Goal: Task Accomplishment & Management: Manage account settings

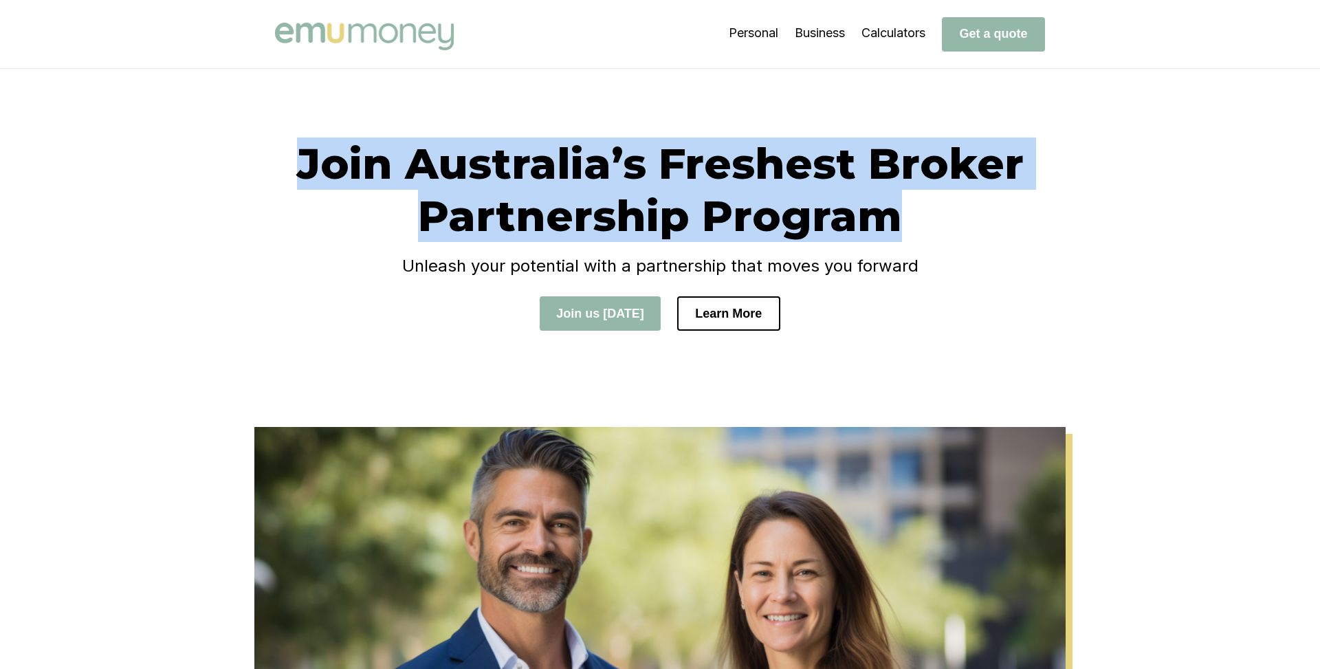
drag, startPoint x: 305, startPoint y: 161, endPoint x: 892, endPoint y: 210, distance: 588.6
click at [892, 210] on h1 "Join Australia’s Freshest Broker Partnership Program" at bounding box center [660, 190] width 770 height 105
copy h1 "Join Australia’s Freshest Broker Partnership Program"
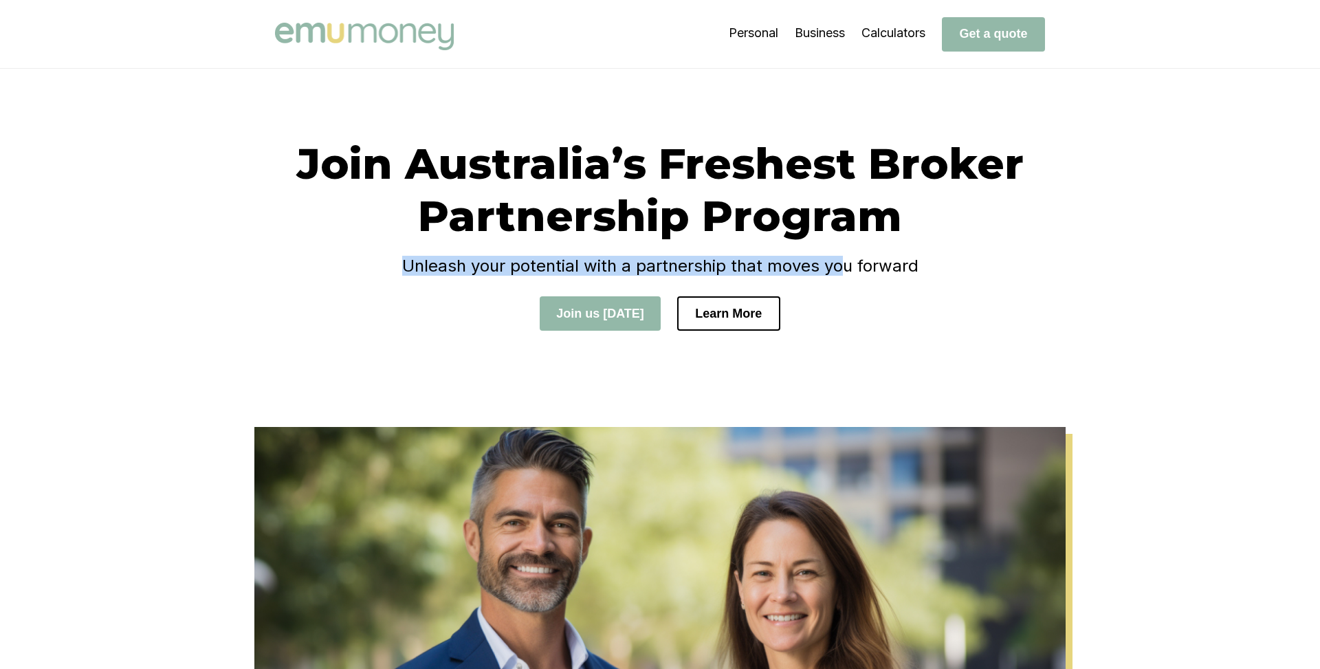
drag, startPoint x: 408, startPoint y: 264, endPoint x: 843, endPoint y: 259, distance: 435.3
click at [843, 259] on h4 "Unleash your potential with a partnership that moves you forward" at bounding box center [660, 266] width 770 height 20
click at [913, 267] on h4 "Unleash your potential with a partnership that moves you forward" at bounding box center [660, 266] width 770 height 20
copy h4 "Unleash your potential with a partnership that moves you forward"
click at [602, 315] on button "Join us today" at bounding box center [600, 313] width 121 height 34
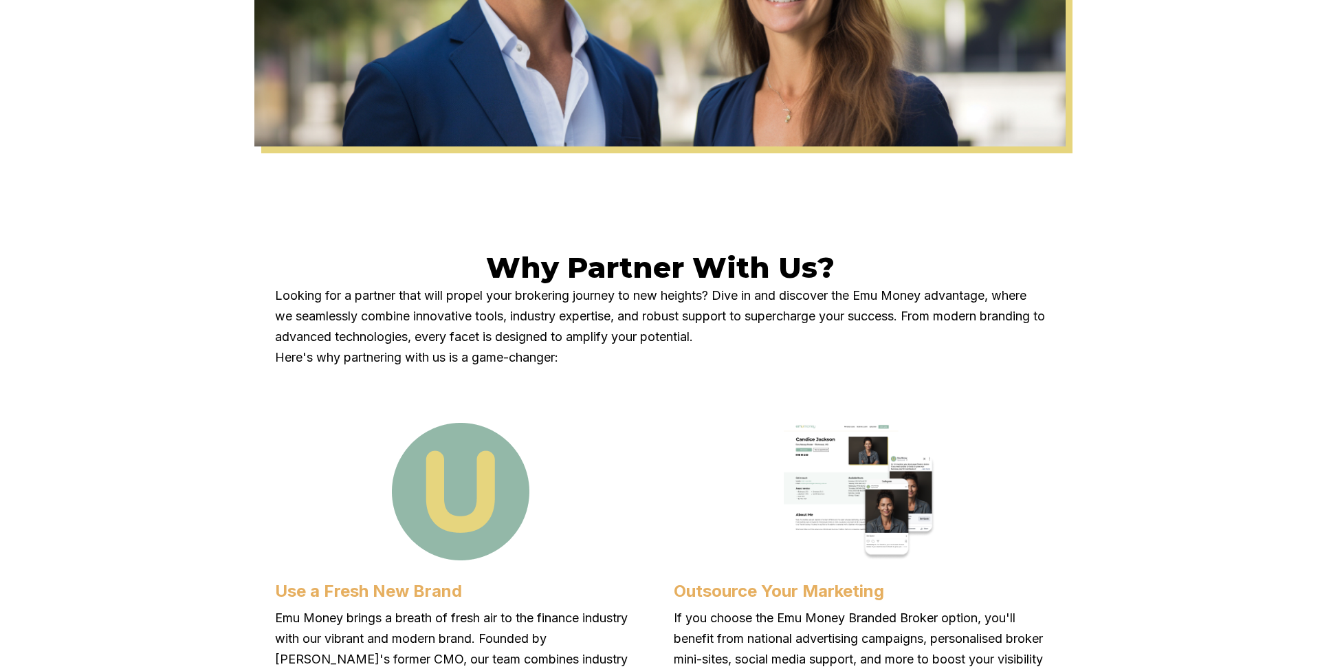
scroll to position [635, 0]
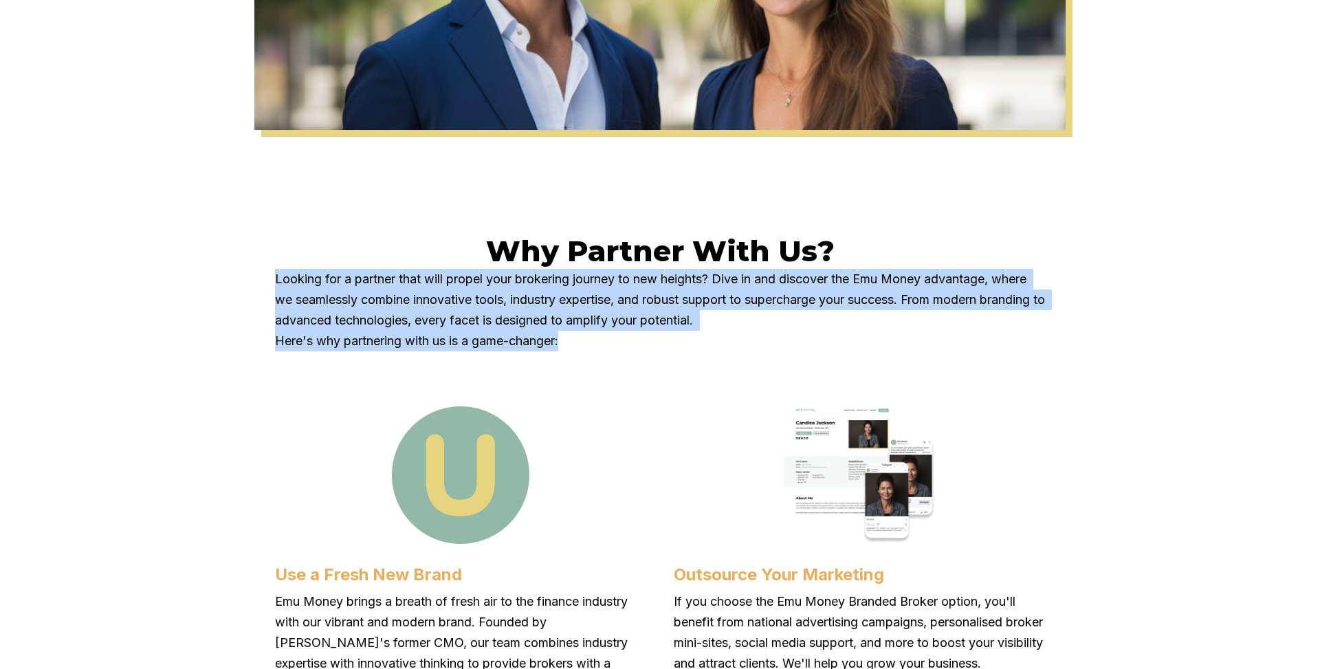
drag, startPoint x: 274, startPoint y: 278, endPoint x: 580, endPoint y: 336, distance: 311.5
click at [580, 336] on p "Looking for a partner that will propel your brokering journey to new heights? D…" at bounding box center [660, 310] width 770 height 83
copy p "Looking for a partner that will propel your brokering journey to new heights? D…"
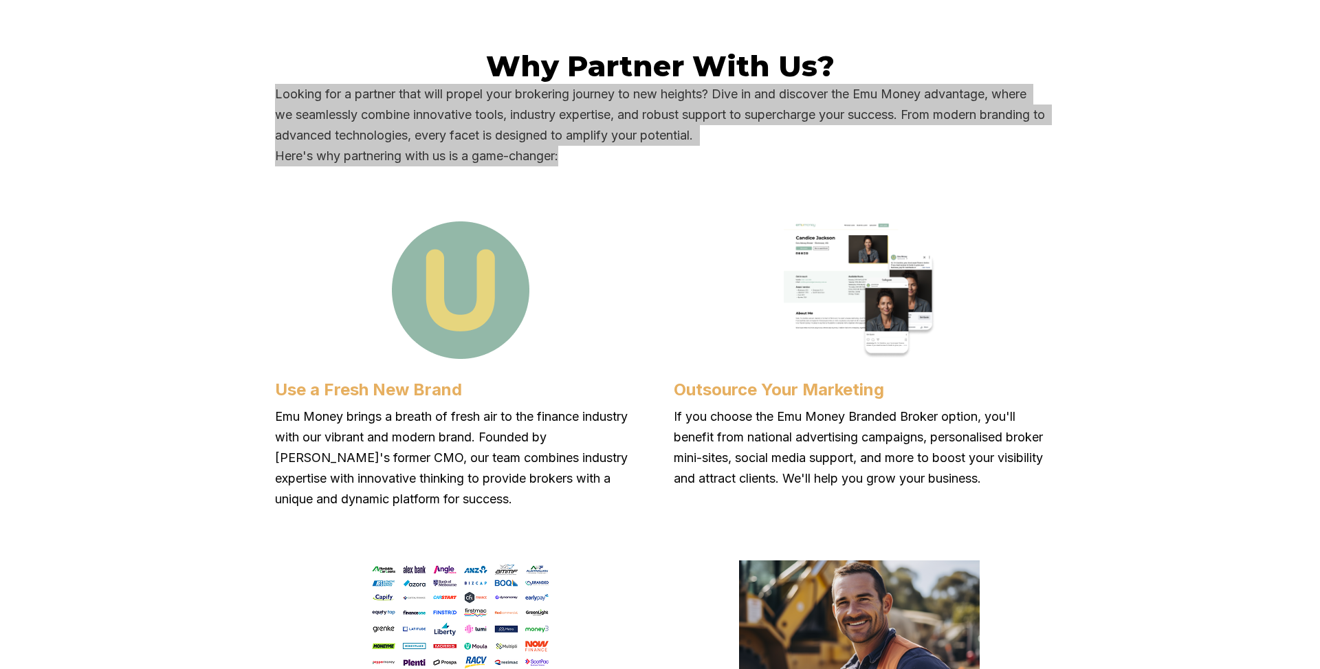
scroll to position [912, 0]
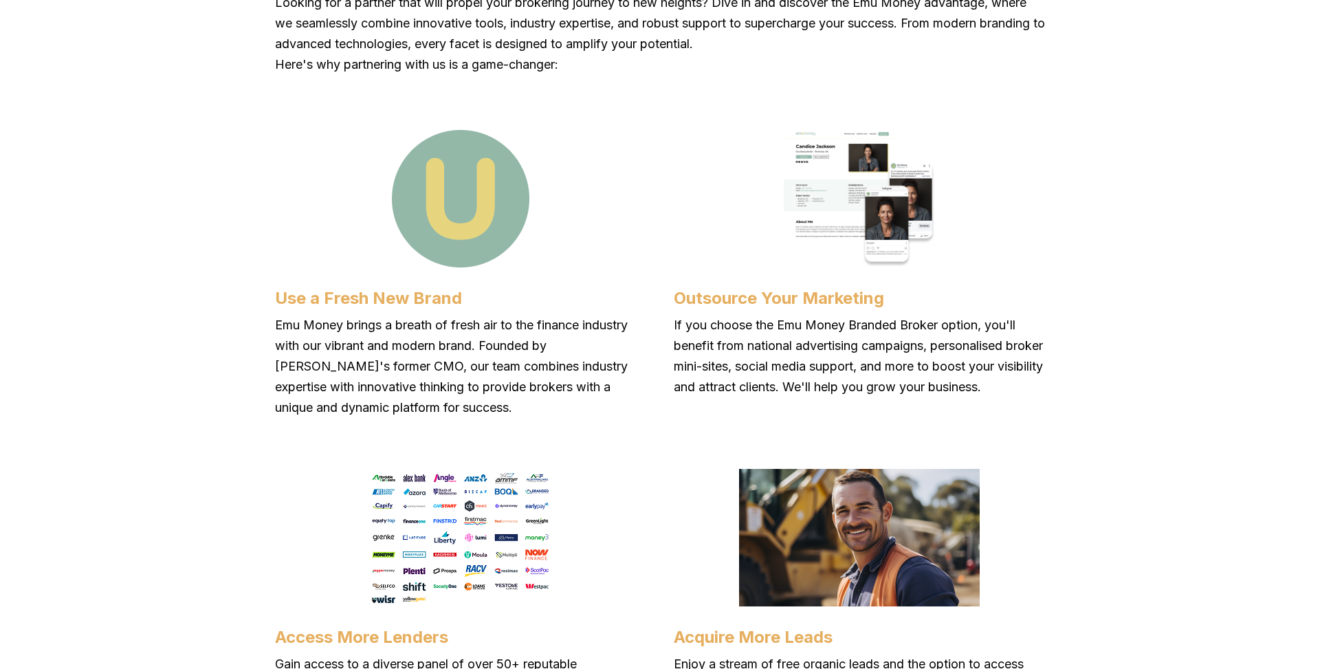
click at [512, 312] on div "Use a Fresh New Brand Emu Money brings a breath of fresh air to the finance ind…" at bounding box center [460, 257] width 371 height 322
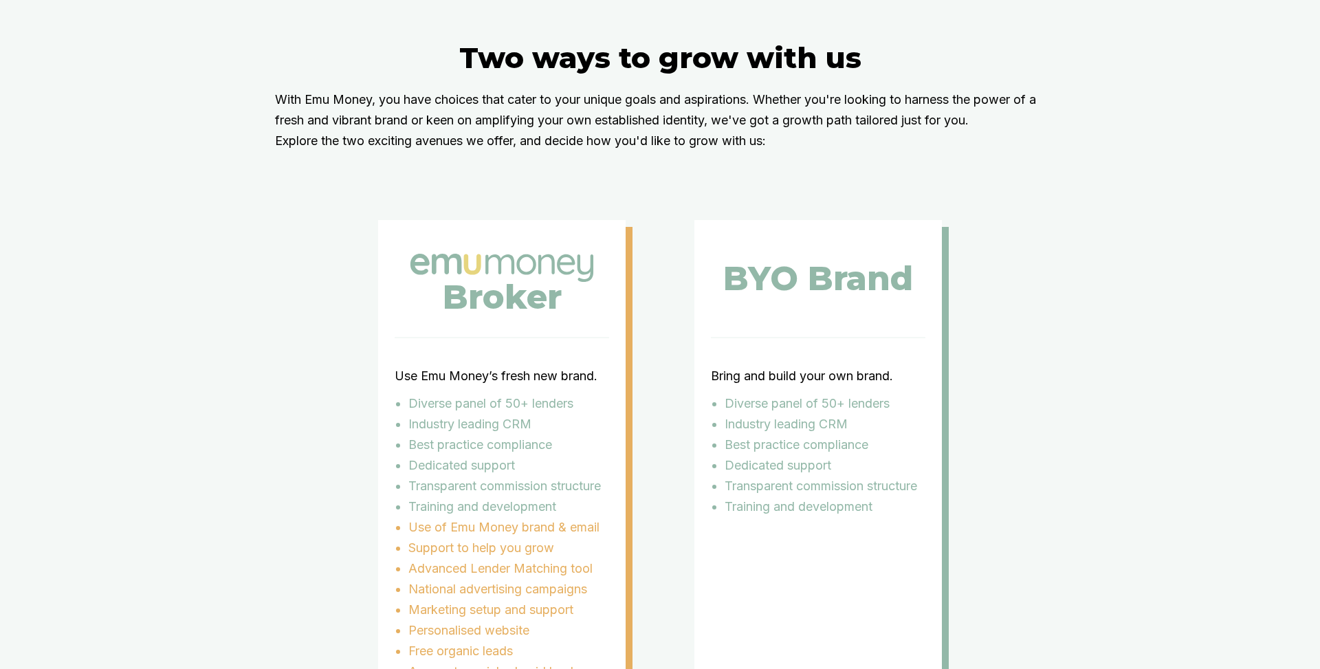
scroll to position [2473, 0]
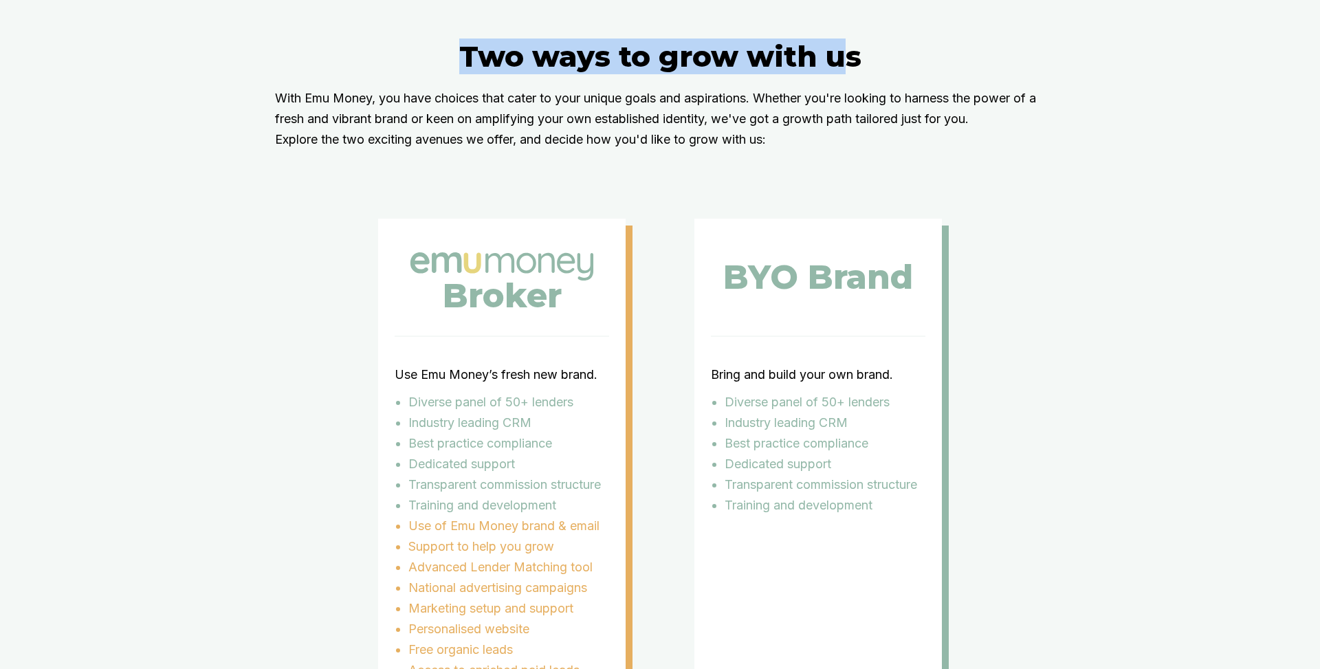
drag, startPoint x: 465, startPoint y: 74, endPoint x: 841, endPoint y: 74, distance: 376.1
click at [841, 74] on h2 "Two ways to grow with us" at bounding box center [660, 57] width 770 height 36
click at [853, 74] on h2 "Two ways to grow with us" at bounding box center [660, 57] width 770 height 36
copy h2 "Two ways to grow with us"
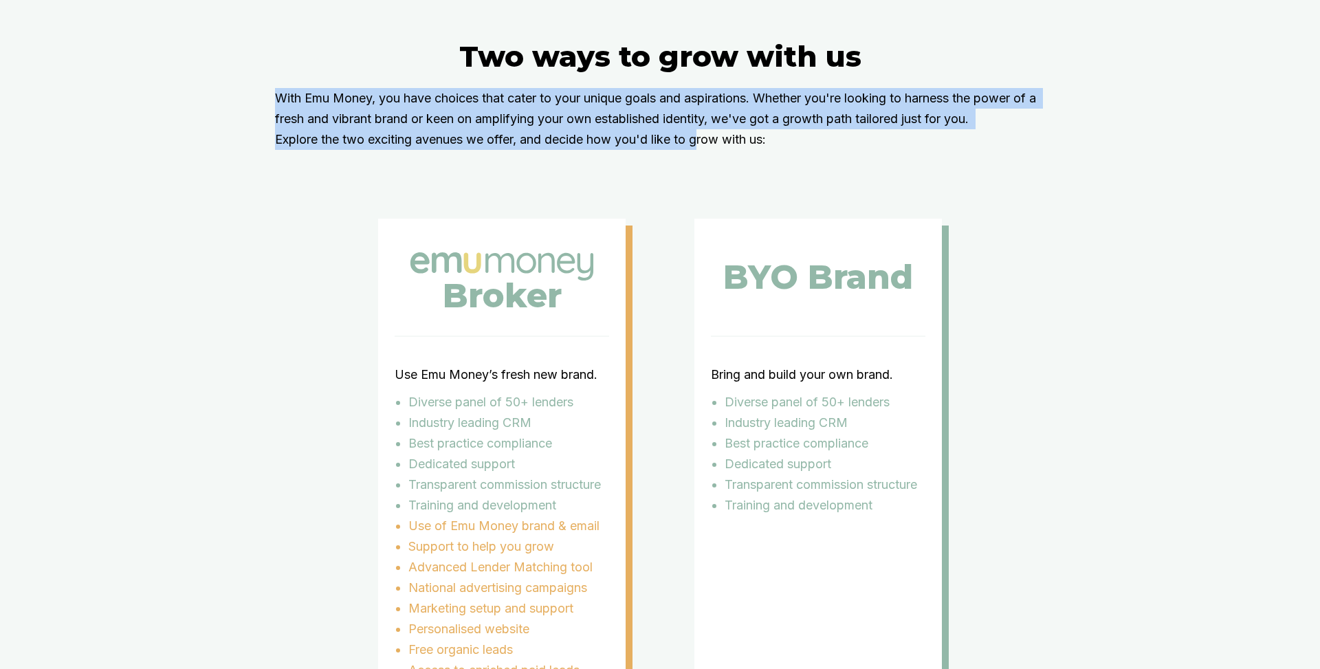
drag, startPoint x: 276, startPoint y: 116, endPoint x: 701, endPoint y: 152, distance: 426.5
click at [701, 150] on p "With Emu Money, you have choices that cater to your unique goals and aspiration…" at bounding box center [660, 119] width 770 height 62
click at [782, 150] on p "With Emu Money, you have choices that cater to your unique goals and aspiration…" at bounding box center [660, 119] width 770 height 62
copy p "With Emu Money, you have choices that cater to your unique goals and aspiration…"
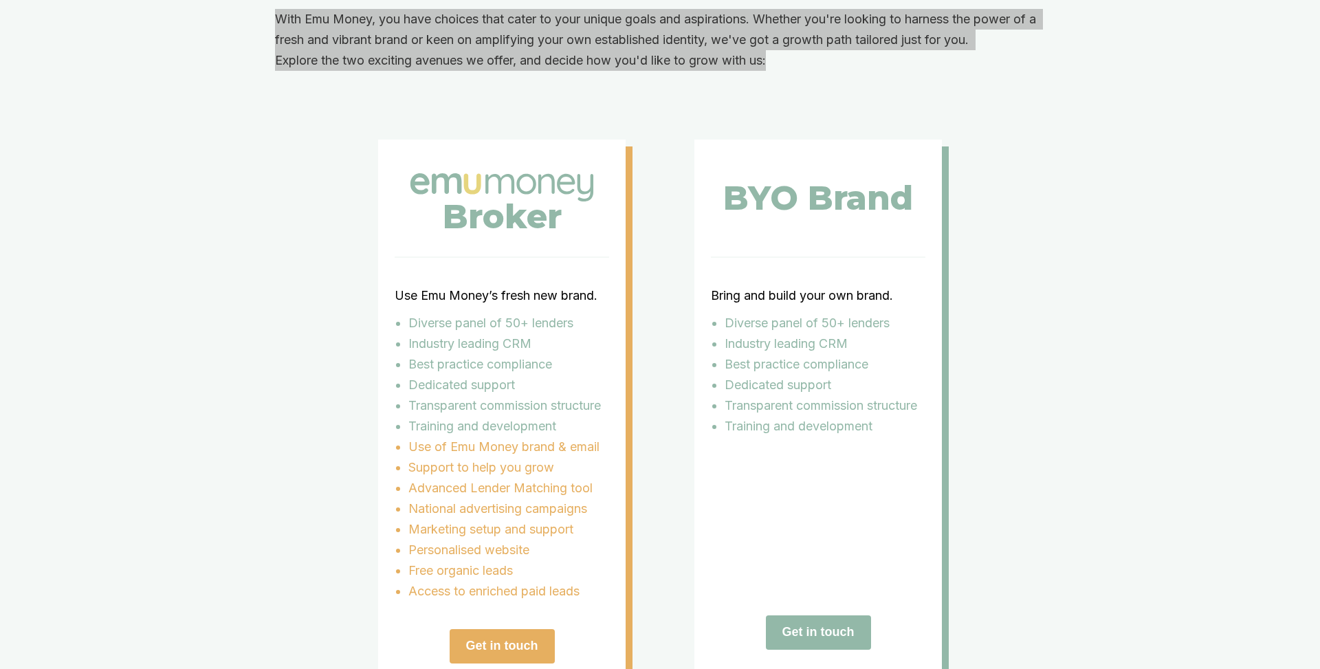
scroll to position [2634, 0]
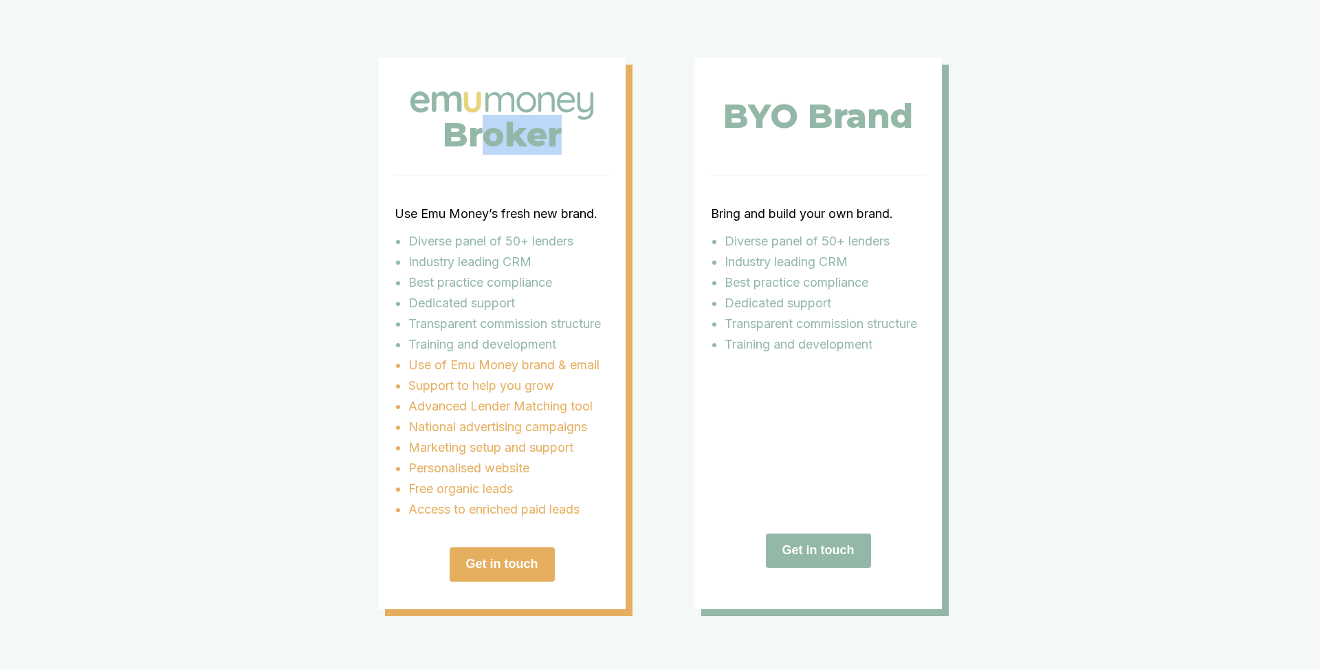
drag, startPoint x: 479, startPoint y: 162, endPoint x: 592, endPoint y: 161, distance: 112.8
click at [592, 161] on div "Broker" at bounding box center [502, 116] width 215 height 117
click at [709, 168] on div "BYO Brand Bring and build your own brand. Diverse panel of 50+ lenders Industry…" at bounding box center [818, 333] width 248 height 551
drag, startPoint x: 741, startPoint y: 134, endPoint x: 858, endPoint y: 134, distance: 116.9
click at [858, 127] on h3 "BYO Brand" at bounding box center [818, 116] width 190 height 21
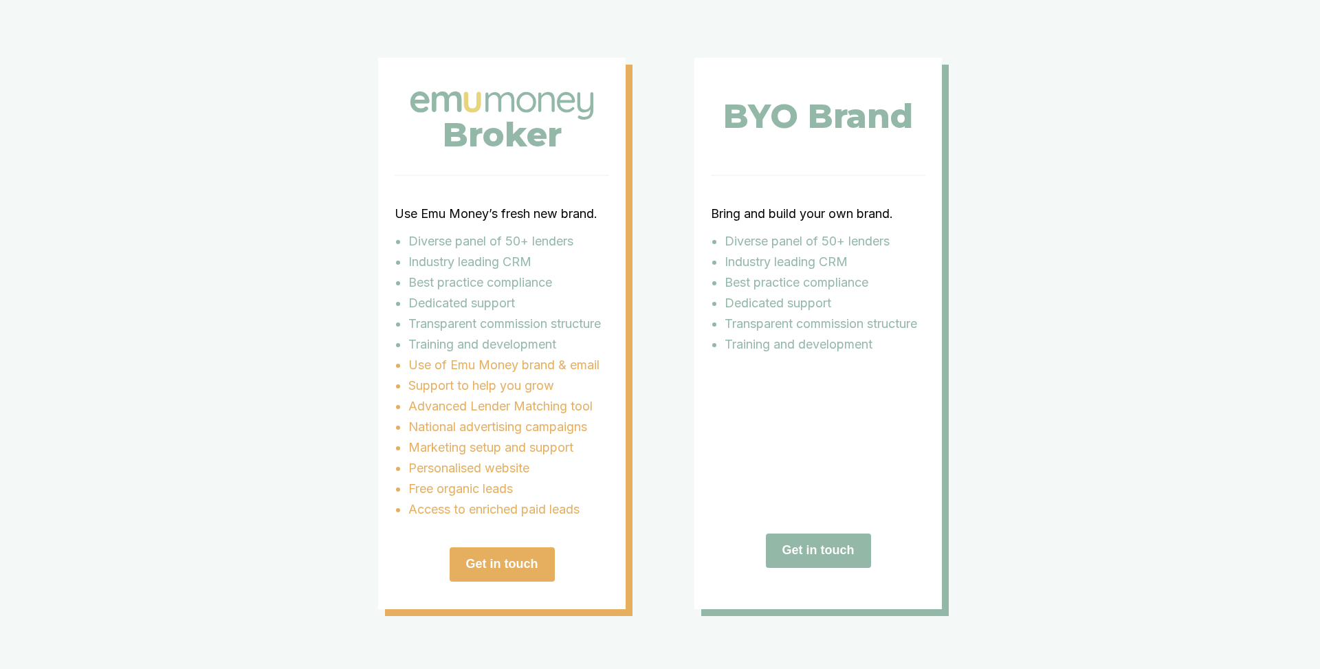
click at [672, 182] on div "Broker Use Emu Money’s fresh new brand. Diverse panel of 50+ lenders Industry l…" at bounding box center [660, 333] width 564 height 551
click at [433, 224] on p "Use Emu Money’s fresh new brand." at bounding box center [502, 214] width 215 height 21
copy p "Use Emu Money’s fresh new brand."
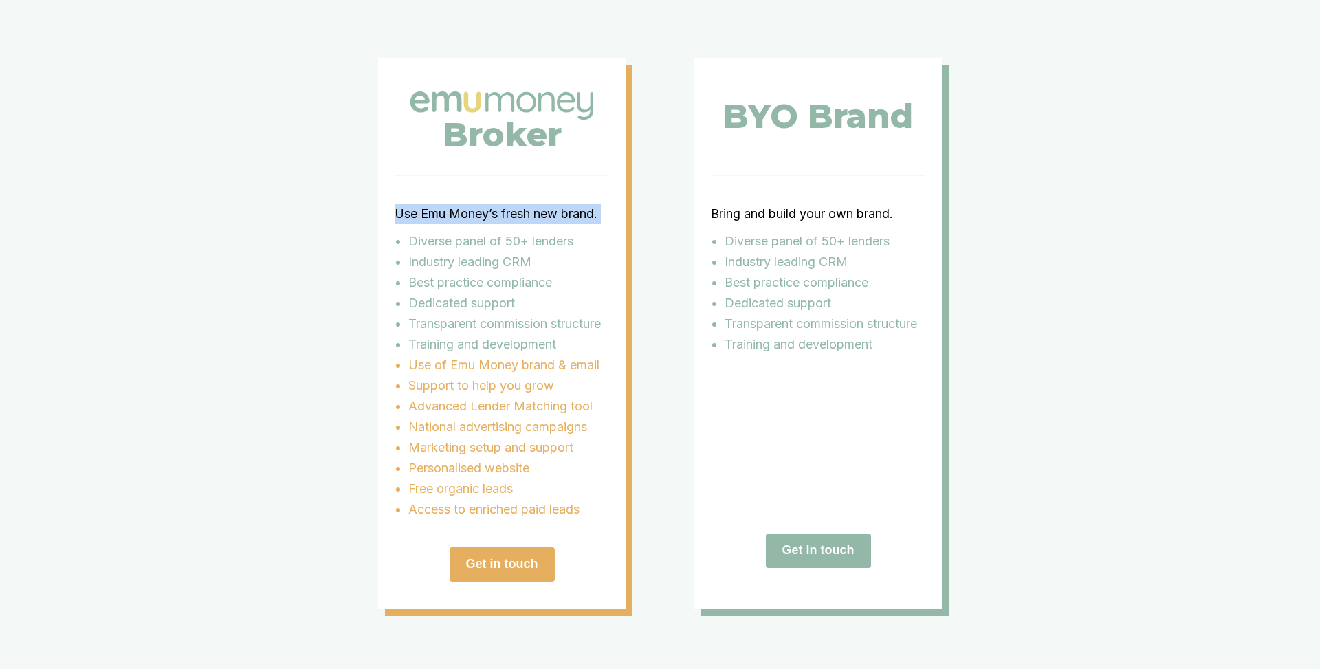
click at [749, 224] on p "Bring and build your own brand." at bounding box center [818, 214] width 215 height 21
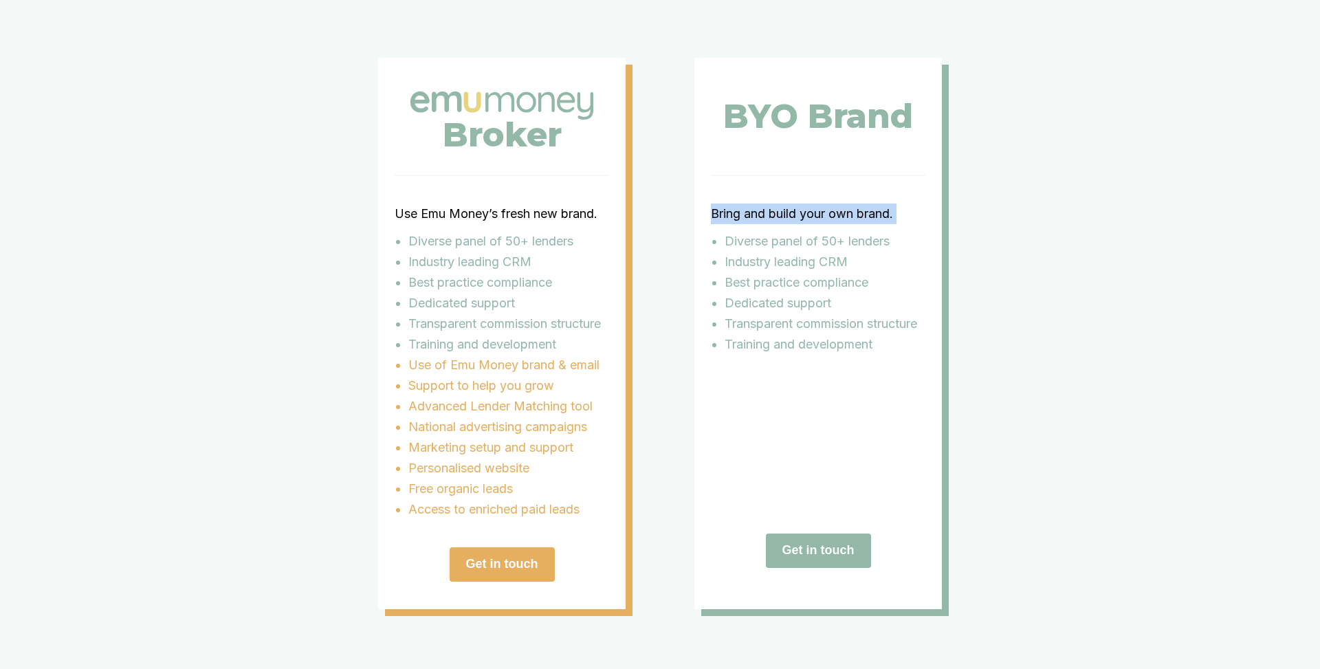
click at [749, 224] on p "Bring and build your own brand." at bounding box center [818, 214] width 215 height 21
copy p "Bring and build your own brand."
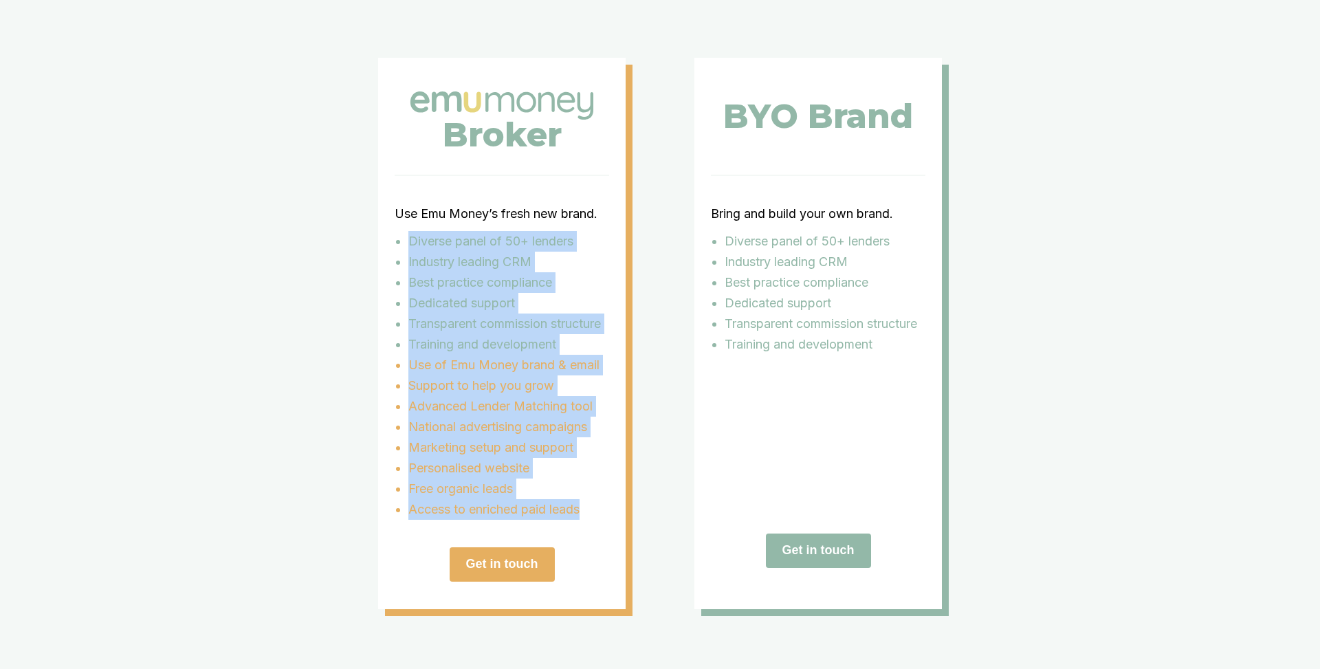
drag, startPoint x: 409, startPoint y: 260, endPoint x: 589, endPoint y: 532, distance: 325.5
click at [589, 520] on div "Diverse panel of 50+ lenders Industry leading CRM Best practice compliance Dedi…" at bounding box center [502, 375] width 215 height 289
copy div "Diverse panel of 50+ lenders Industry leading CRM Best practice compliance Dedi…"
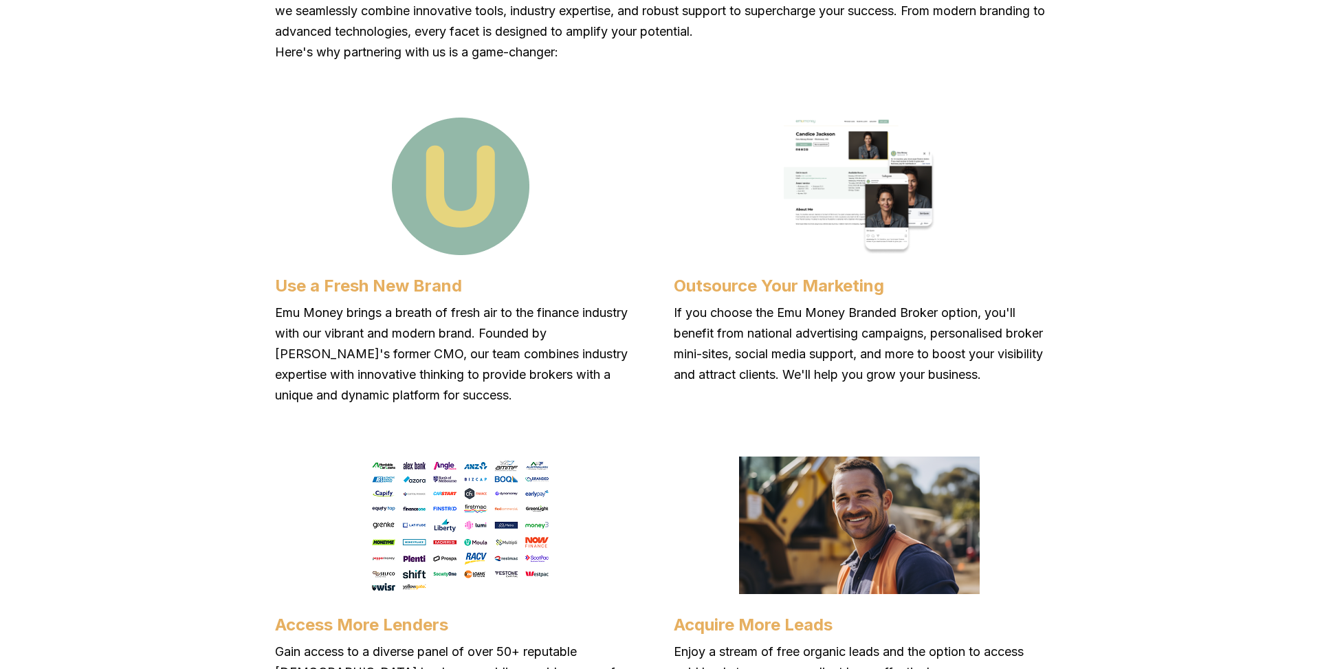
scroll to position [934, 0]
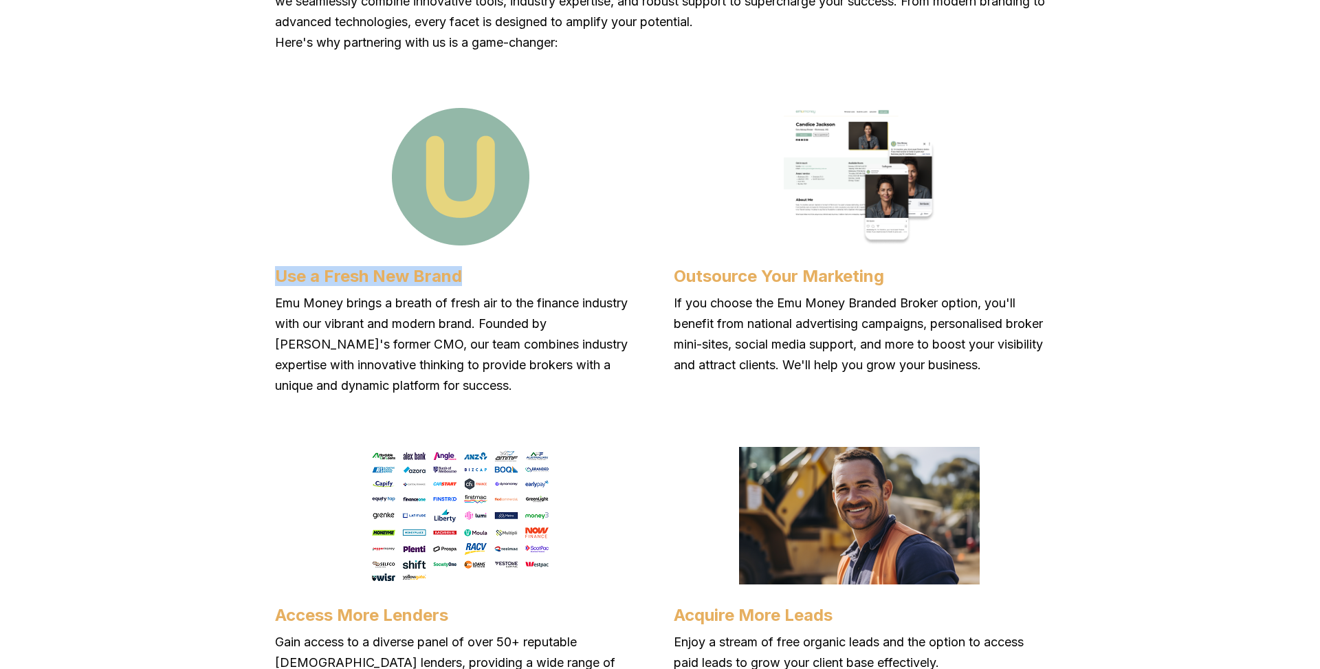
drag, startPoint x: 274, startPoint y: 276, endPoint x: 458, endPoint y: 277, distance: 183.6
click at [458, 277] on h4 "Use a Fresh New Brand" at bounding box center [460, 276] width 371 height 20
copy h4 "Use a Fresh New Brand"
click at [279, 311] on p "Emu Money brings a breath of fresh air to the finance industry with our vibrant…" at bounding box center [460, 344] width 371 height 103
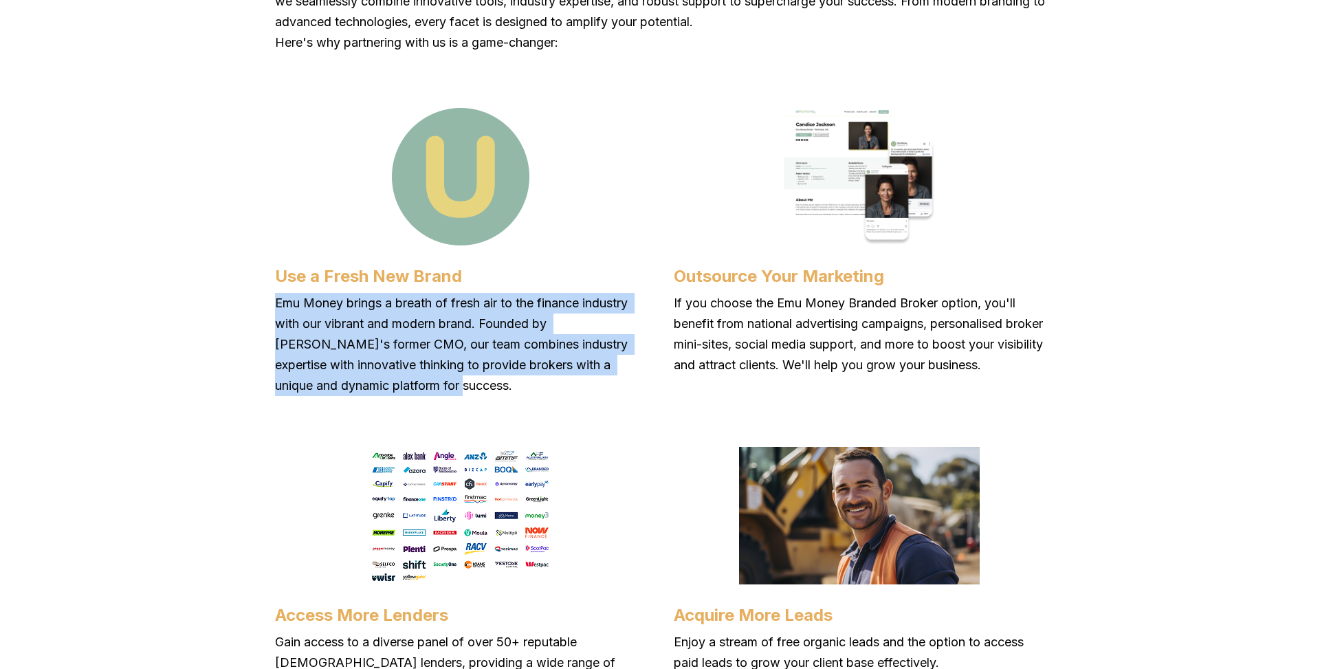
drag, startPoint x: 276, startPoint y: 303, endPoint x: 350, endPoint y: 384, distance: 109.5
click at [350, 384] on p "Emu Money brings a breath of fresh air to the finance industry with our vibrant…" at bounding box center [460, 344] width 371 height 103
copy p "Emu Money brings a breath of fresh air to the finance industry with our vibrant…"
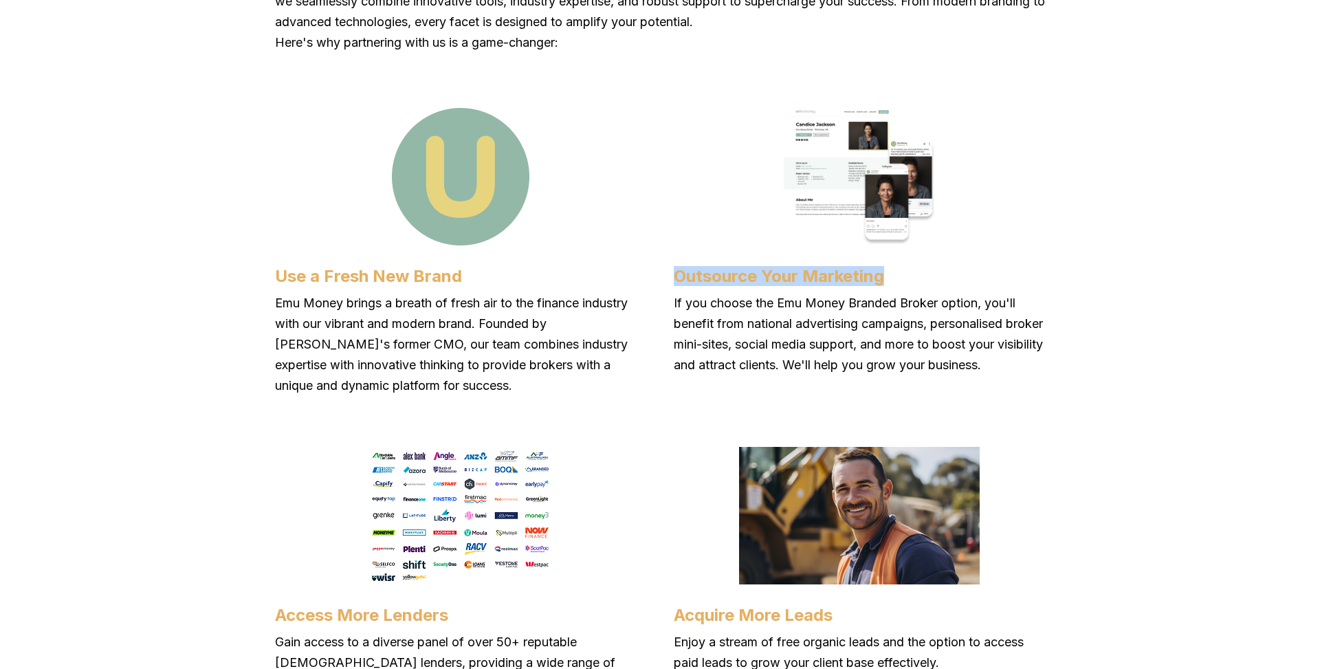
drag, startPoint x: 676, startPoint y: 280, endPoint x: 882, endPoint y: 278, distance: 206.3
click at [882, 278] on h4 "Outsource Your Marketing" at bounding box center [859, 276] width 371 height 20
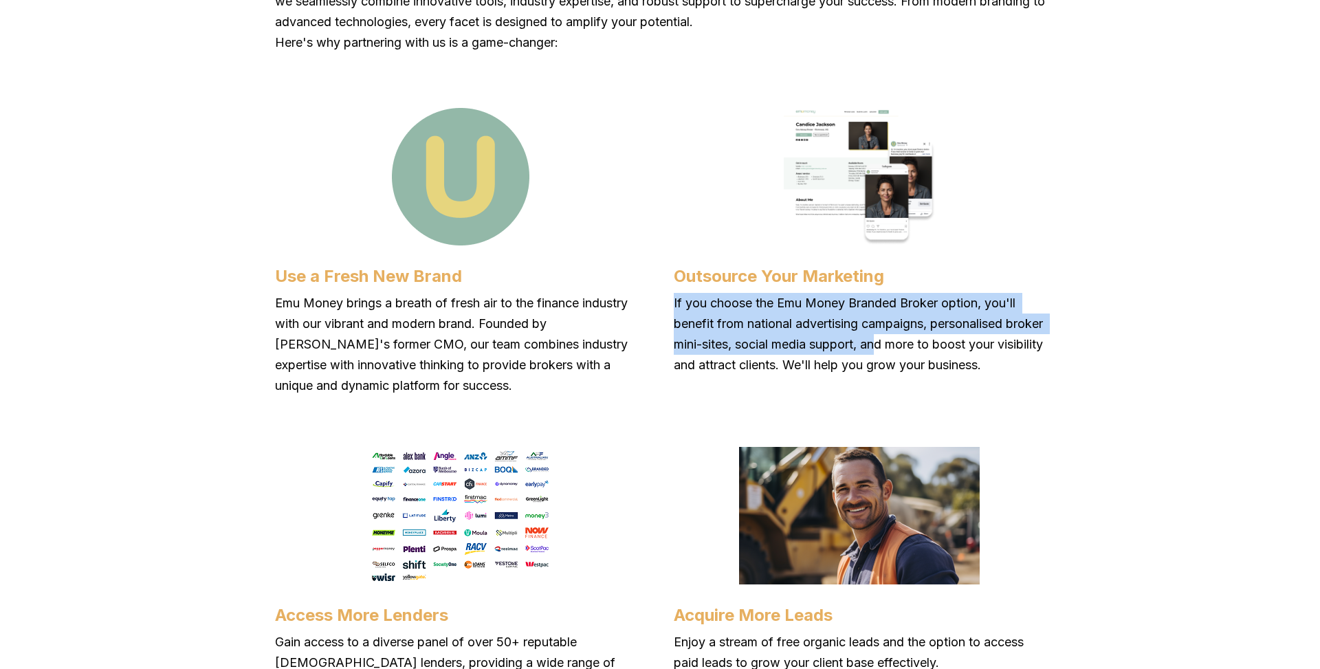
drag, startPoint x: 672, startPoint y: 300, endPoint x: 923, endPoint y: 334, distance: 253.2
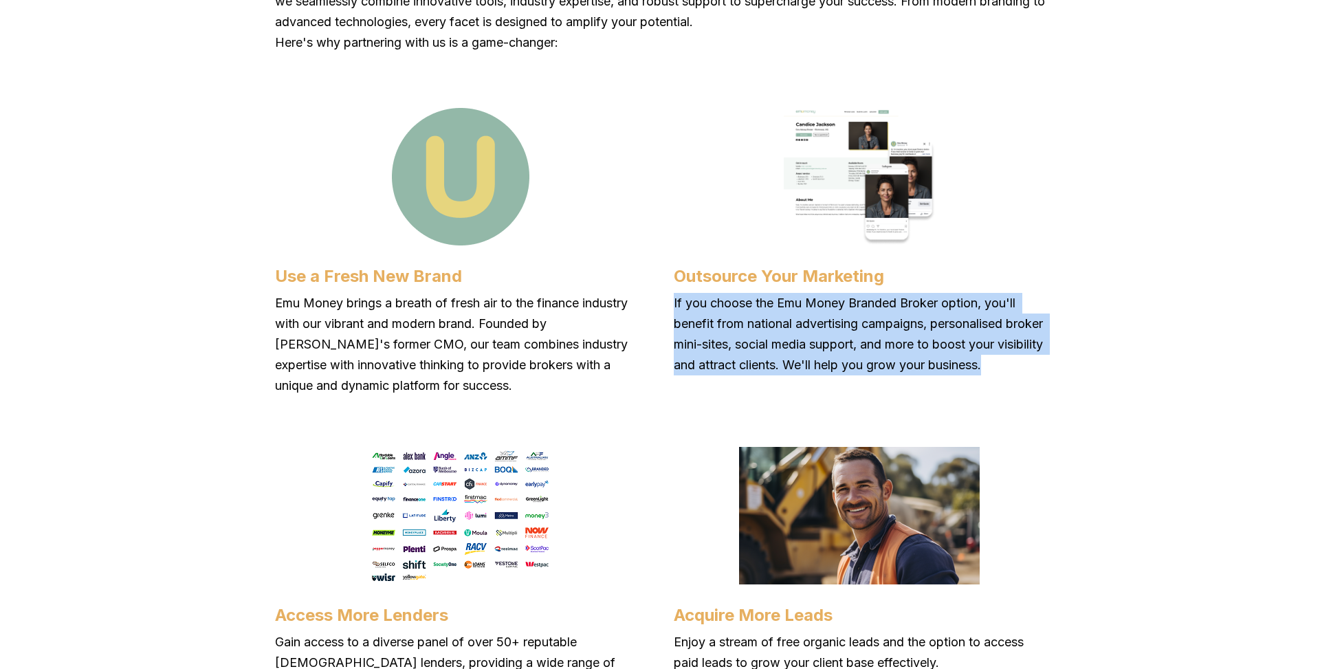
click at [1042, 362] on p "If you choose the Emu Money Branded Broker option, you'll benefit from national…" at bounding box center [859, 334] width 371 height 83
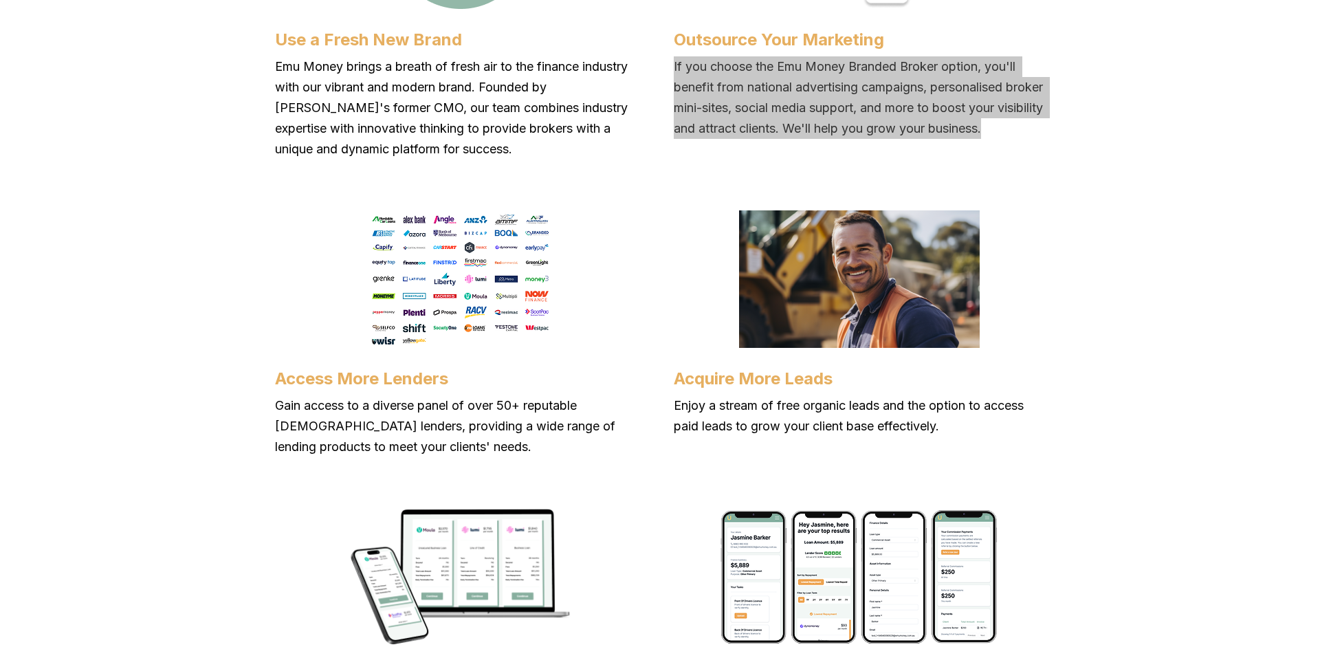
scroll to position [1228, 0]
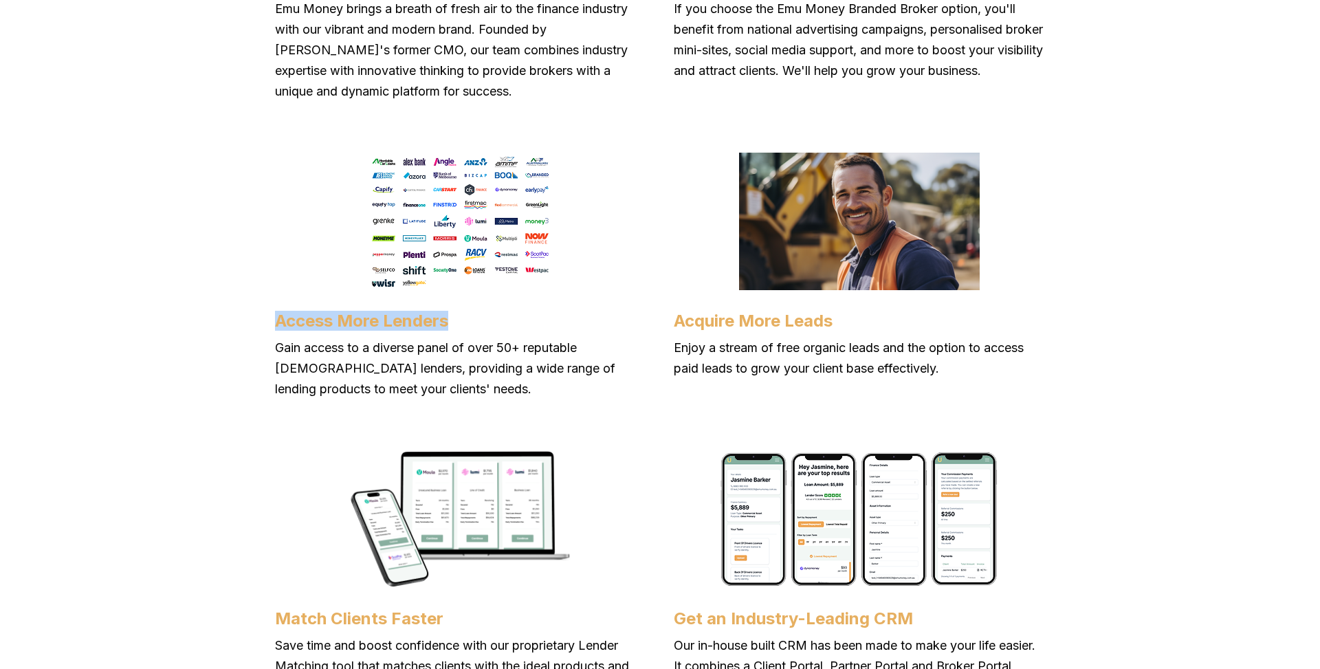
drag, startPoint x: 276, startPoint y: 325, endPoint x: 450, endPoint y: 320, distance: 174.0
click at [450, 320] on h4 "Access More Lenders" at bounding box center [460, 321] width 371 height 20
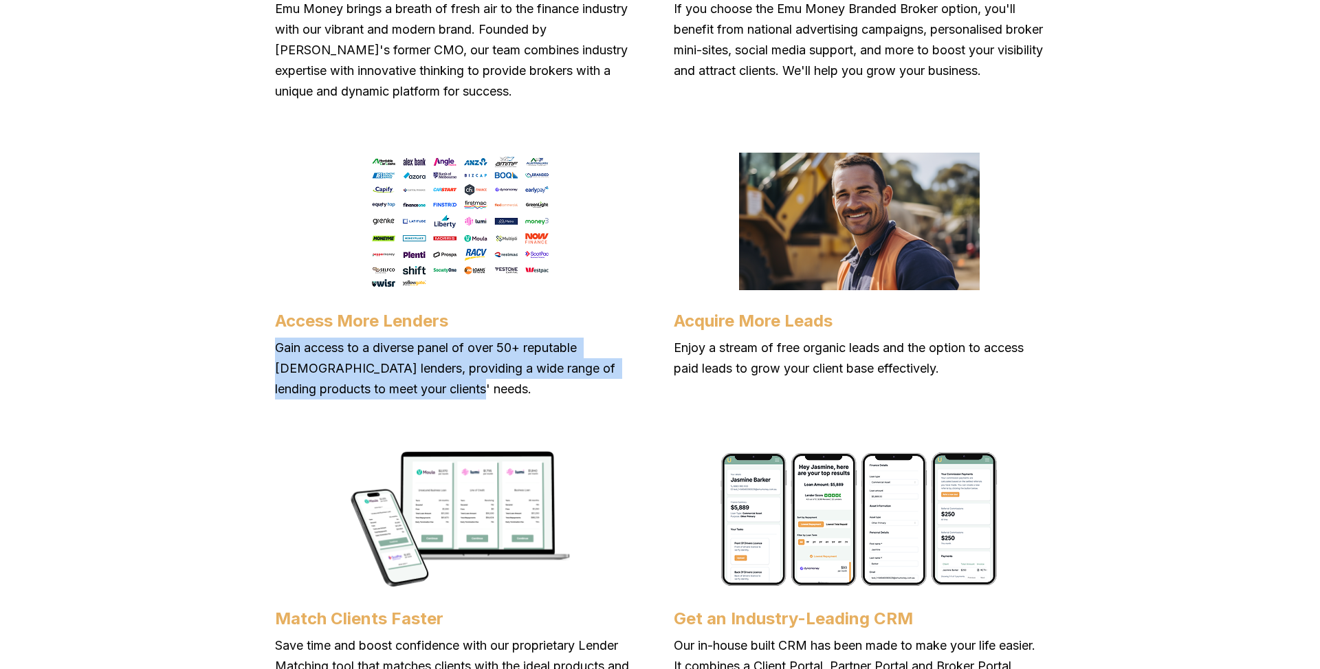
drag, startPoint x: 278, startPoint y: 349, endPoint x: 394, endPoint y: 390, distance: 123.1
click at [393, 390] on p "Gain access to a diverse panel of over 50+ reputable Australian lenders, provid…" at bounding box center [460, 369] width 371 height 62
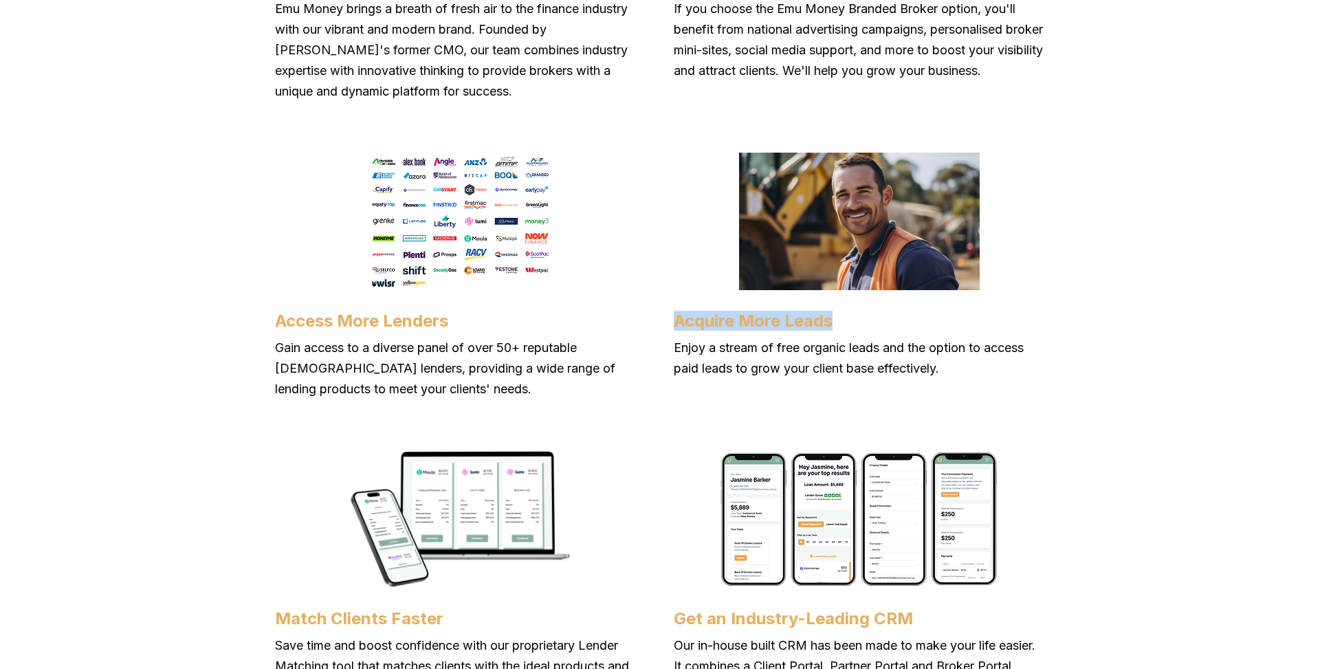
drag, startPoint x: 674, startPoint y: 319, endPoint x: 833, endPoint y: 322, distance: 159.6
click at [833, 322] on h4 "Acquire More Leads" at bounding box center [859, 321] width 371 height 20
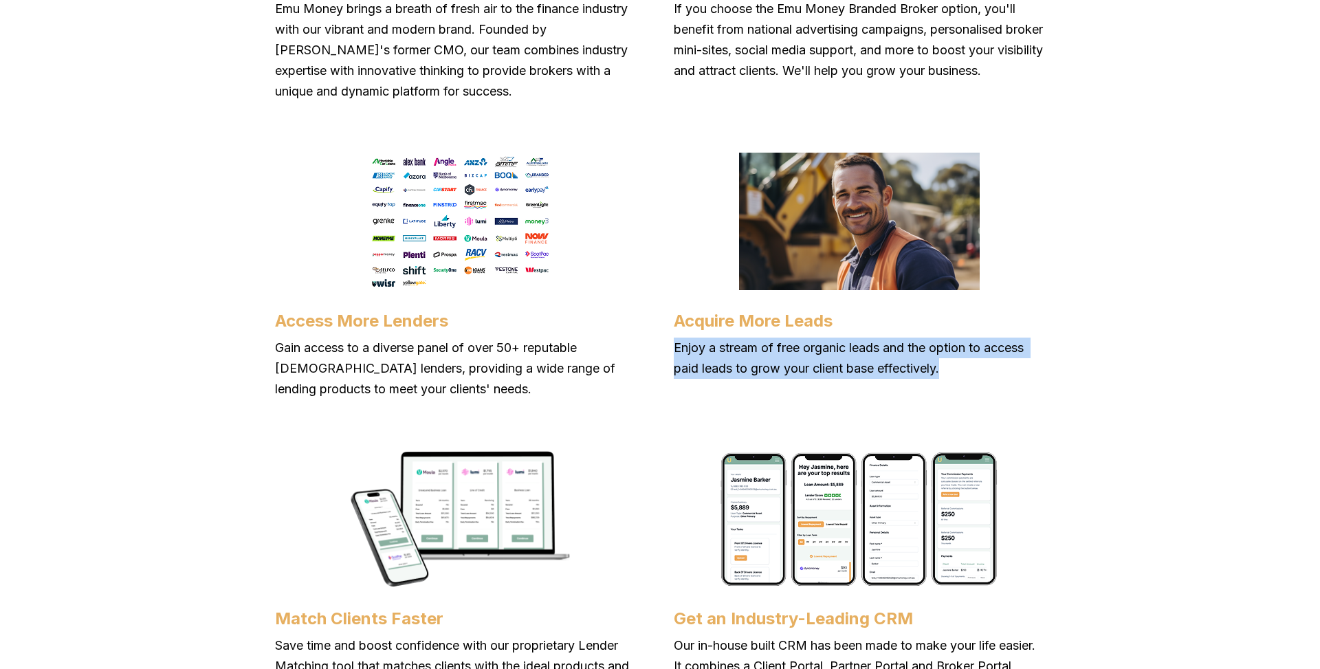
drag, startPoint x: 672, startPoint y: 351, endPoint x: 950, endPoint y: 365, distance: 278.8
click at [950, 365] on div "Use a Fresh New Brand Emu Money brings a breath of fresh air to the finance ind…" at bounding box center [660, 397] width 770 height 1236
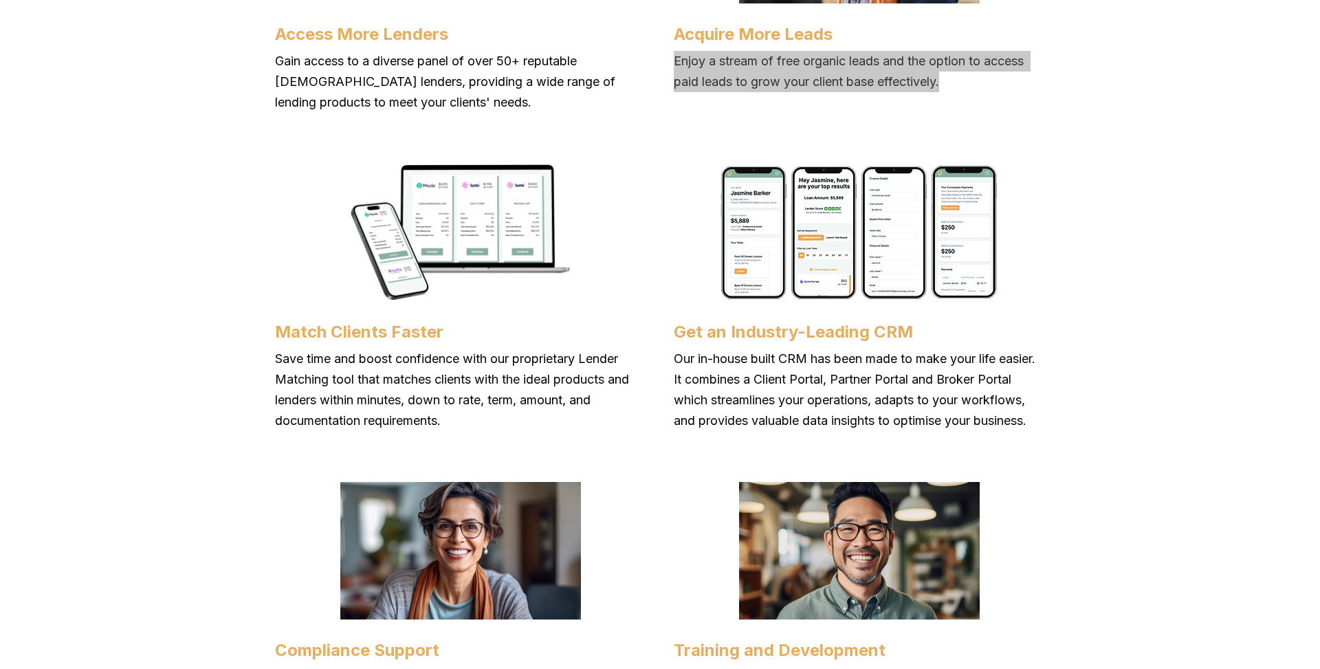
scroll to position [1572, 0]
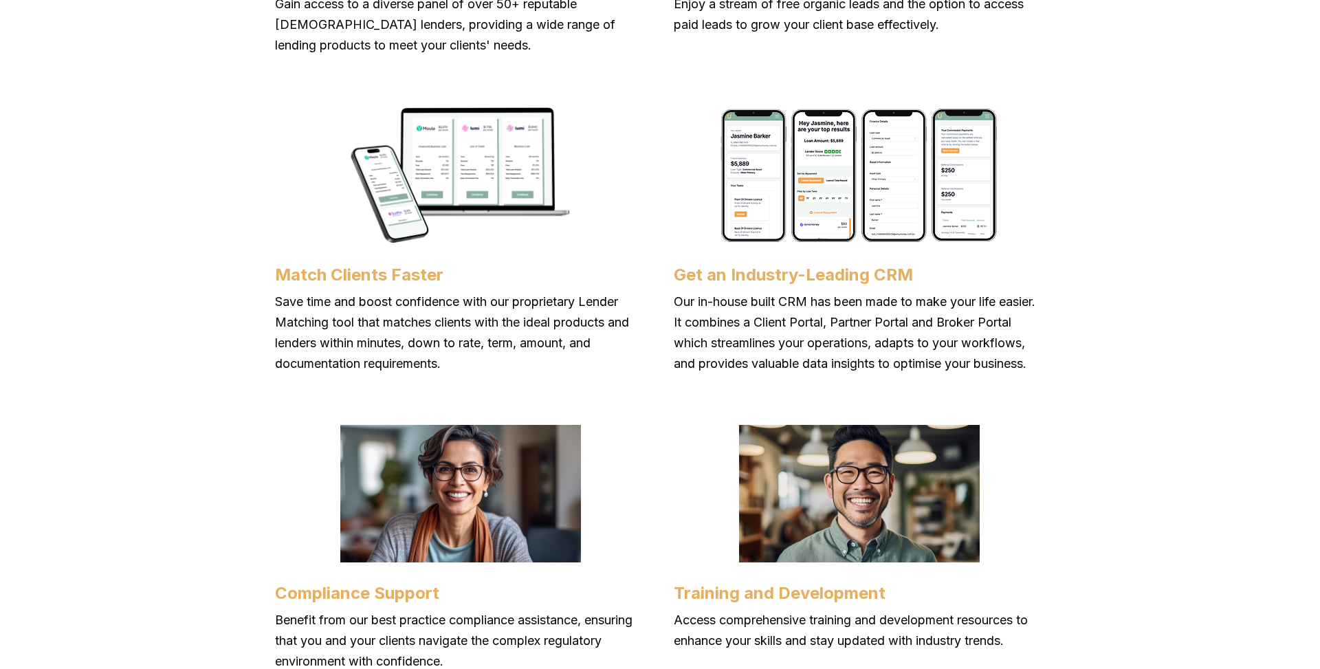
click at [287, 278] on h4 "Match Clients Faster" at bounding box center [460, 275] width 371 height 20
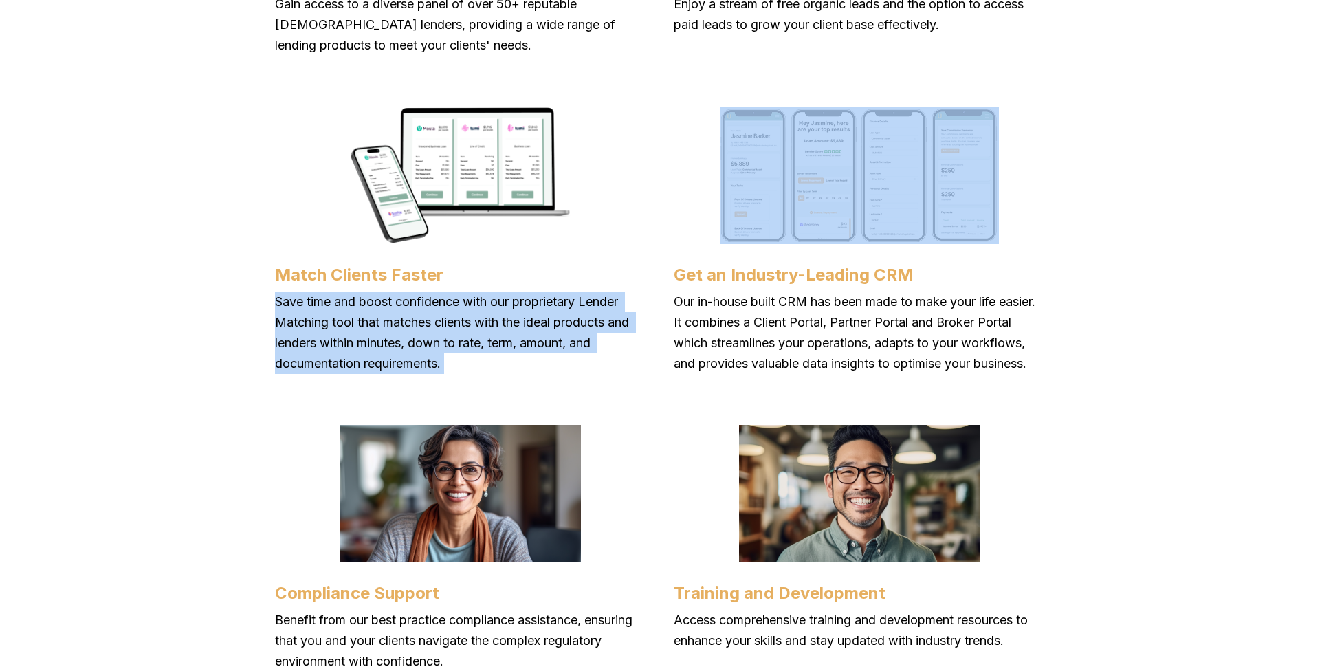
drag, startPoint x: 274, startPoint y: 303, endPoint x: 450, endPoint y: 349, distance: 181.5
click at [450, 349] on p "Save time and boost confidence with our proprietary Lender Matching tool that m…" at bounding box center [460, 333] width 371 height 83
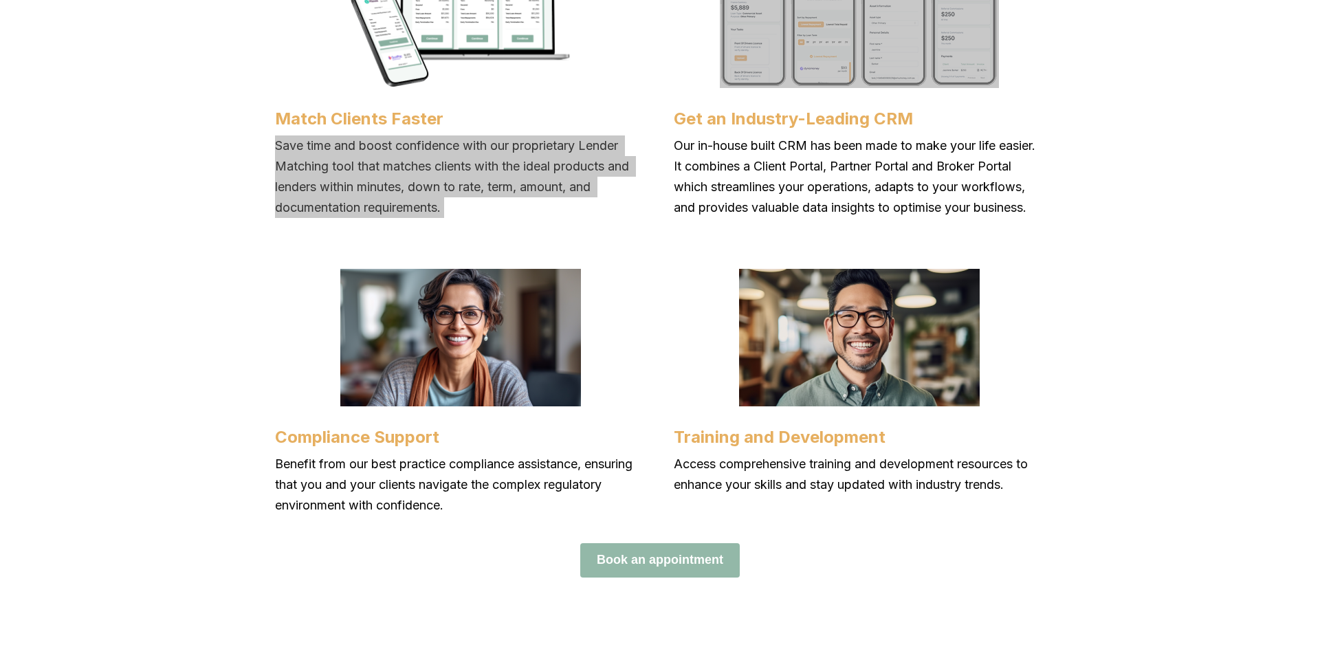
scroll to position [1663, 0]
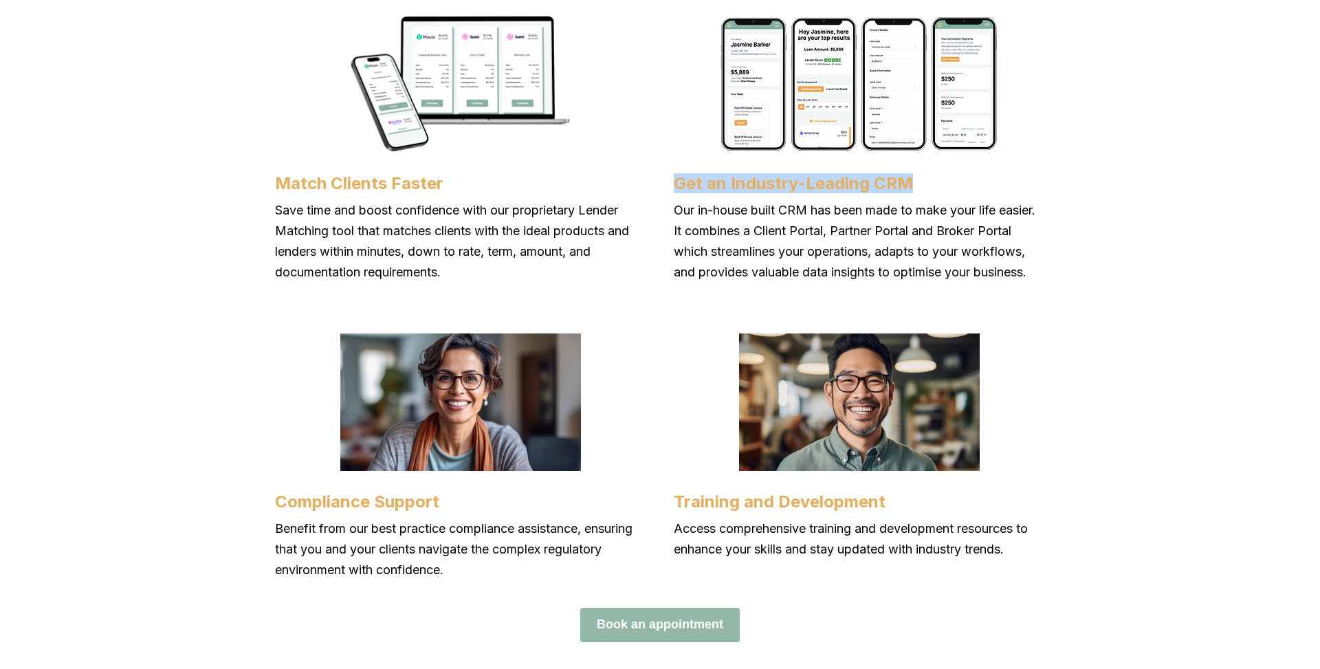
drag, startPoint x: 677, startPoint y: 182, endPoint x: 910, endPoint y: 181, distance: 233.8
click at [910, 181] on h4 "Get an Industry-Leading CRM" at bounding box center [859, 183] width 371 height 20
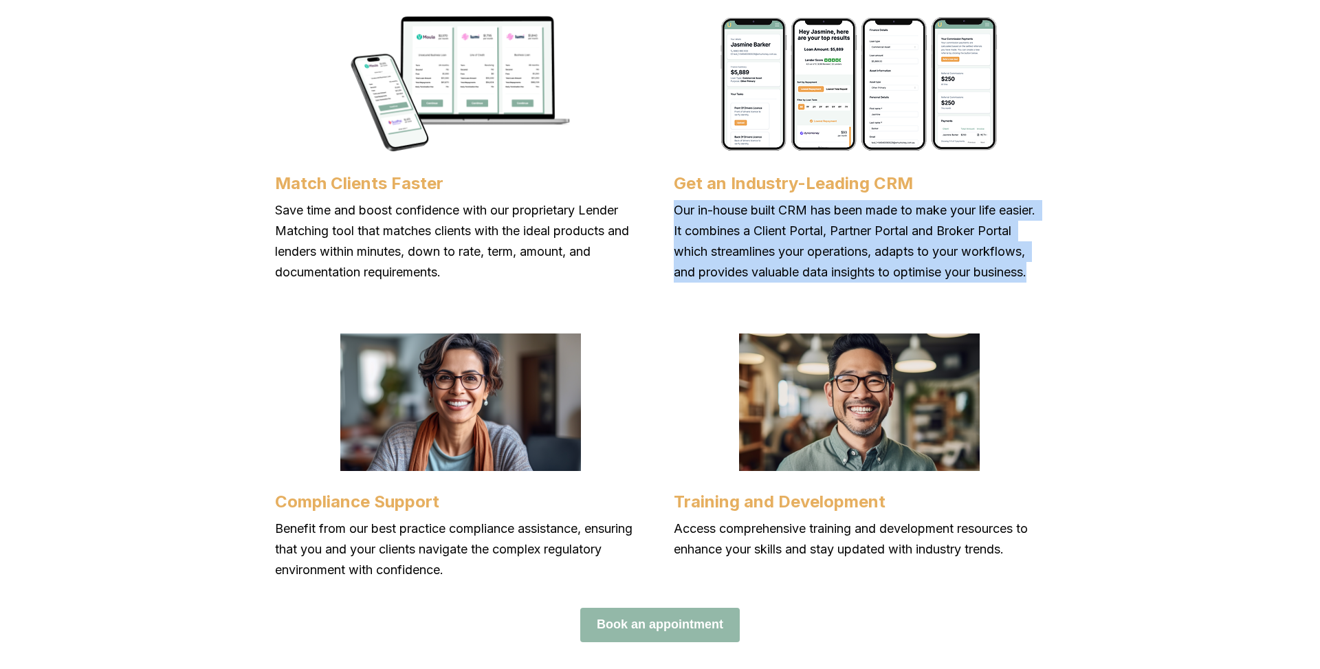
drag, startPoint x: 674, startPoint y: 209, endPoint x: 731, endPoint y: 297, distance: 104.9
click at [731, 283] on p "Our in-house built CRM has been made to make your life easier. It combines a Cl…" at bounding box center [859, 241] width 371 height 83
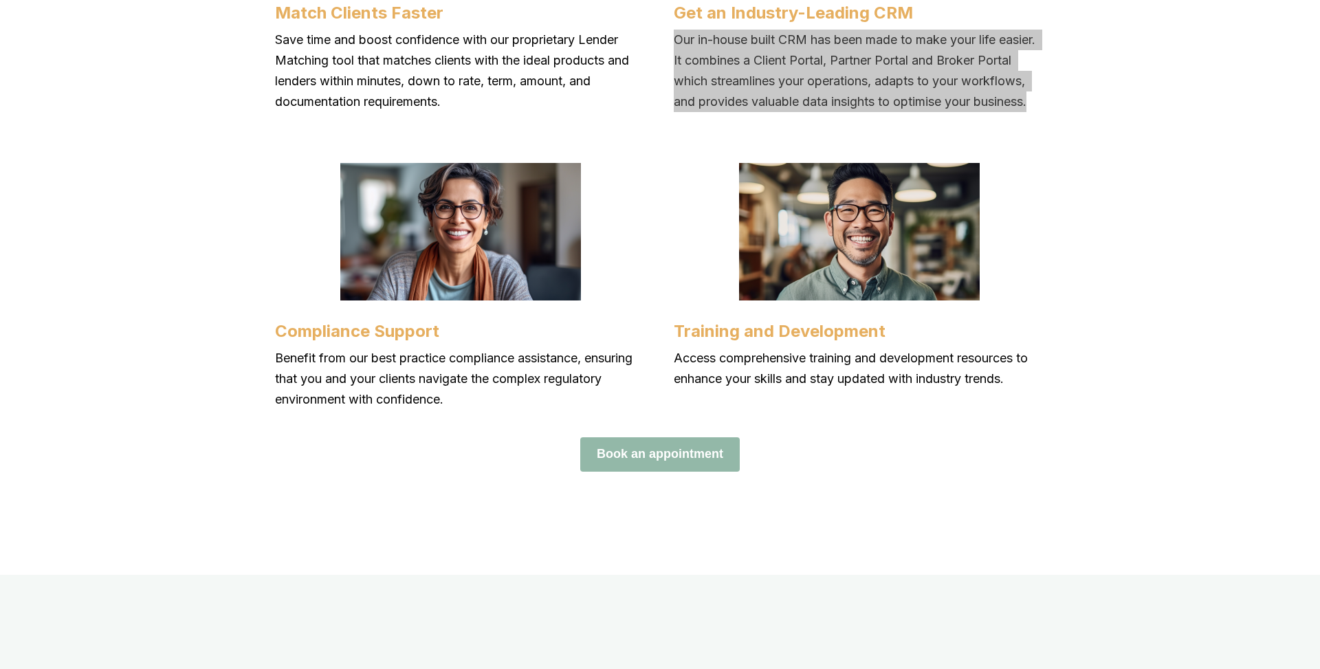
scroll to position [1863, 0]
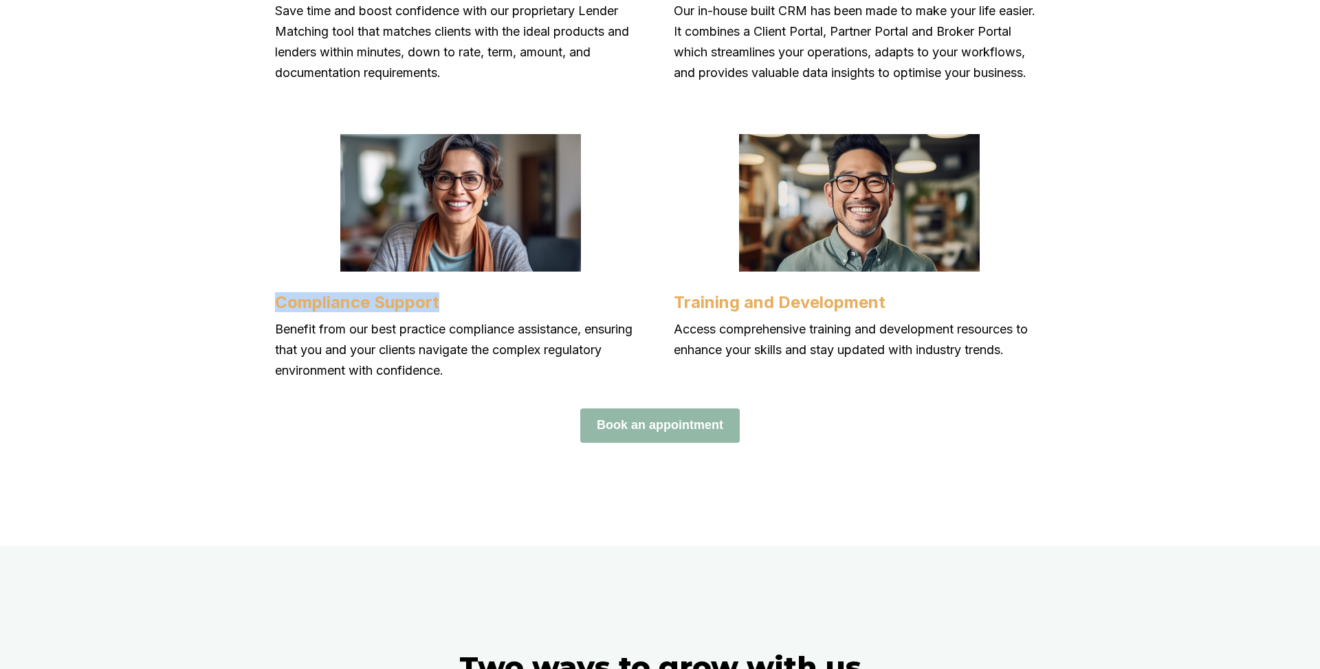
drag, startPoint x: 276, startPoint y: 323, endPoint x: 439, endPoint y: 323, distance: 163.7
click at [439, 312] on h4 "Compliance Support" at bounding box center [460, 302] width 371 height 20
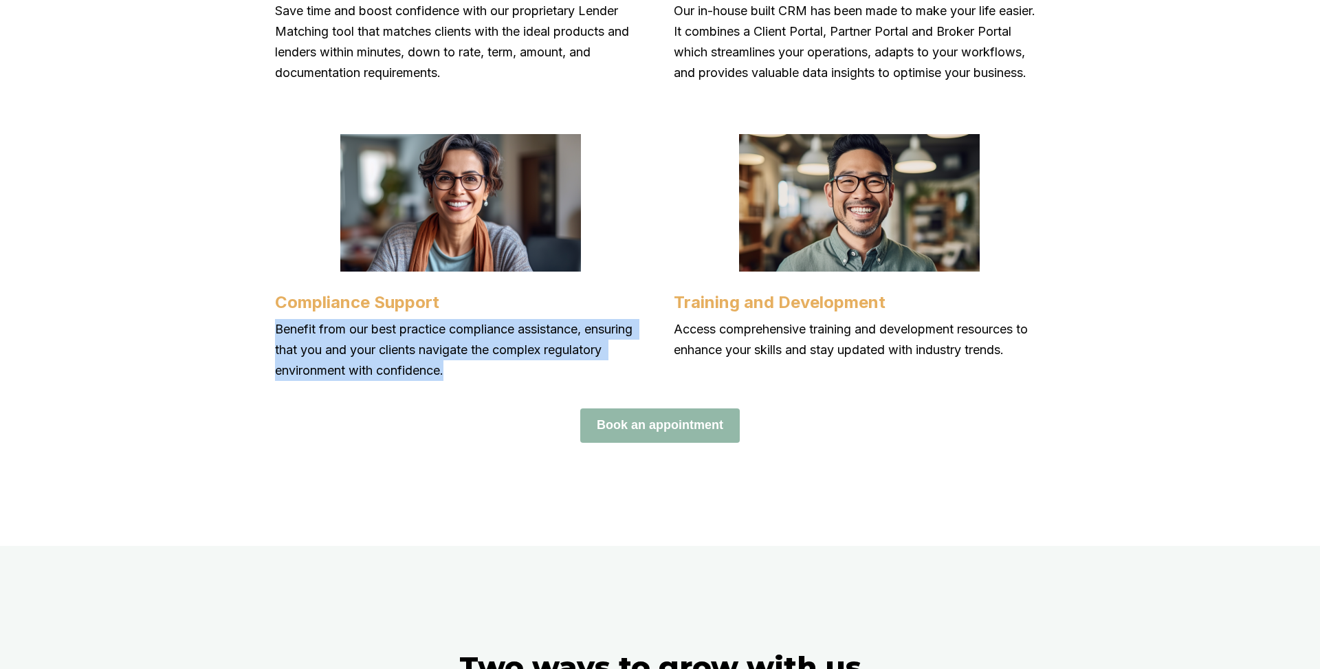
drag, startPoint x: 275, startPoint y: 350, endPoint x: 458, endPoint y: 393, distance: 188.0
click at [458, 381] on p "Benefit from our best practice compliance assistance, ensuring that you and you…" at bounding box center [460, 350] width 371 height 62
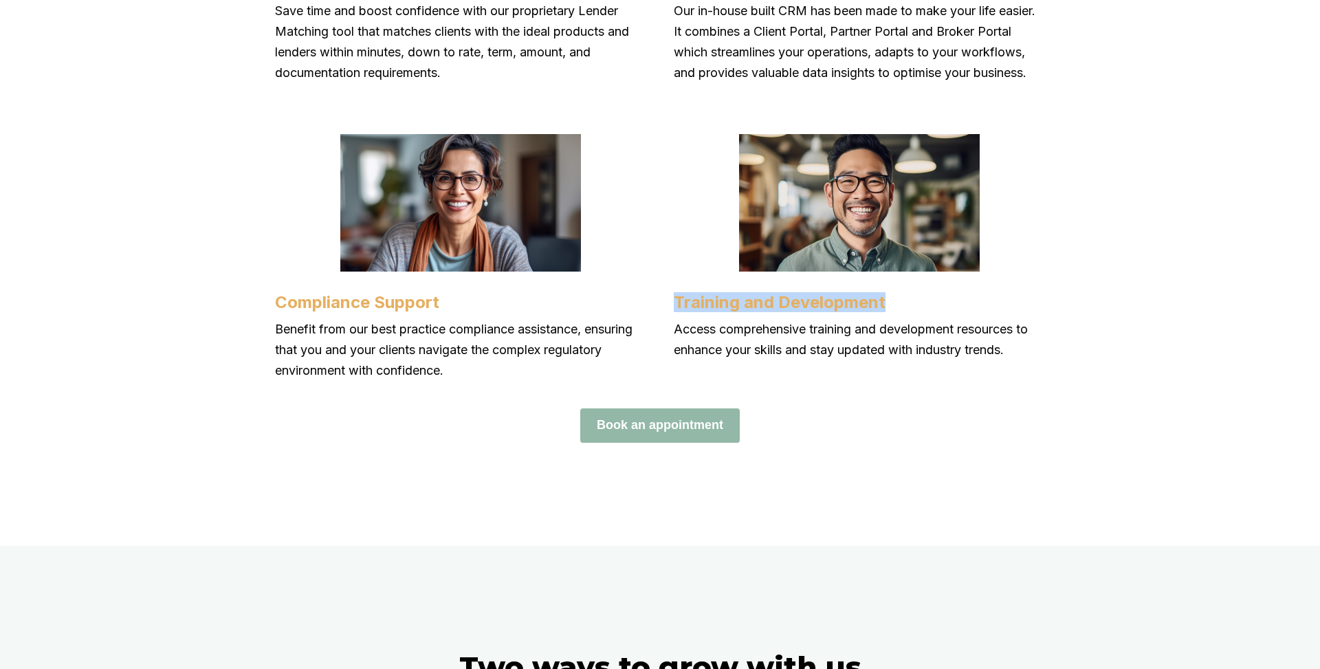
drag, startPoint x: 676, startPoint y: 321, endPoint x: 895, endPoint y: 318, distance: 219.4
click at [895, 312] on h4 "Training and Development" at bounding box center [859, 302] width 371 height 20
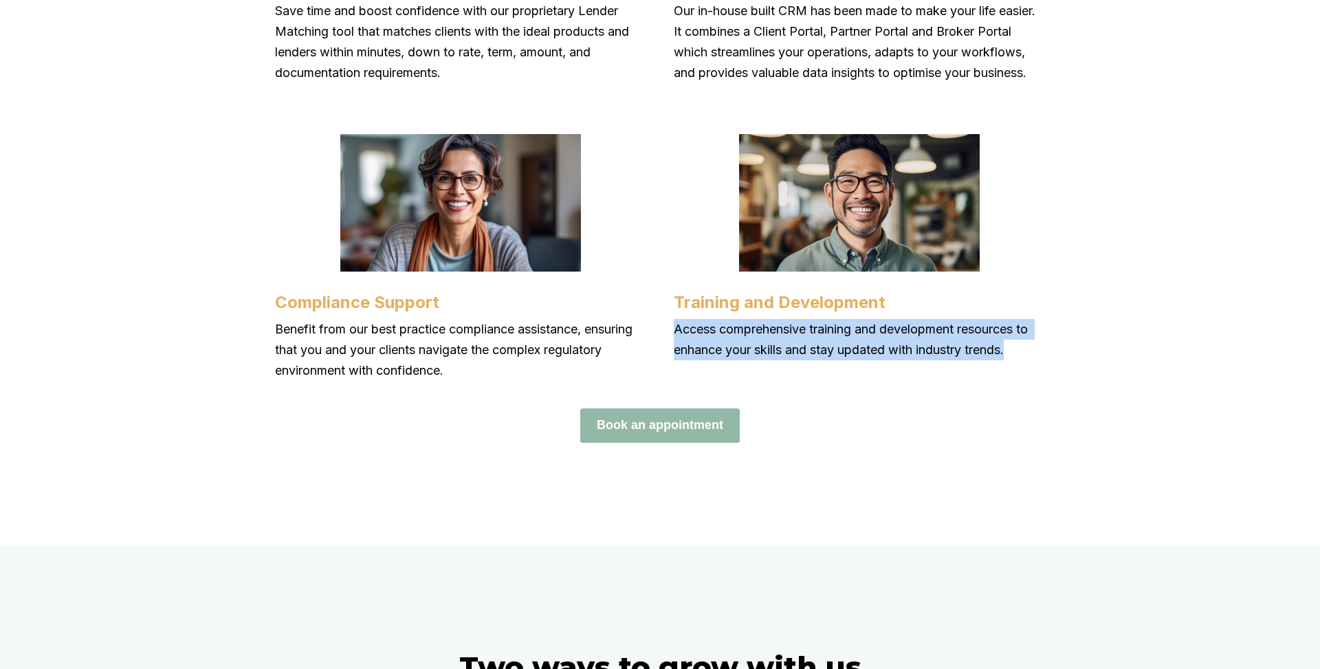
drag, startPoint x: 675, startPoint y: 350, endPoint x: 1014, endPoint y: 371, distance: 339.6
click at [1014, 360] on p "Access comprehensive training and development resources to enhance your skills …" at bounding box center [859, 339] width 371 height 41
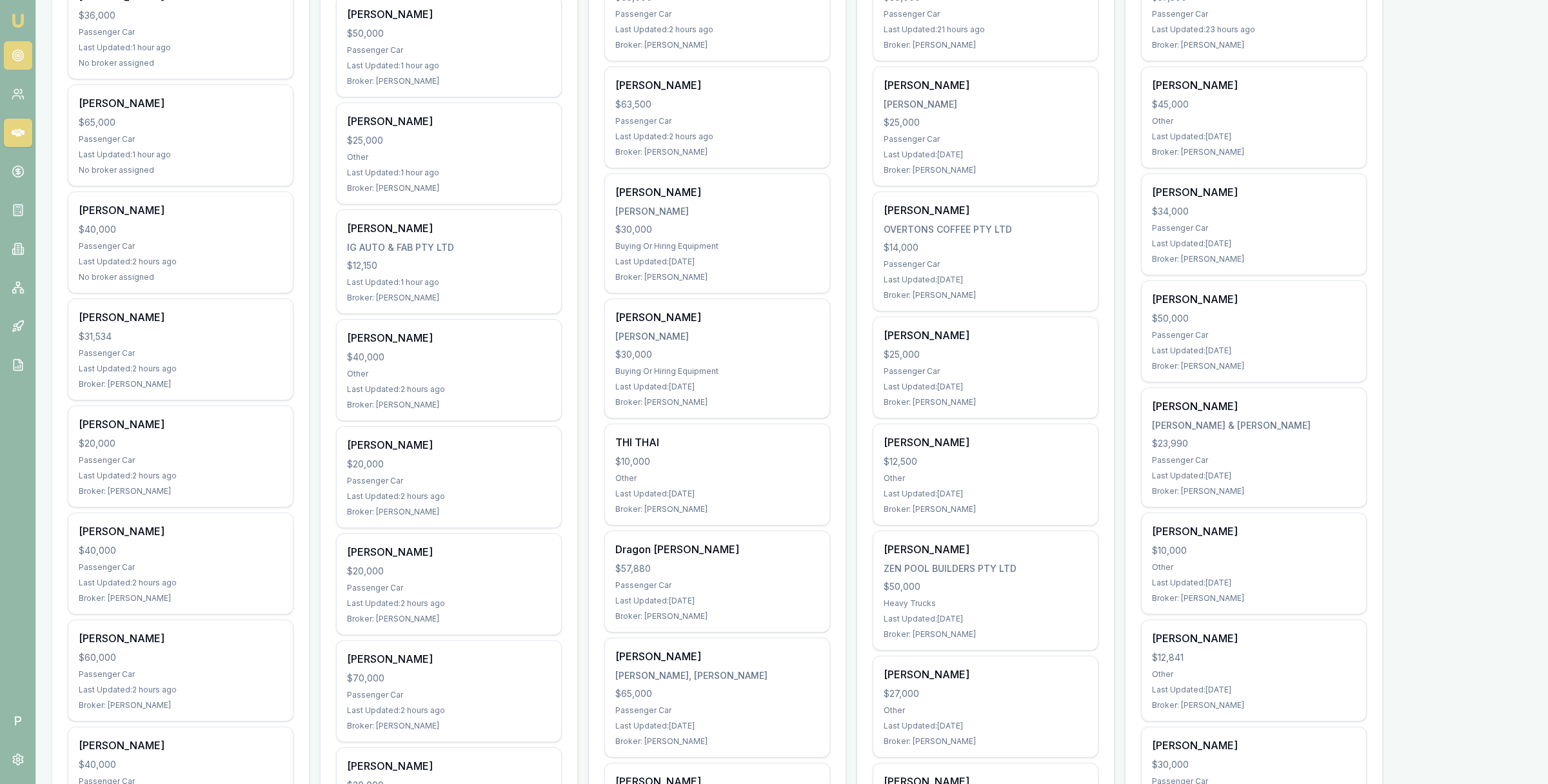
click at [9, 53] on link at bounding box center [18, 55] width 28 height 28
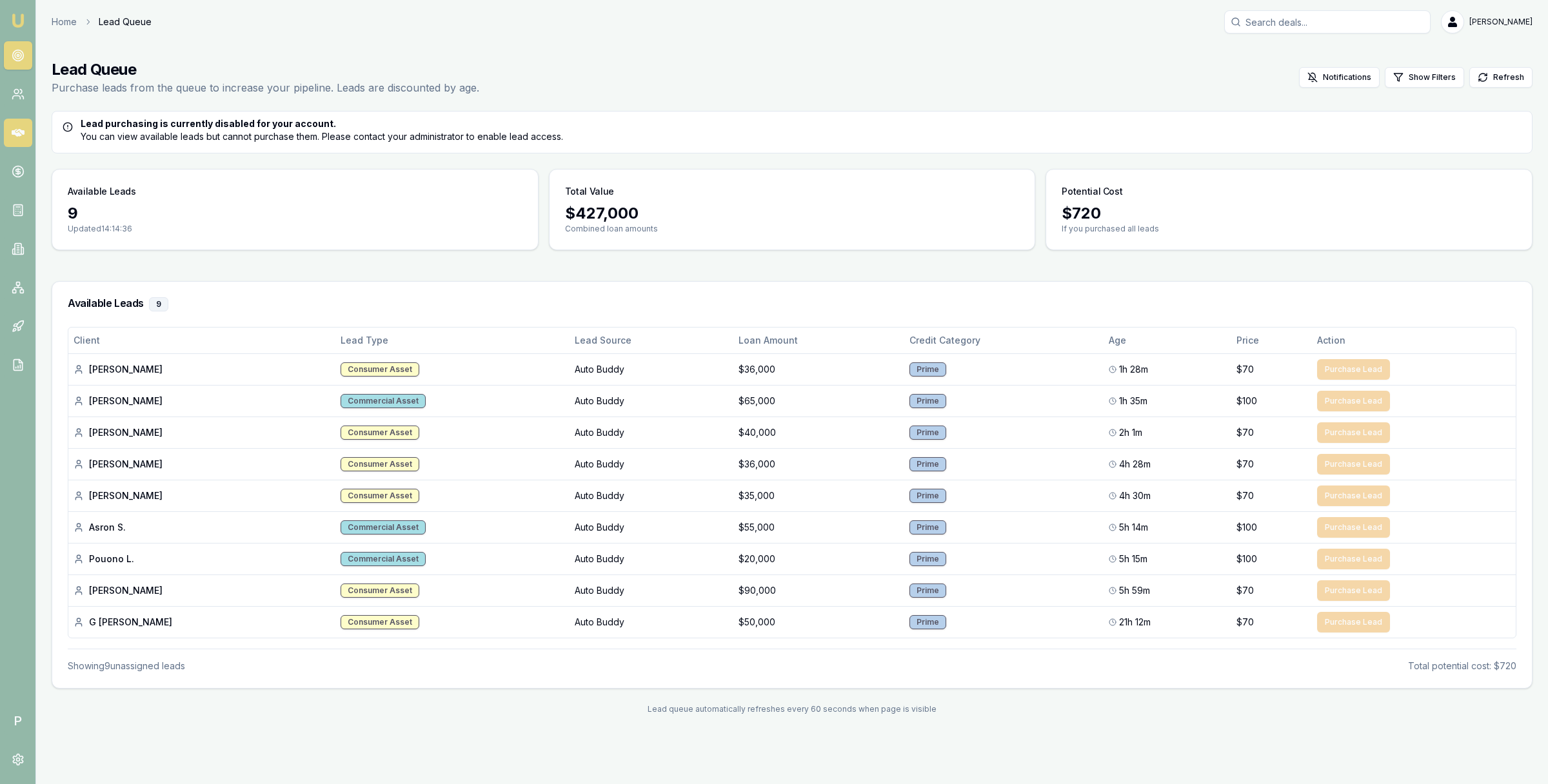
click at [21, 135] on icon at bounding box center [18, 133] width 13 height 8
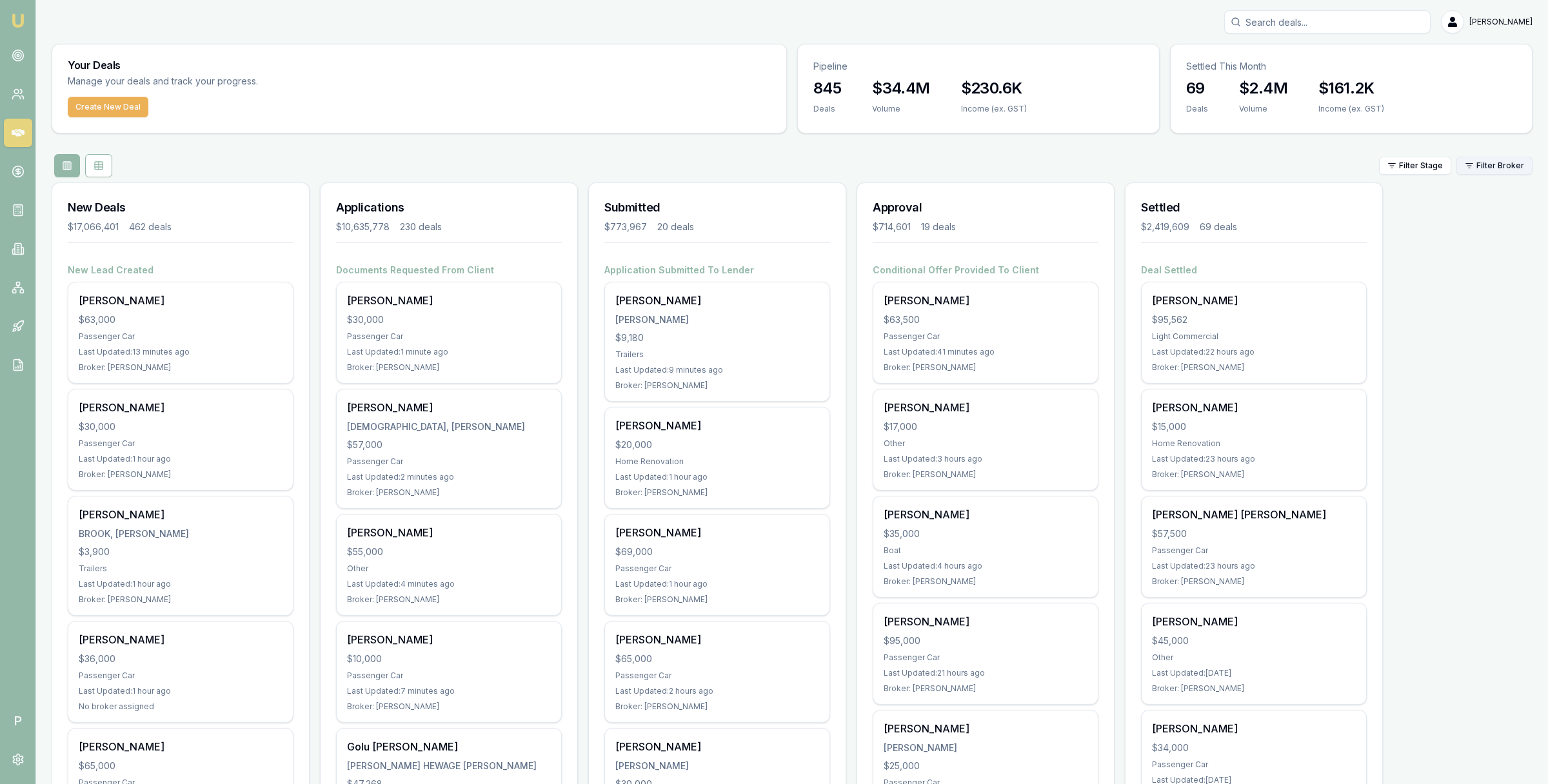
click at [1502, 158] on html "Emu Broker P Matt Leeburn Toggle Menu Your Deals Manage your deals and track yo…" at bounding box center [774, 392] width 1548 height 784
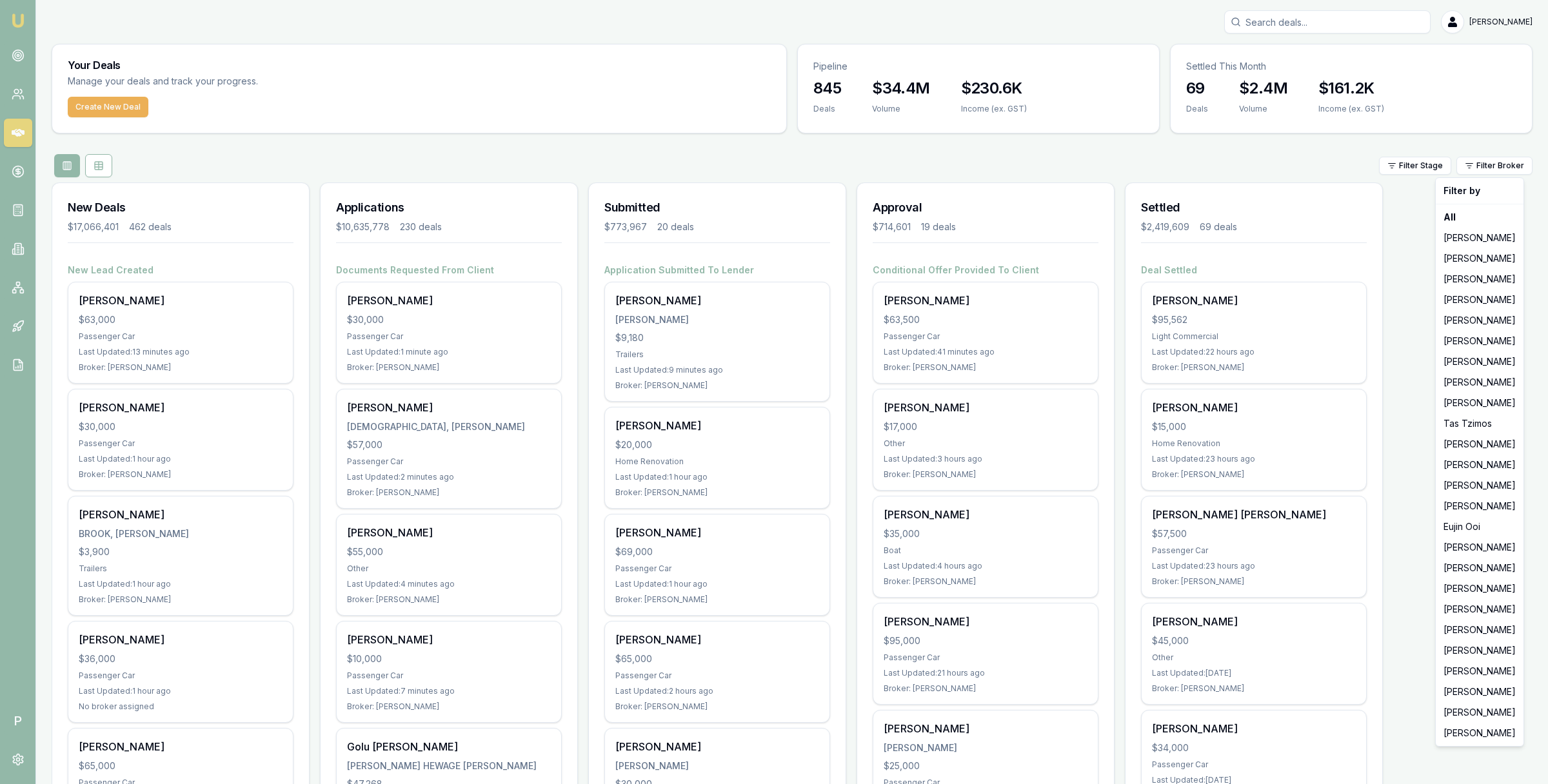
click at [96, 164] on html "Emu Broker P Matt Leeburn Toggle Menu Your Deals Manage your deals and track yo…" at bounding box center [774, 392] width 1548 height 784
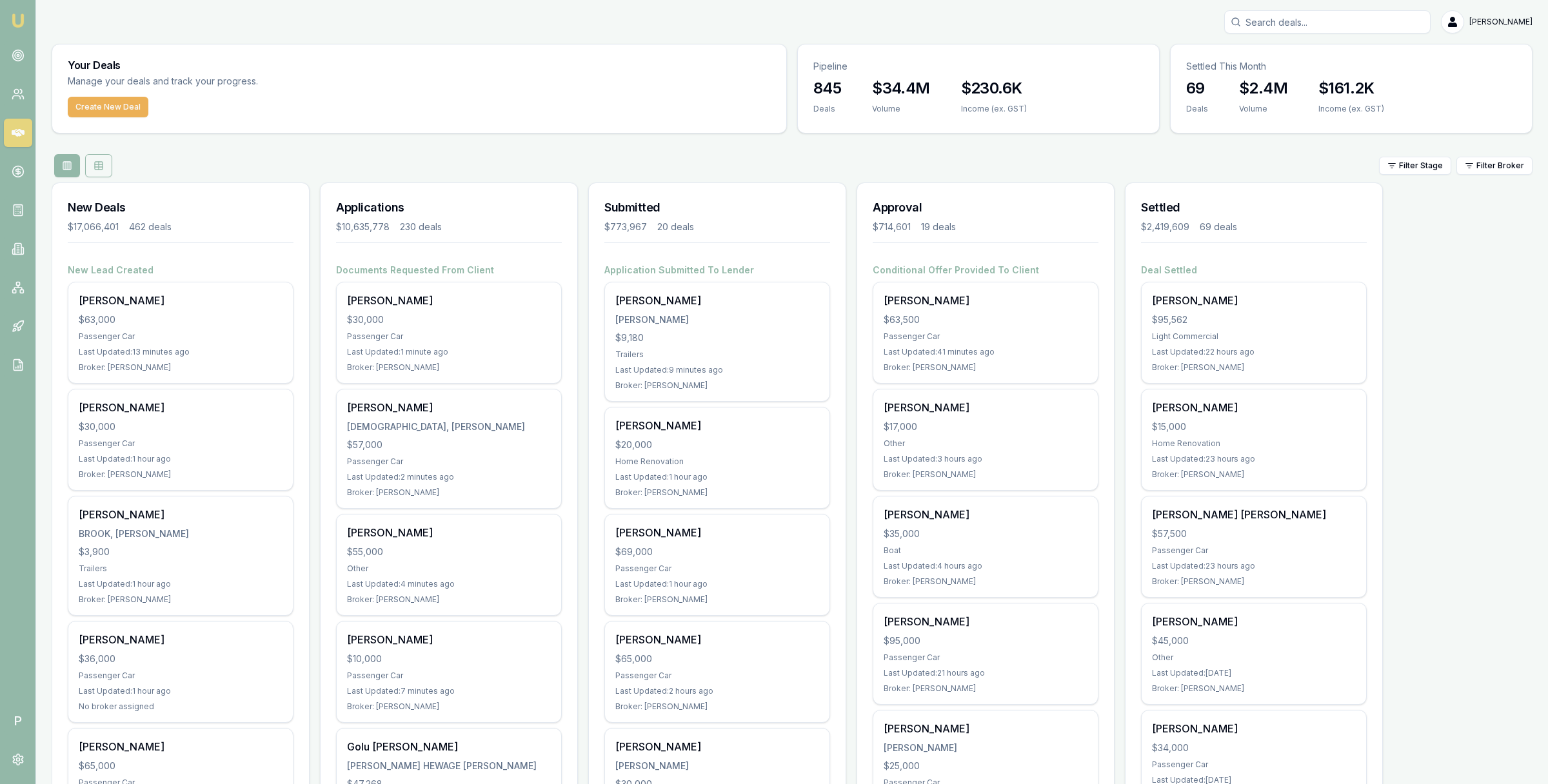
click at [107, 164] on button at bounding box center [99, 165] width 27 height 23
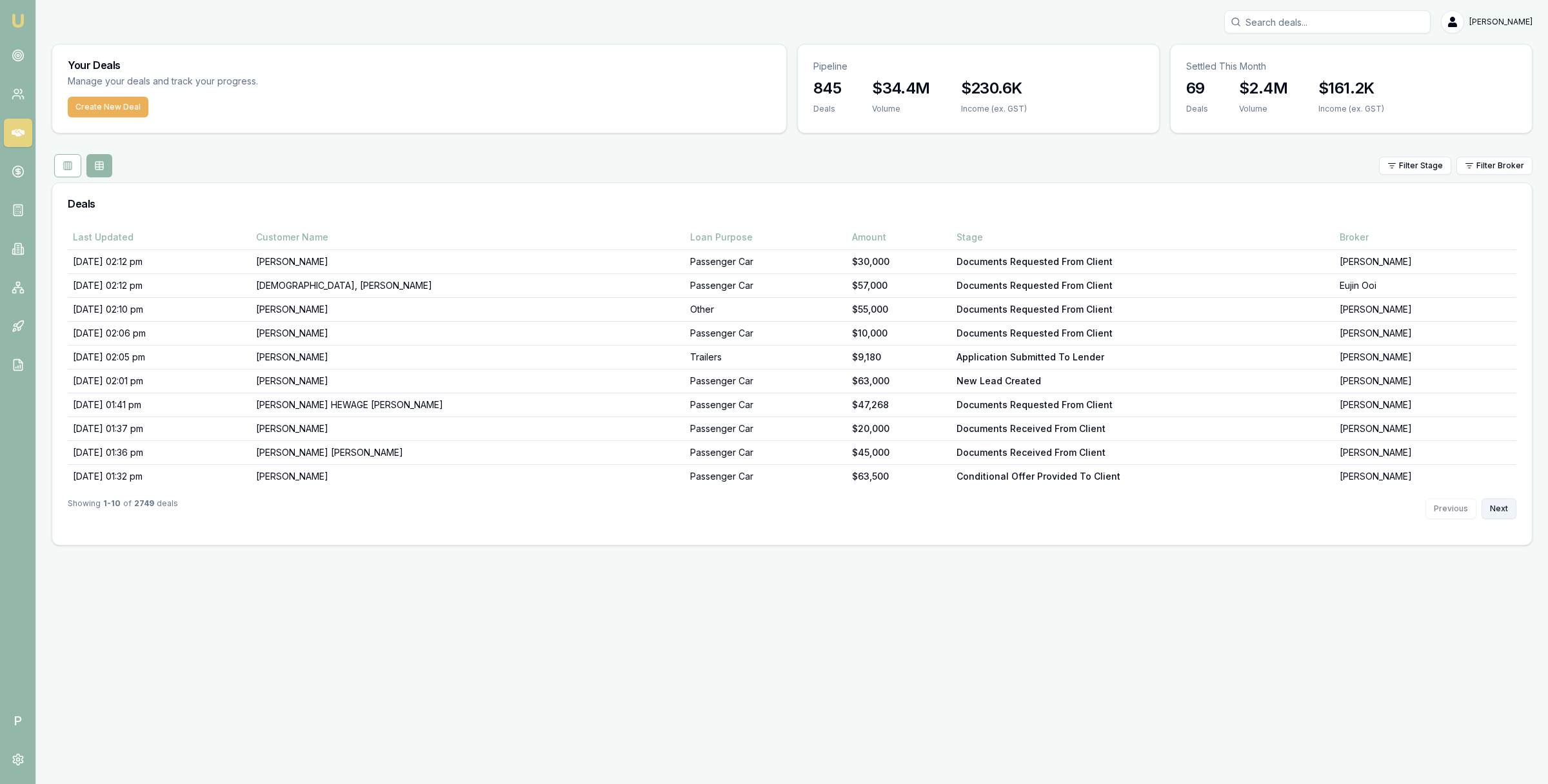
click at [1503, 509] on button "Next" at bounding box center [1498, 509] width 35 height 21
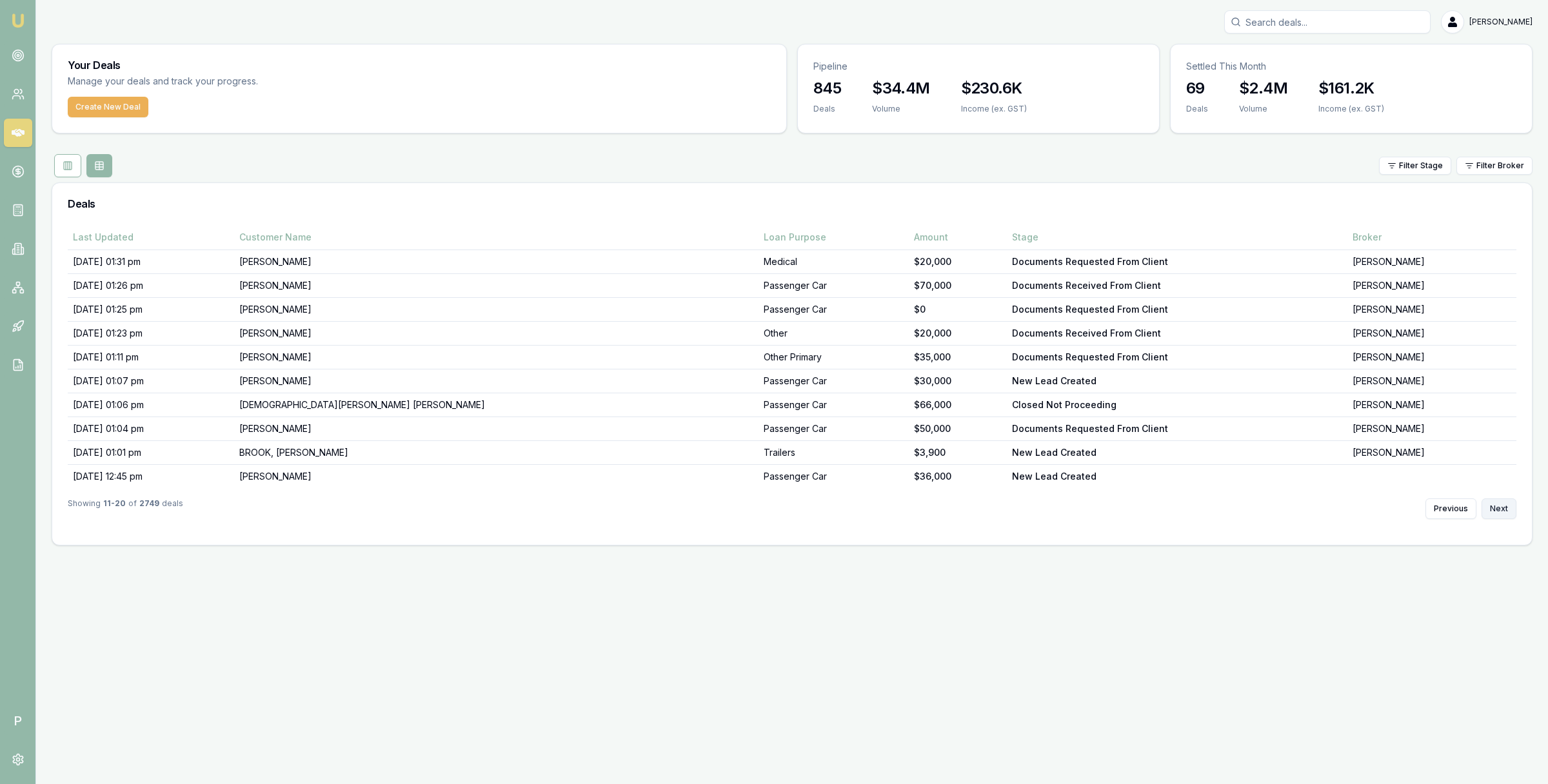
click at [1503, 509] on button "Next" at bounding box center [1498, 509] width 35 height 21
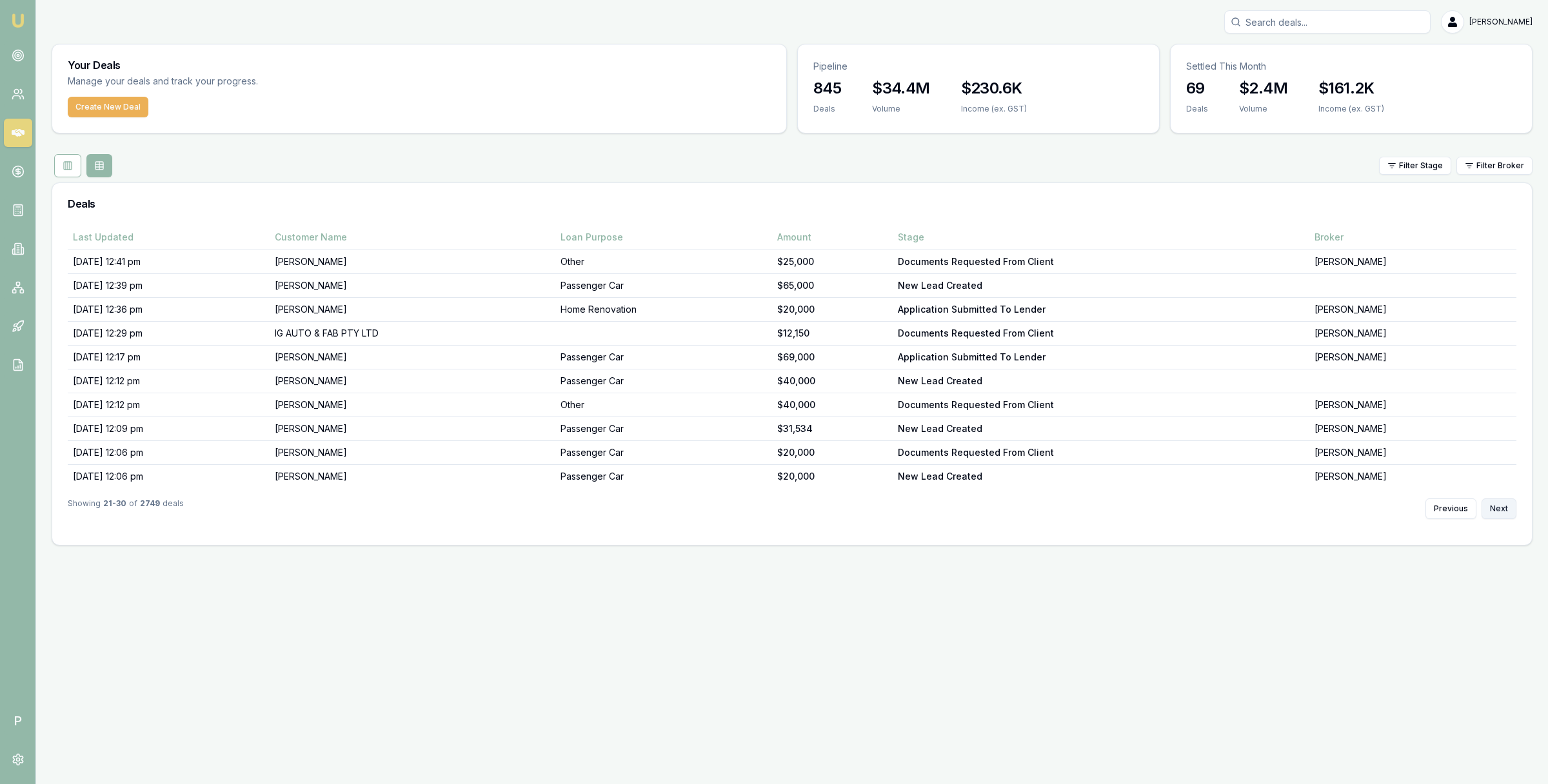
click at [1503, 509] on button "Next" at bounding box center [1498, 509] width 35 height 21
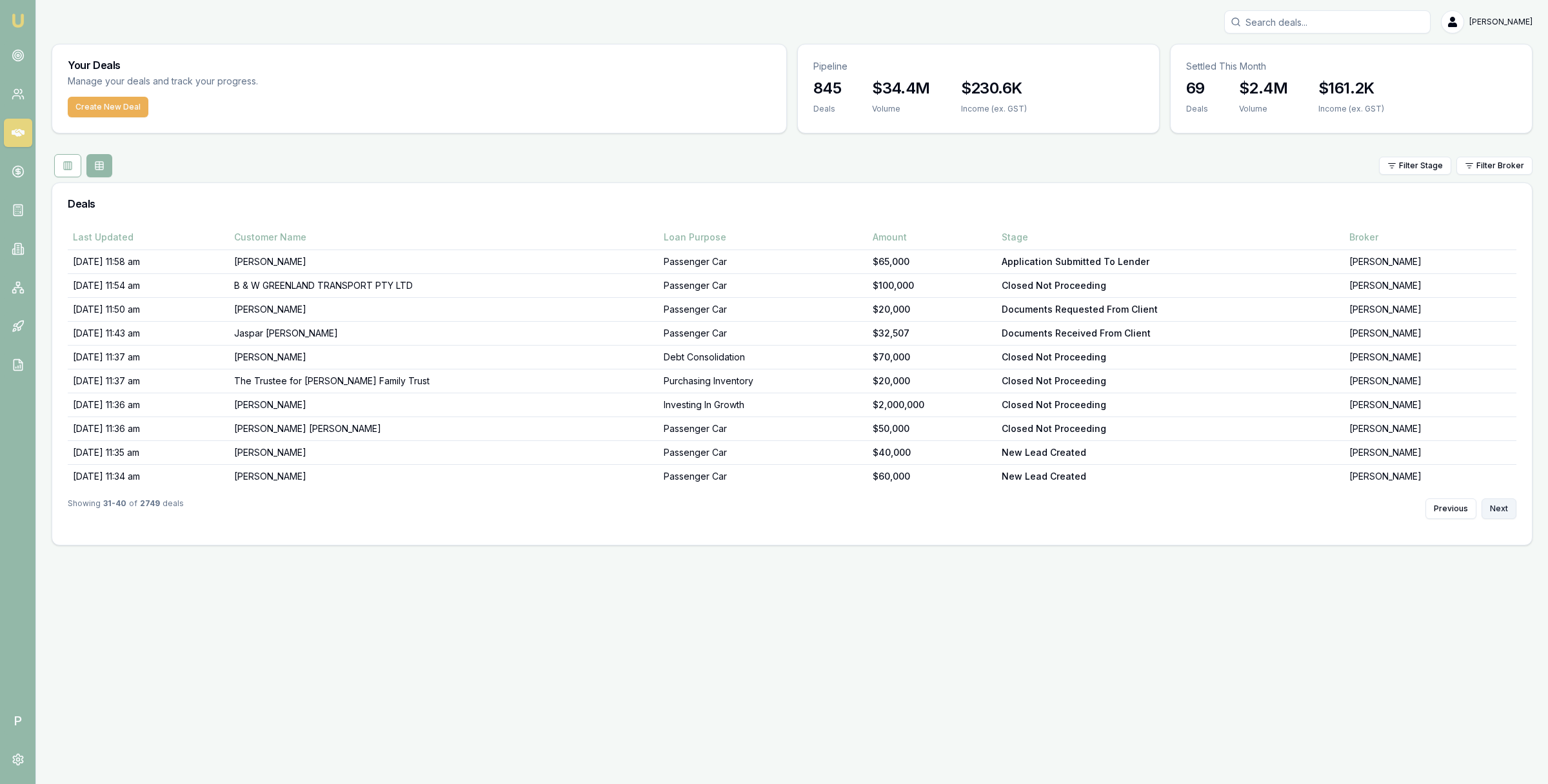
click at [1503, 509] on button "Next" at bounding box center [1498, 509] width 35 height 21
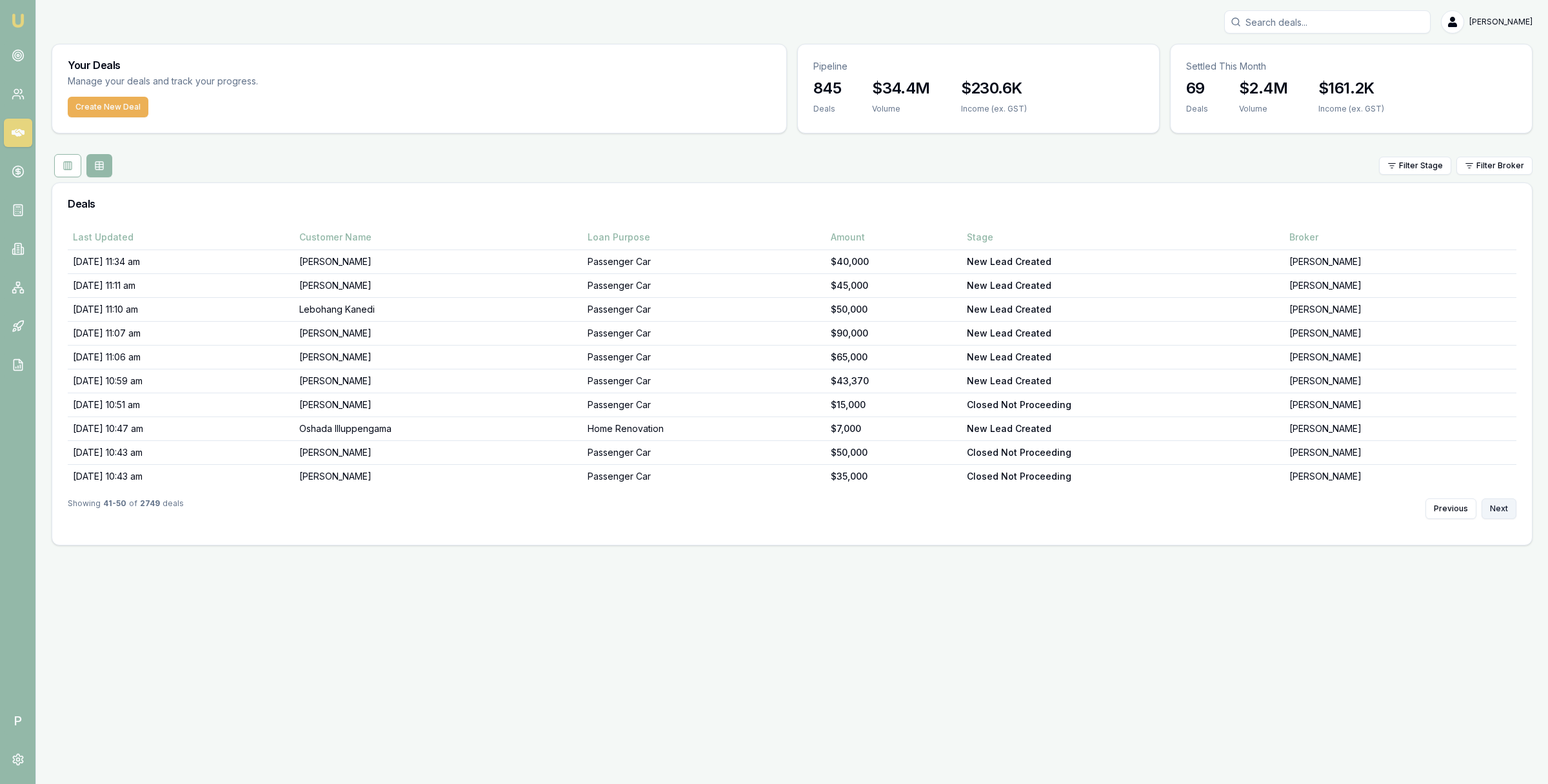
click at [1503, 509] on button "Next" at bounding box center [1498, 509] width 35 height 21
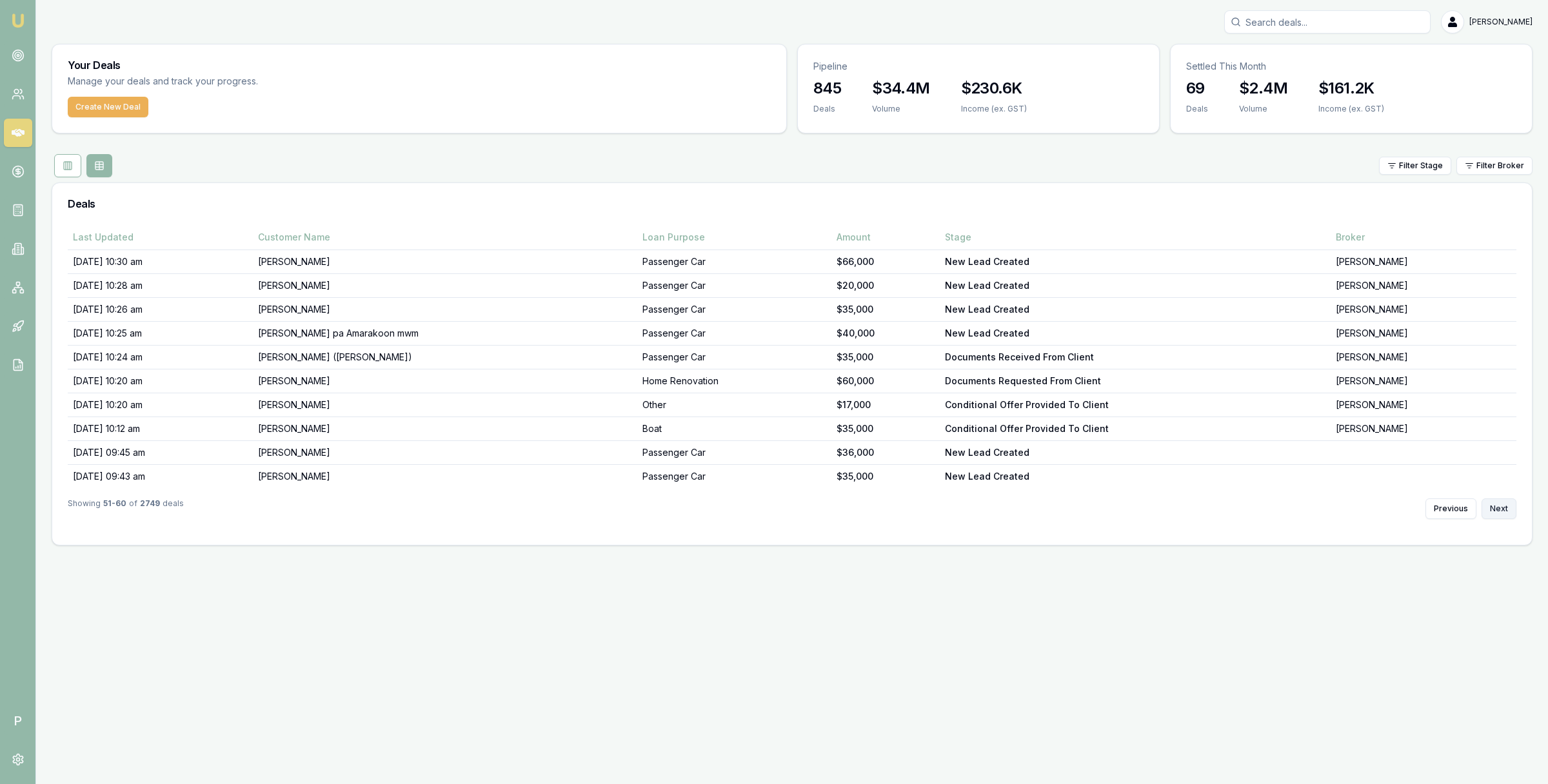
click at [1503, 509] on button "Next" at bounding box center [1498, 509] width 35 height 21
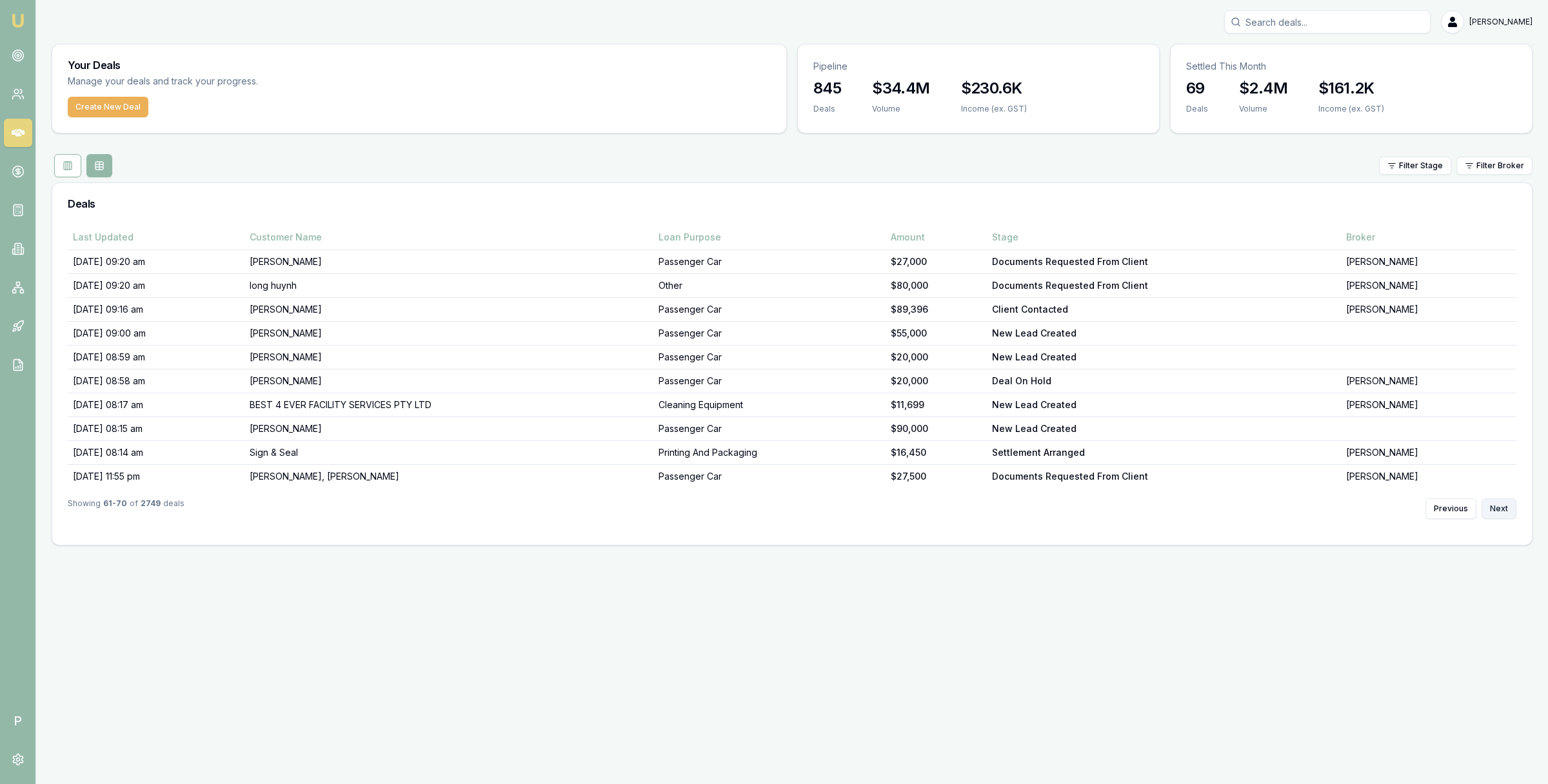
click at [1503, 509] on button "Next" at bounding box center [1498, 509] width 35 height 21
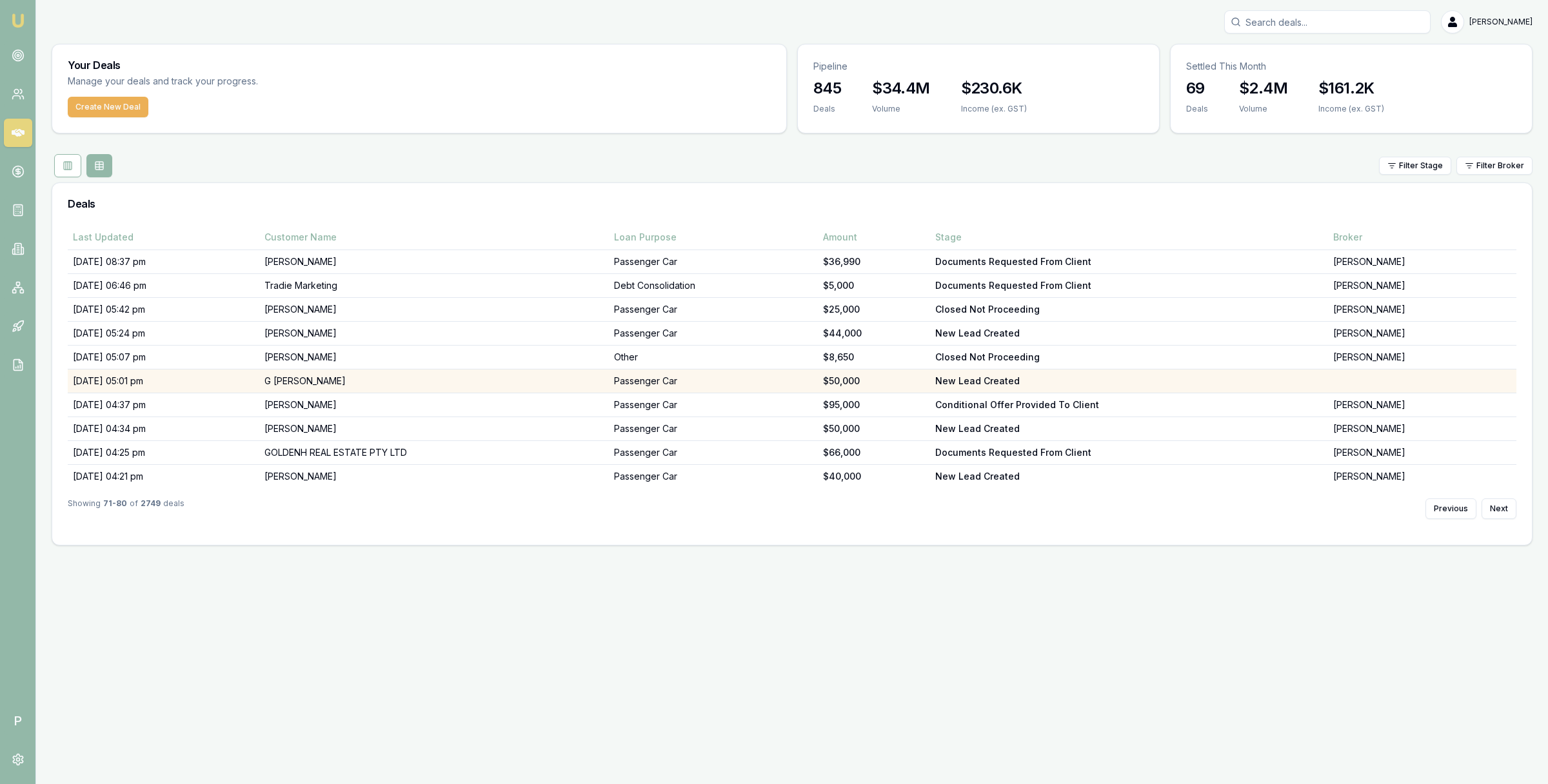
click at [443, 378] on td "G a k m Al-hossain" at bounding box center [433, 381] width 350 height 23
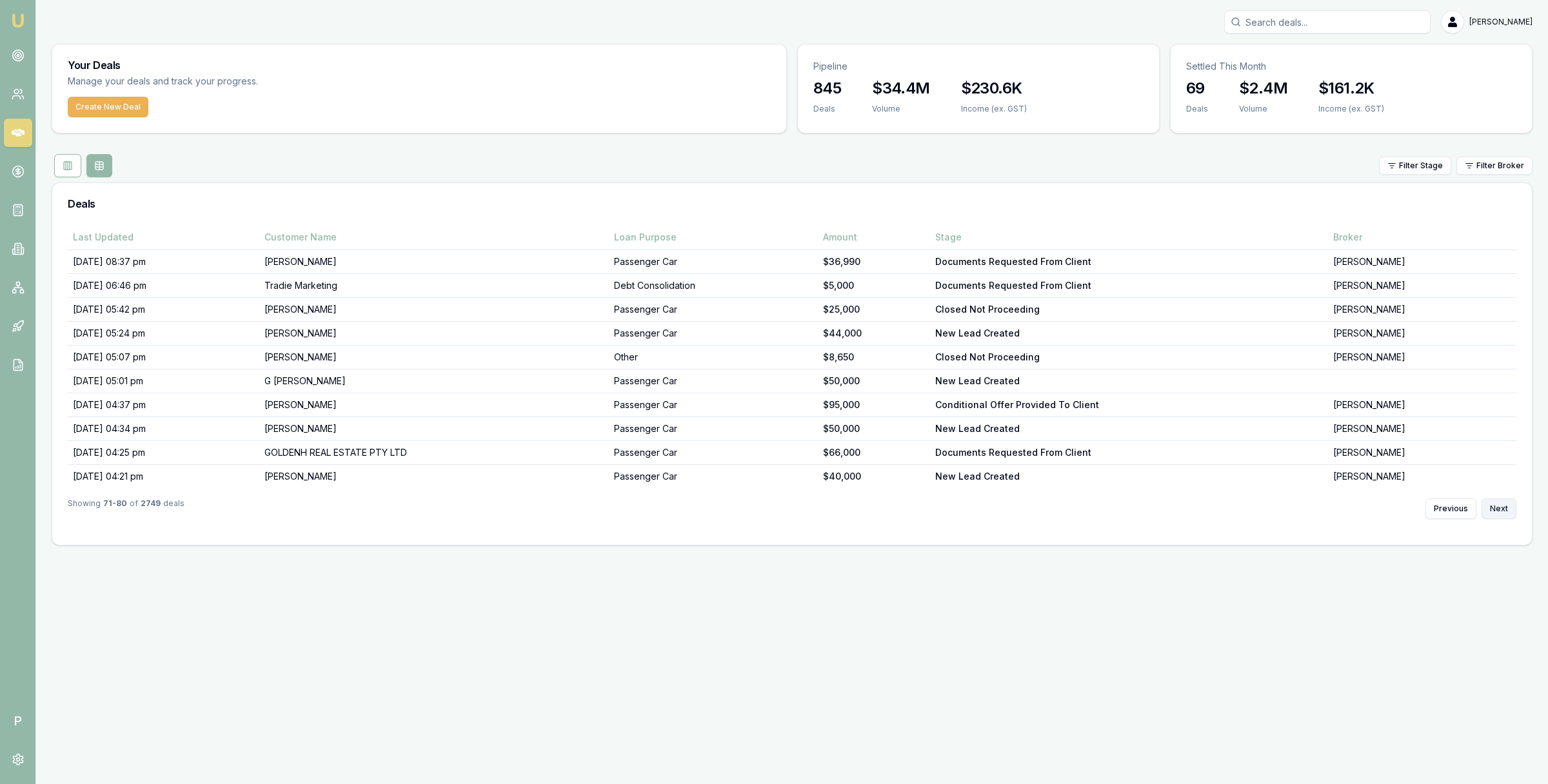
click at [1498, 511] on button "Next" at bounding box center [1498, 509] width 35 height 21
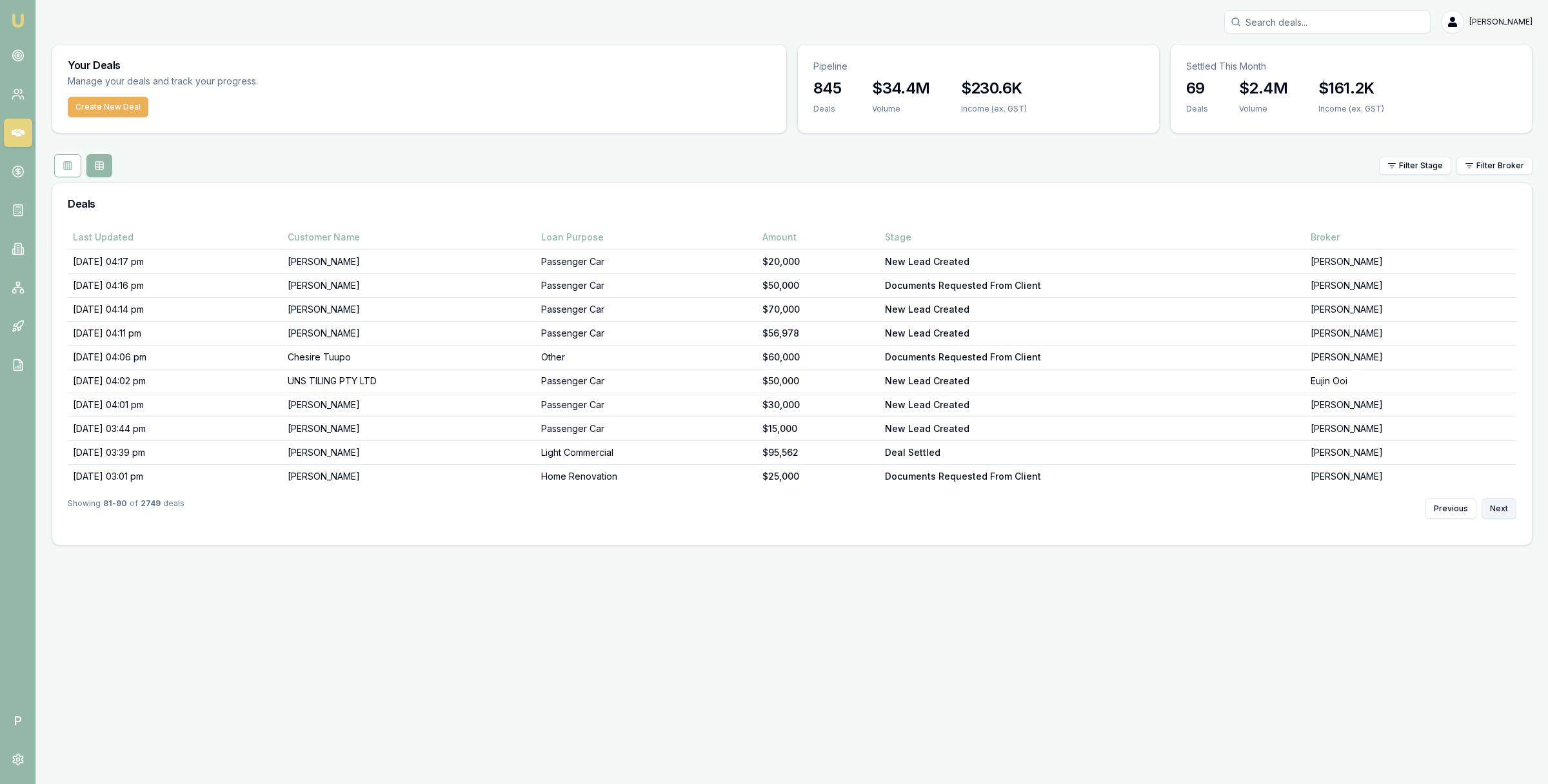
click at [1498, 511] on button "Next" at bounding box center [1498, 509] width 35 height 21
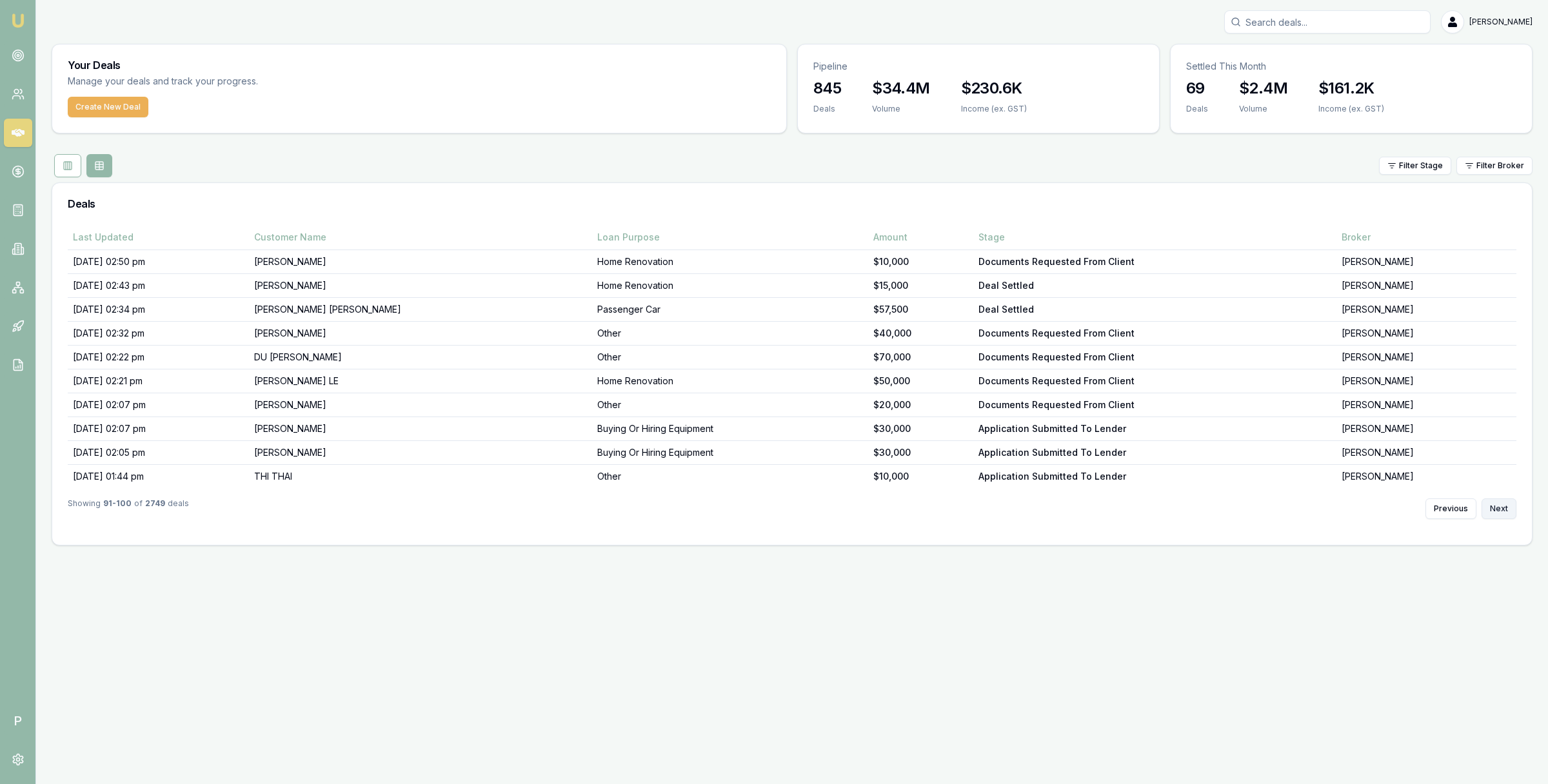
click at [1498, 511] on button "Next" at bounding box center [1498, 509] width 35 height 21
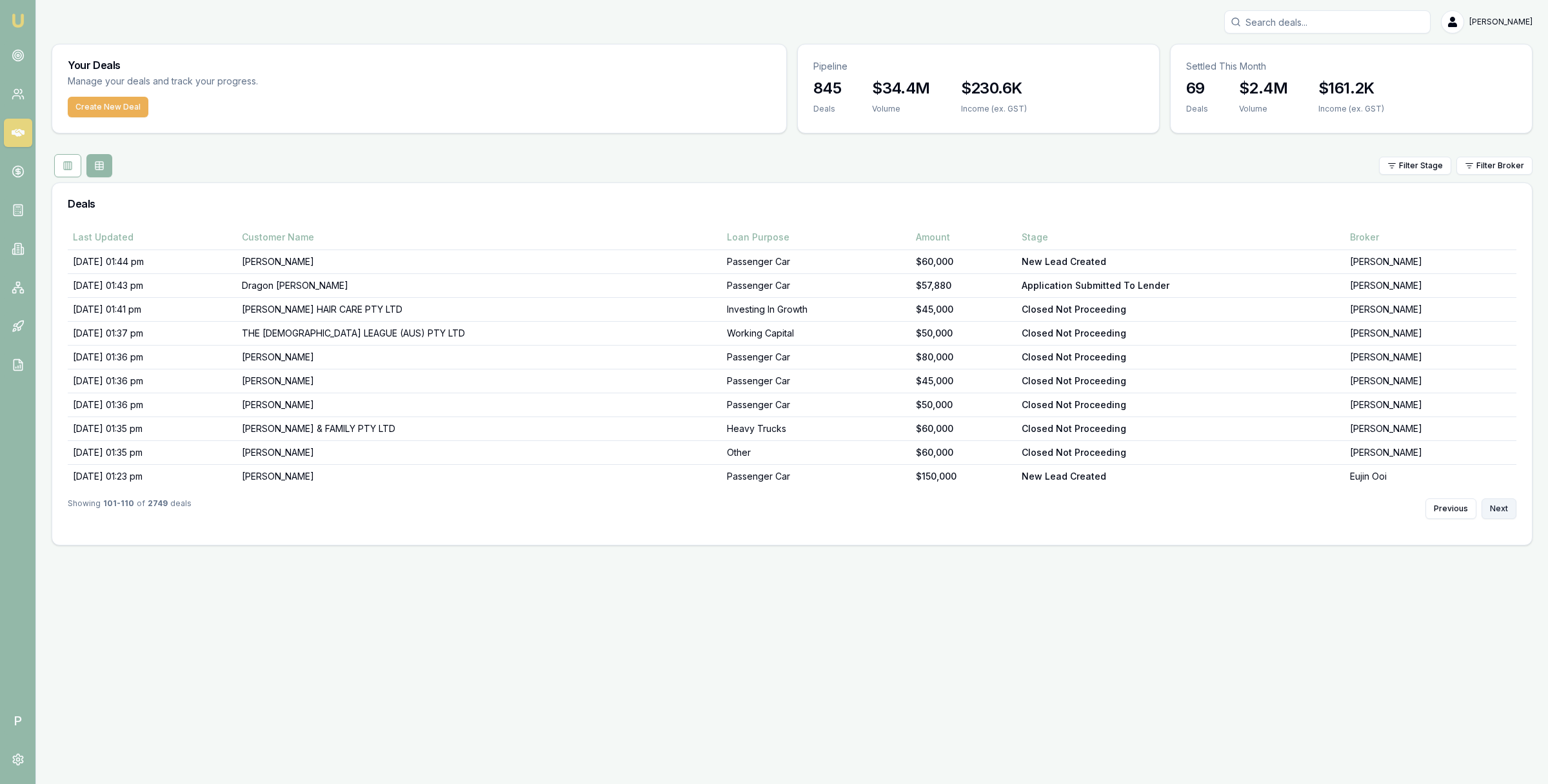
click at [1498, 511] on button "Next" at bounding box center [1498, 509] width 35 height 21
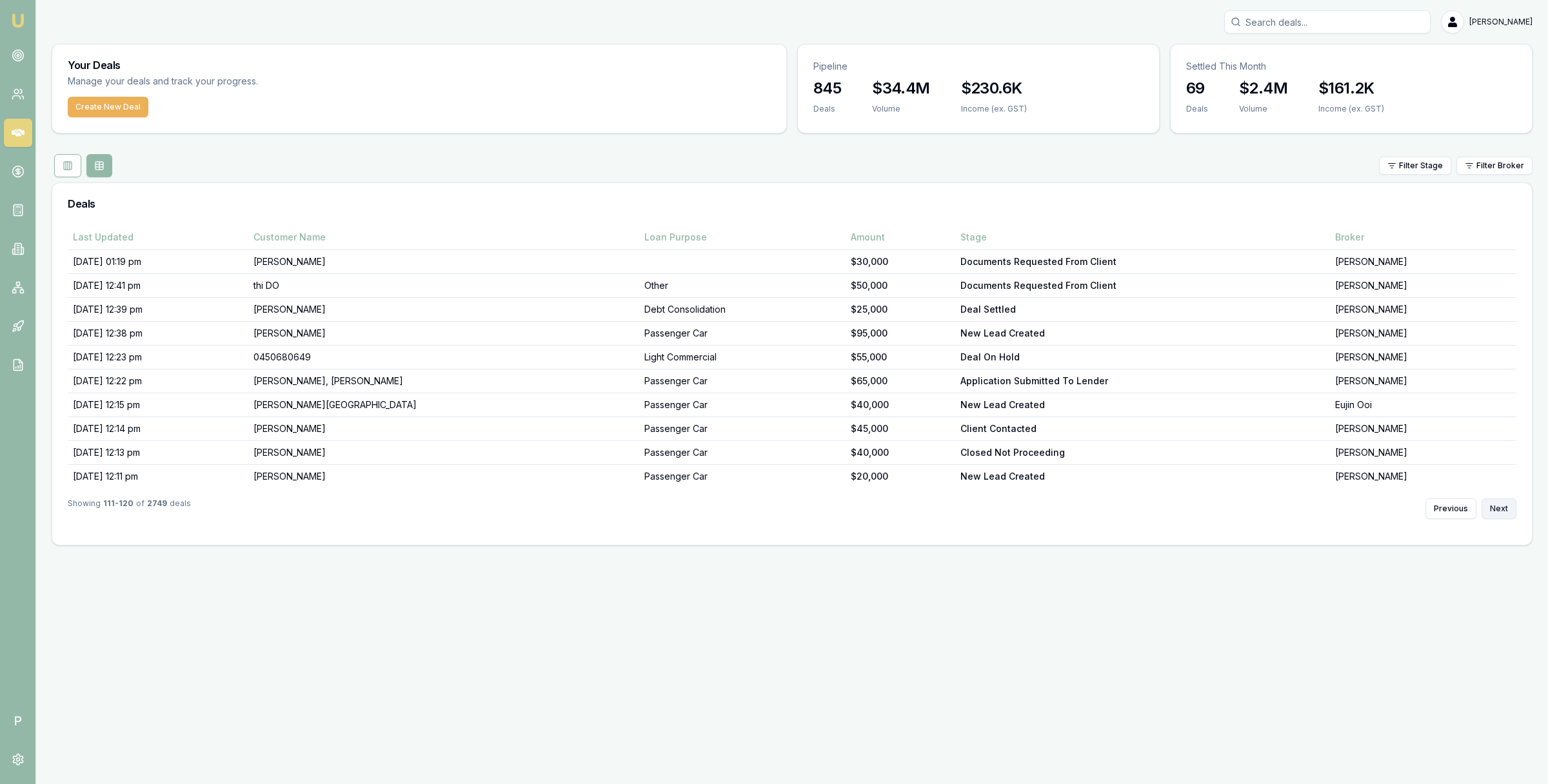
click at [1498, 511] on button "Next" at bounding box center [1498, 509] width 35 height 21
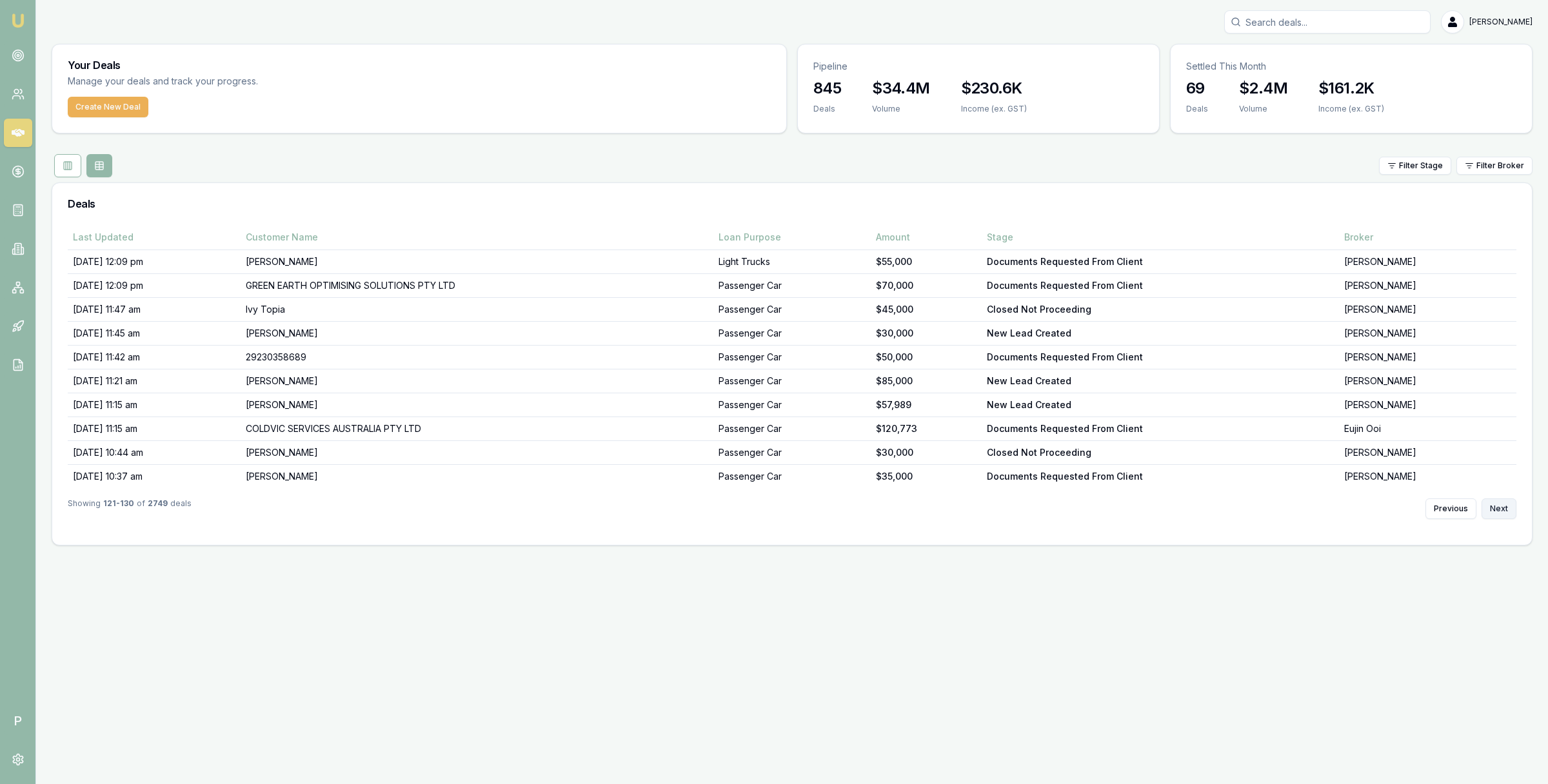
click at [1498, 511] on button "Next" at bounding box center [1498, 509] width 35 height 21
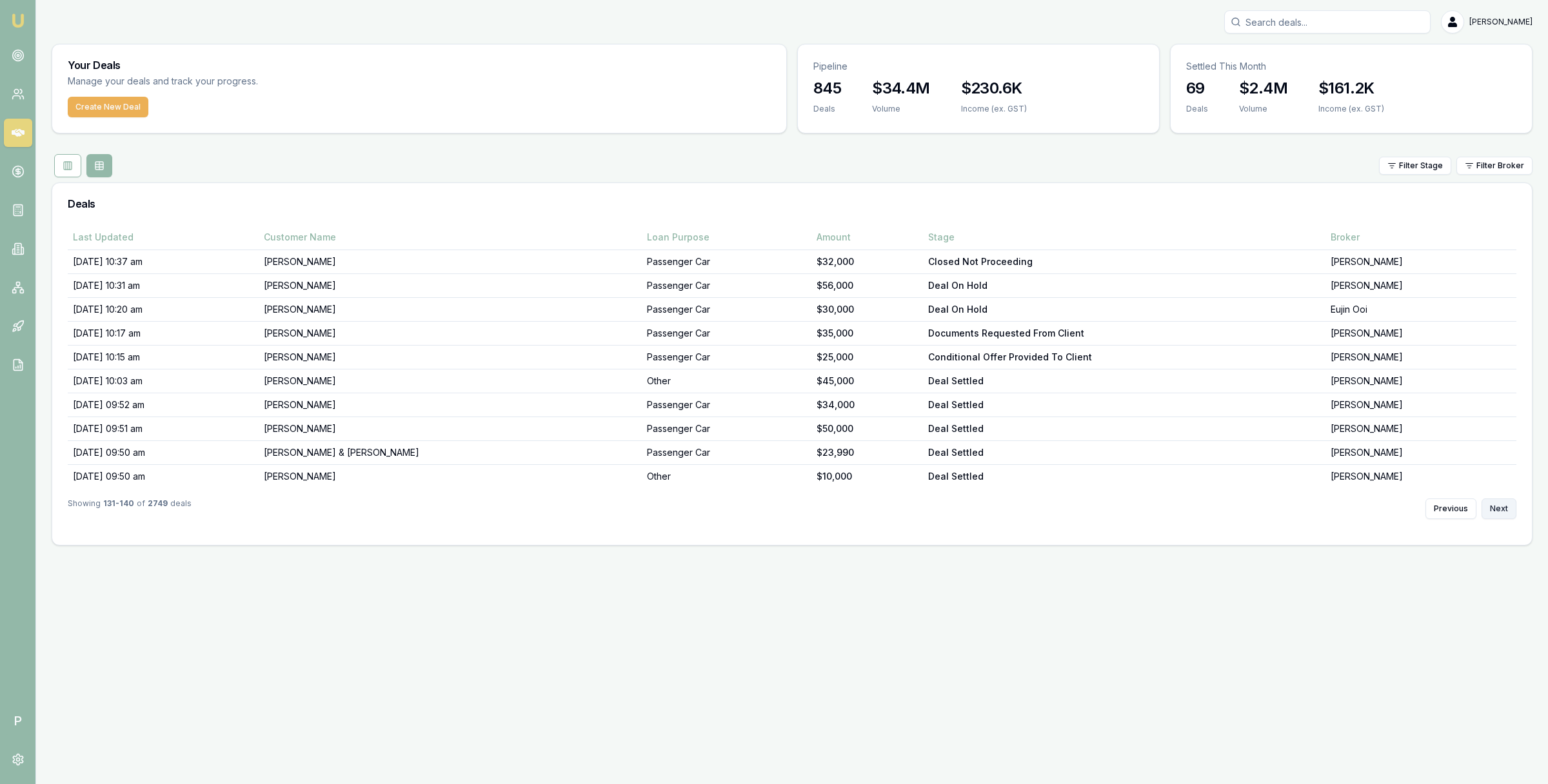
click at [1498, 511] on button "Next" at bounding box center [1498, 509] width 35 height 21
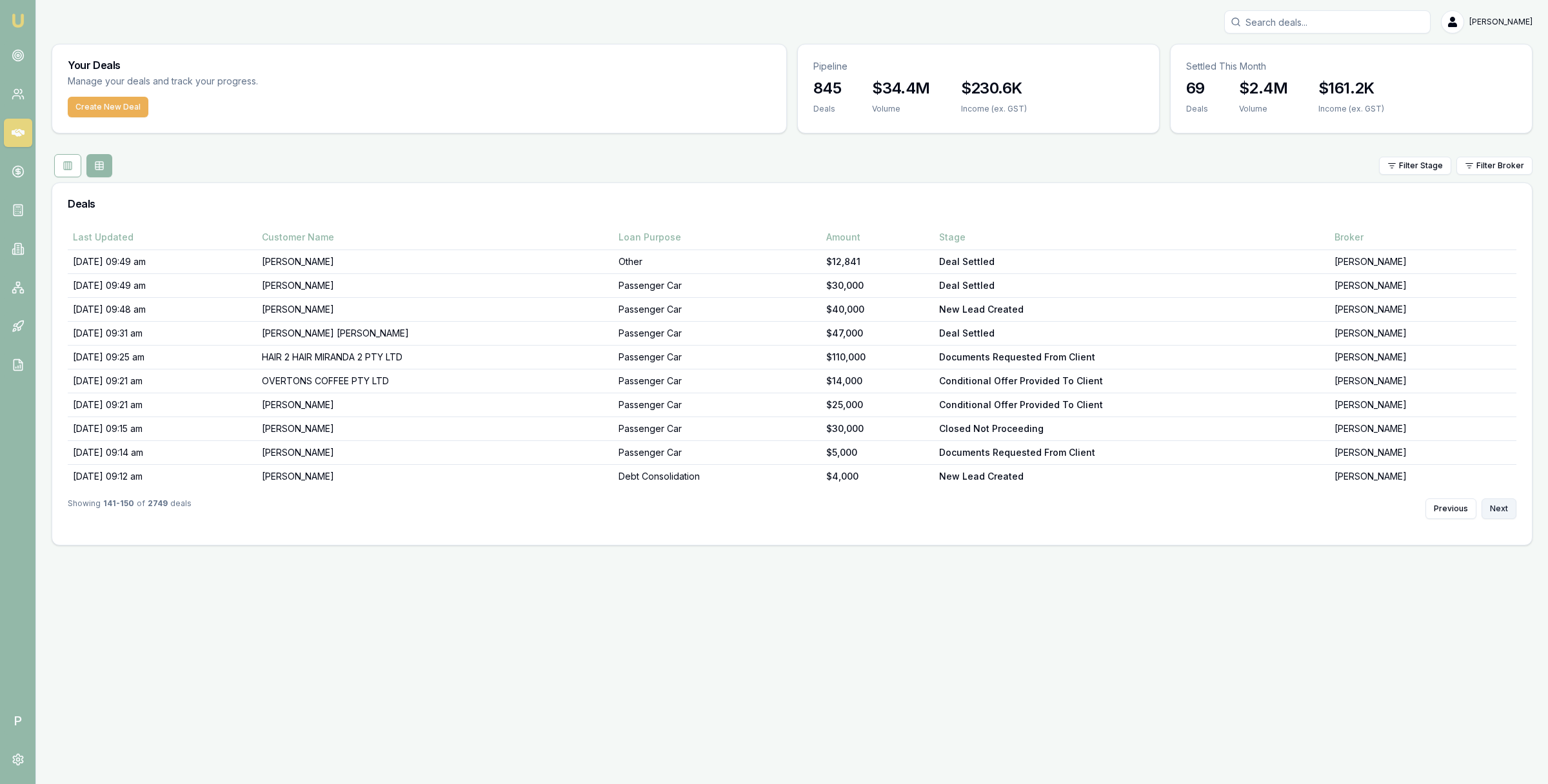
click at [1498, 511] on button "Next" at bounding box center [1498, 509] width 35 height 21
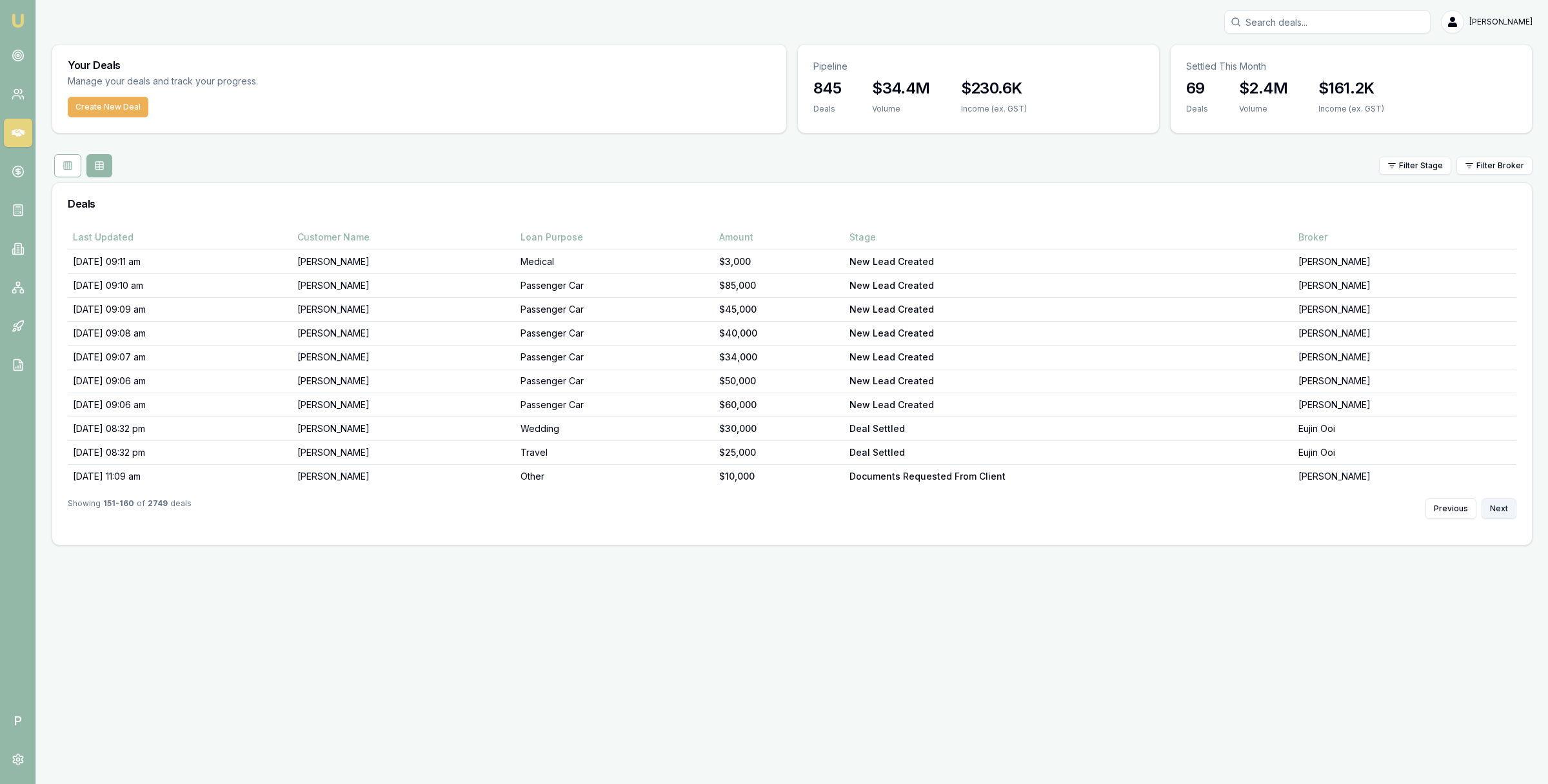
click at [1498, 511] on button "Next" at bounding box center [1498, 509] width 35 height 21
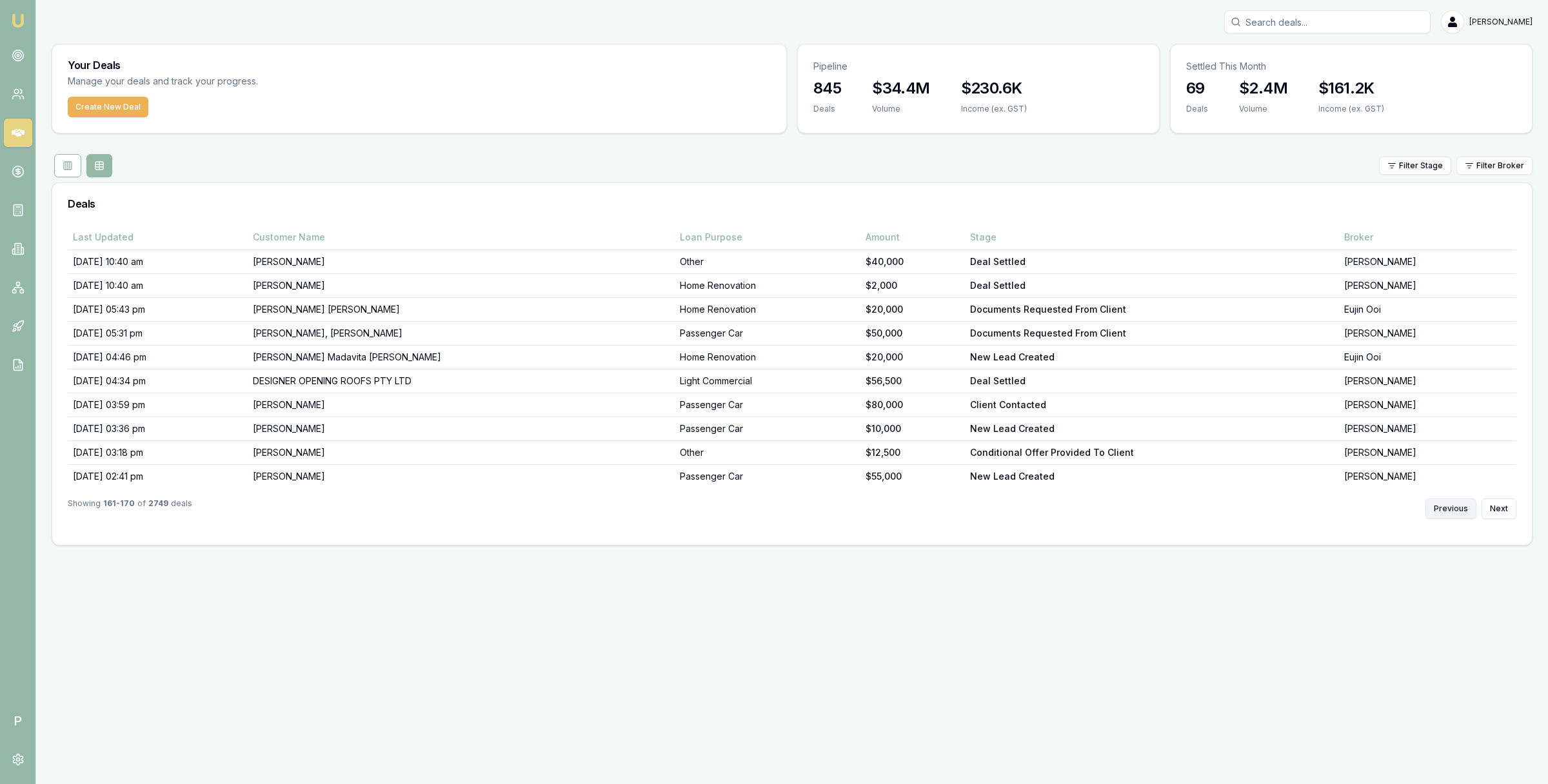
click at [1454, 513] on button "Previous" at bounding box center [1451, 509] width 51 height 21
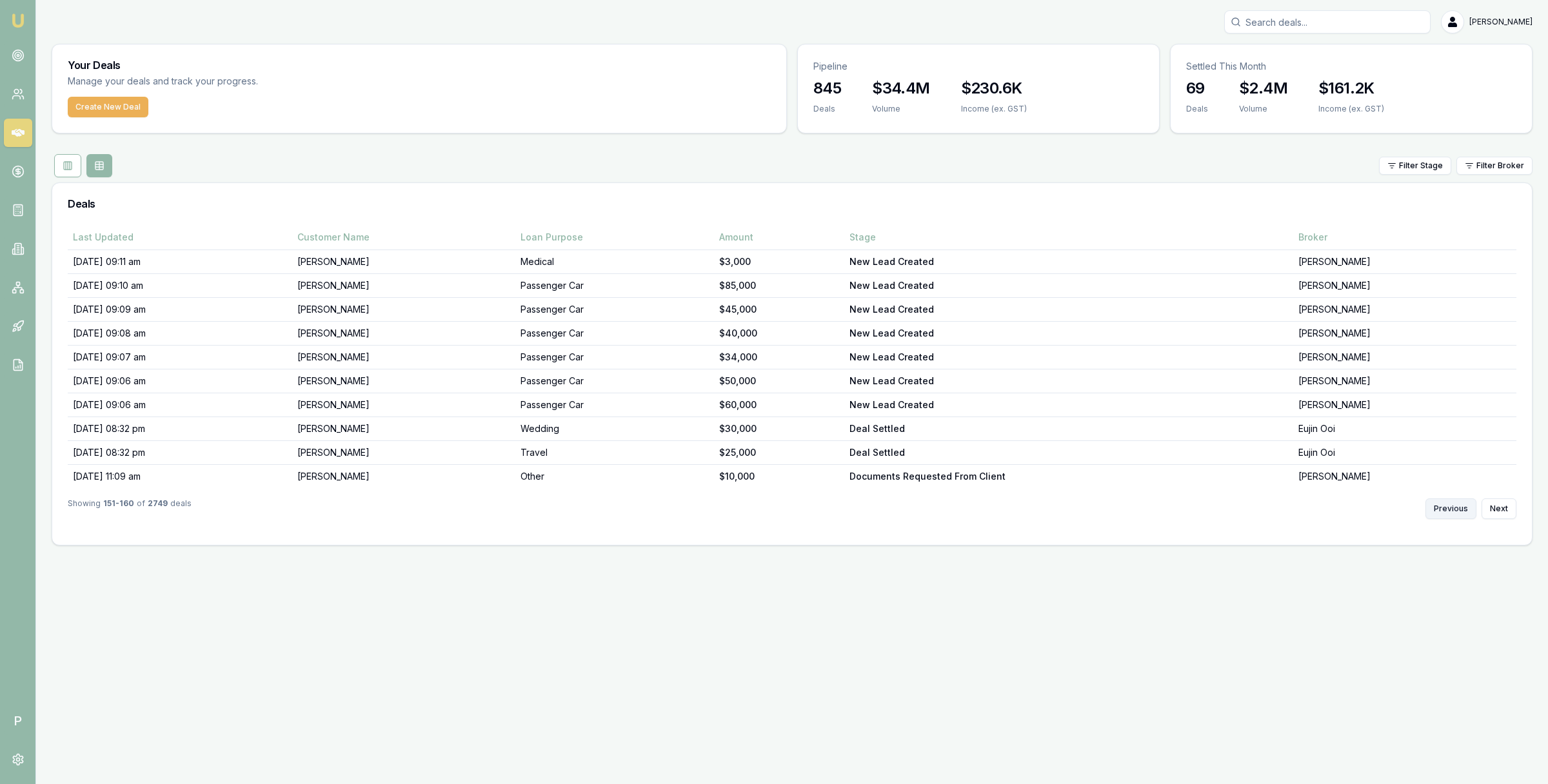
click at [1454, 513] on button "Previous" at bounding box center [1451, 509] width 51 height 21
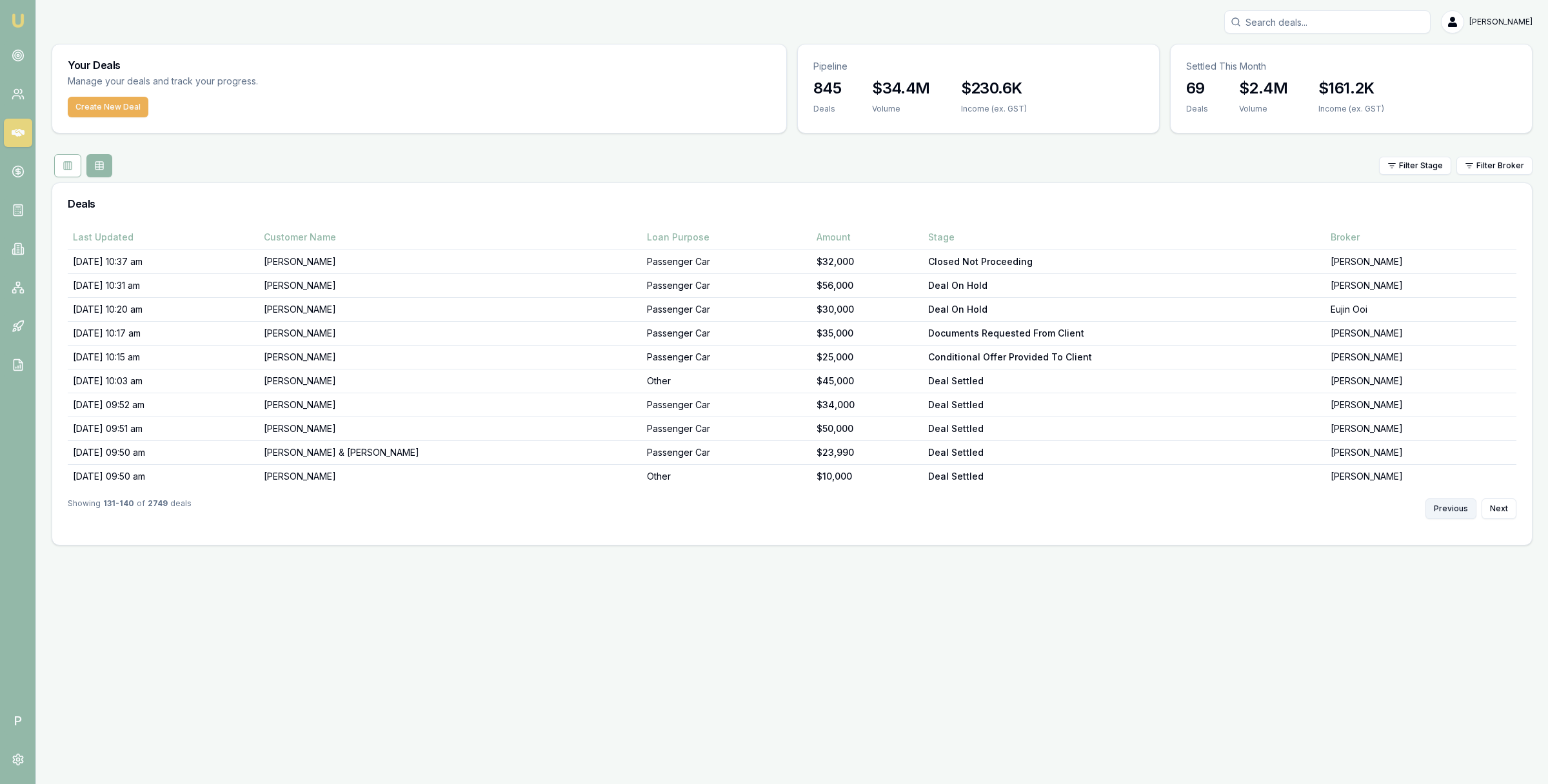
click at [1454, 513] on button "Previous" at bounding box center [1451, 509] width 51 height 21
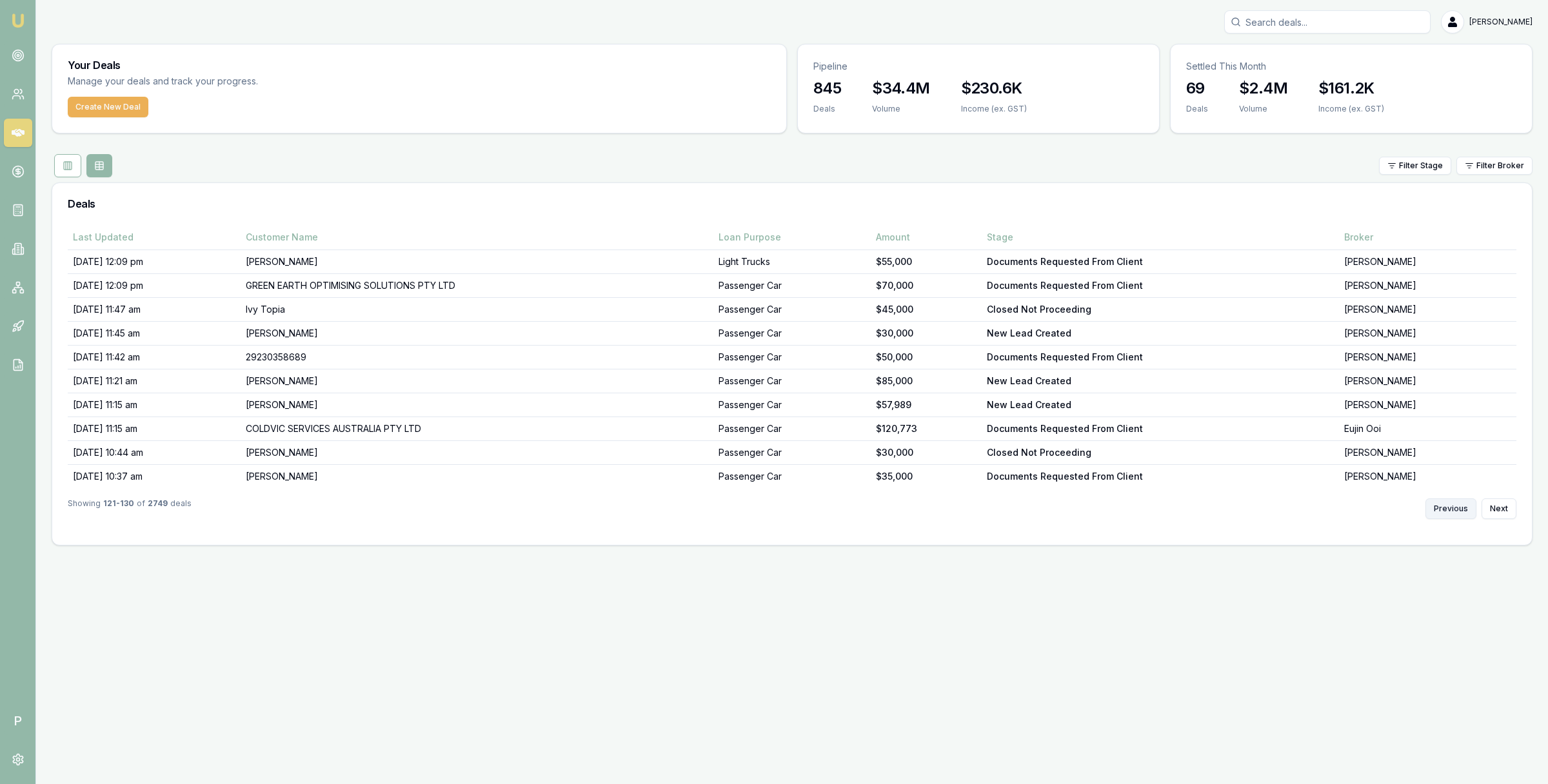
click at [1454, 513] on button "Previous" at bounding box center [1451, 509] width 51 height 21
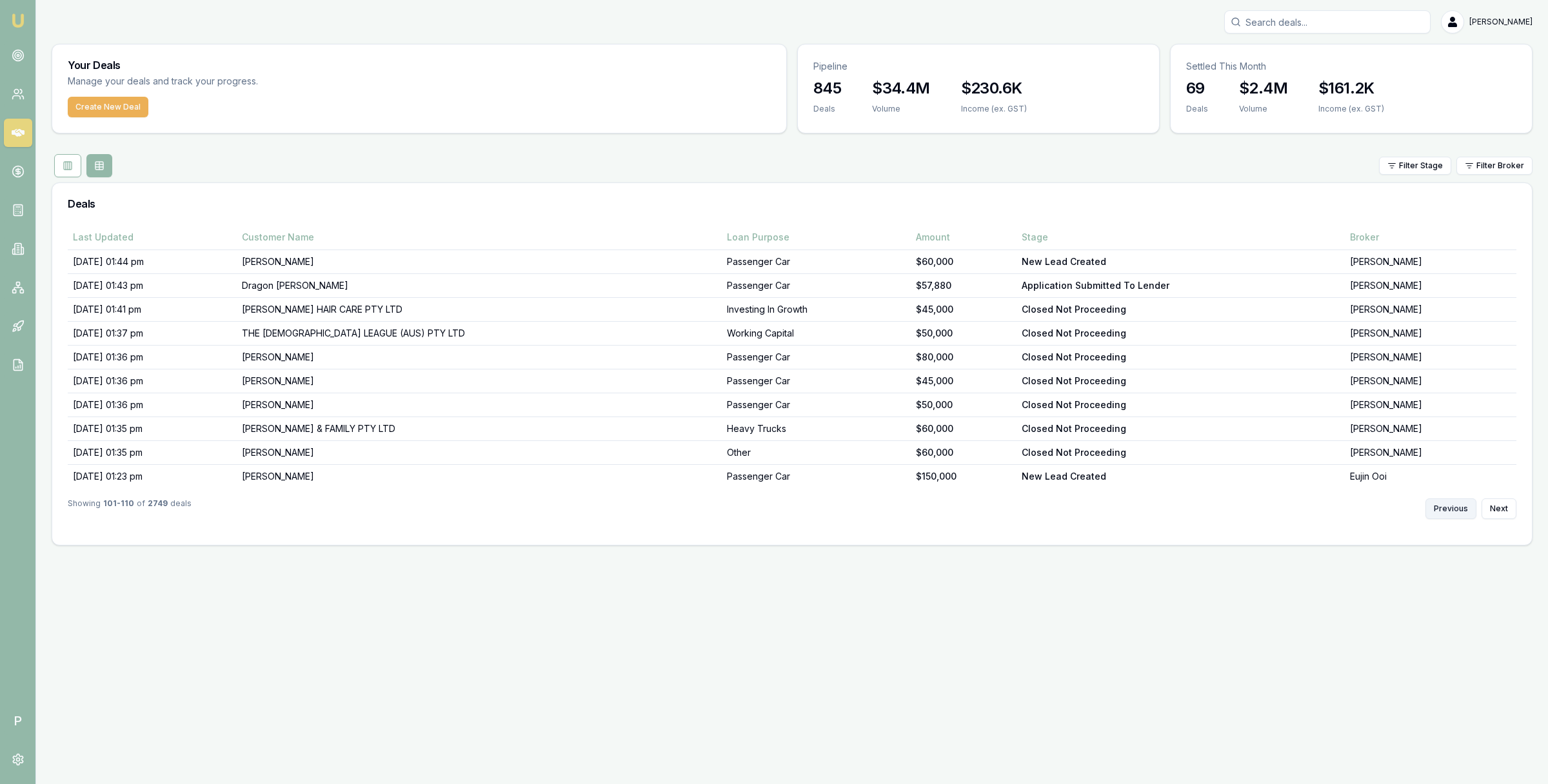
click at [1454, 513] on button "Previous" at bounding box center [1451, 509] width 51 height 21
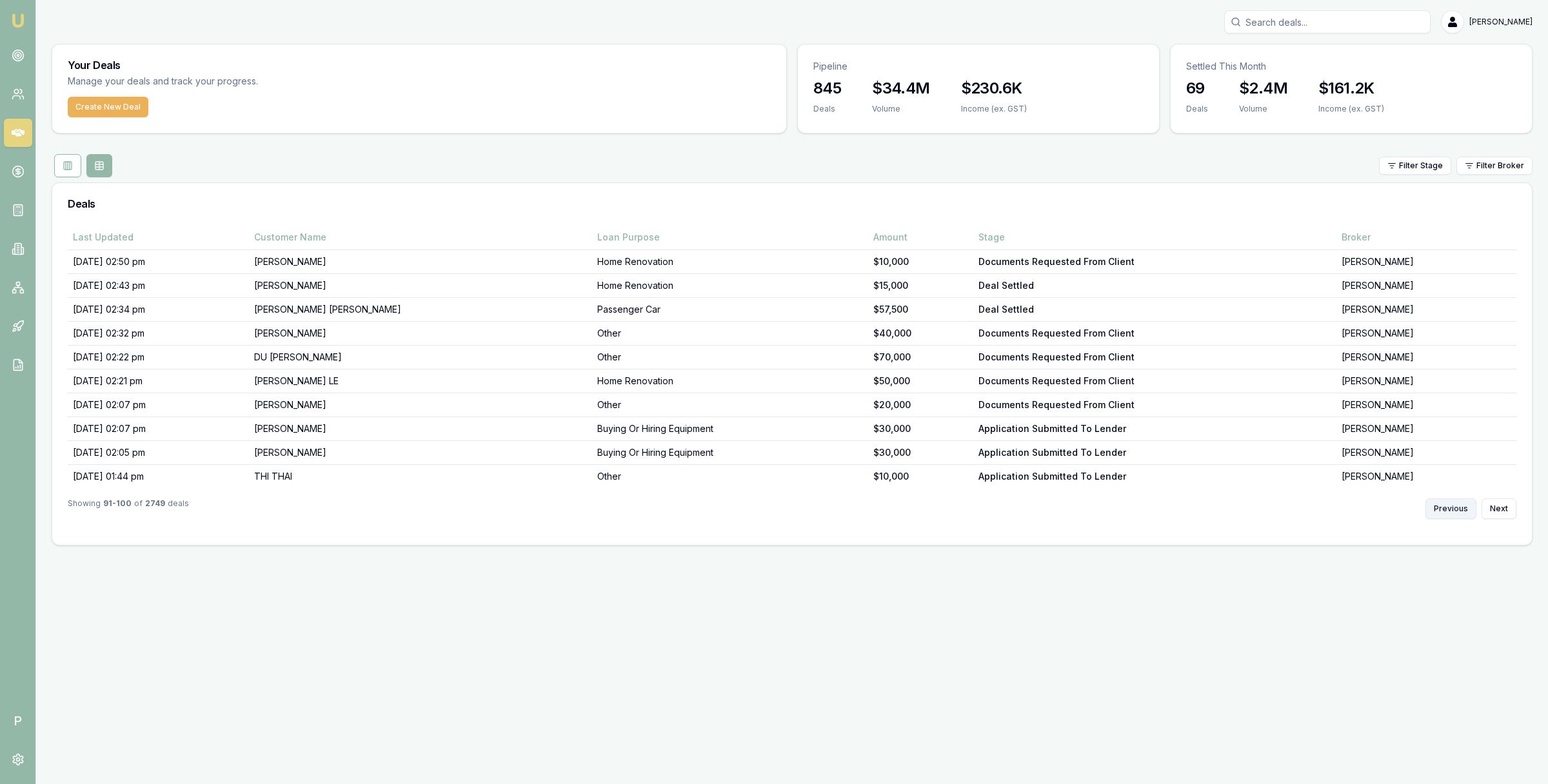
click at [1454, 513] on button "Previous" at bounding box center [1451, 509] width 51 height 21
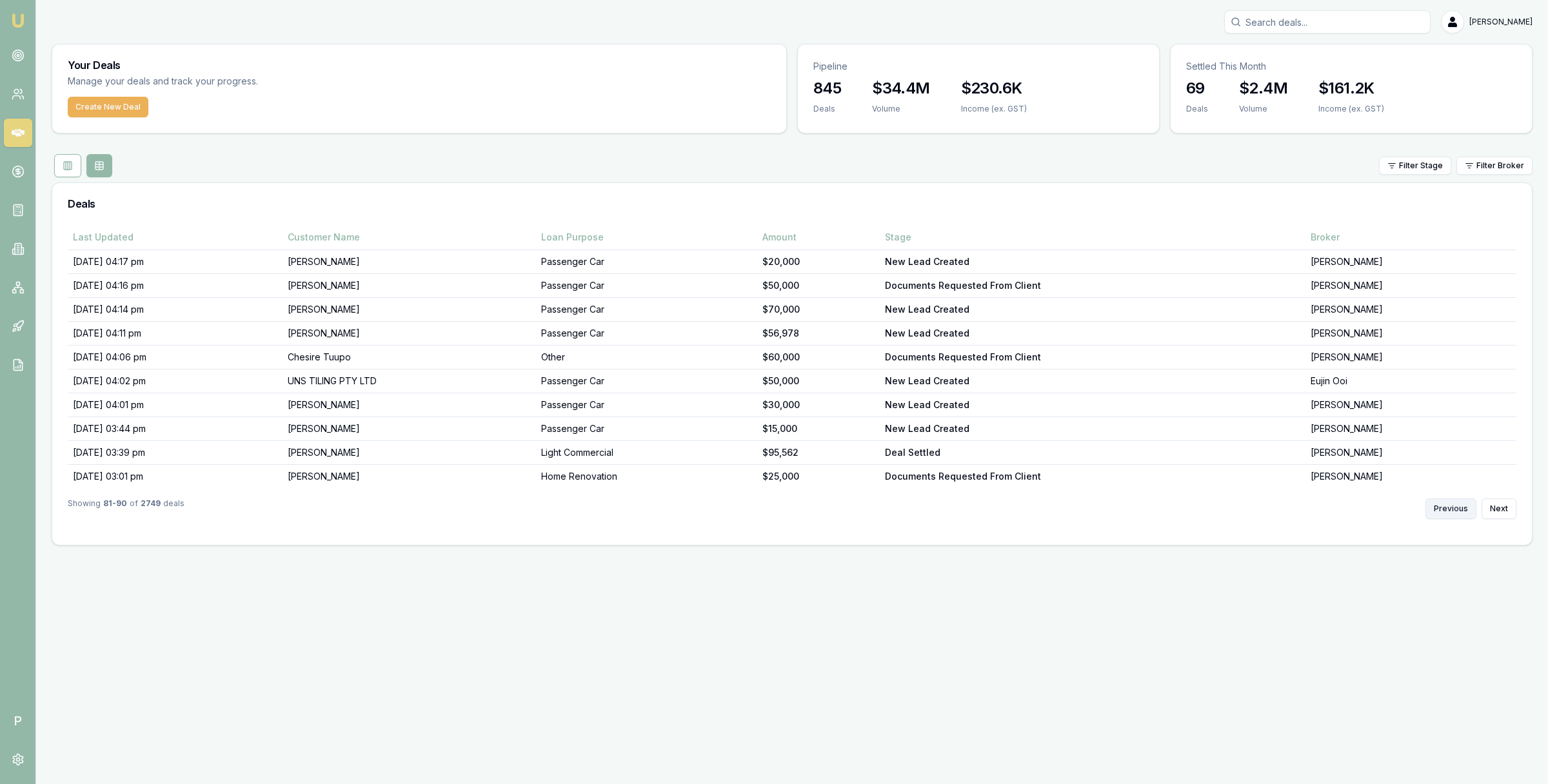
click at [1454, 513] on button "Previous" at bounding box center [1451, 509] width 51 height 21
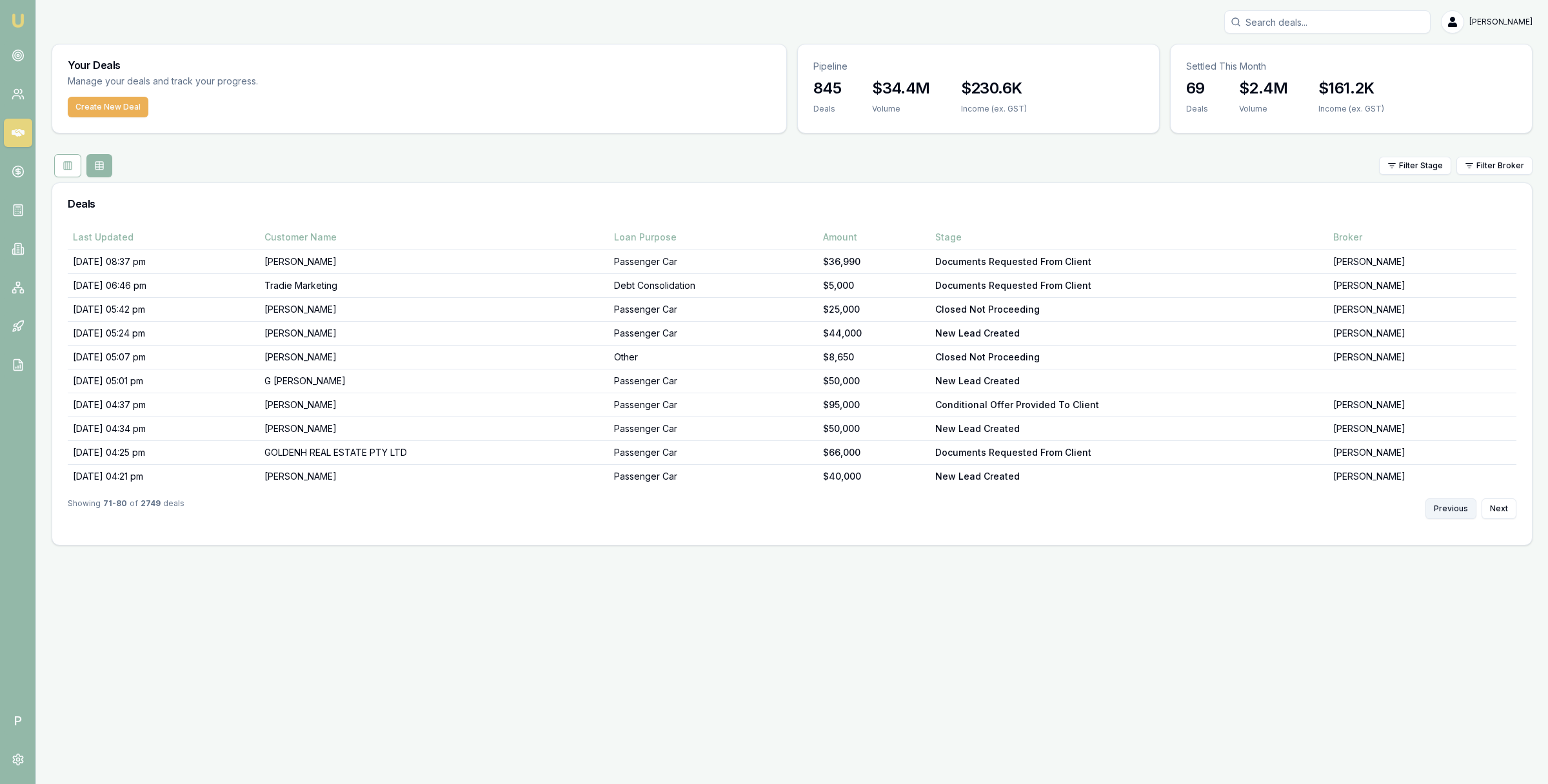
click at [1454, 513] on button "Previous" at bounding box center [1451, 509] width 51 height 21
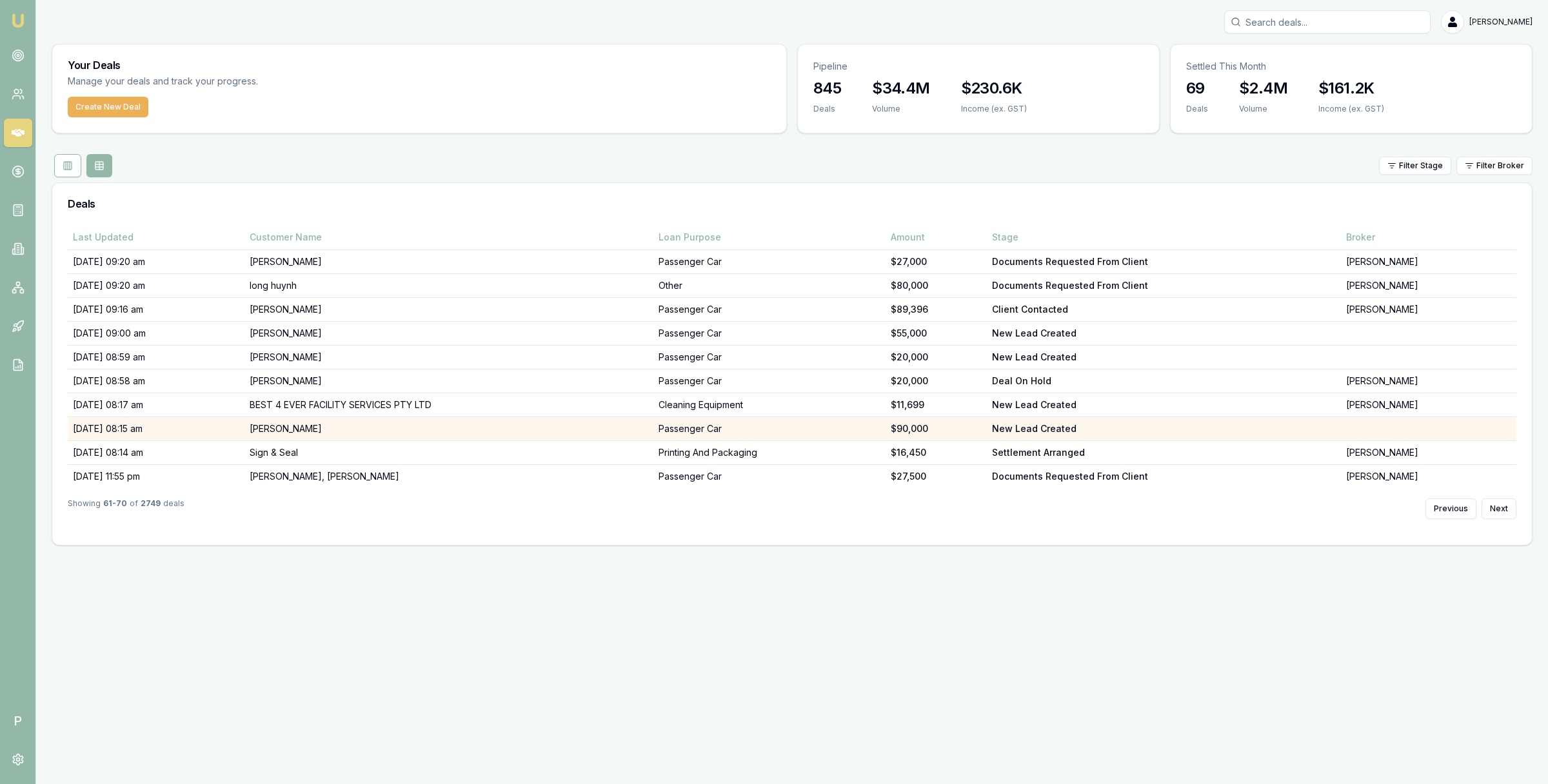
click at [343, 430] on td "Krystle Lomas" at bounding box center [449, 429] width 409 height 23
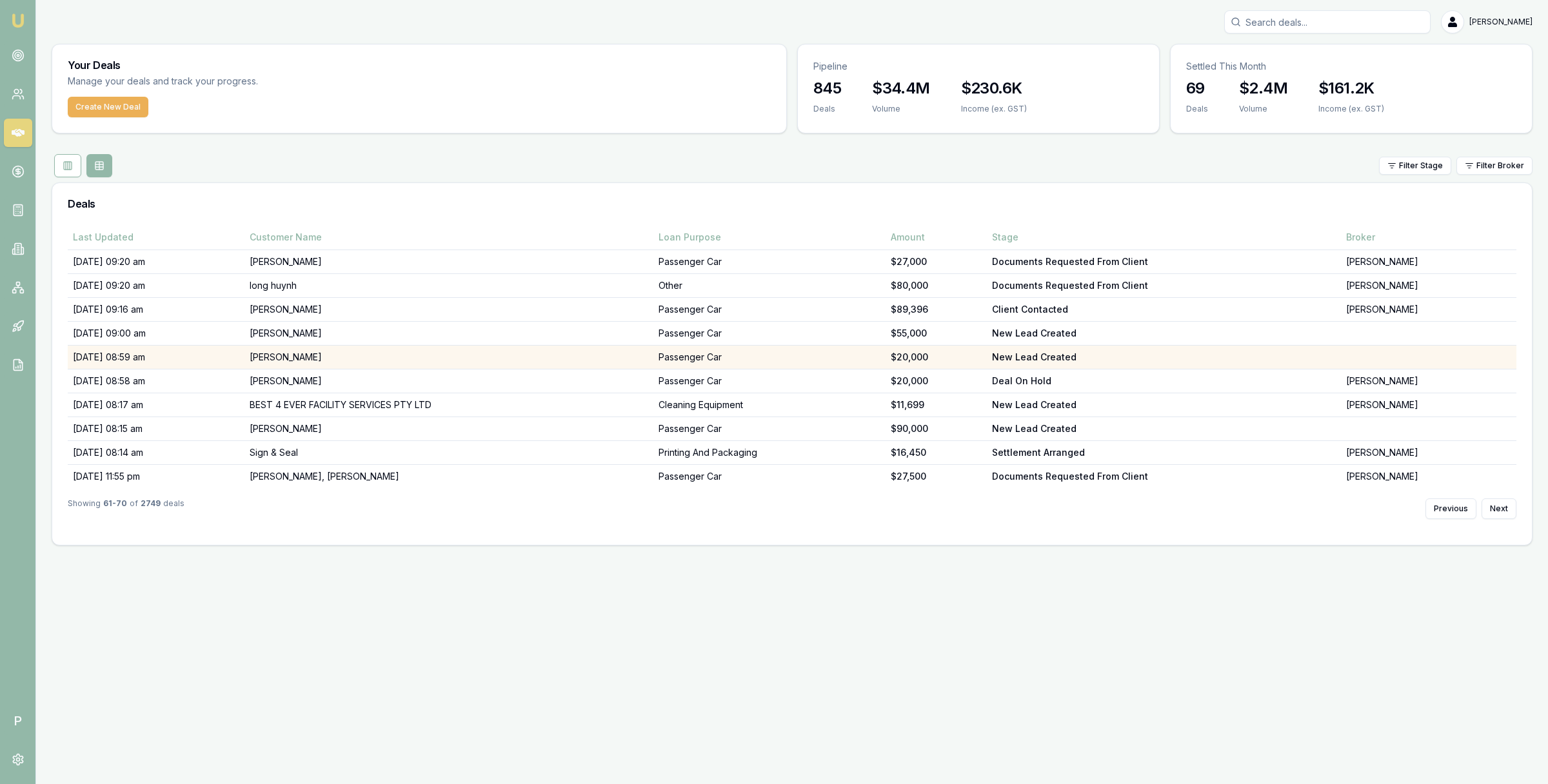
click at [348, 359] on td "Pouono Lopeti" at bounding box center [449, 357] width 409 height 23
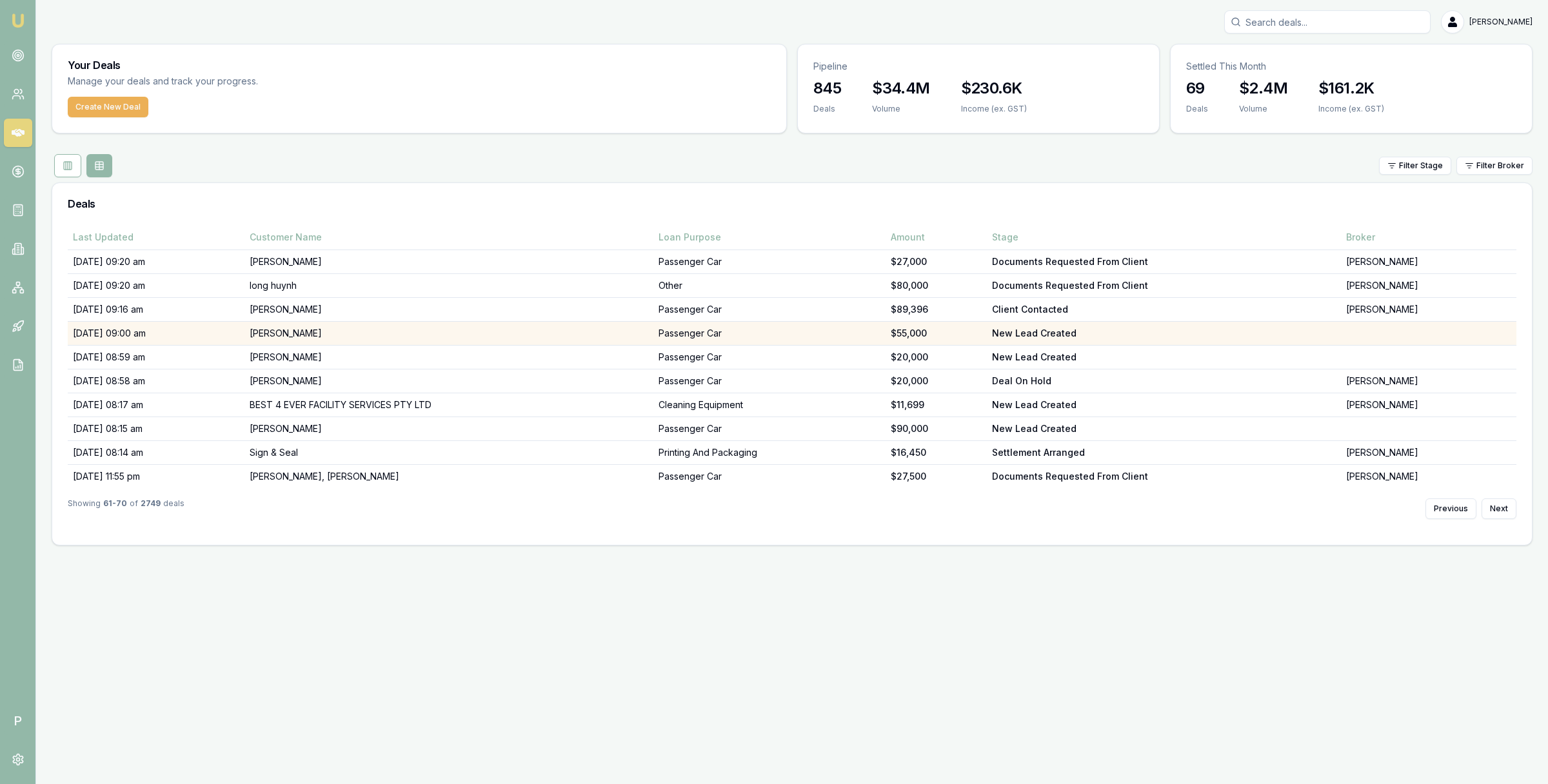
click at [496, 333] on td "[PERSON_NAME]" at bounding box center [449, 333] width 409 height 23
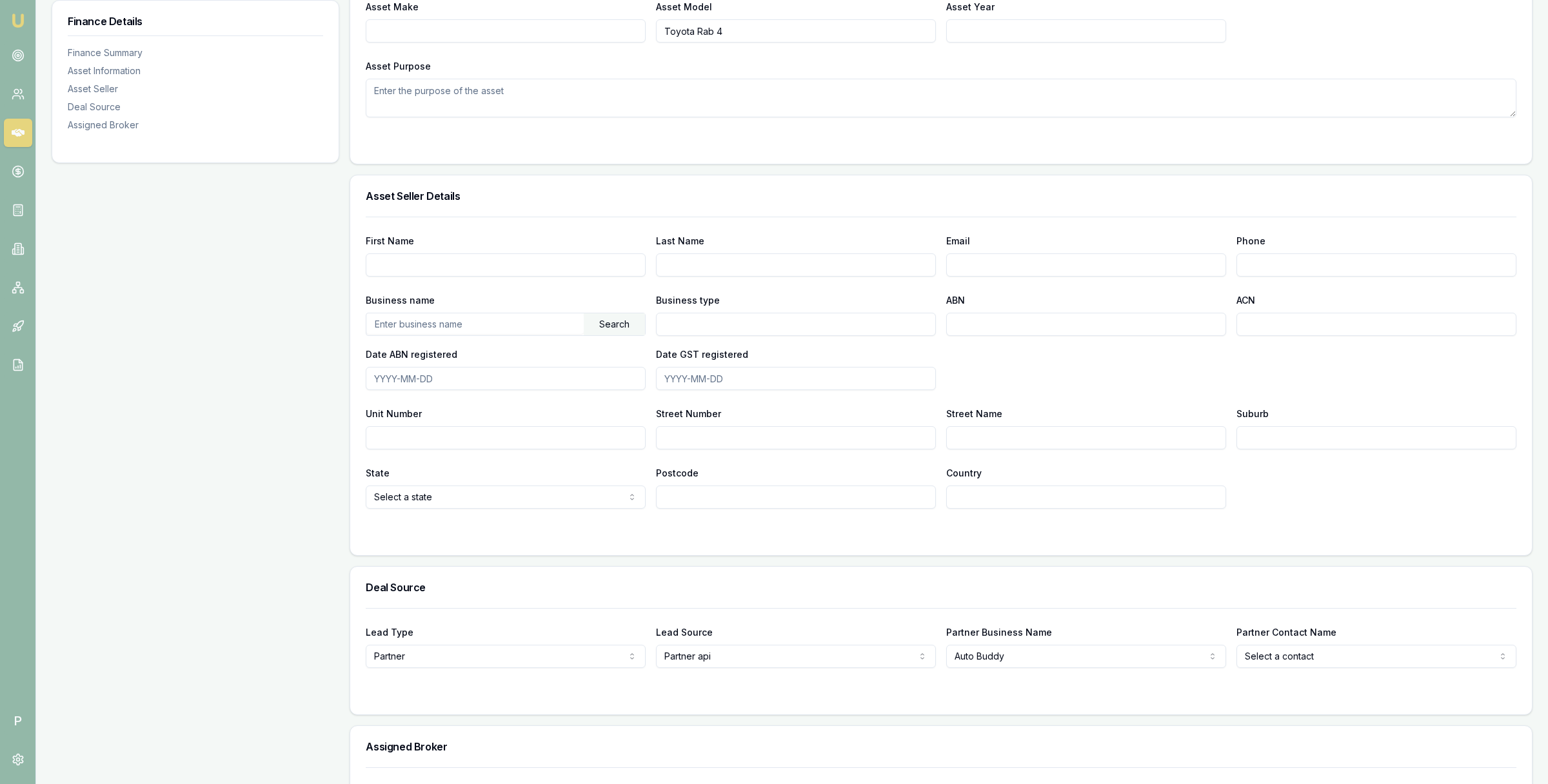
scroll to position [649, 0]
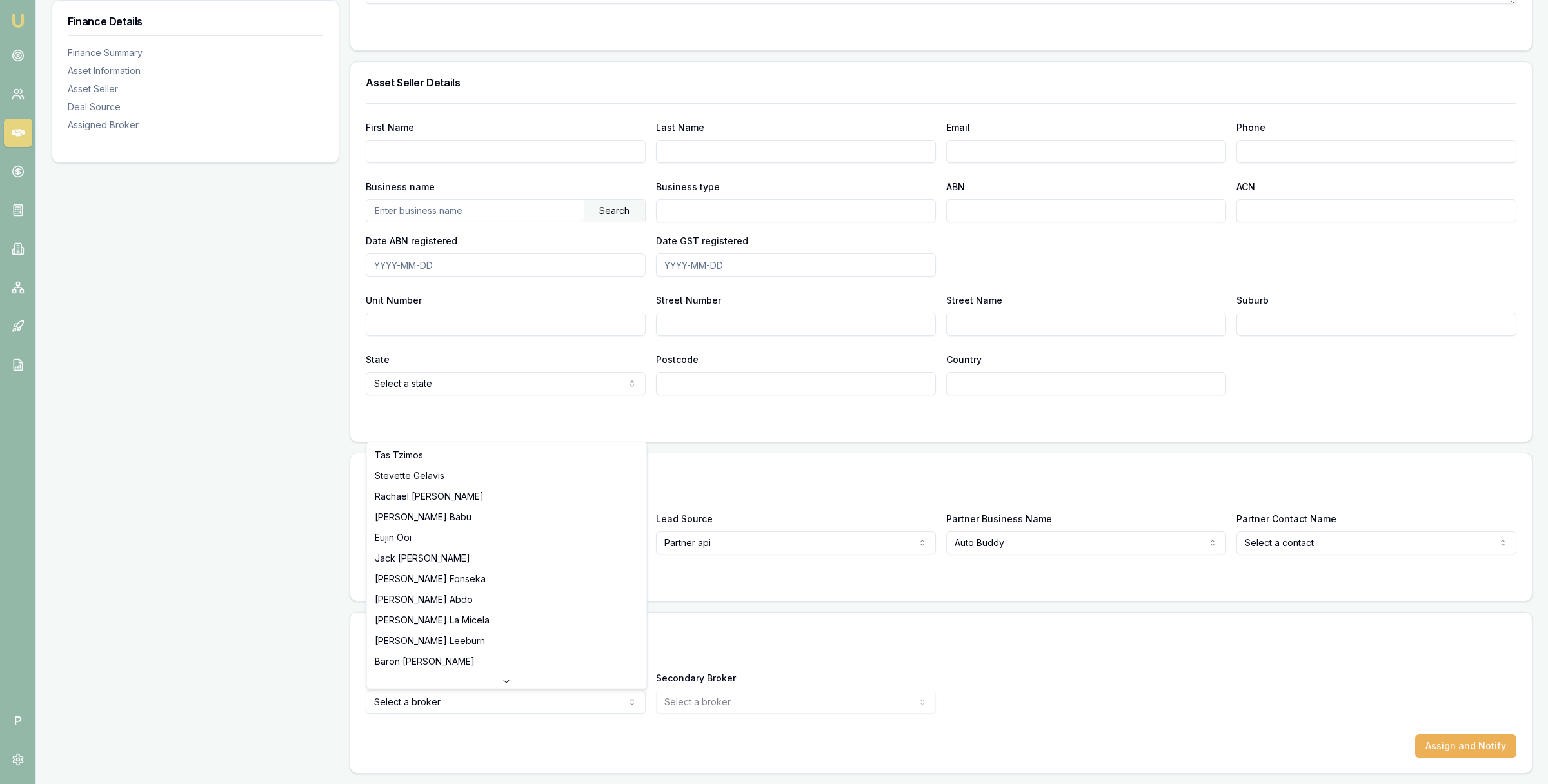
select select "U-K70KOTNJ1Z"
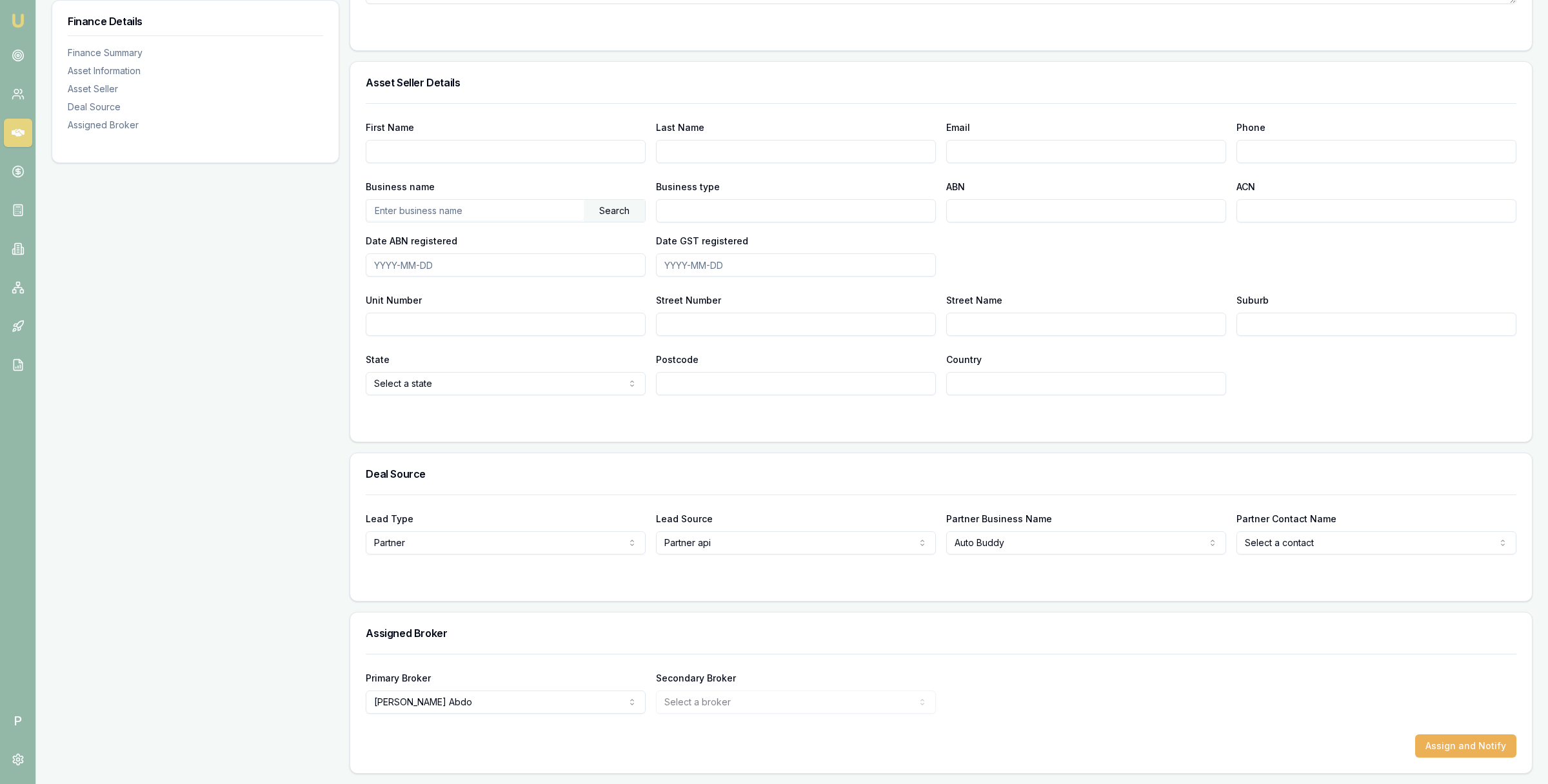
click at [1368, 705] on div "Primary Broker [PERSON_NAME] [PERSON_NAME] [PERSON_NAME] [PERSON_NAME] [PERSON_…" at bounding box center [941, 691] width 1151 height 44
click at [1430, 745] on button "Assign and Notify" at bounding box center [1466, 746] width 101 height 23
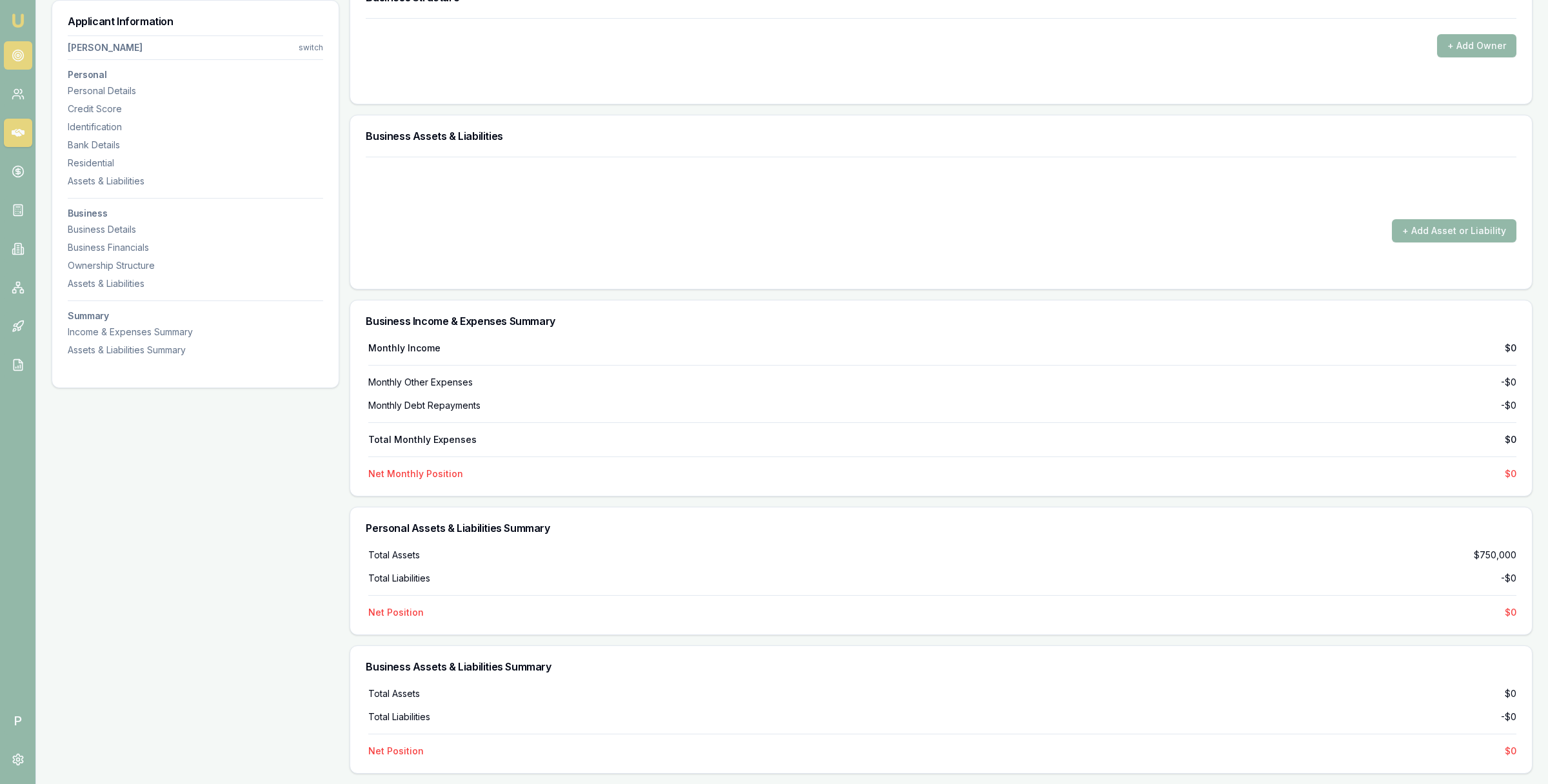
click at [22, 57] on icon at bounding box center [18, 55] width 13 height 13
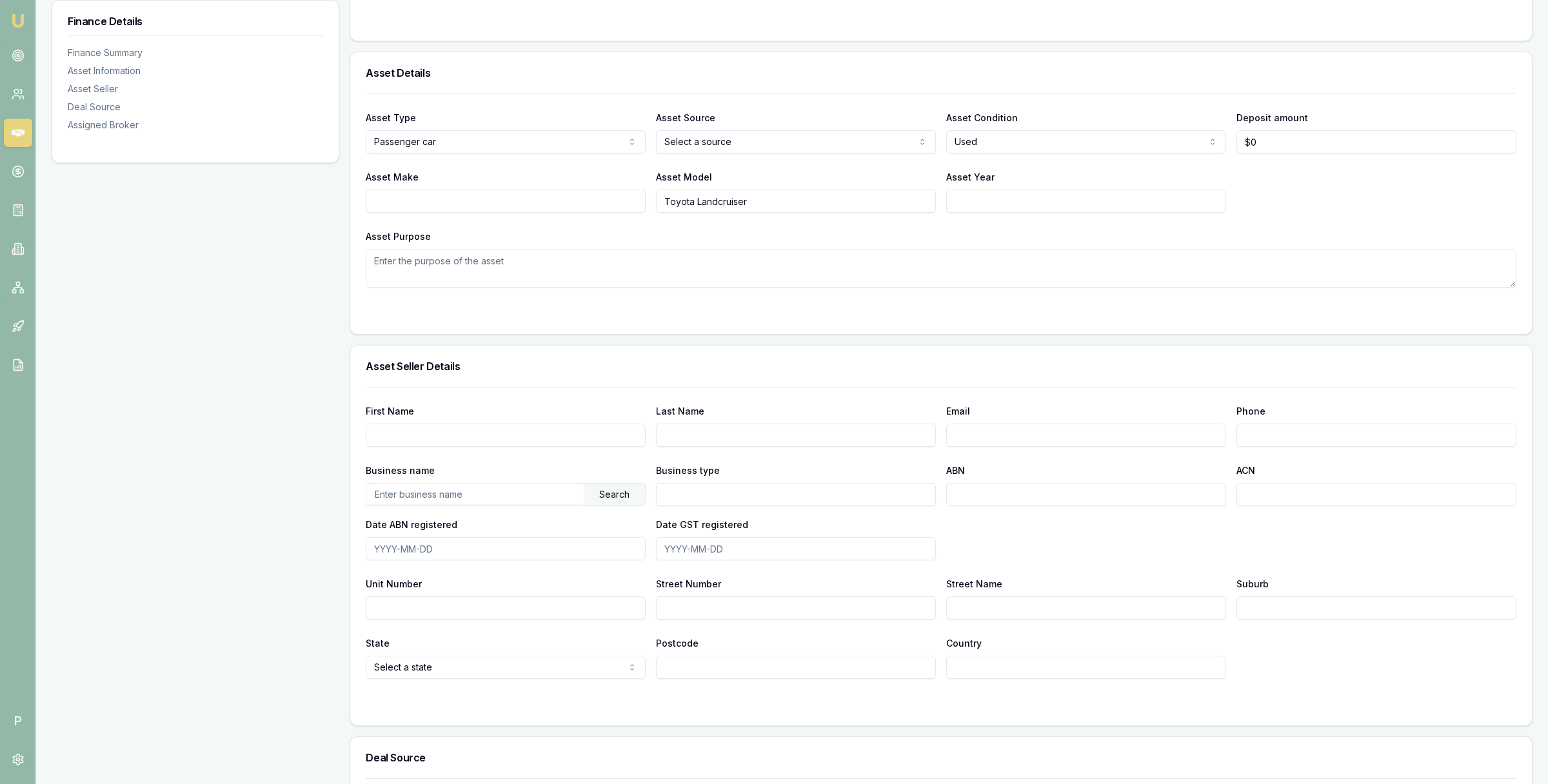
scroll to position [650, 0]
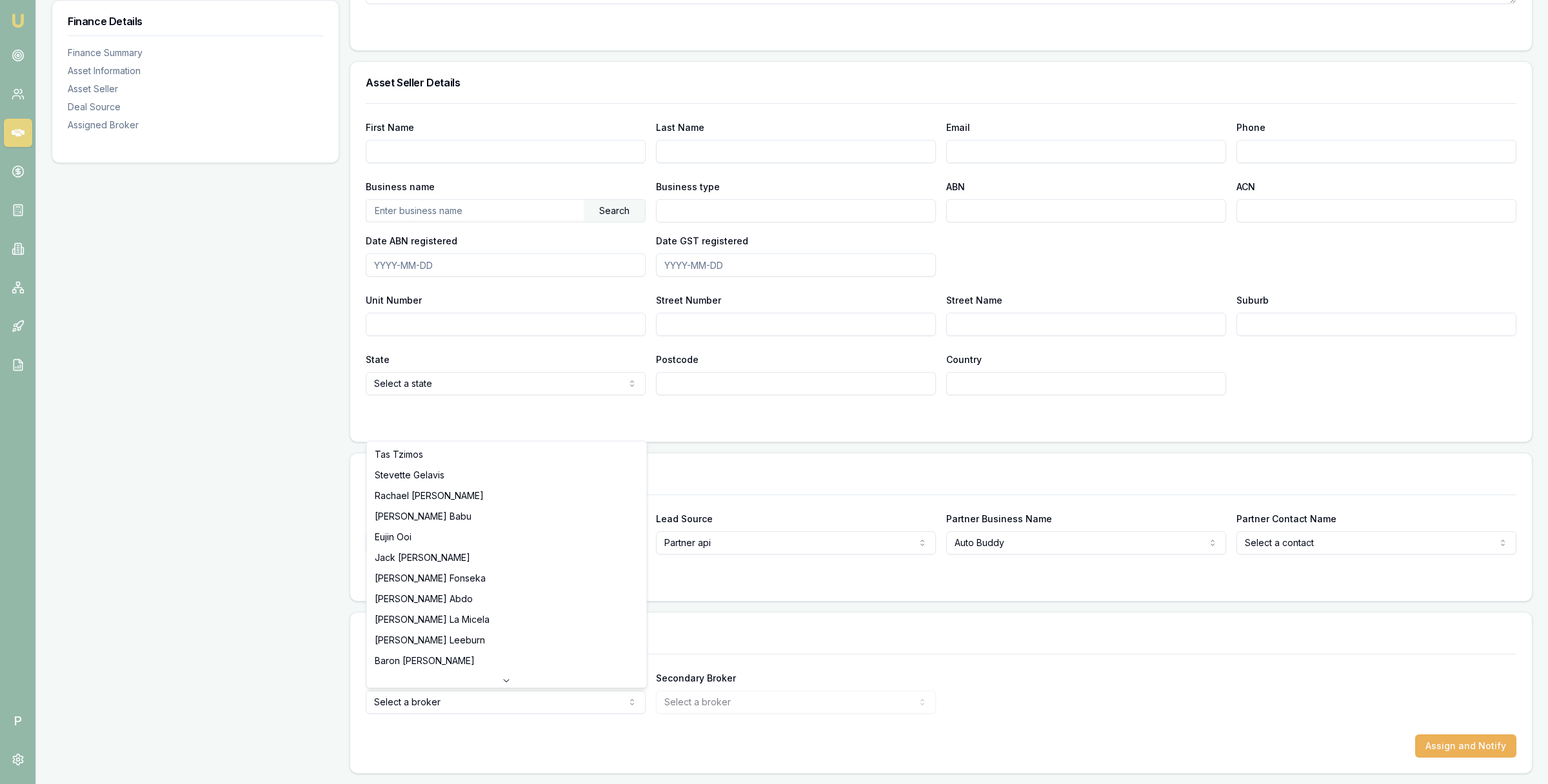
select select "U-8KX7AS190Y"
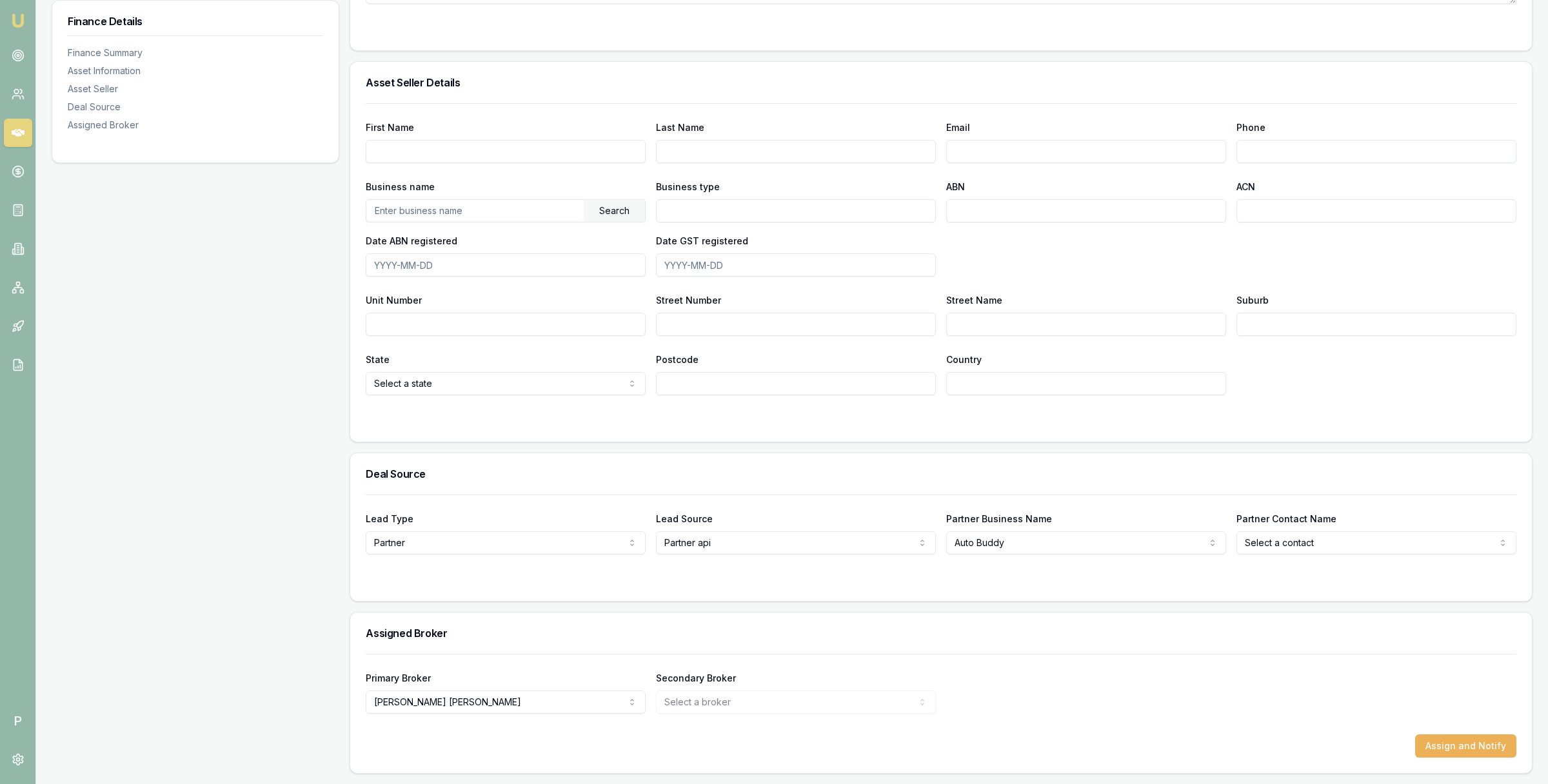
click at [988, 664] on div "Primary Broker Robyn Adams Tas Tzimos Stevette Gelavis Rachael Connors Krish Ba…" at bounding box center [941, 684] width 1151 height 60
click at [1439, 746] on button "Assign and Notify" at bounding box center [1466, 746] width 101 height 23
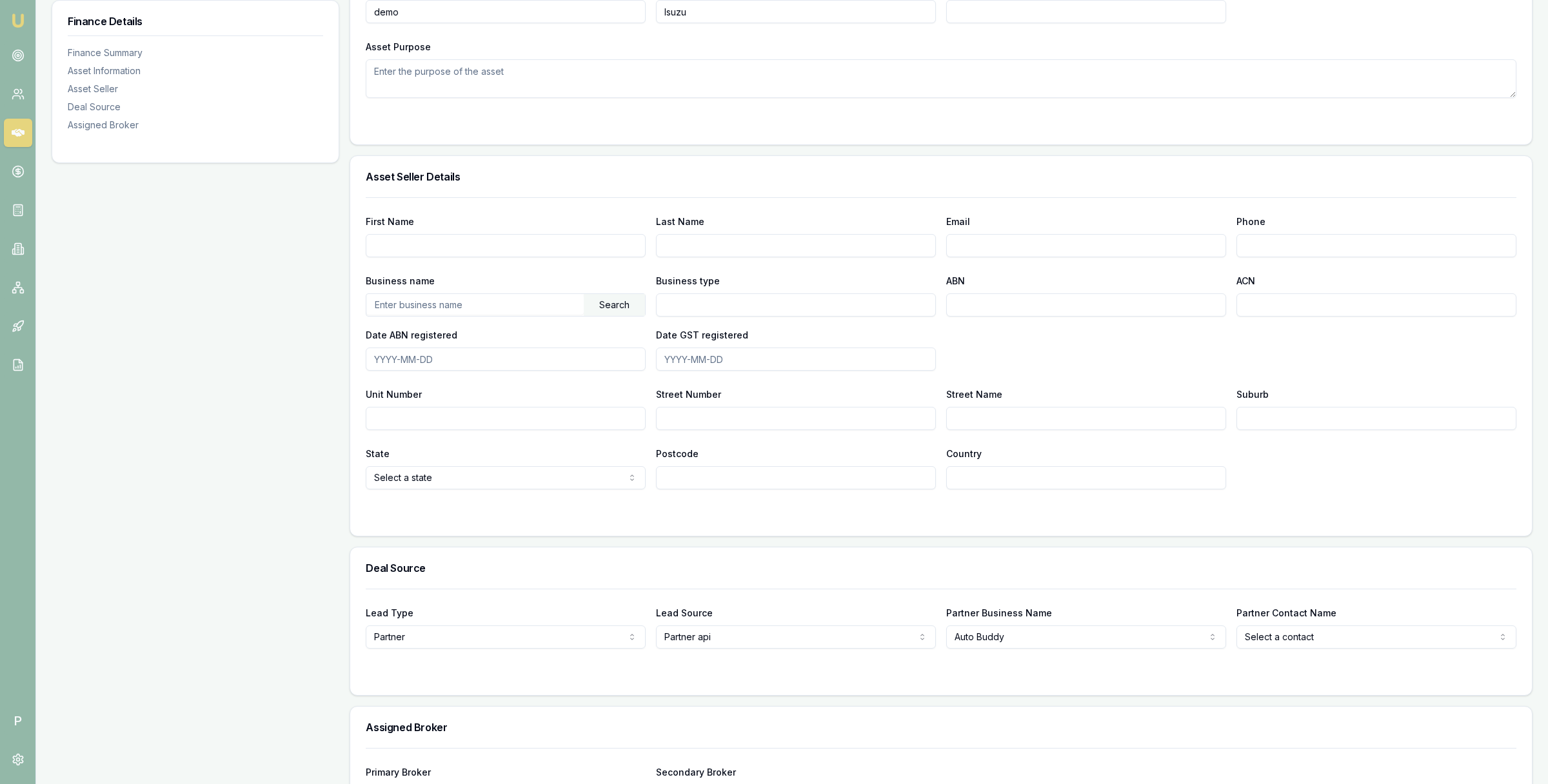
scroll to position [650, 0]
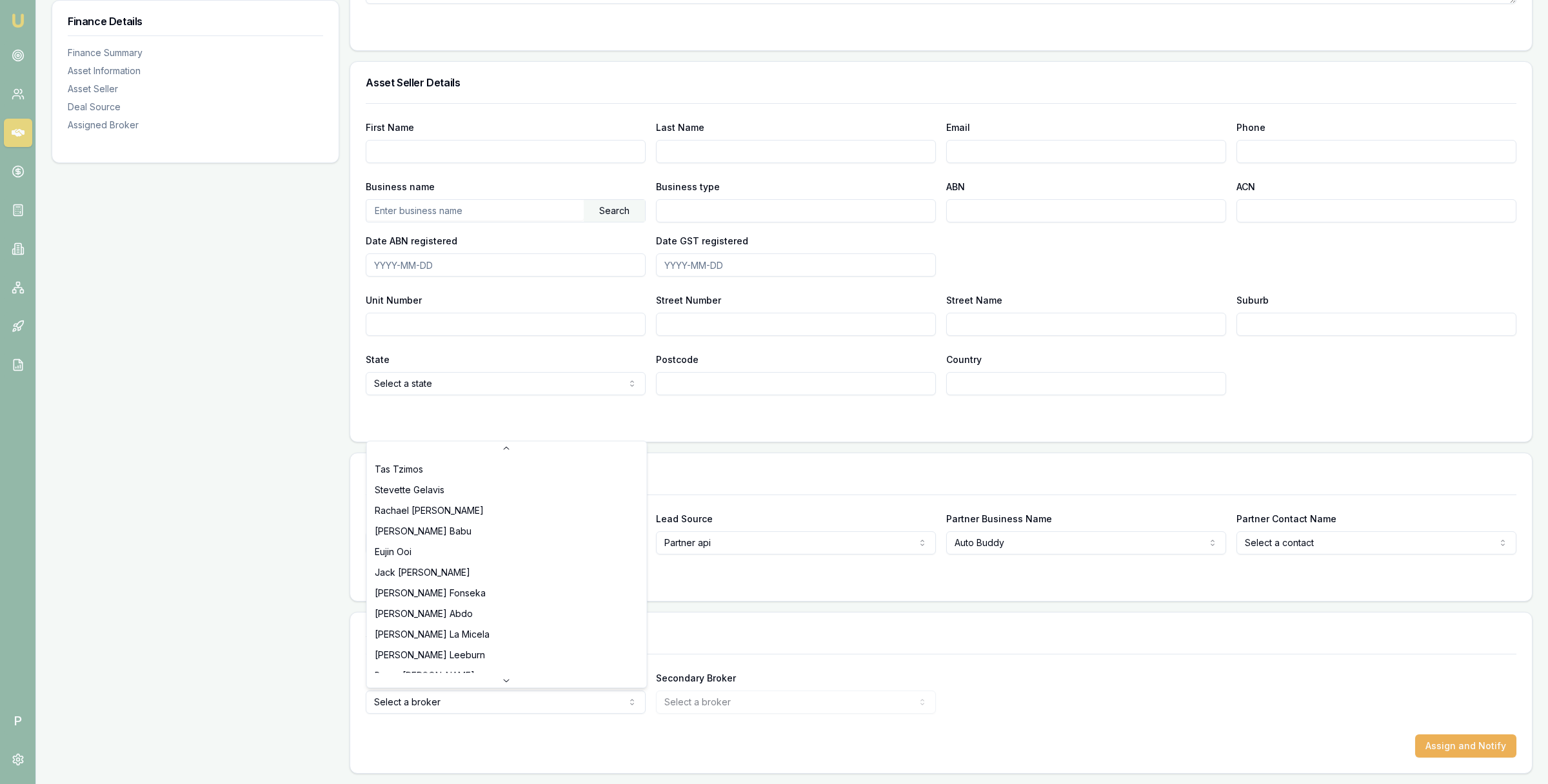
scroll to position [269, 0]
select select "U-8KX7AS190Y"
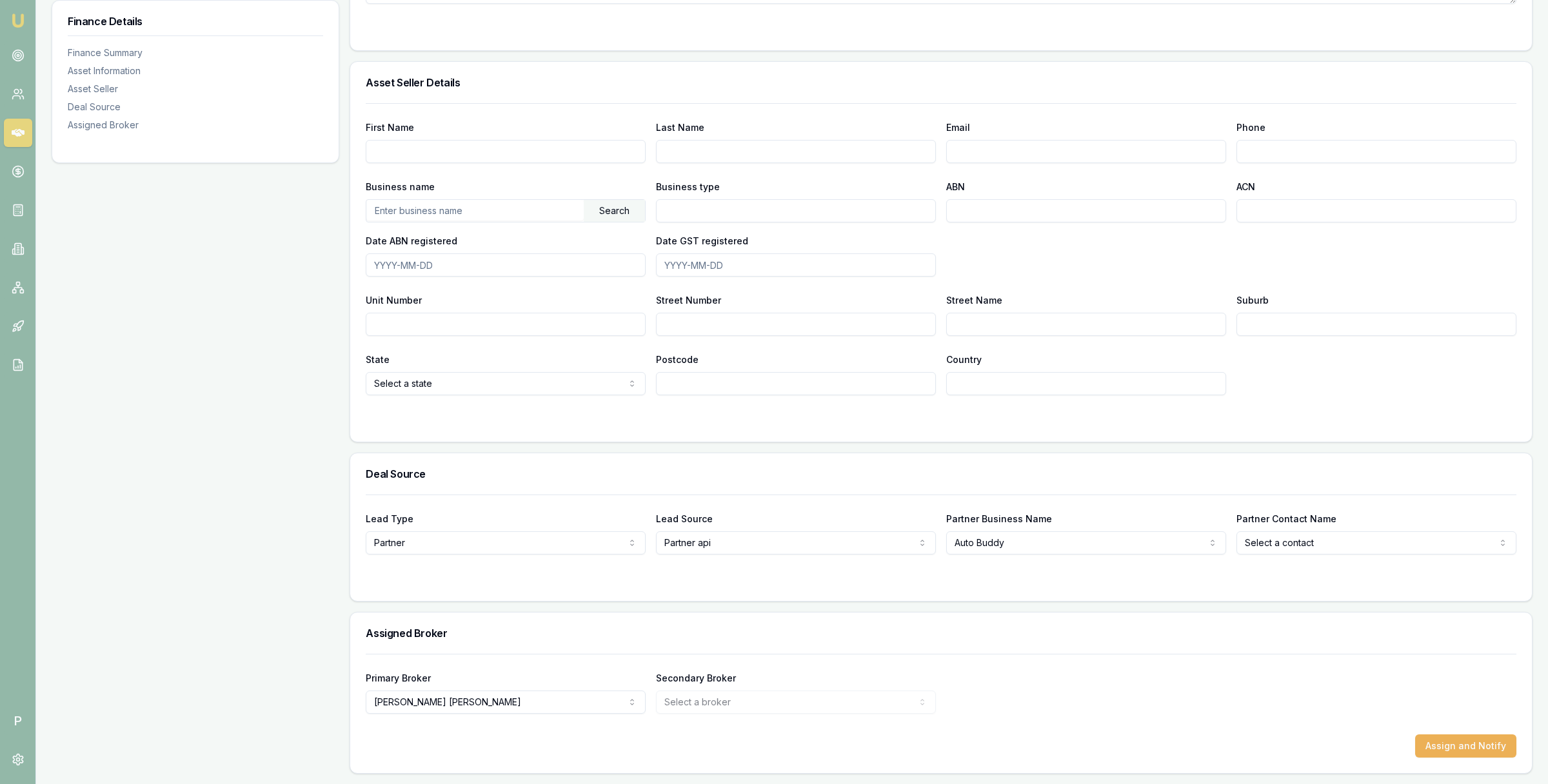
click at [1353, 693] on div "Primary Broker [PERSON_NAME] Tas [PERSON_NAME] [PERSON_NAME] [PERSON_NAME] [PER…" at bounding box center [941, 691] width 1151 height 44
click at [1444, 742] on button "Assign and Notify" at bounding box center [1466, 746] width 101 height 23
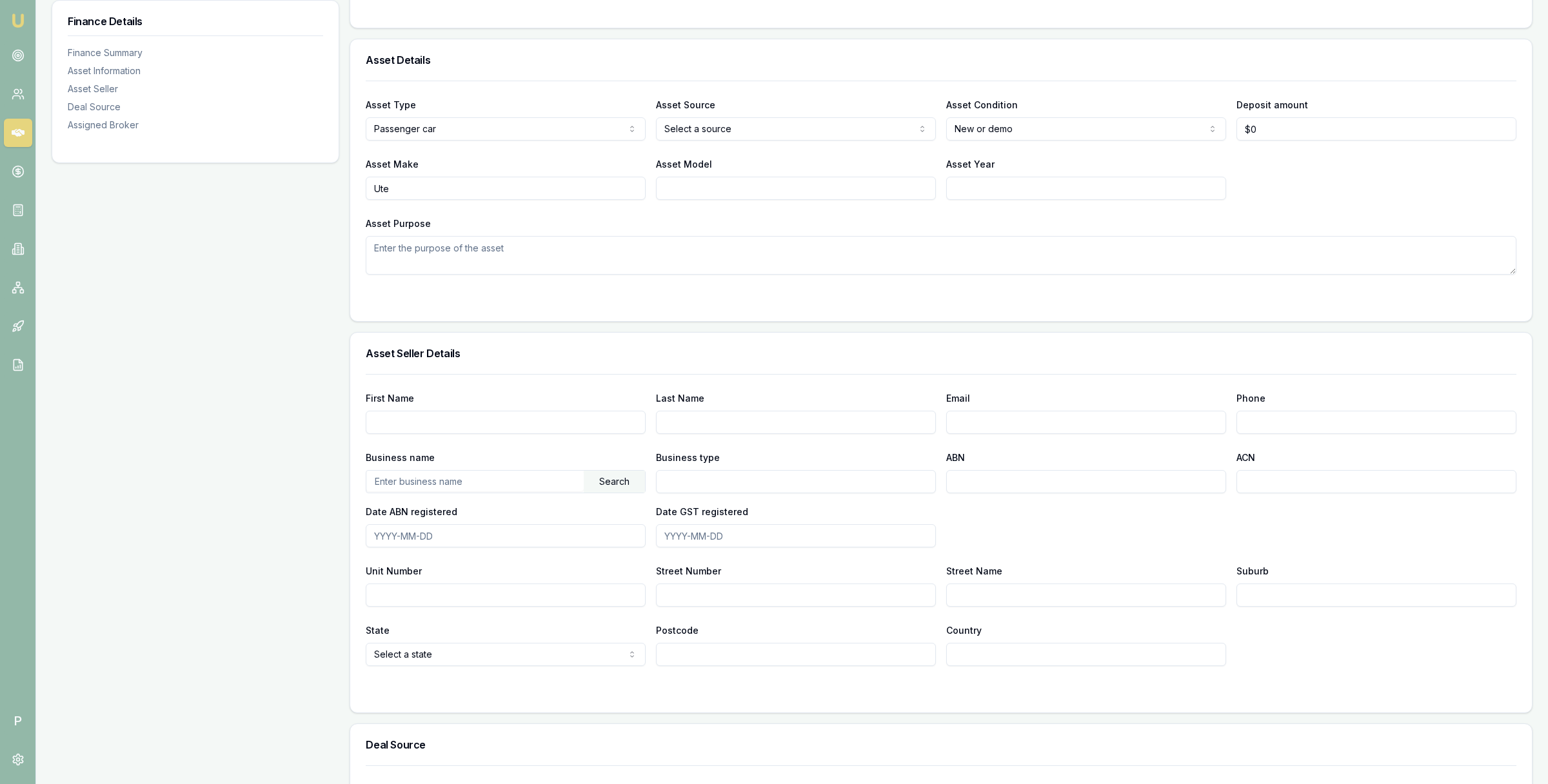
scroll to position [650, 0]
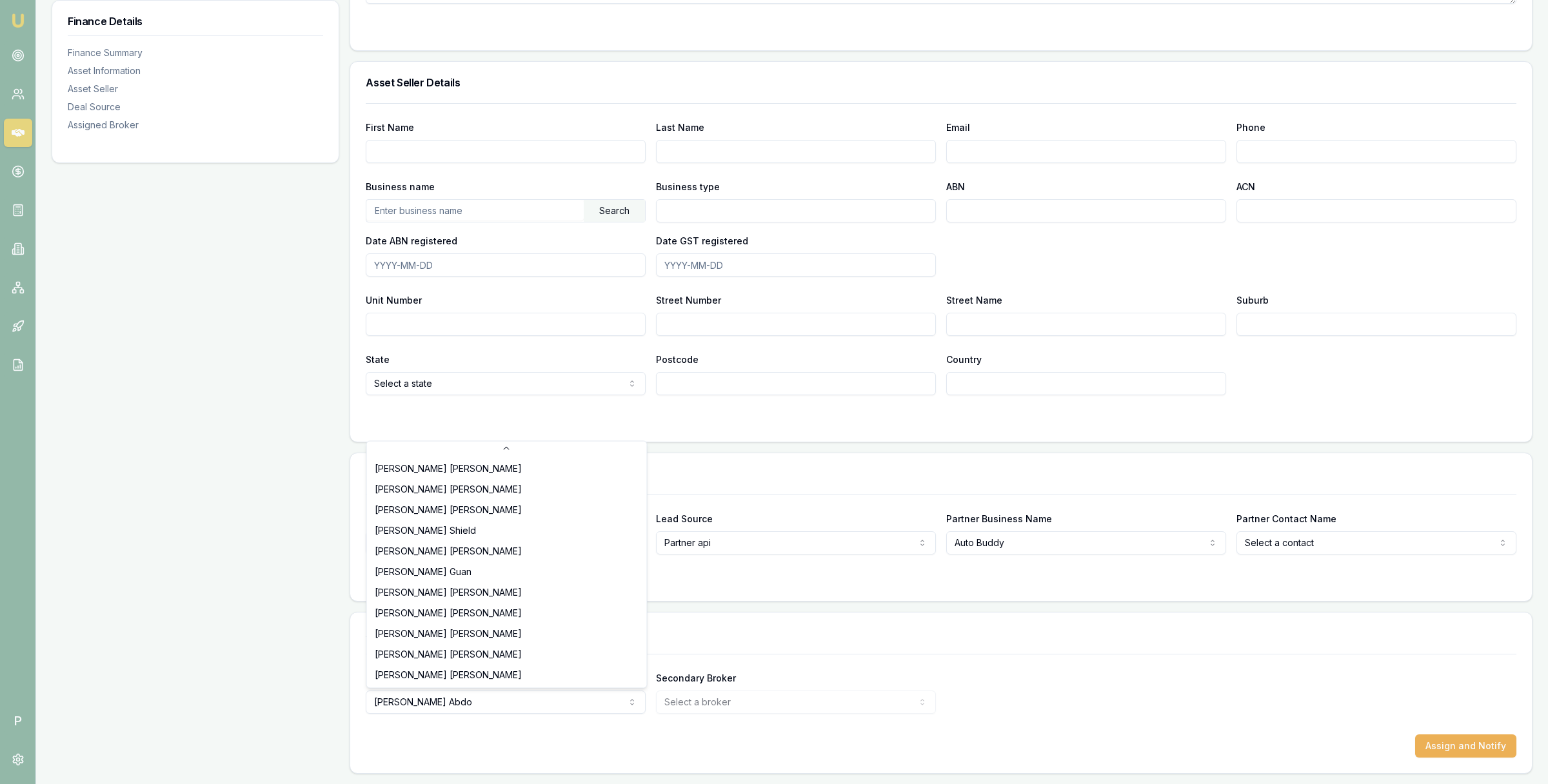
scroll to position [269, 0]
select select "U-8KX7AS190Y"
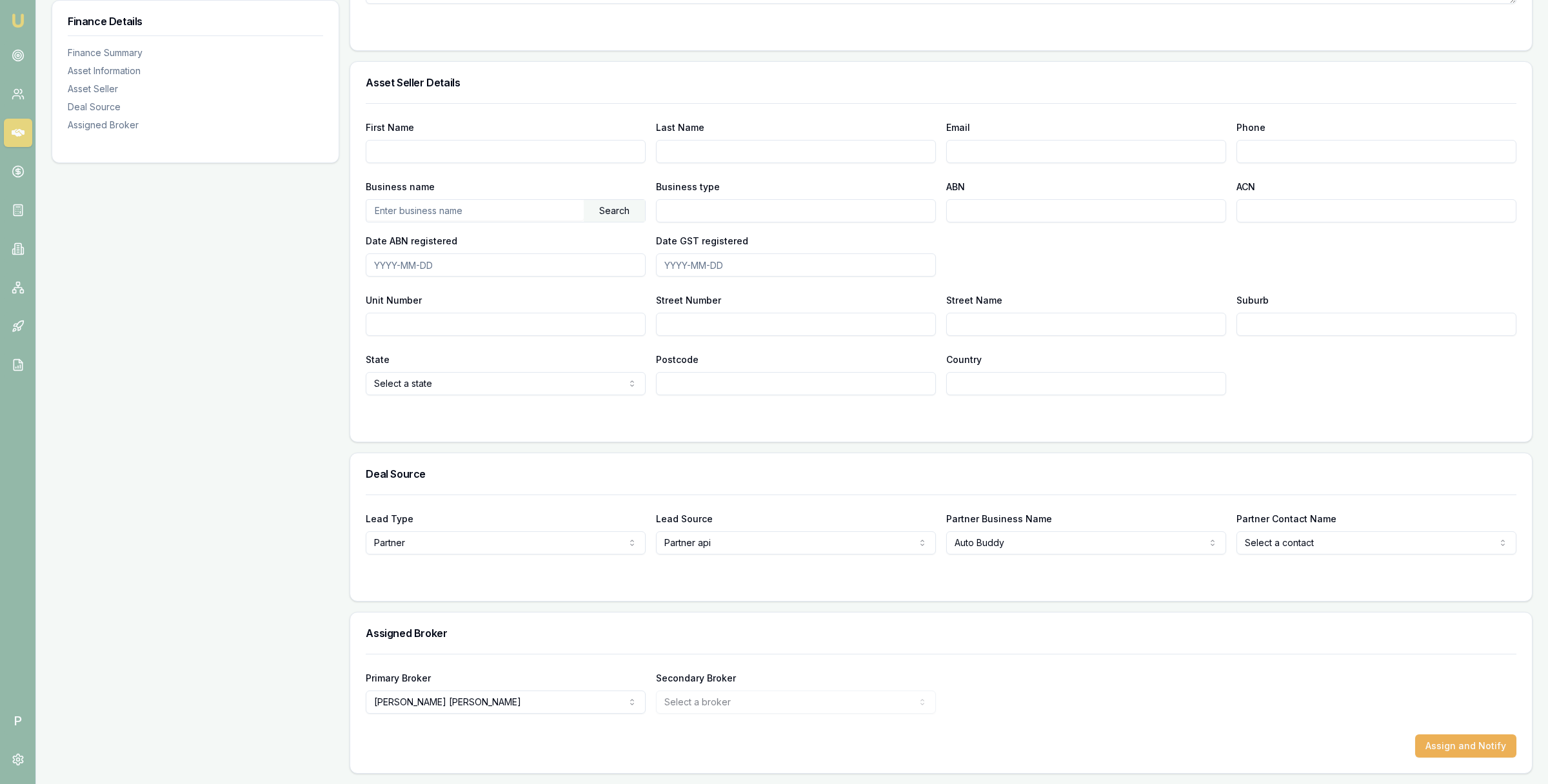
click at [1217, 688] on div "Primary Broker [PERSON_NAME] Tas [PERSON_NAME] [PERSON_NAME] [PERSON_NAME] [PER…" at bounding box center [941, 691] width 1151 height 44
click at [1467, 743] on button "Assign and Notify" at bounding box center [1466, 746] width 101 height 23
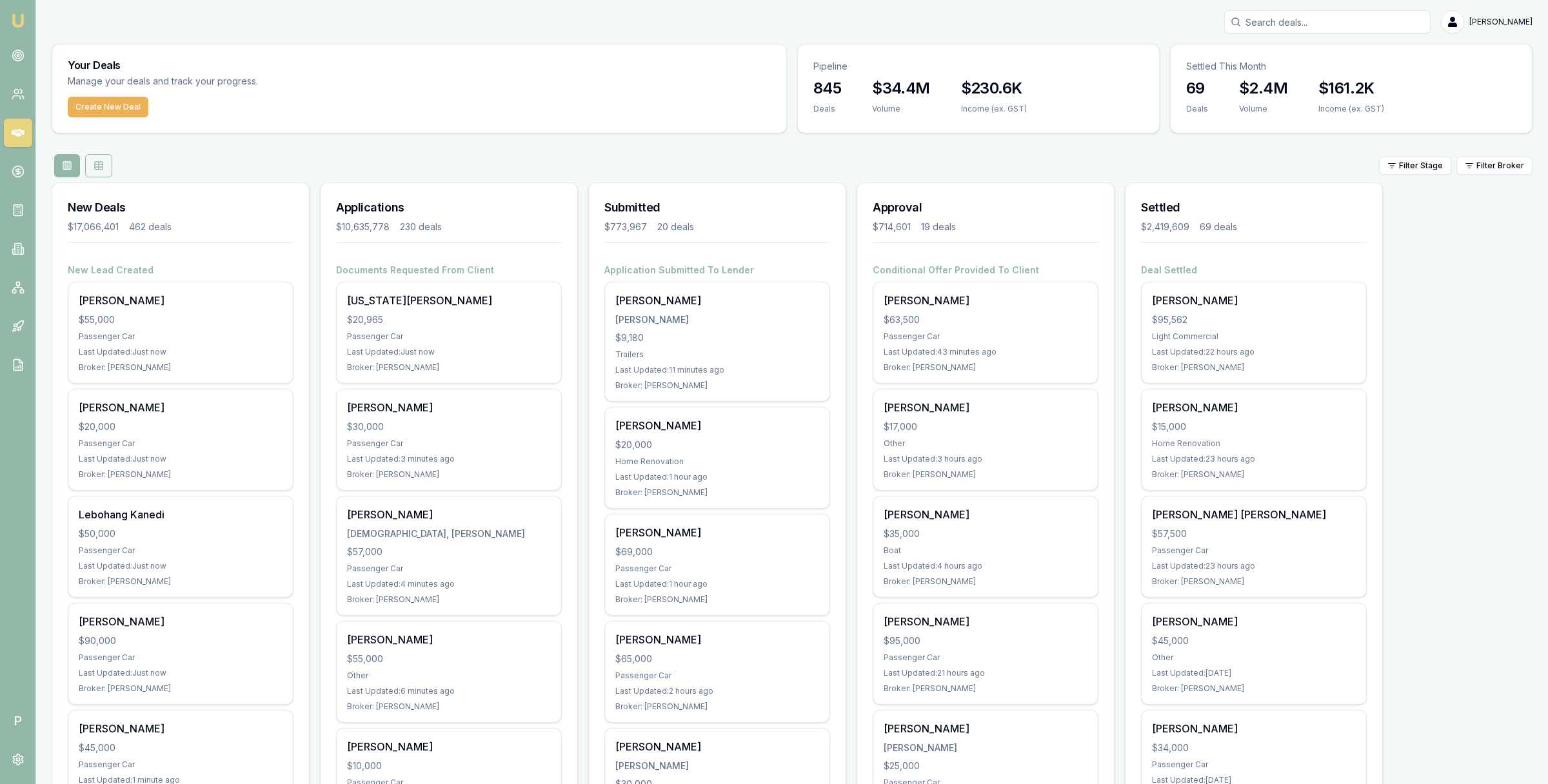
click at [103, 164] on icon at bounding box center [99, 165] width 10 height 10
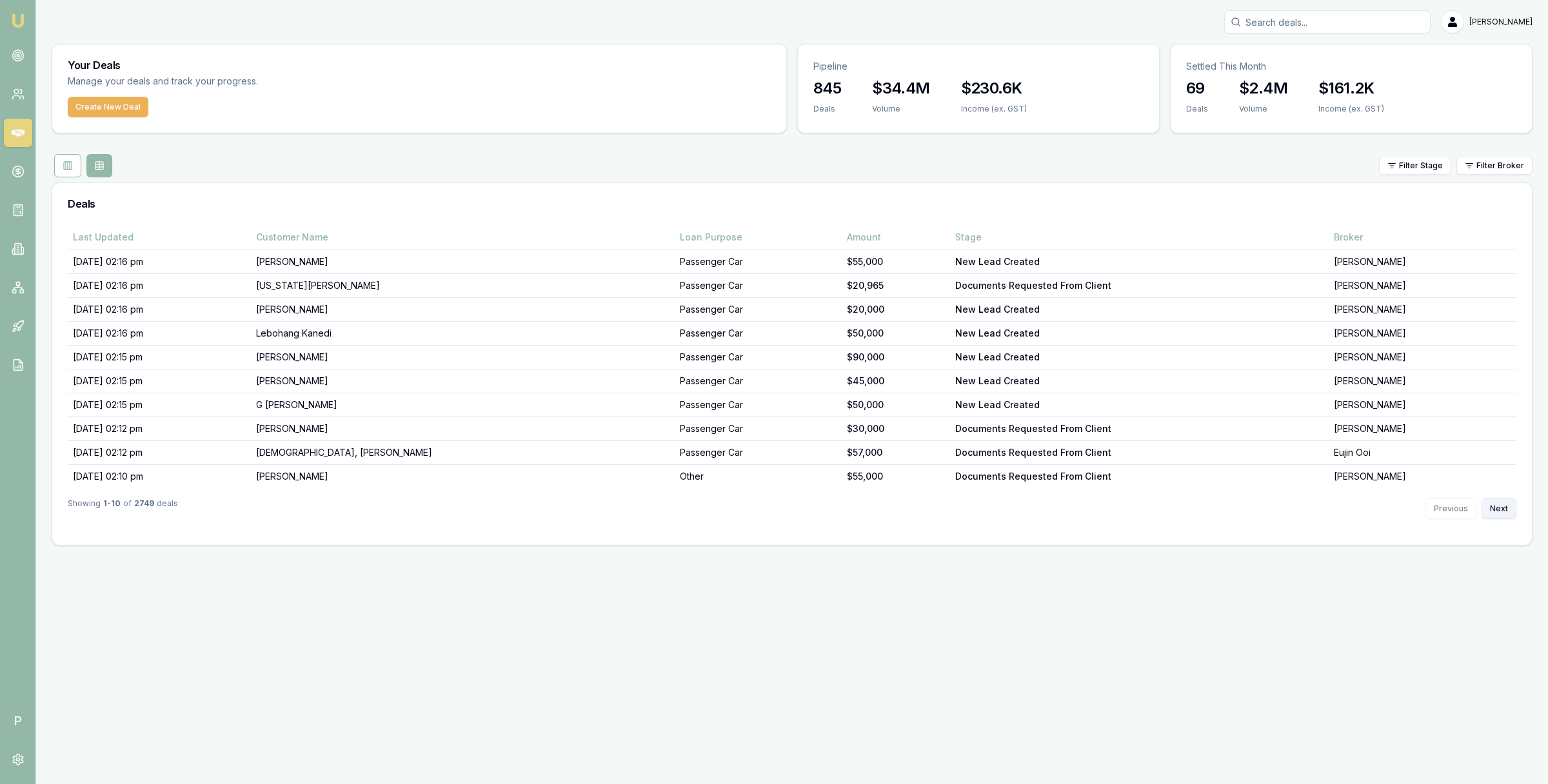
click at [1500, 515] on button "Next" at bounding box center [1498, 509] width 35 height 21
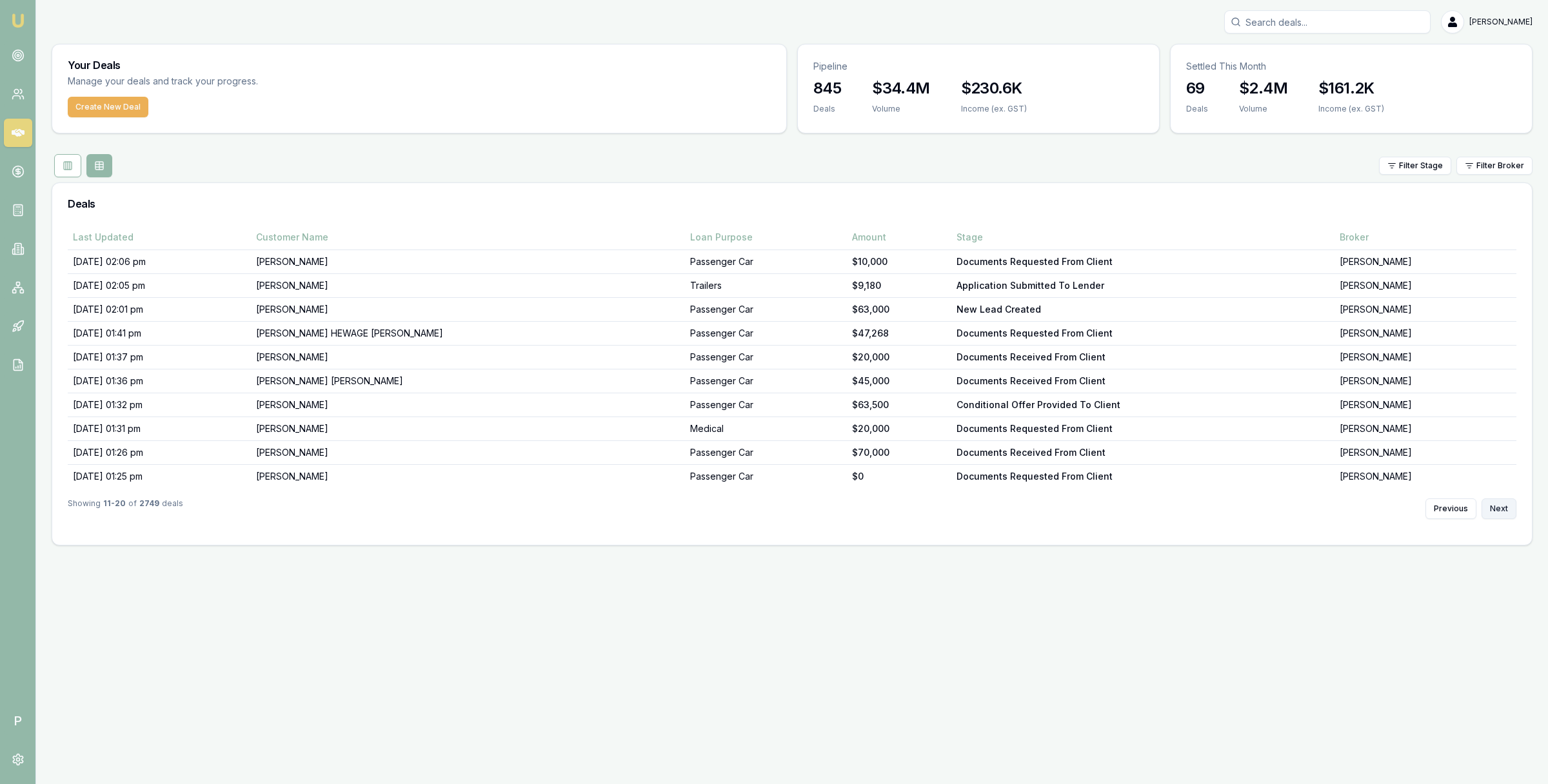
click at [1500, 515] on button "Next" at bounding box center [1498, 509] width 35 height 21
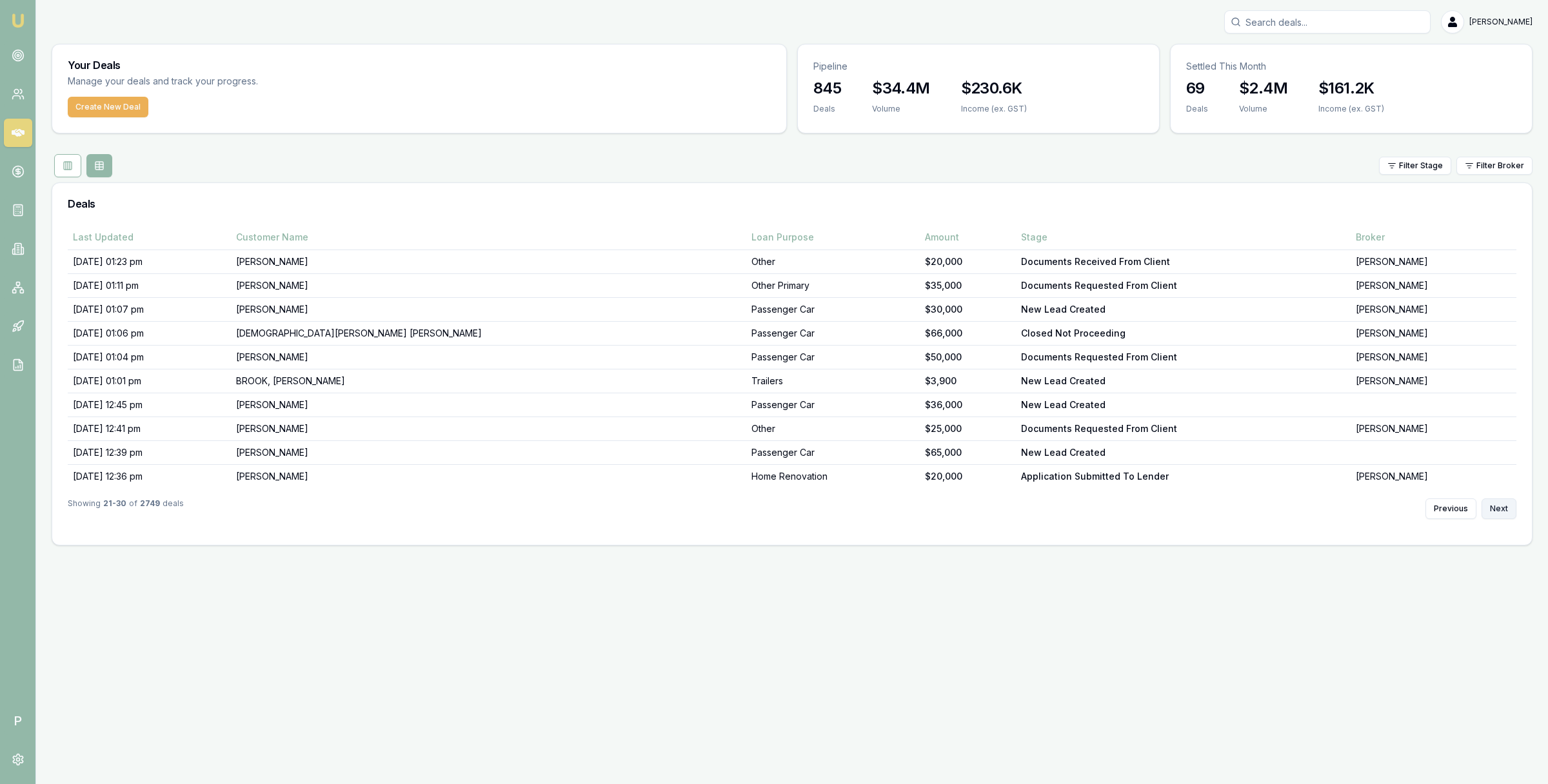
click at [1500, 515] on button "Next" at bounding box center [1498, 509] width 35 height 21
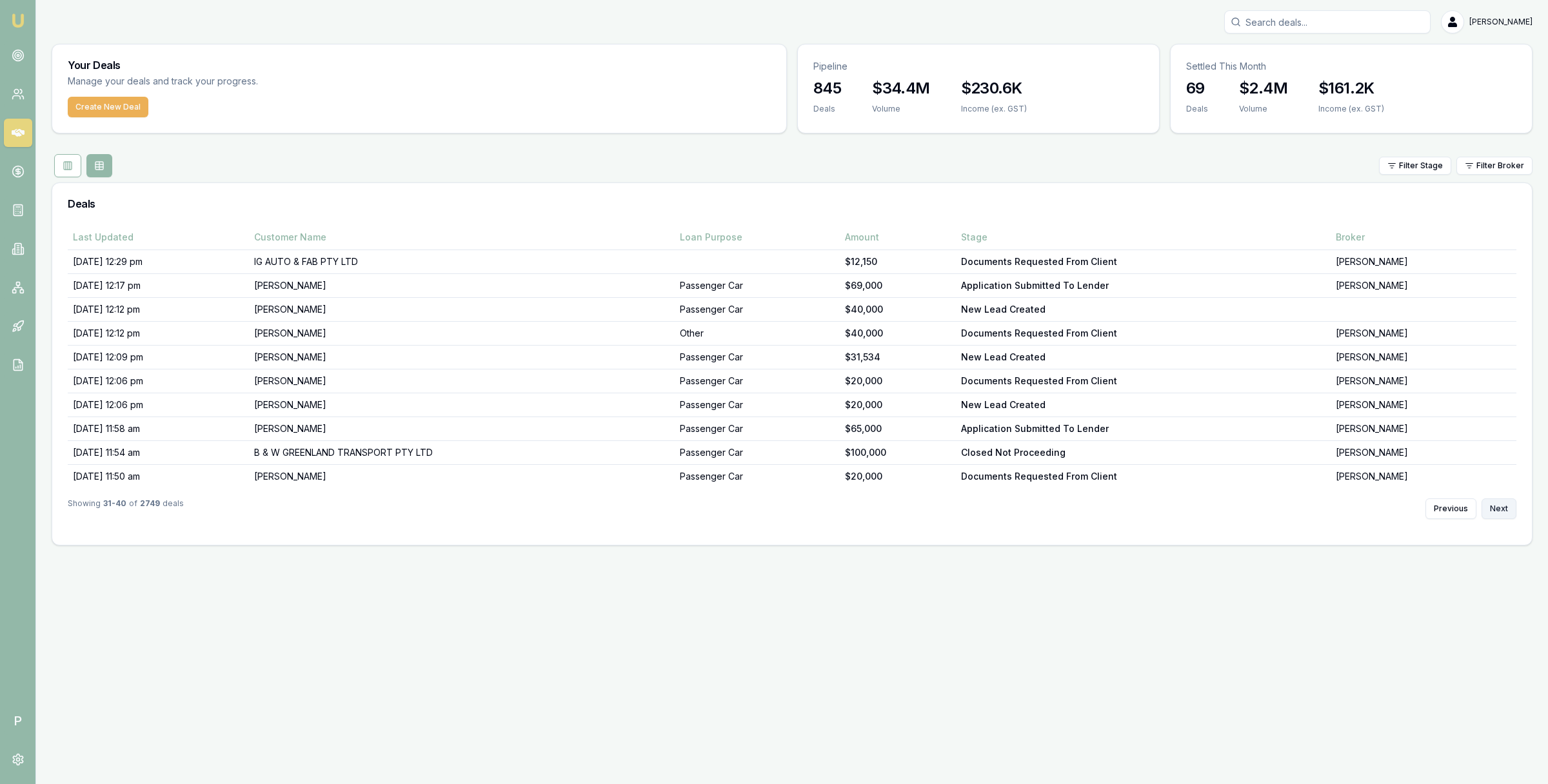
click at [1500, 515] on button "Next" at bounding box center [1498, 509] width 35 height 21
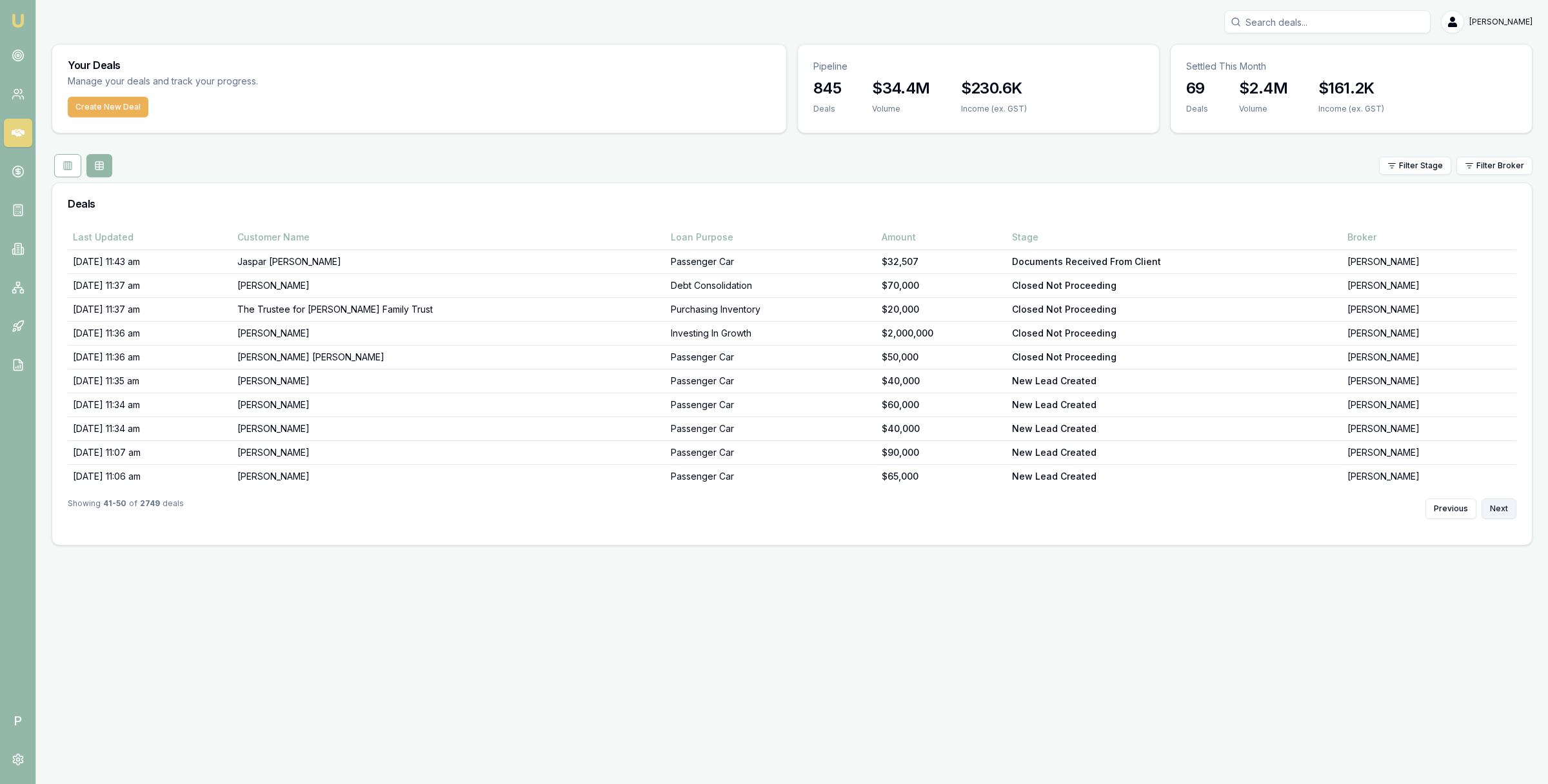
click at [1500, 515] on button "Next" at bounding box center [1498, 509] width 35 height 21
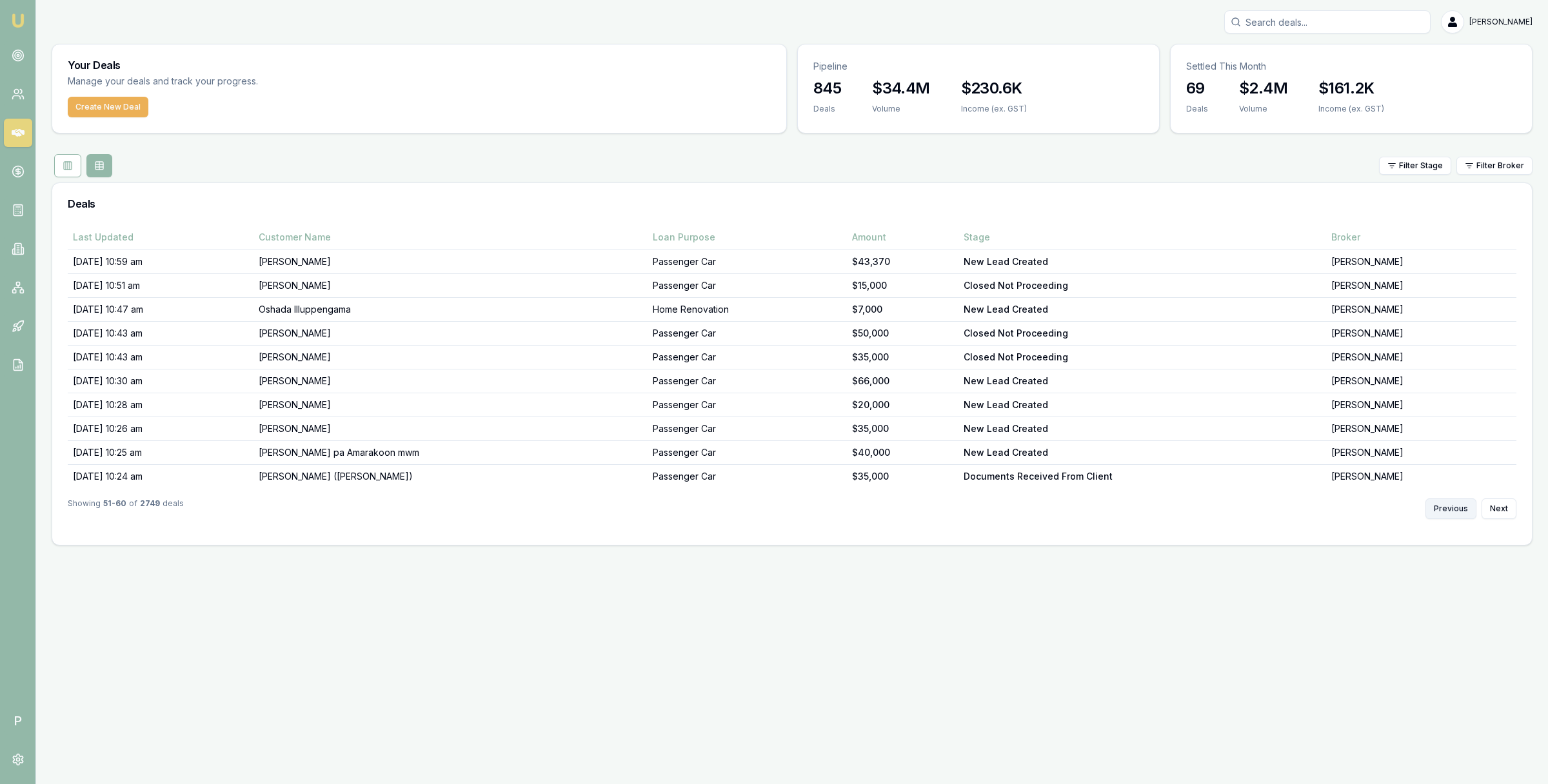
click at [1461, 510] on button "Previous" at bounding box center [1451, 509] width 51 height 21
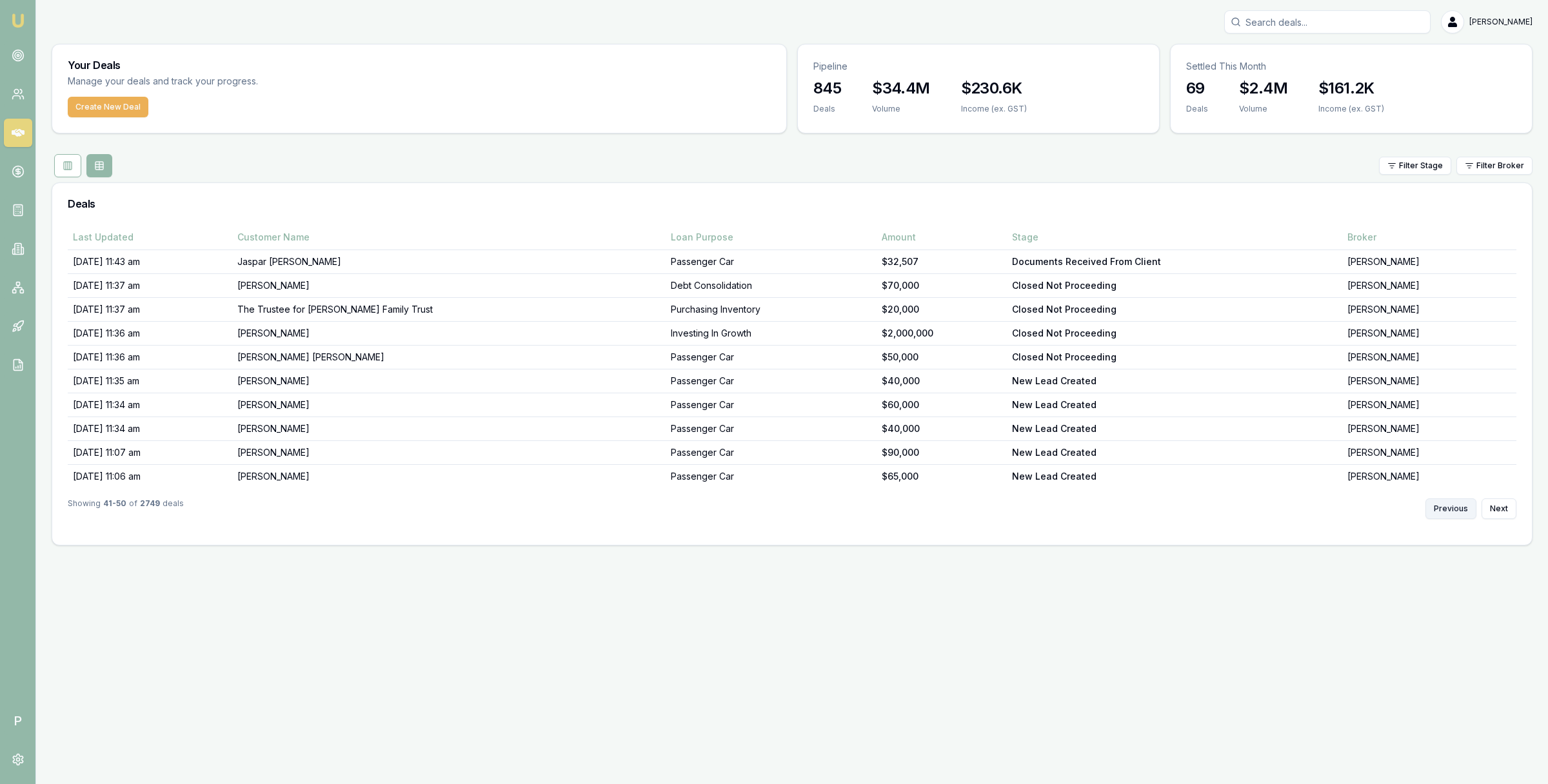
click at [1461, 510] on button "Previous" at bounding box center [1451, 509] width 51 height 21
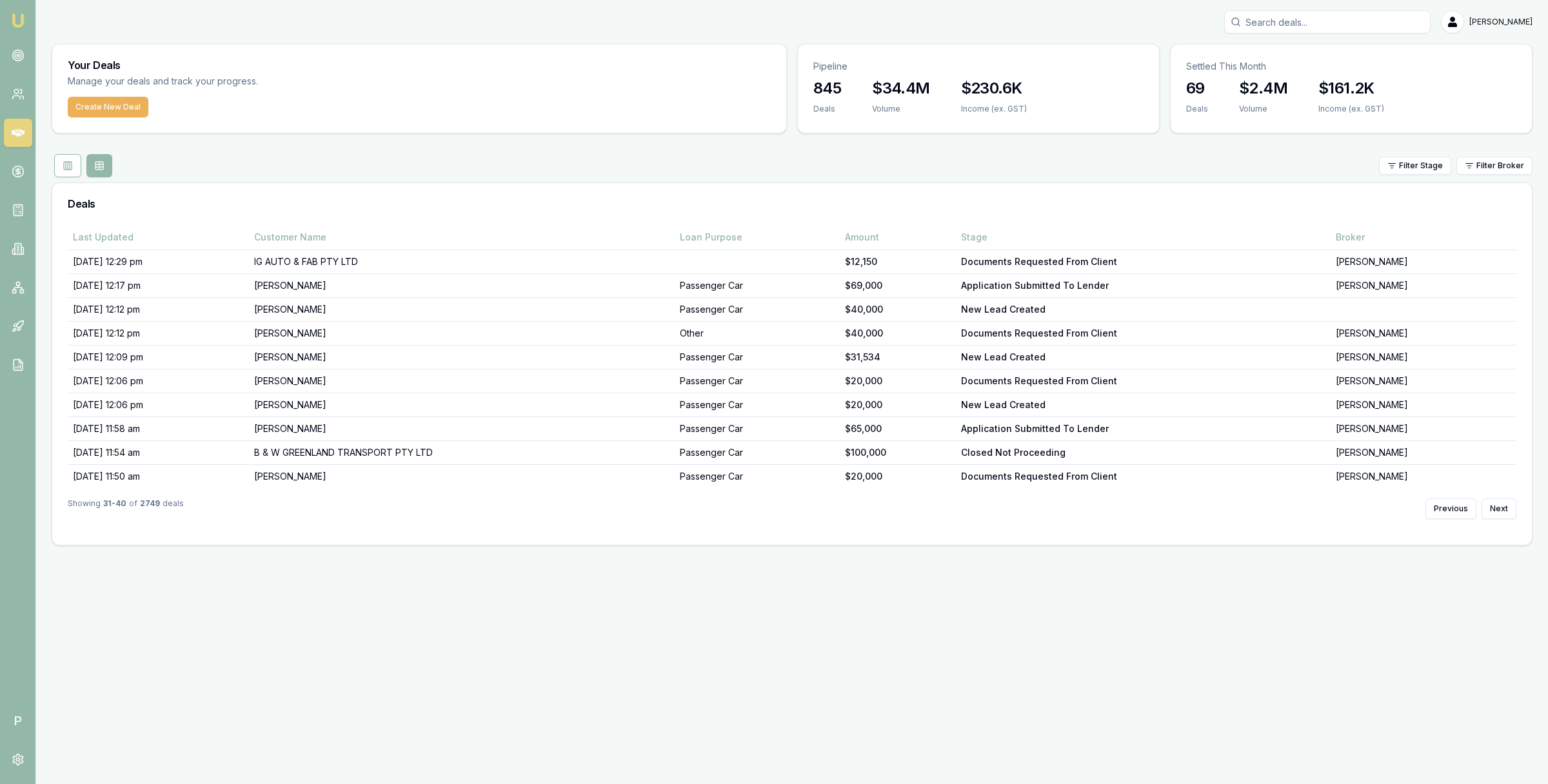
click at [1516, 510] on div "Last Updated Customer Name Loan Purpose Amount Stage Broker 30/09/25, 12:29 pm …" at bounding box center [792, 384] width 1480 height 321
click at [1515, 510] on button "Next" at bounding box center [1498, 509] width 35 height 21
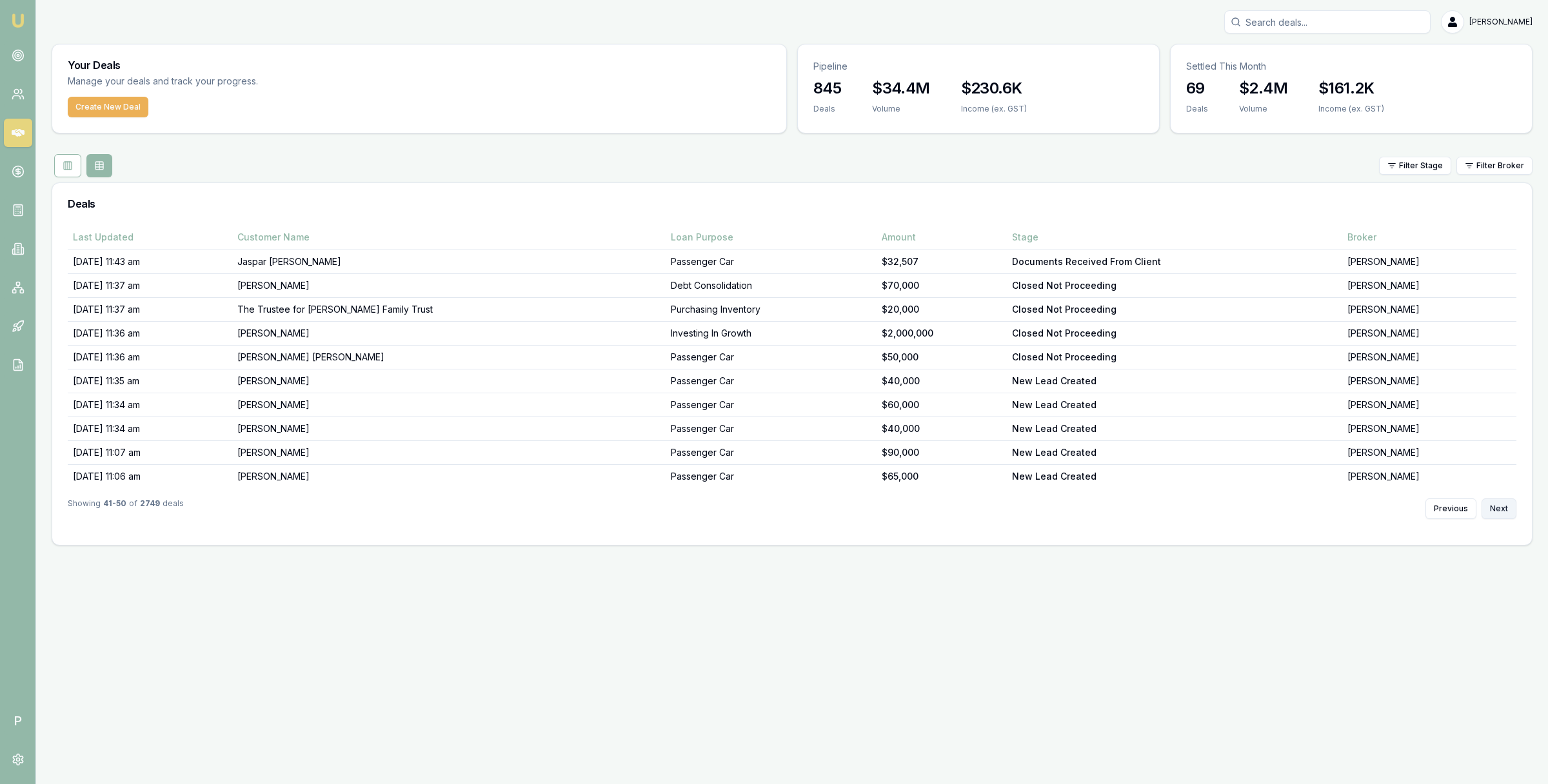
click at [1507, 514] on button "Next" at bounding box center [1498, 509] width 35 height 21
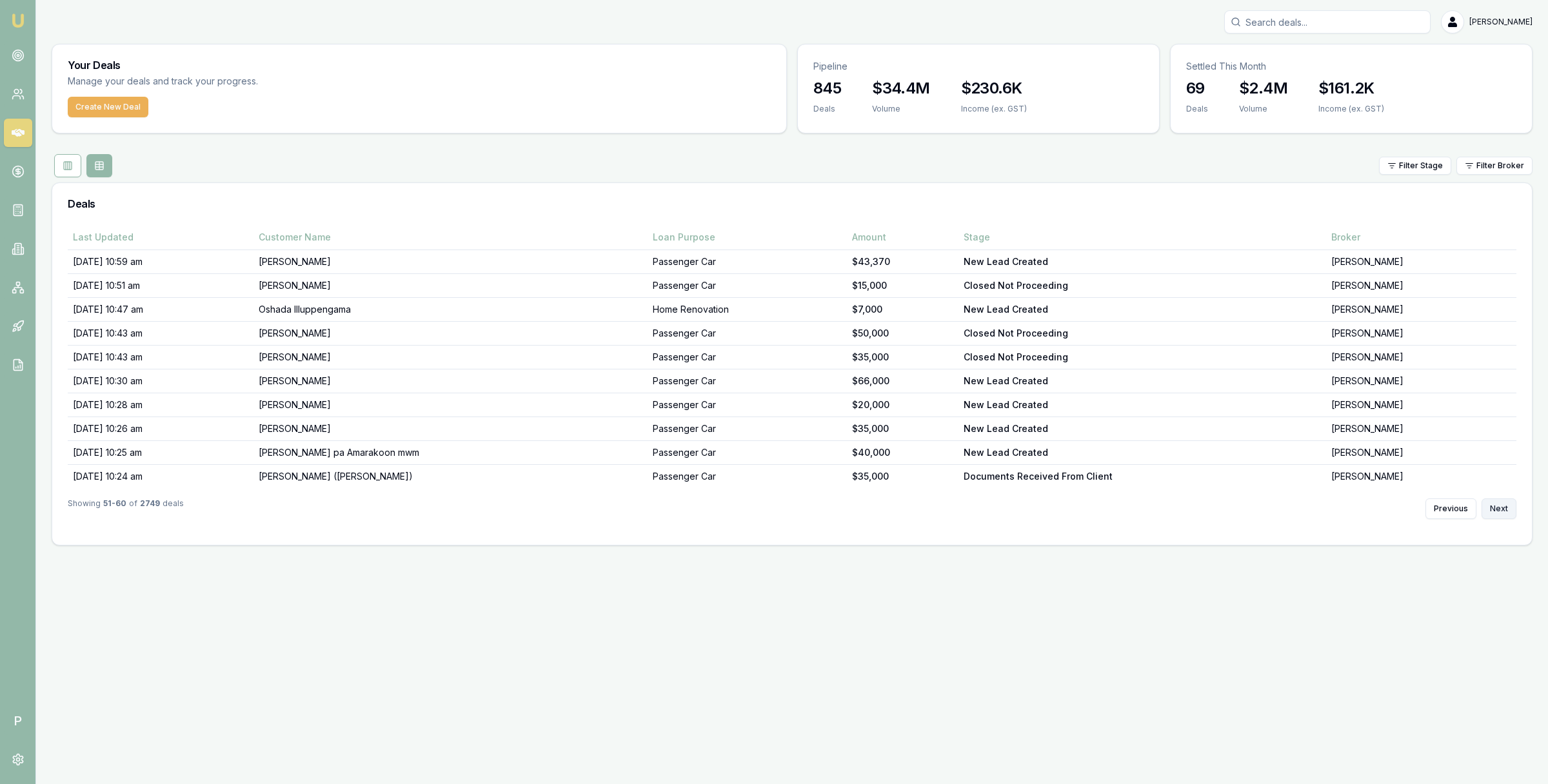
click at [1507, 514] on button "Next" at bounding box center [1498, 509] width 35 height 21
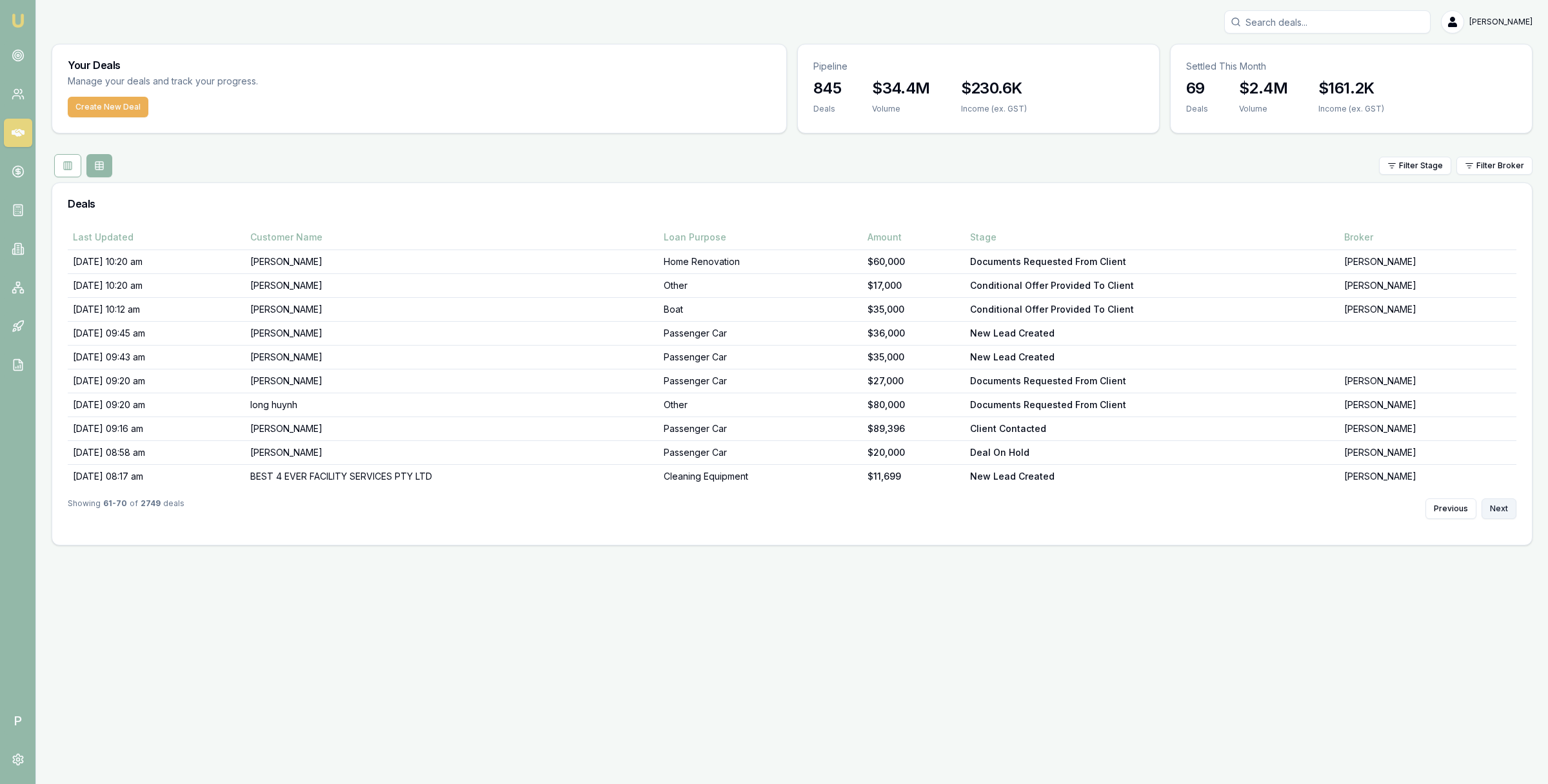
click at [1507, 514] on button "Next" at bounding box center [1498, 509] width 35 height 21
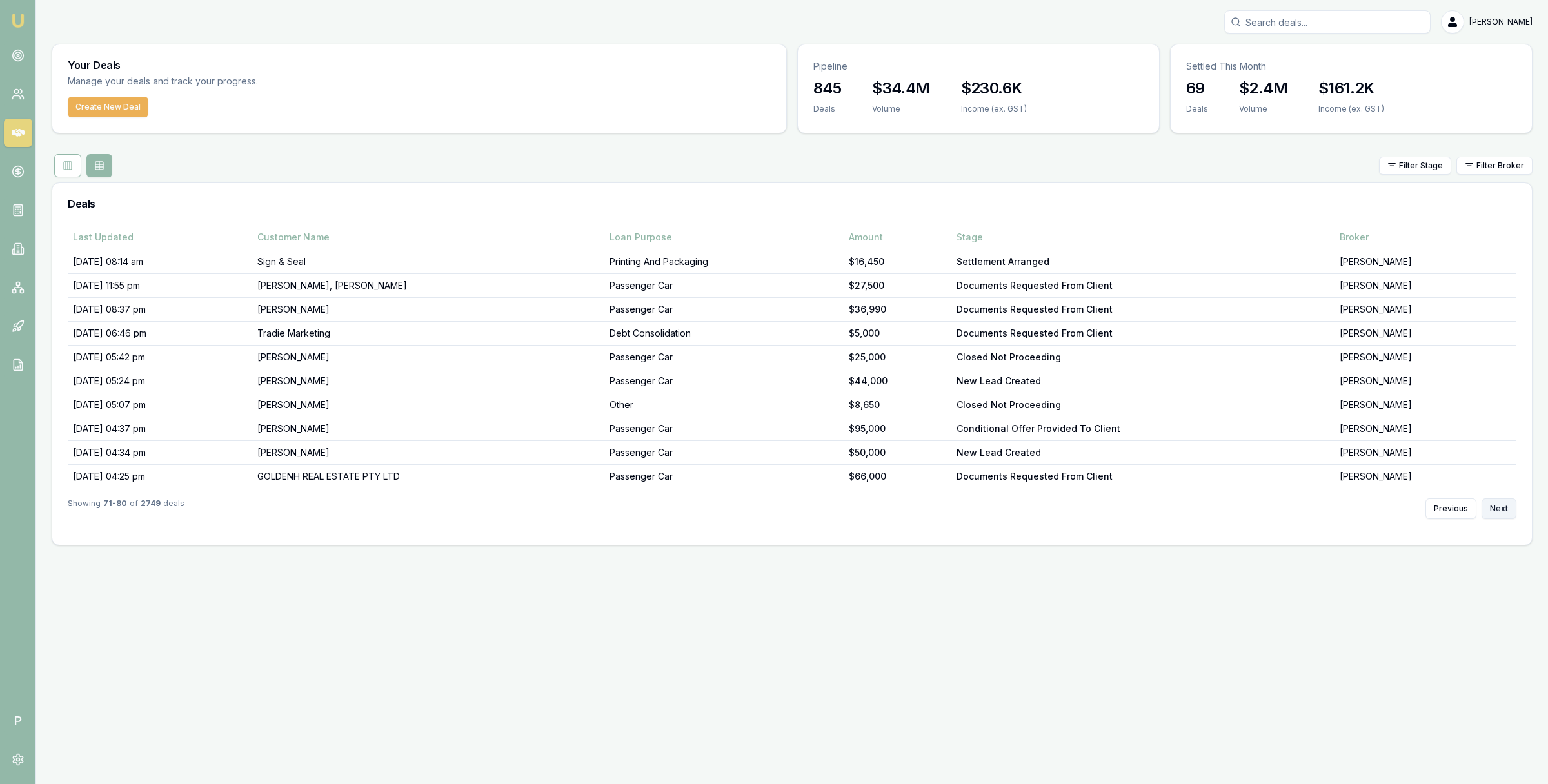
click at [1507, 514] on button "Next" at bounding box center [1498, 509] width 35 height 21
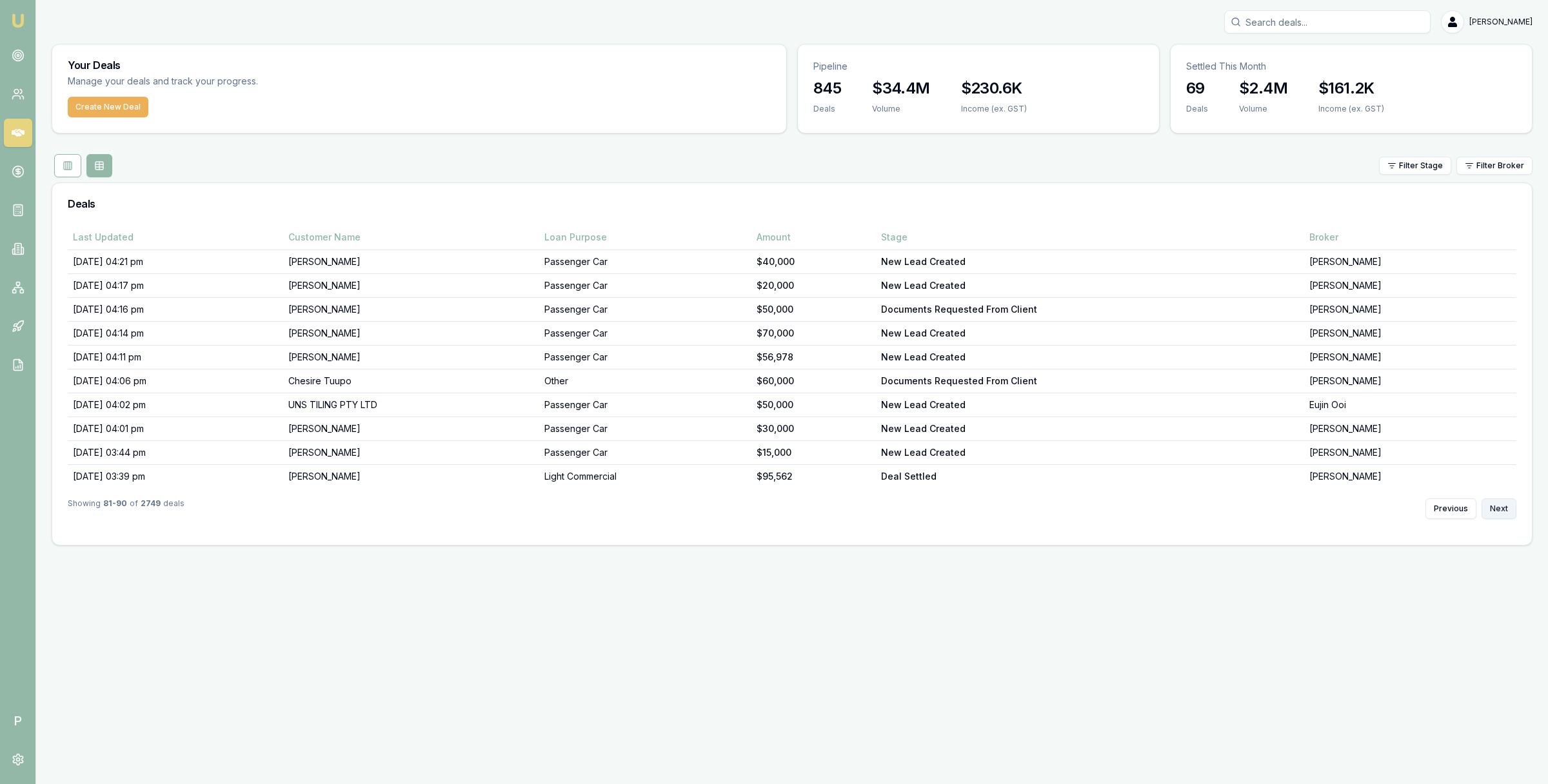
click at [1507, 514] on button "Next" at bounding box center [1498, 509] width 35 height 21
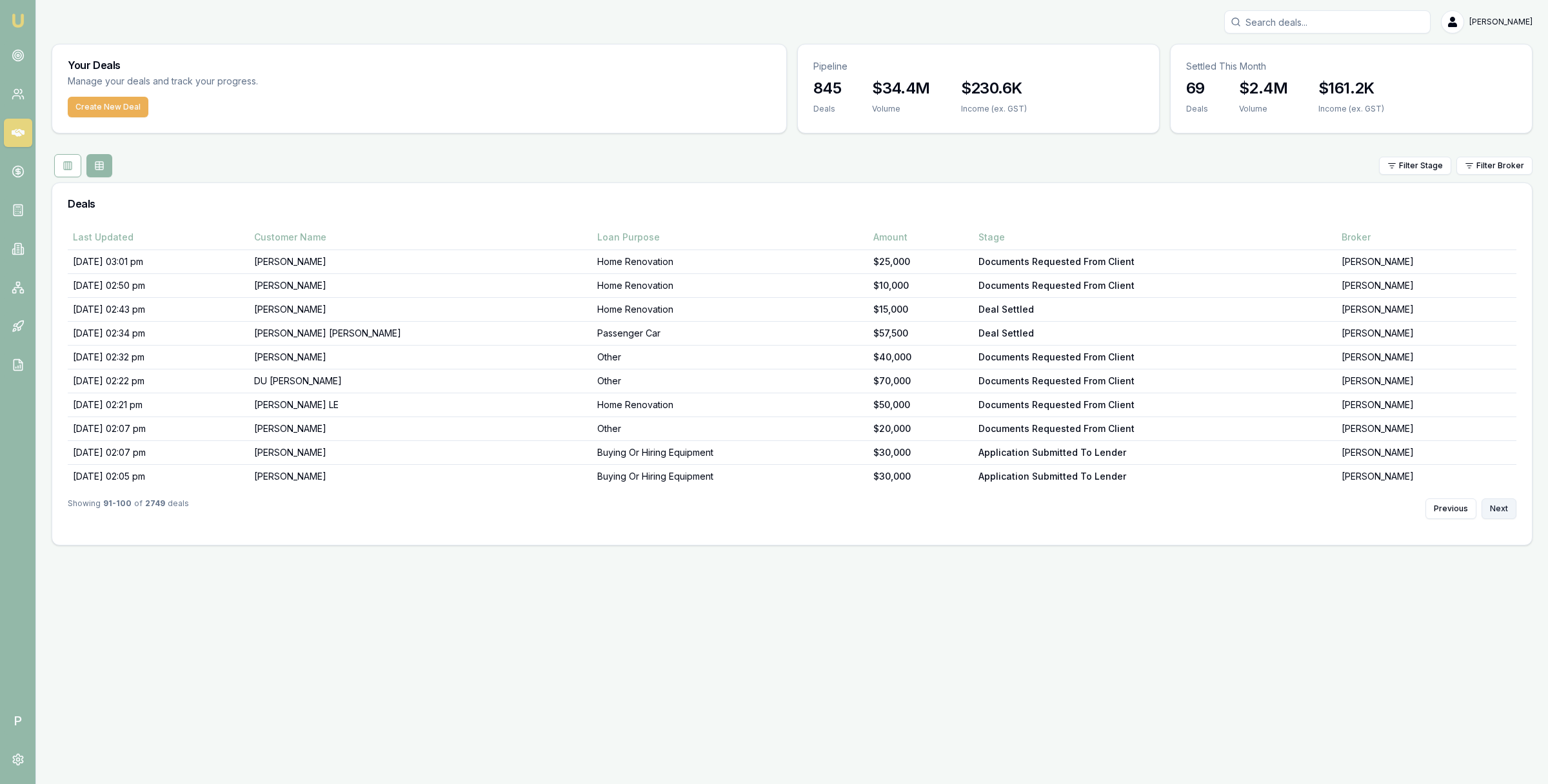
click at [1507, 514] on button "Next" at bounding box center [1498, 509] width 35 height 21
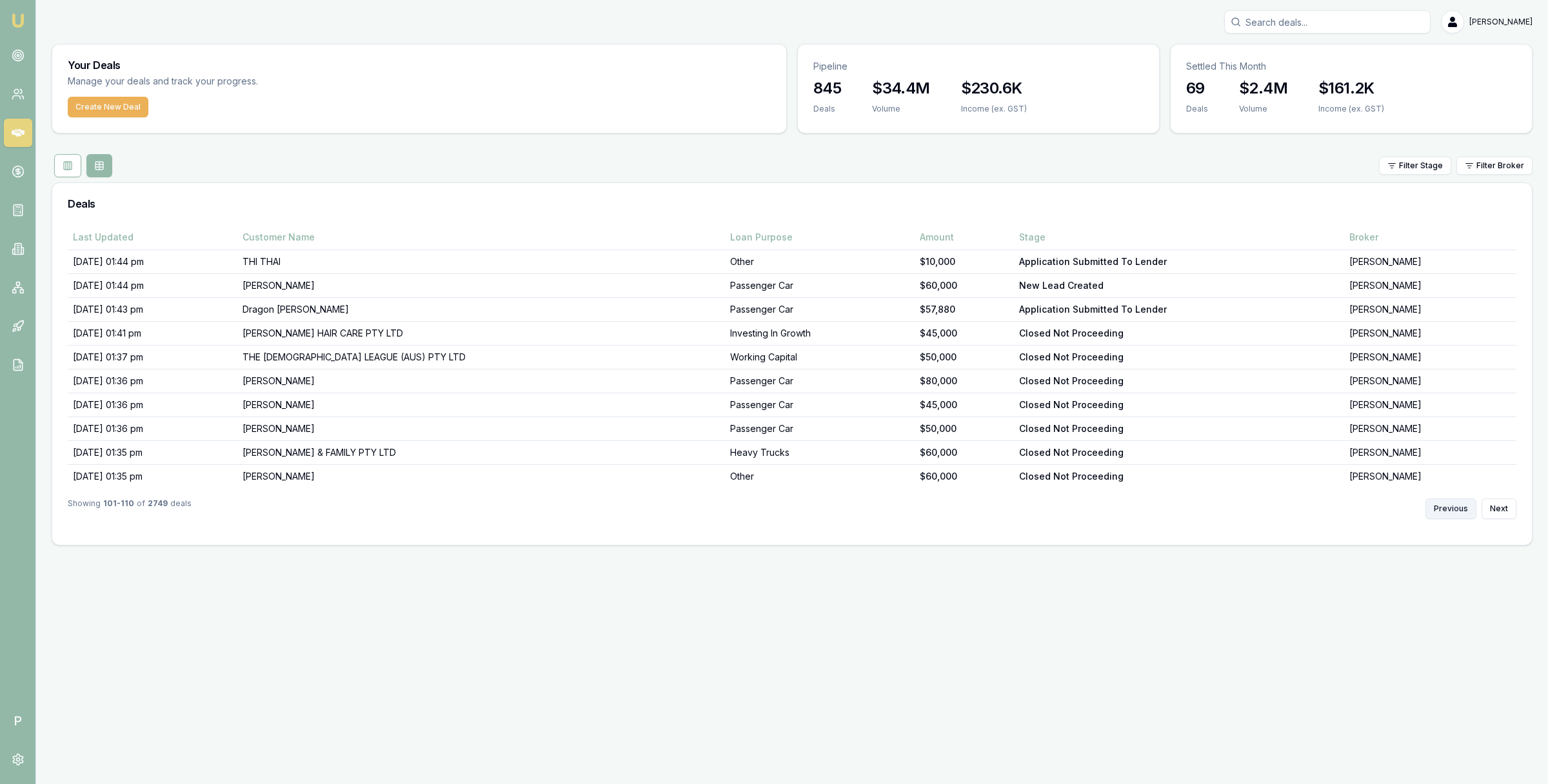
click at [1449, 509] on button "Previous" at bounding box center [1451, 509] width 51 height 21
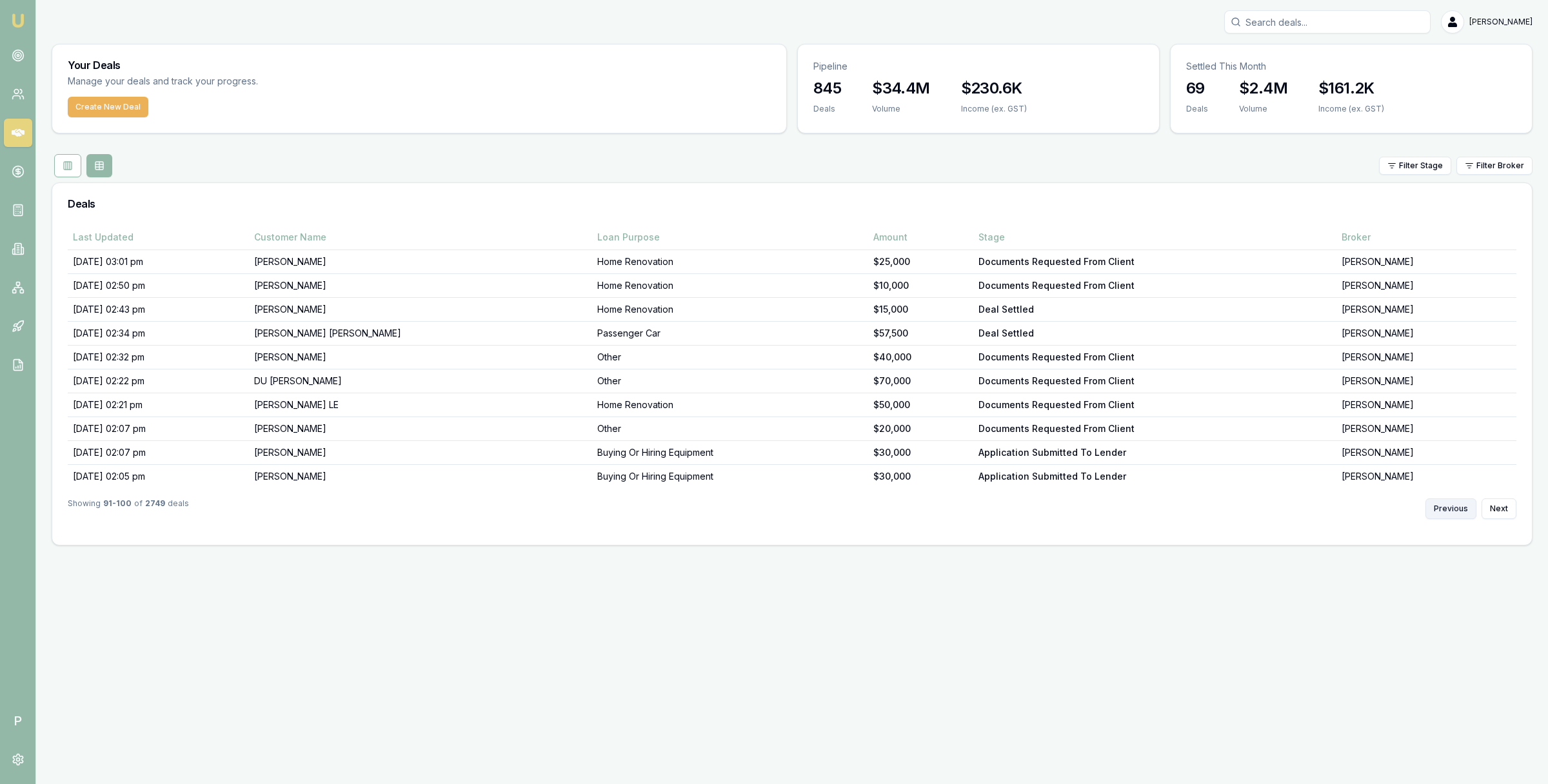
click at [1449, 509] on button "Previous" at bounding box center [1451, 509] width 51 height 21
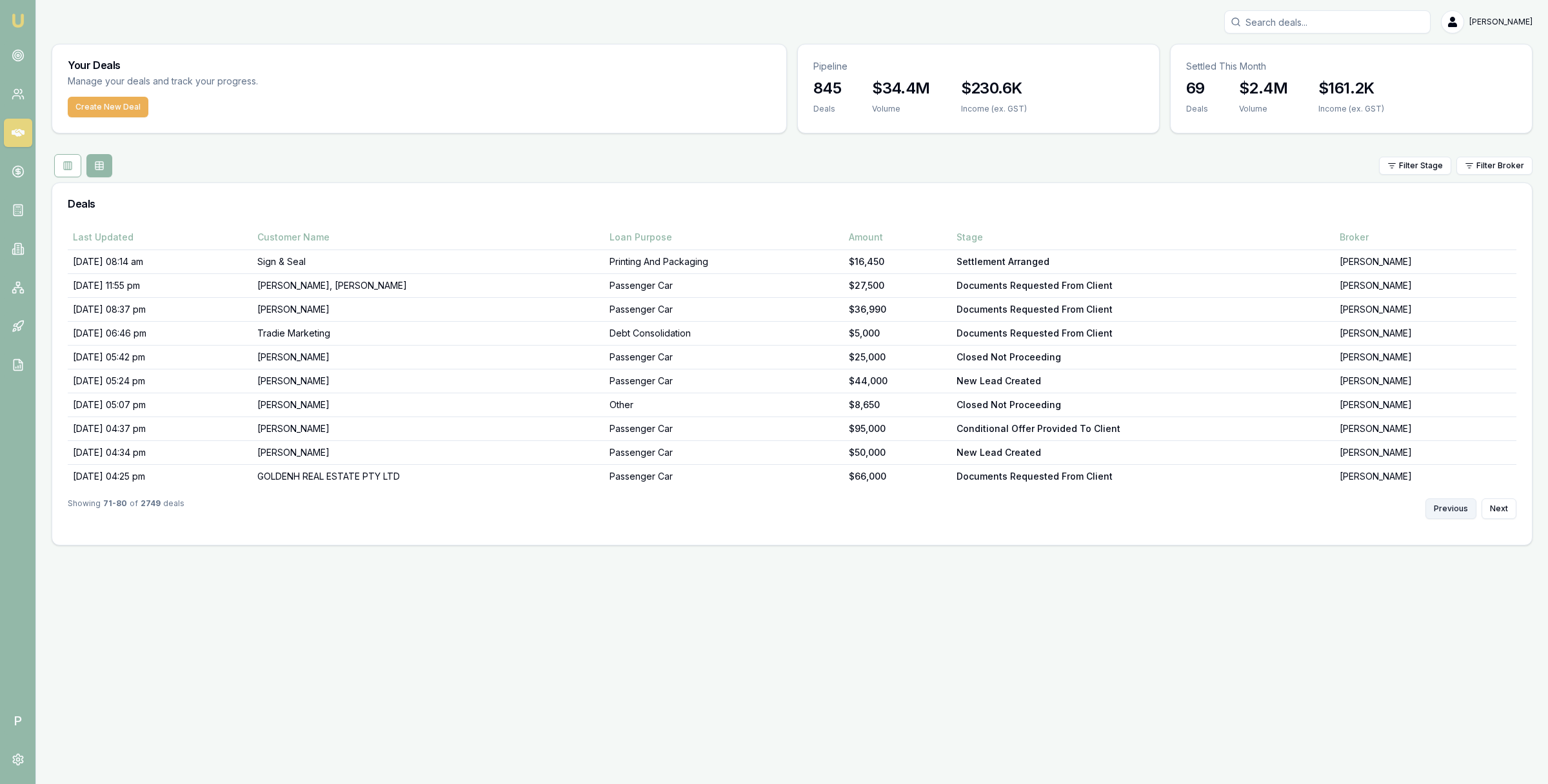
click at [1449, 509] on button "Previous" at bounding box center [1451, 509] width 51 height 21
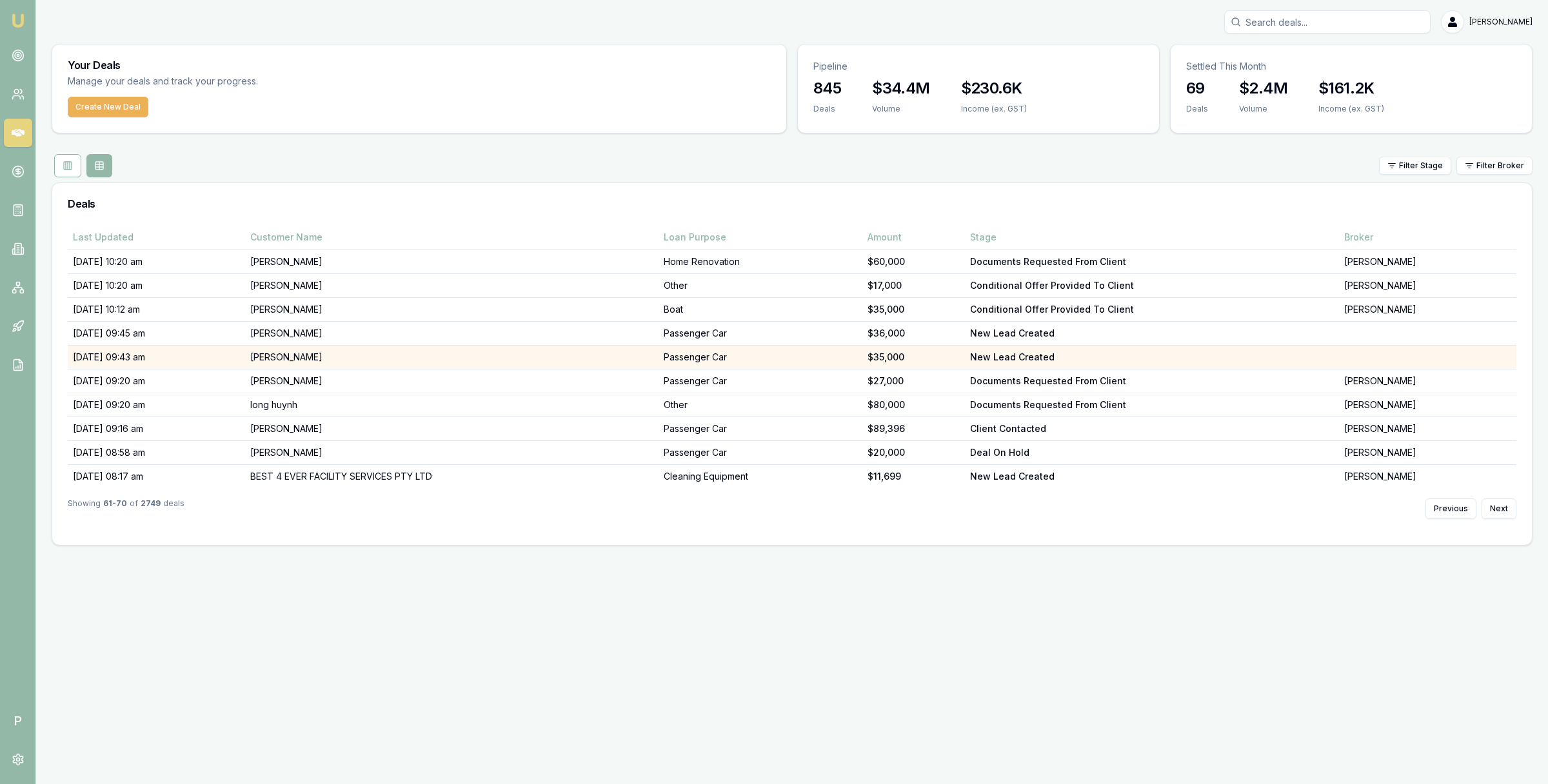
click at [335, 358] on td "Jason Tyrrell" at bounding box center [451, 357] width 413 height 23
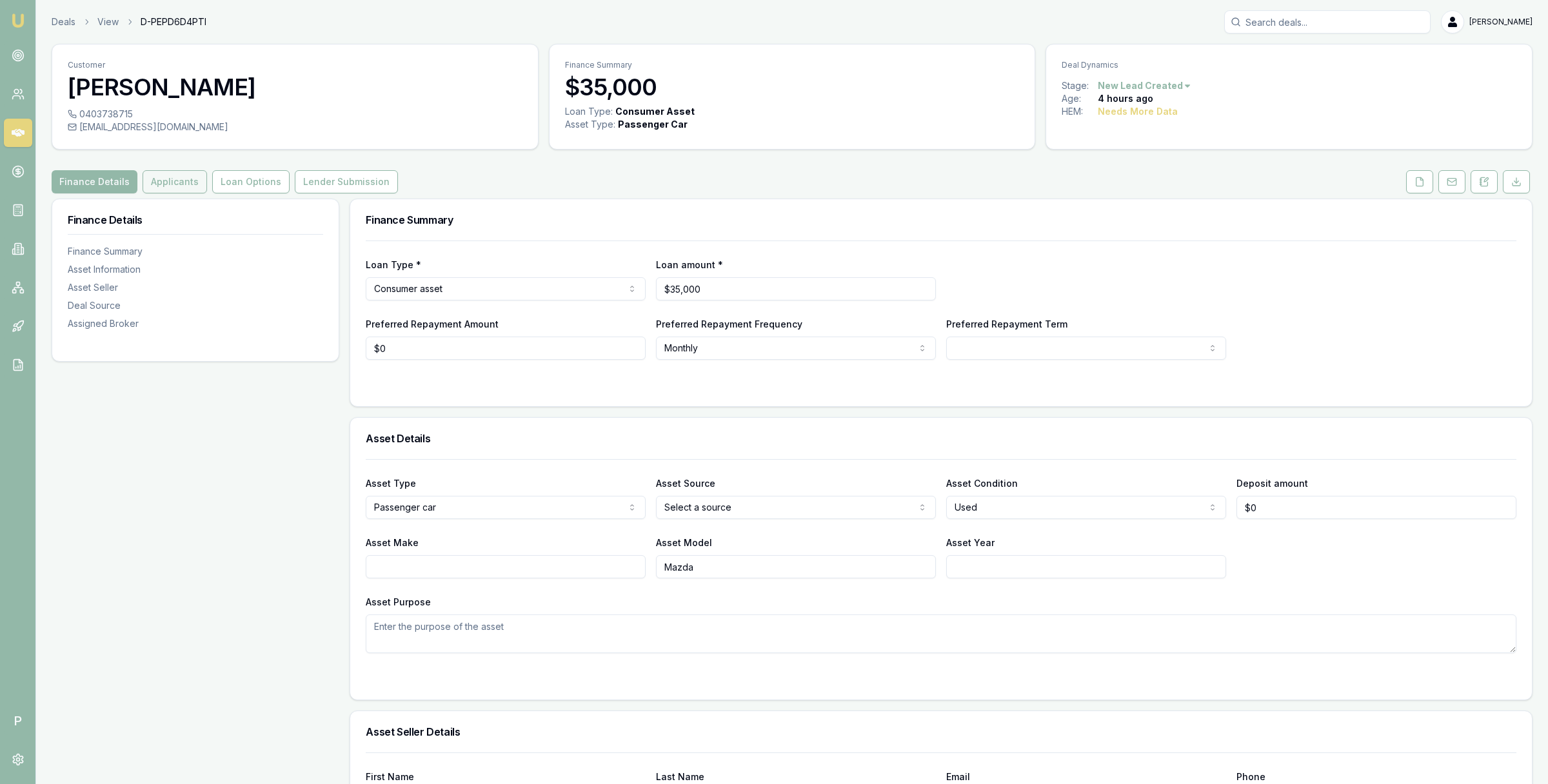
click at [177, 184] on button "Applicants" at bounding box center [175, 182] width 65 height 23
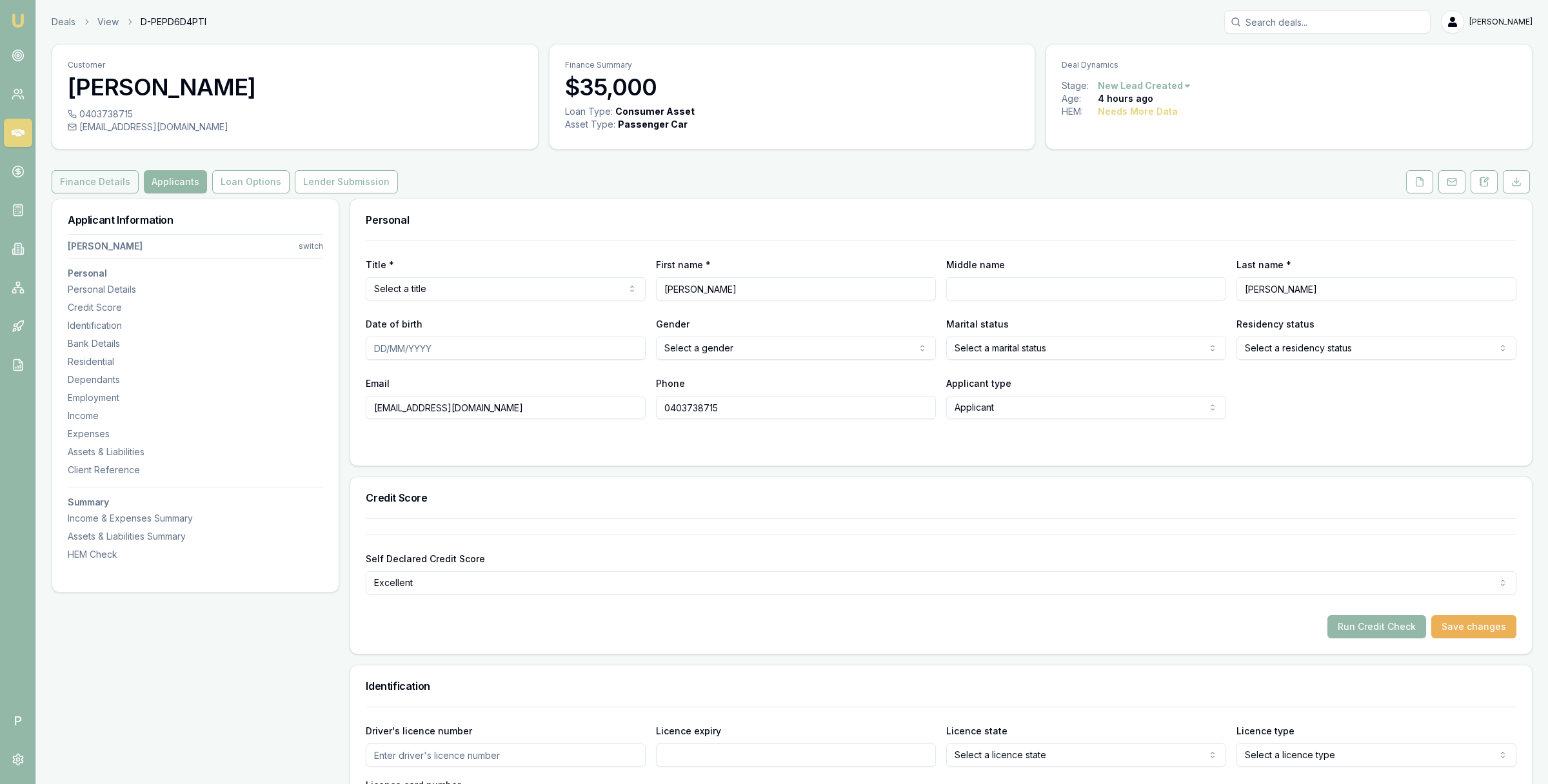
click at [110, 178] on button "Finance Details" at bounding box center [95, 182] width 87 height 23
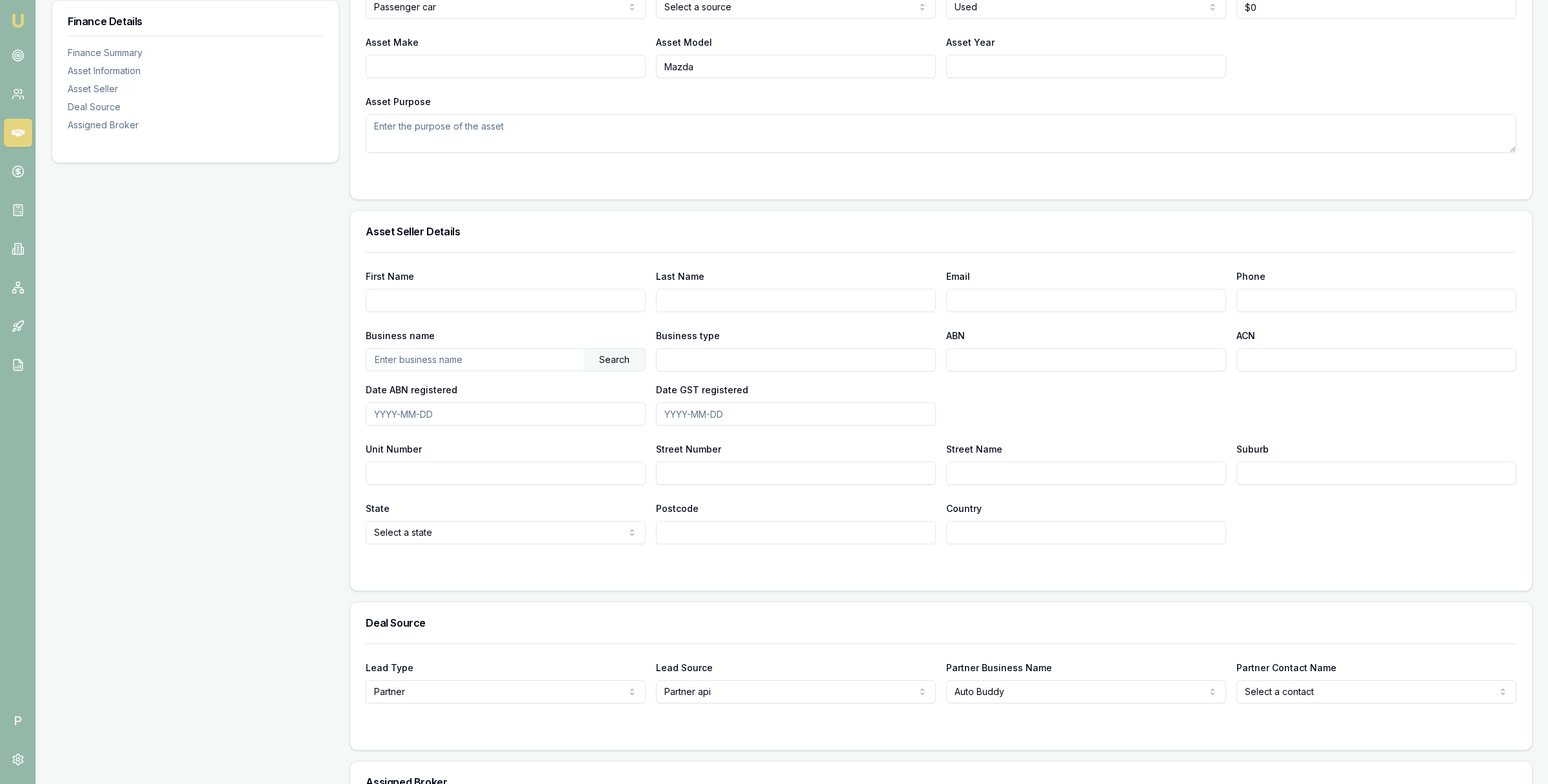
scroll to position [650, 0]
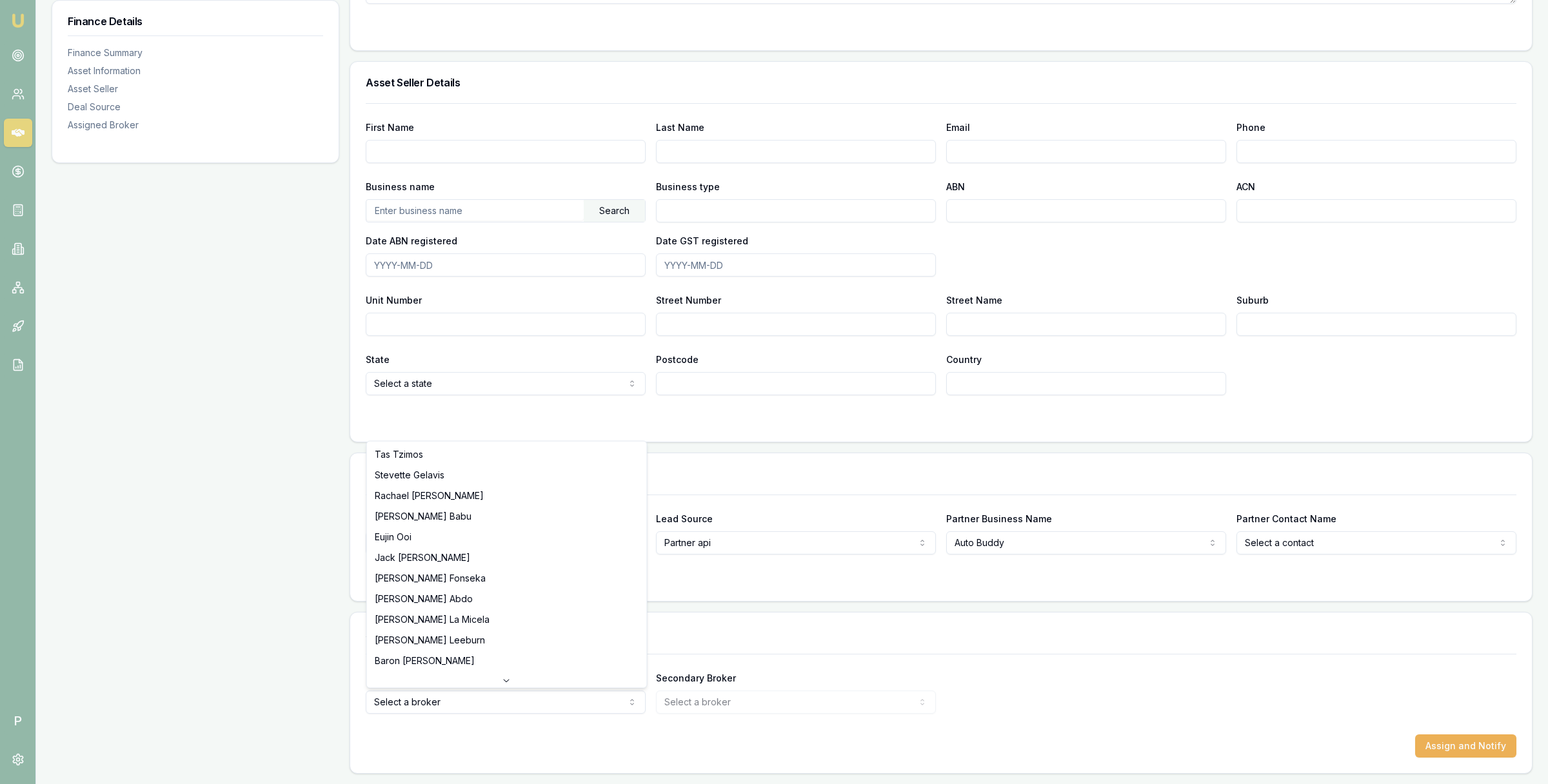
select select "U-K70KOTNJ1Z"
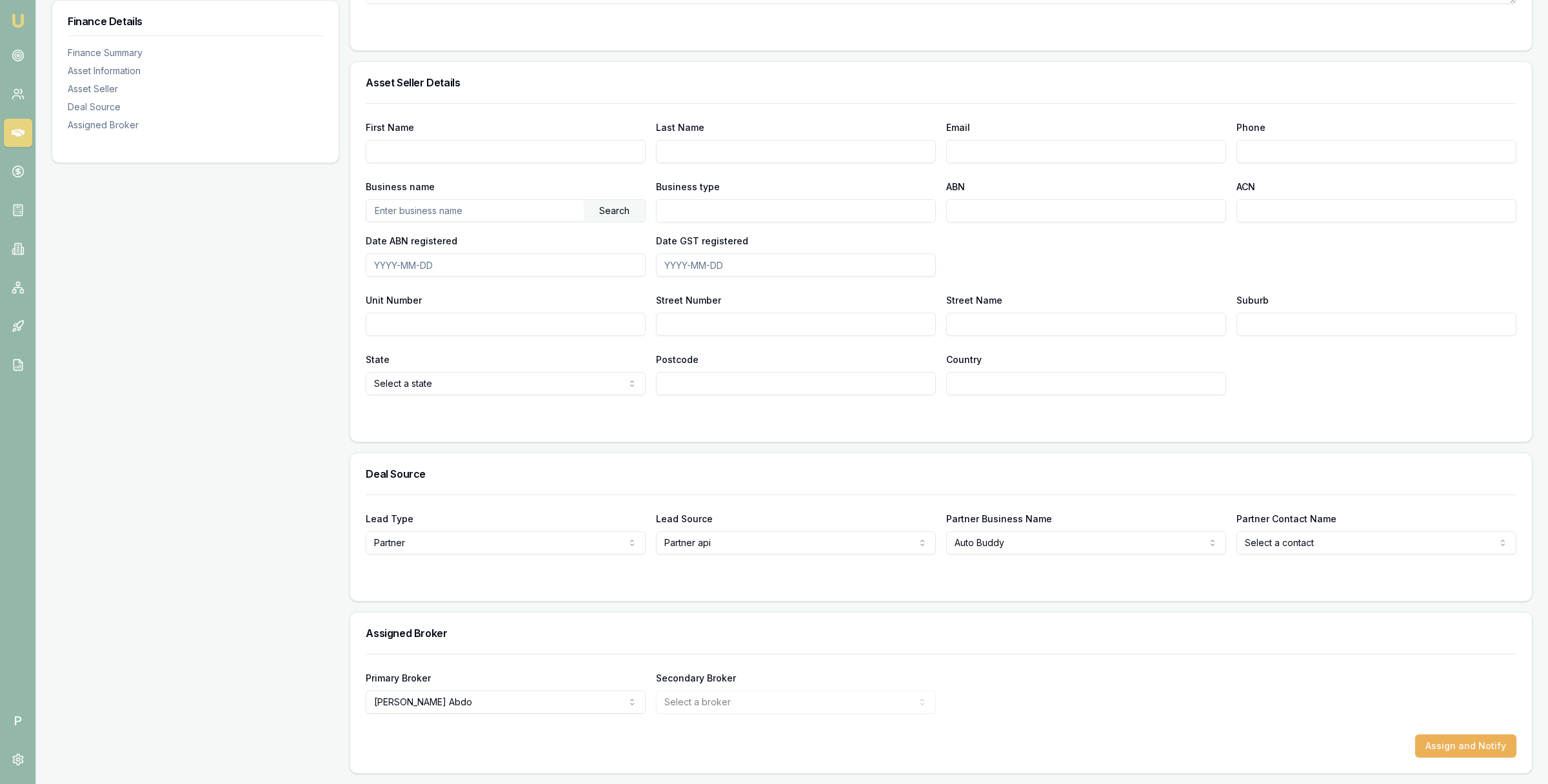
click at [1072, 709] on div "Primary Broker Evette Abdo Tas Tzimos Stevette Gelavis Rachael Connors Krish Ba…" at bounding box center [941, 691] width 1151 height 44
click at [1453, 745] on button "Assign and Notify" at bounding box center [1466, 746] width 101 height 23
click at [24, 123] on link at bounding box center [18, 133] width 28 height 28
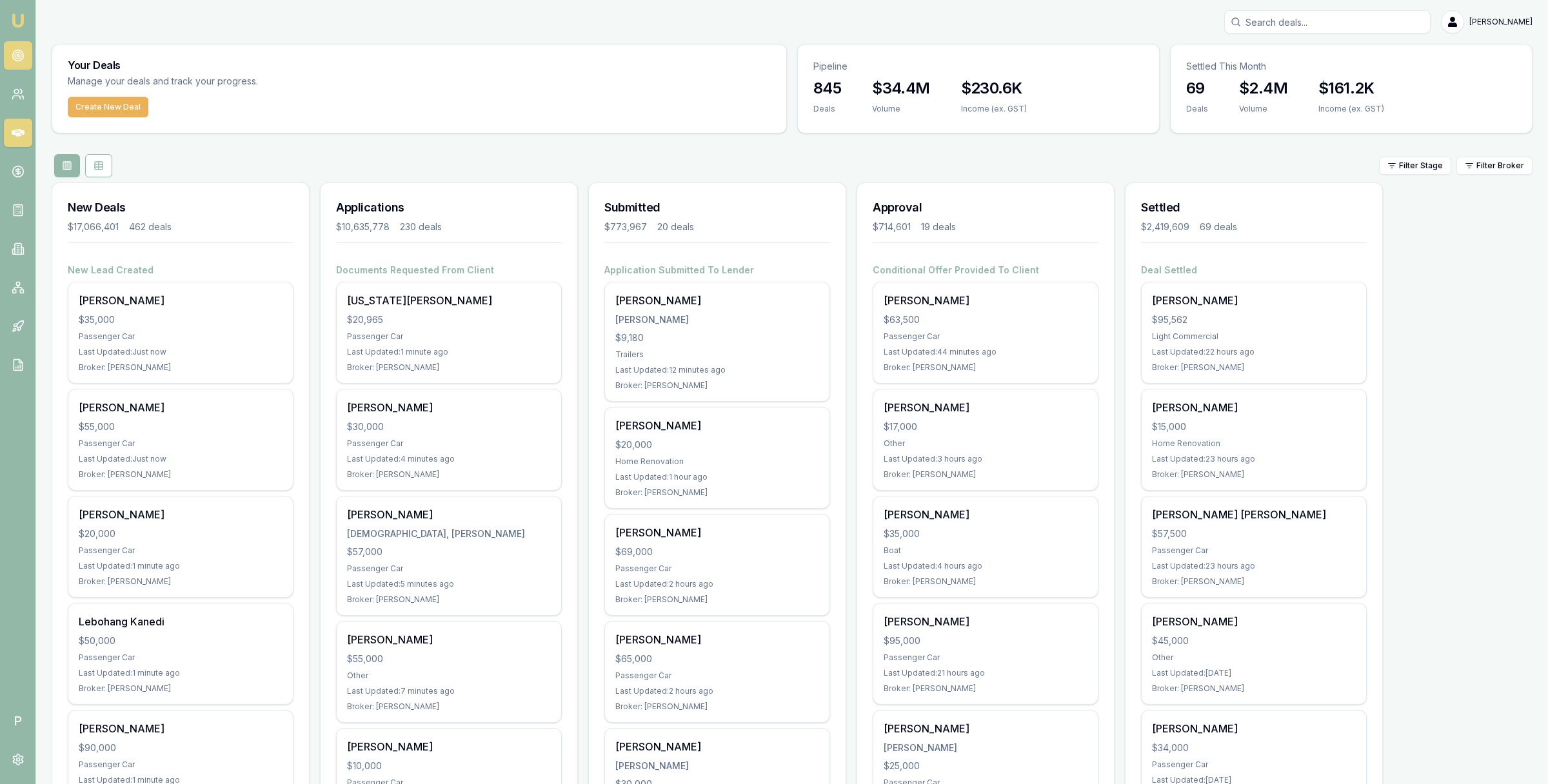
click at [17, 57] on icon at bounding box center [18, 55] width 13 height 13
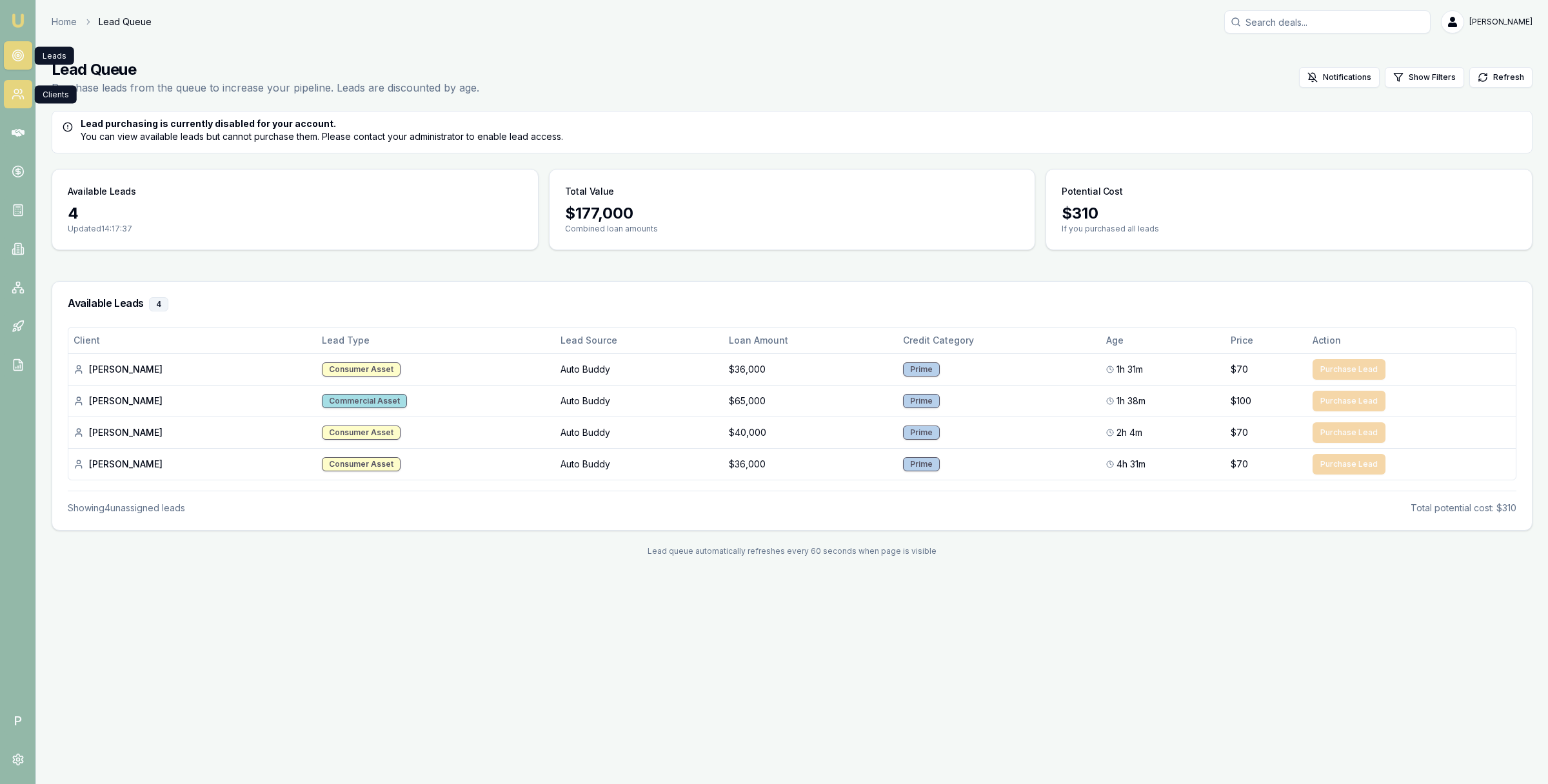
click at [23, 92] on link at bounding box center [18, 94] width 28 height 28
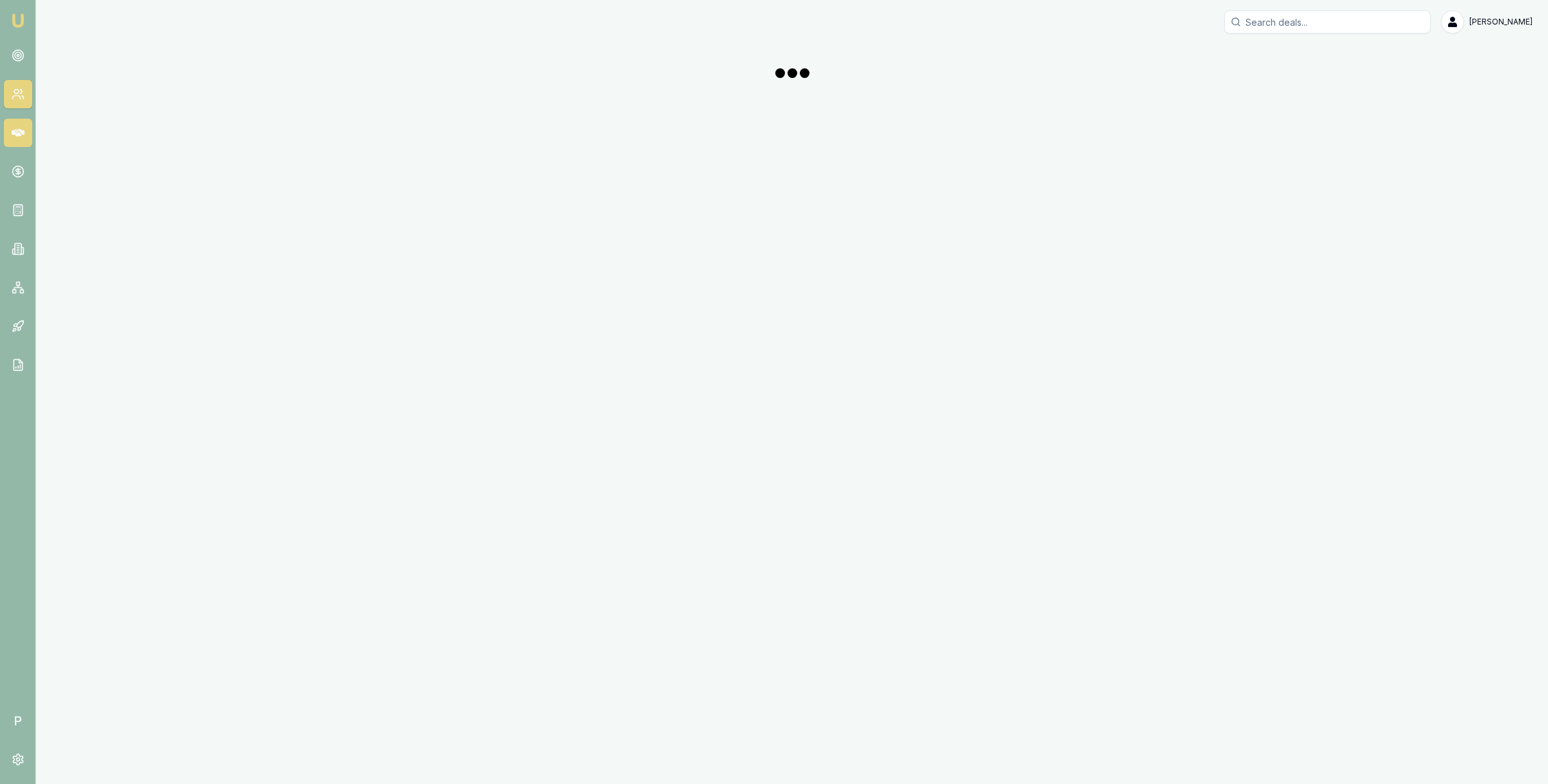
click at [22, 133] on icon at bounding box center [18, 133] width 13 height 8
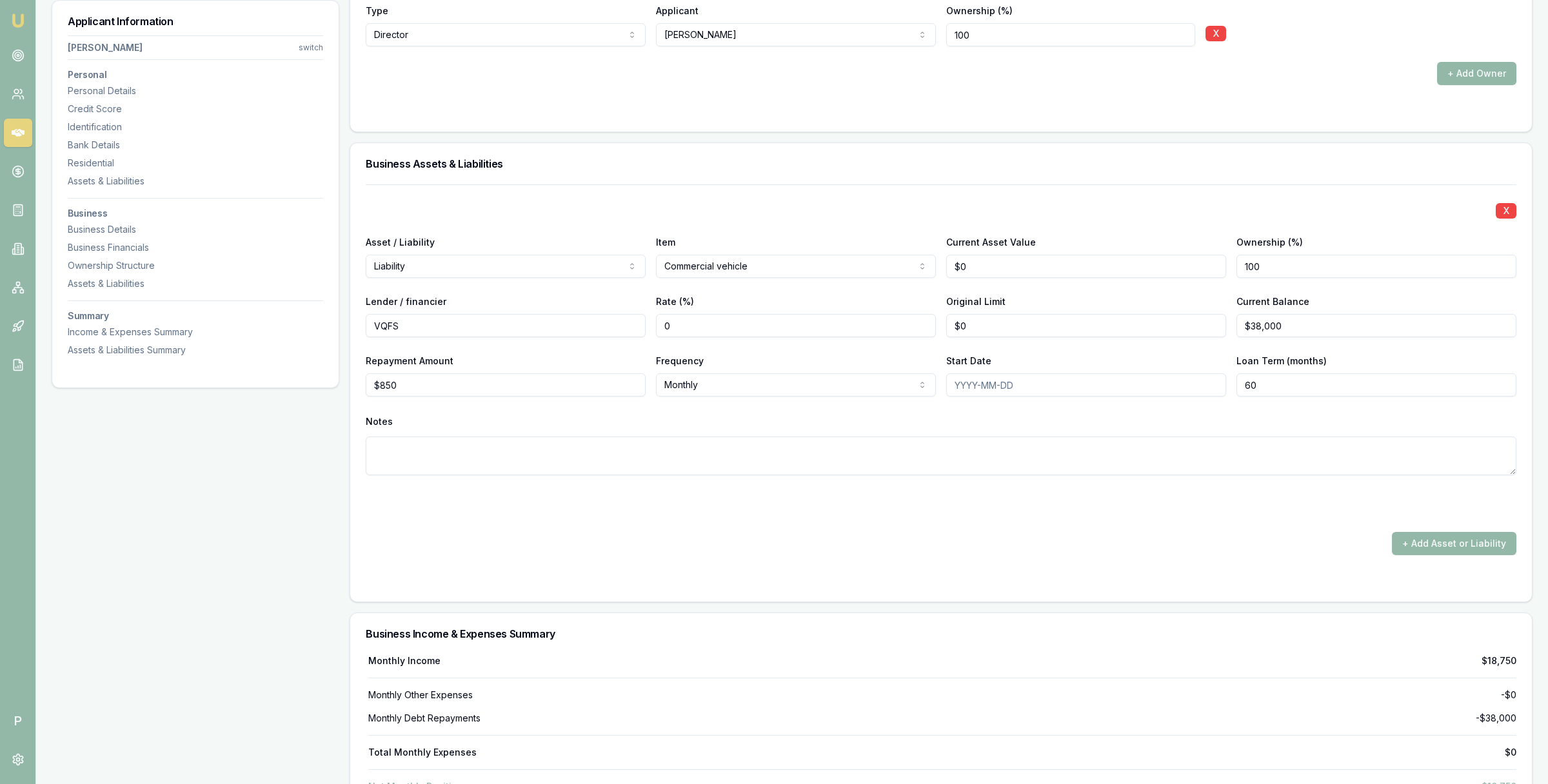
click at [25, 128] on link at bounding box center [18, 133] width 28 height 28
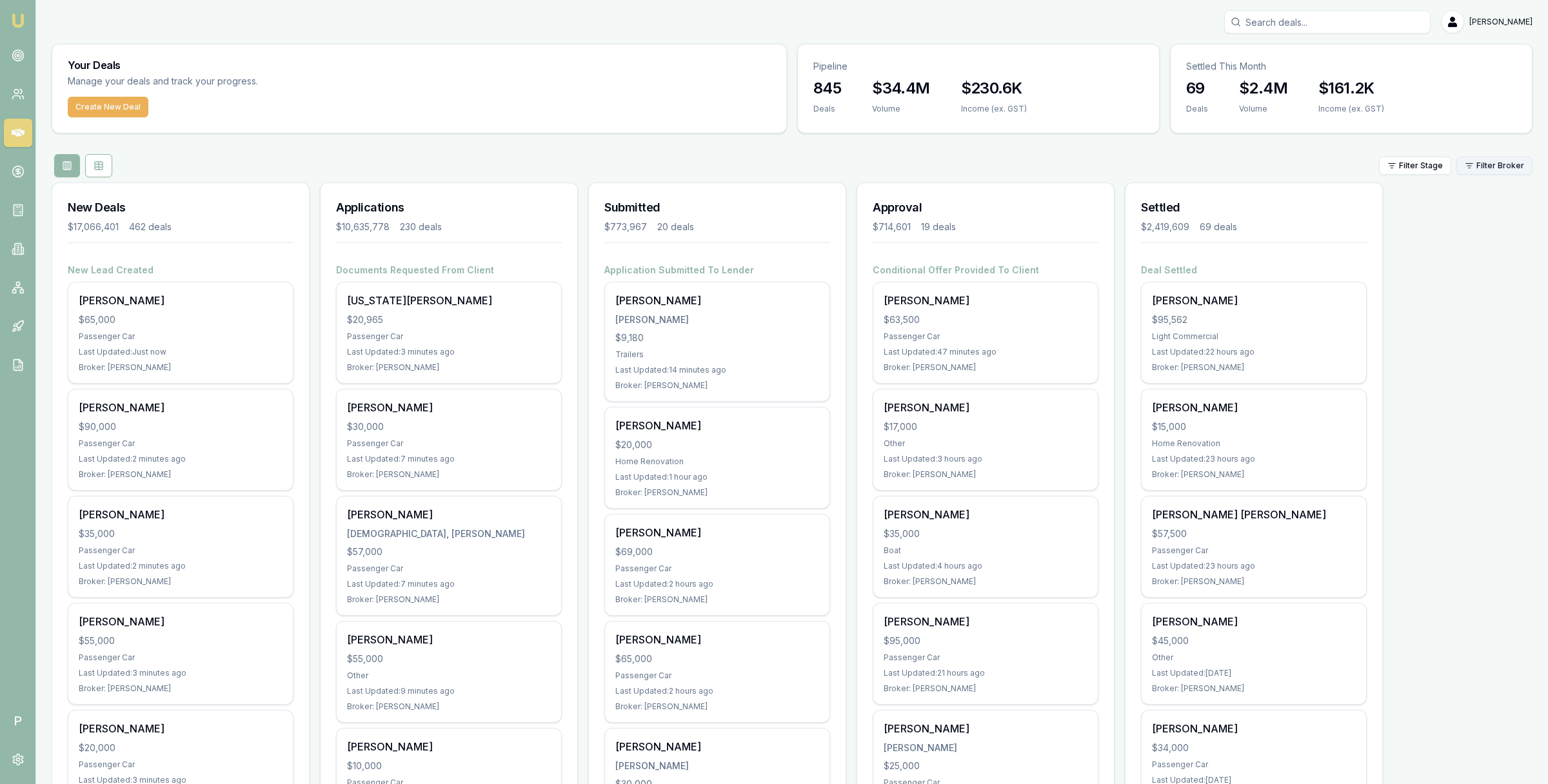
click at [1495, 168] on html "Emu Broker P [PERSON_NAME] Toggle Menu Your Deals Manage your deals and track y…" at bounding box center [774, 392] width 1548 height 784
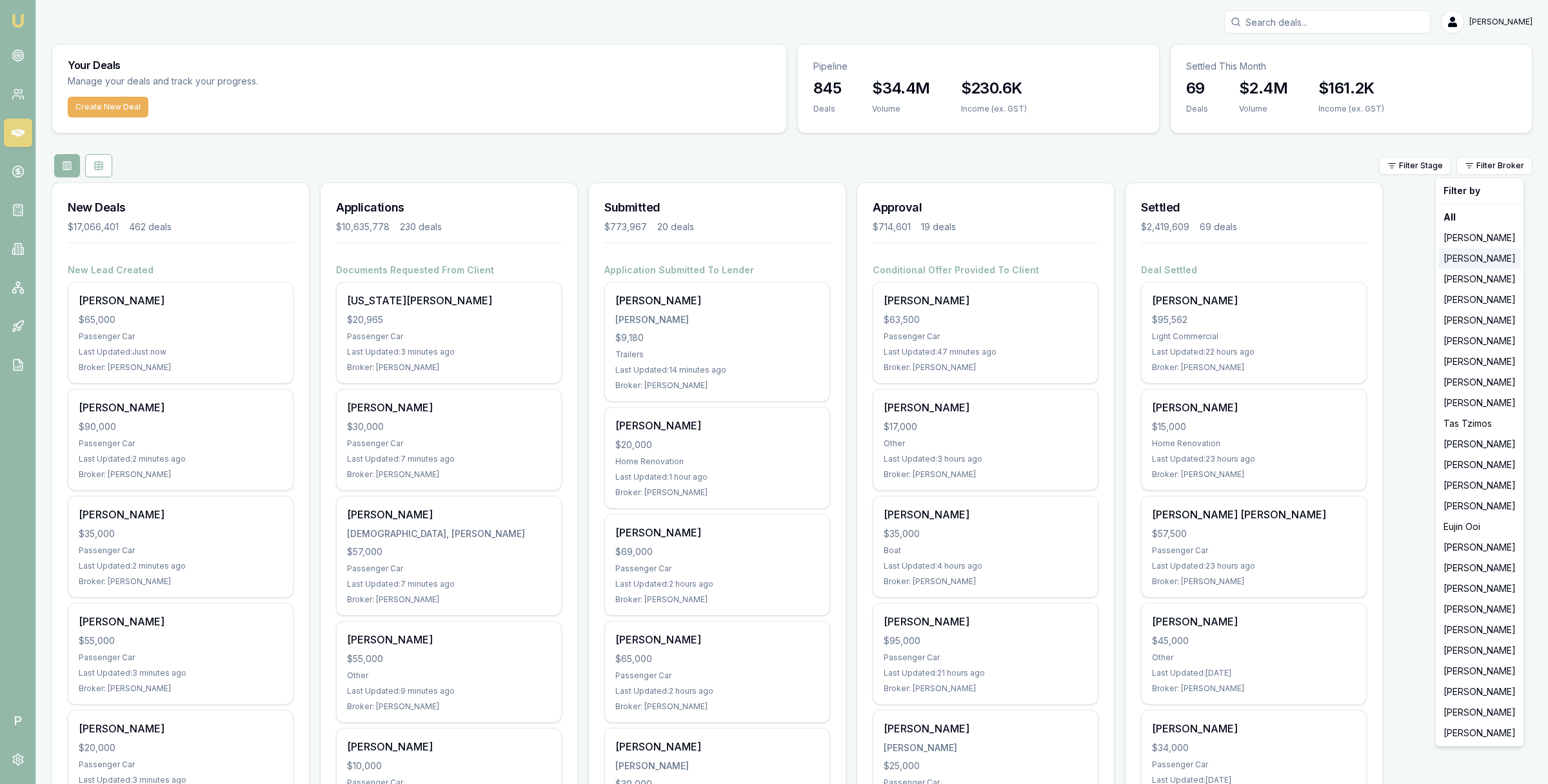
click at [1471, 264] on div "[PERSON_NAME]" at bounding box center [1480, 259] width 83 height 21
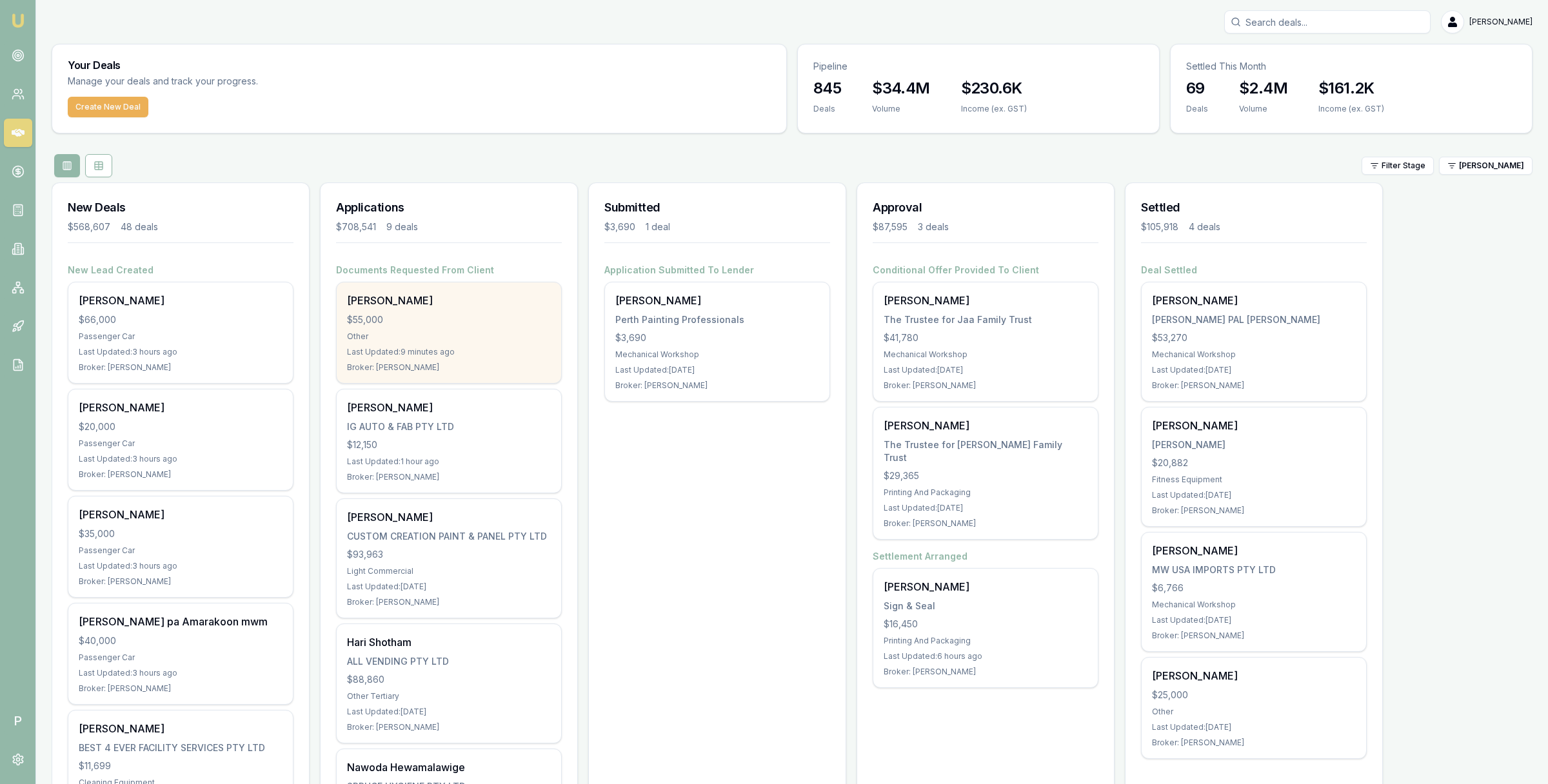
click at [473, 309] on div "[PERSON_NAME] $55,000 Other Last Updated: 9 minutes ago Broker: [PERSON_NAME]" at bounding box center [448, 332] width 224 height 100
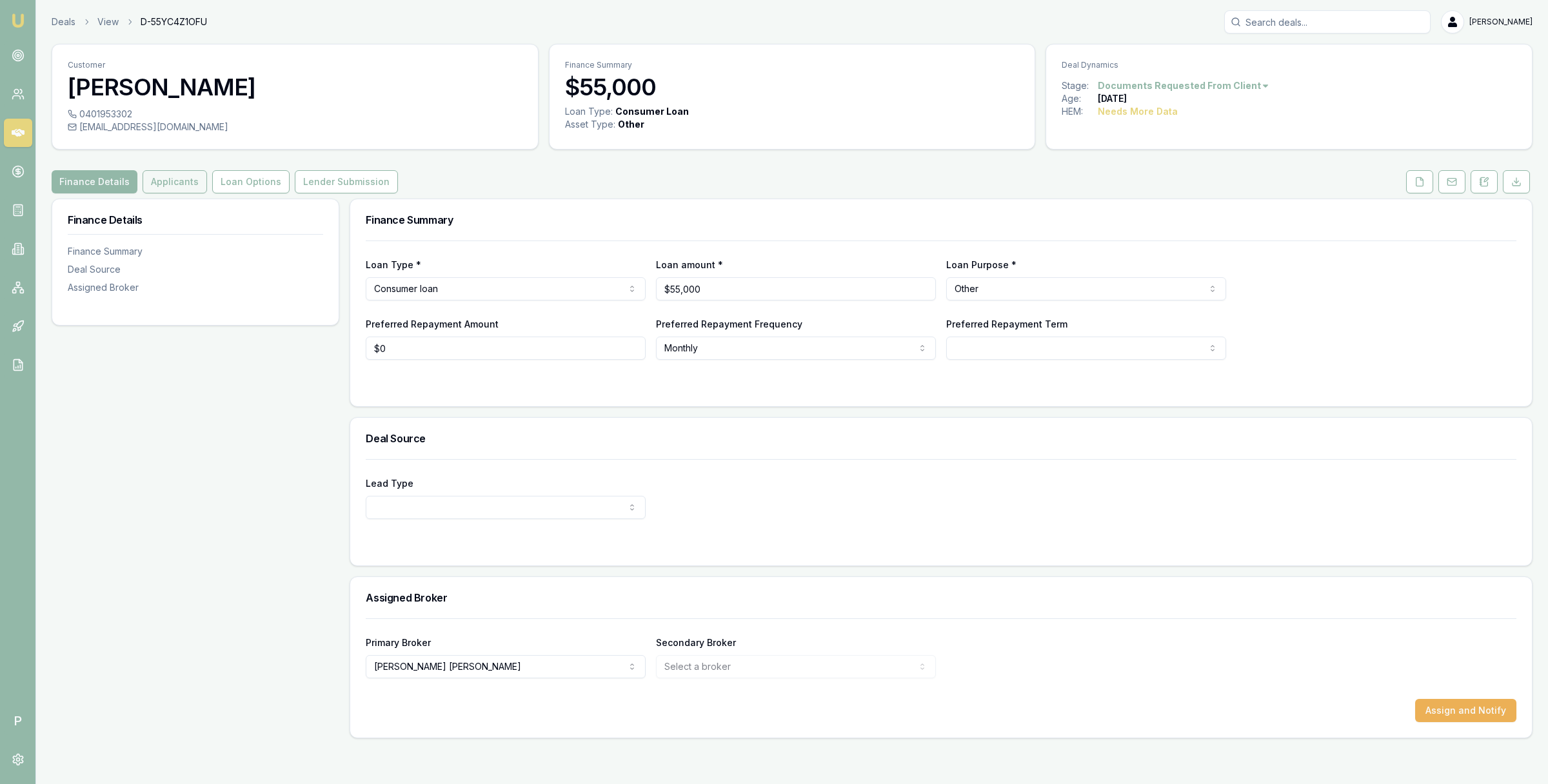
click at [175, 183] on button "Applicants" at bounding box center [175, 182] width 65 height 23
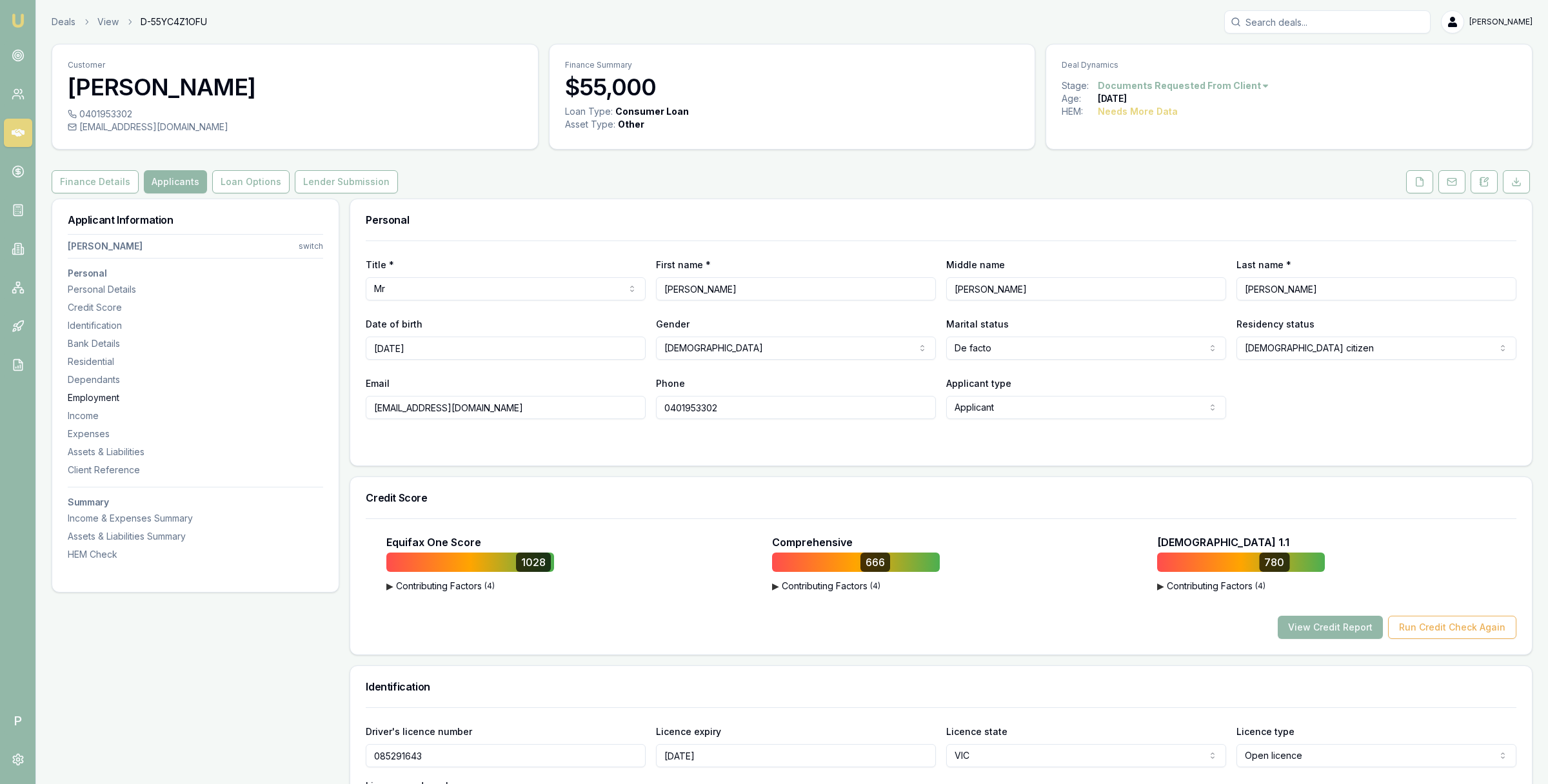
click at [107, 394] on div "Employment" at bounding box center [195, 398] width 255 height 13
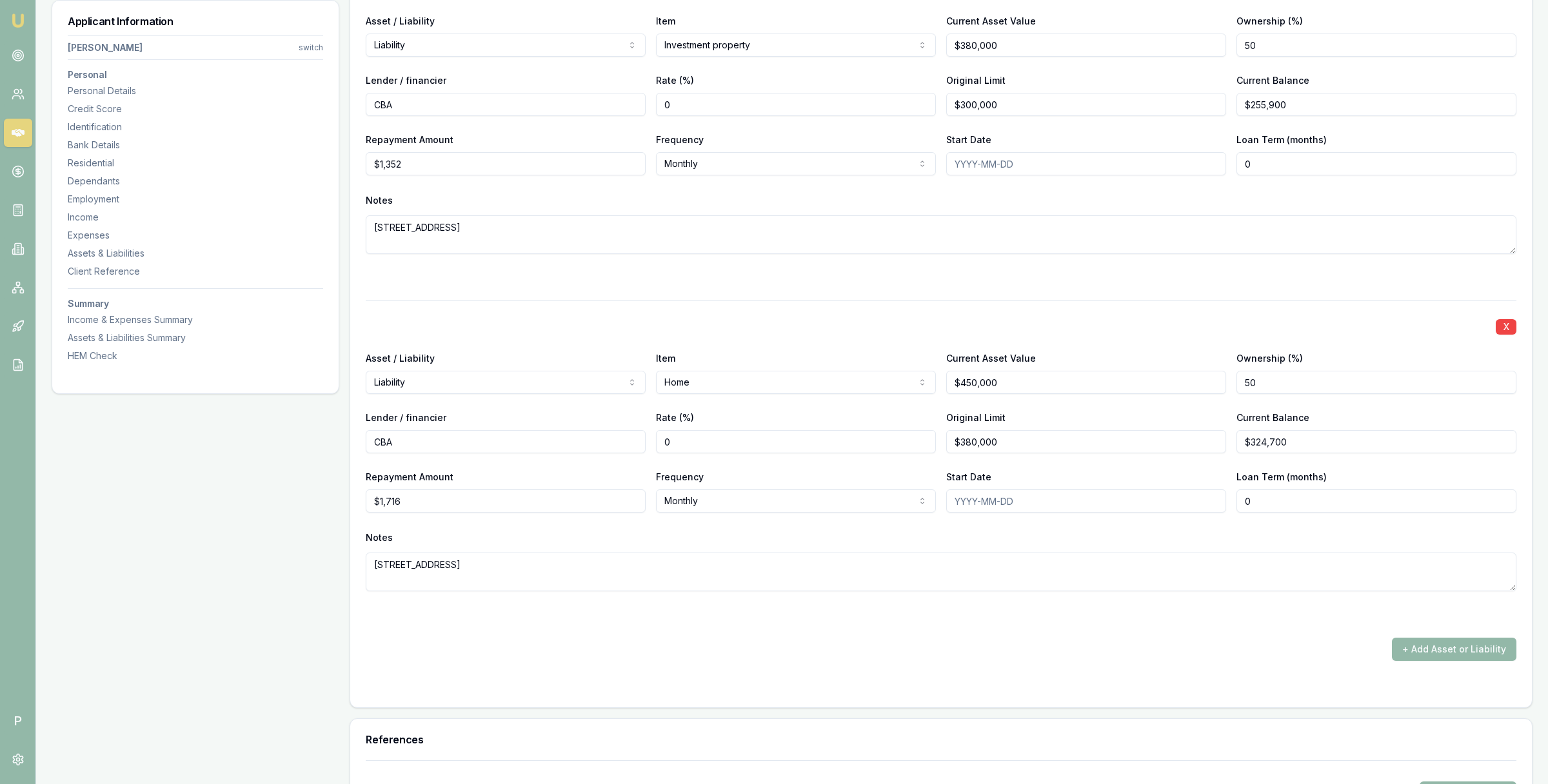
scroll to position [2893, 0]
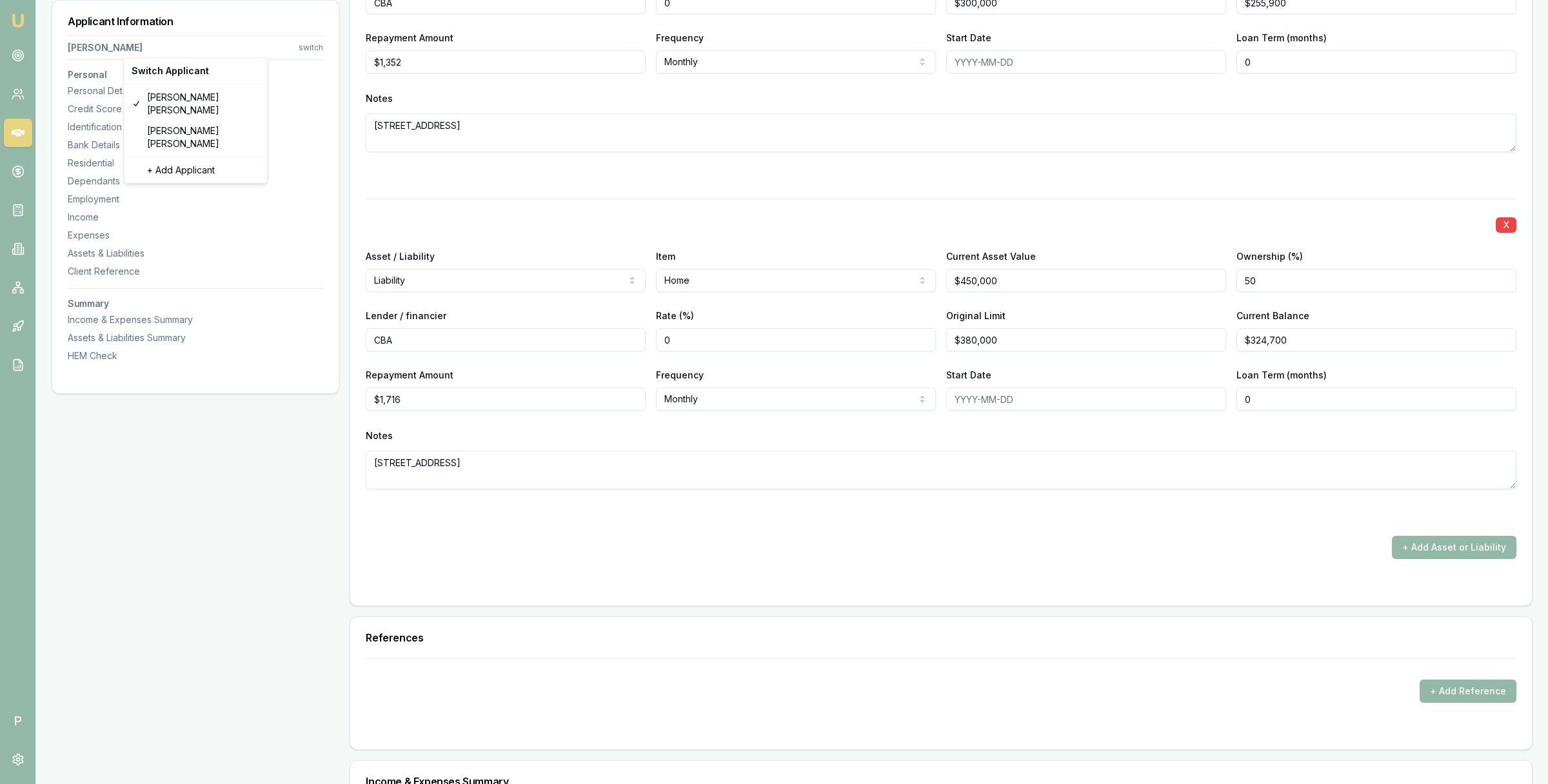
click at [192, 121] on div "[PERSON_NAME]" at bounding box center [195, 138] width 138 height 34
select select "Ms"
select select "[DEMOGRAPHIC_DATA]"
type input "[PERSON_NAME]"
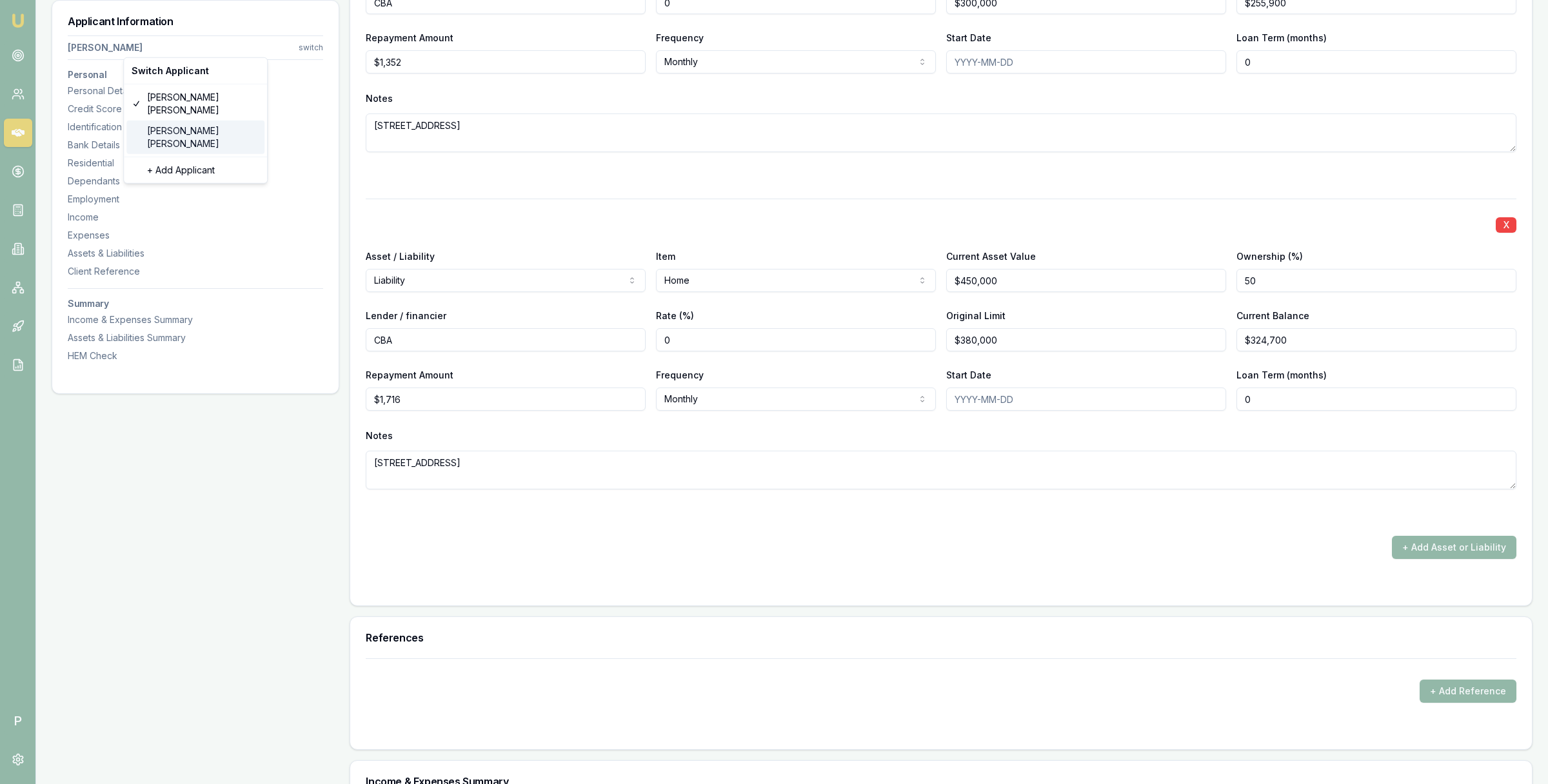
type input "[PERSON_NAME]"
type input "[DATE]"
type input "[EMAIL_ADDRESS][DOMAIN_NAME]"
type input "0419117948"
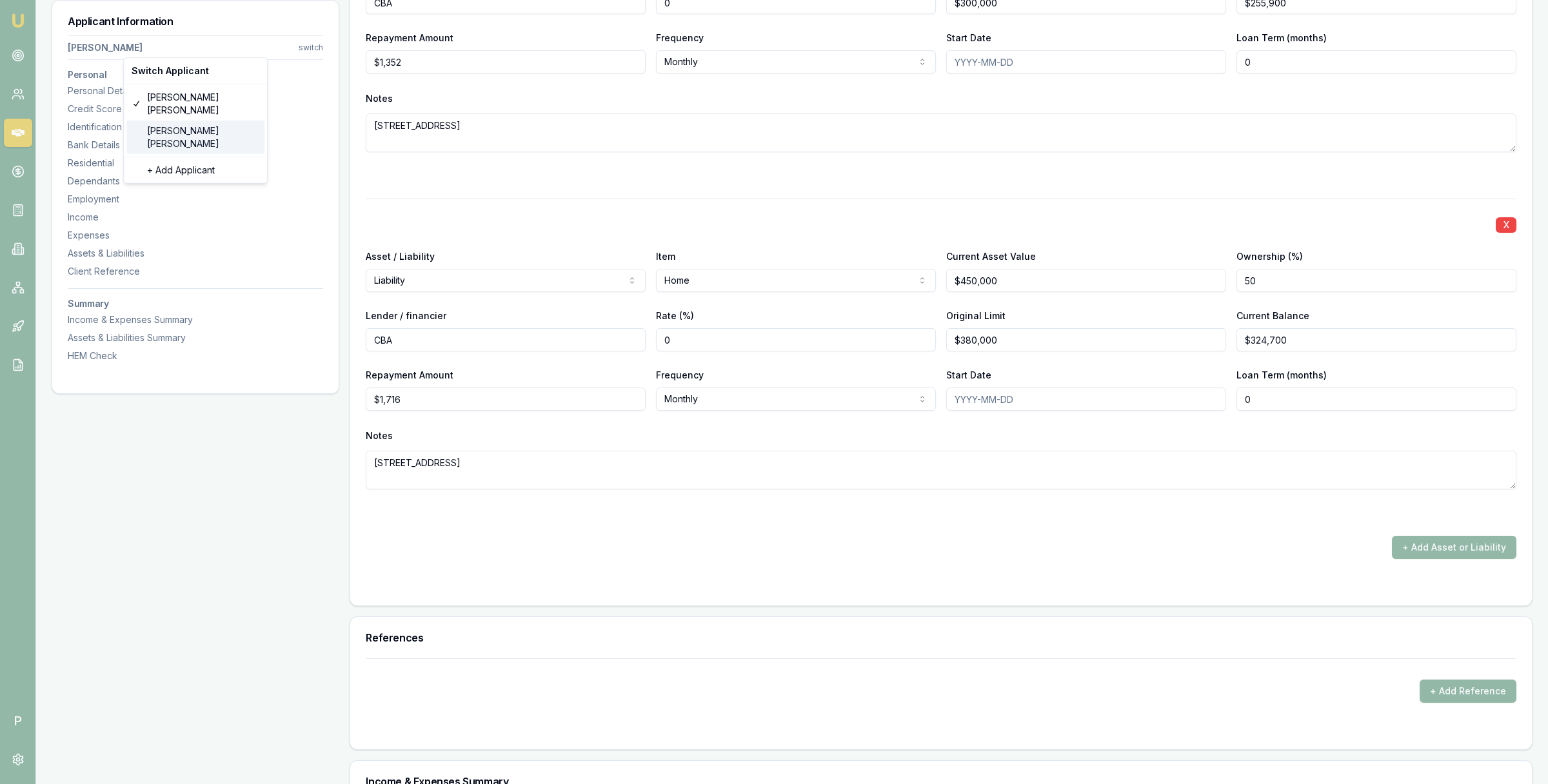
type input "054407585"
type input "[DATE]"
type input "P6204152"
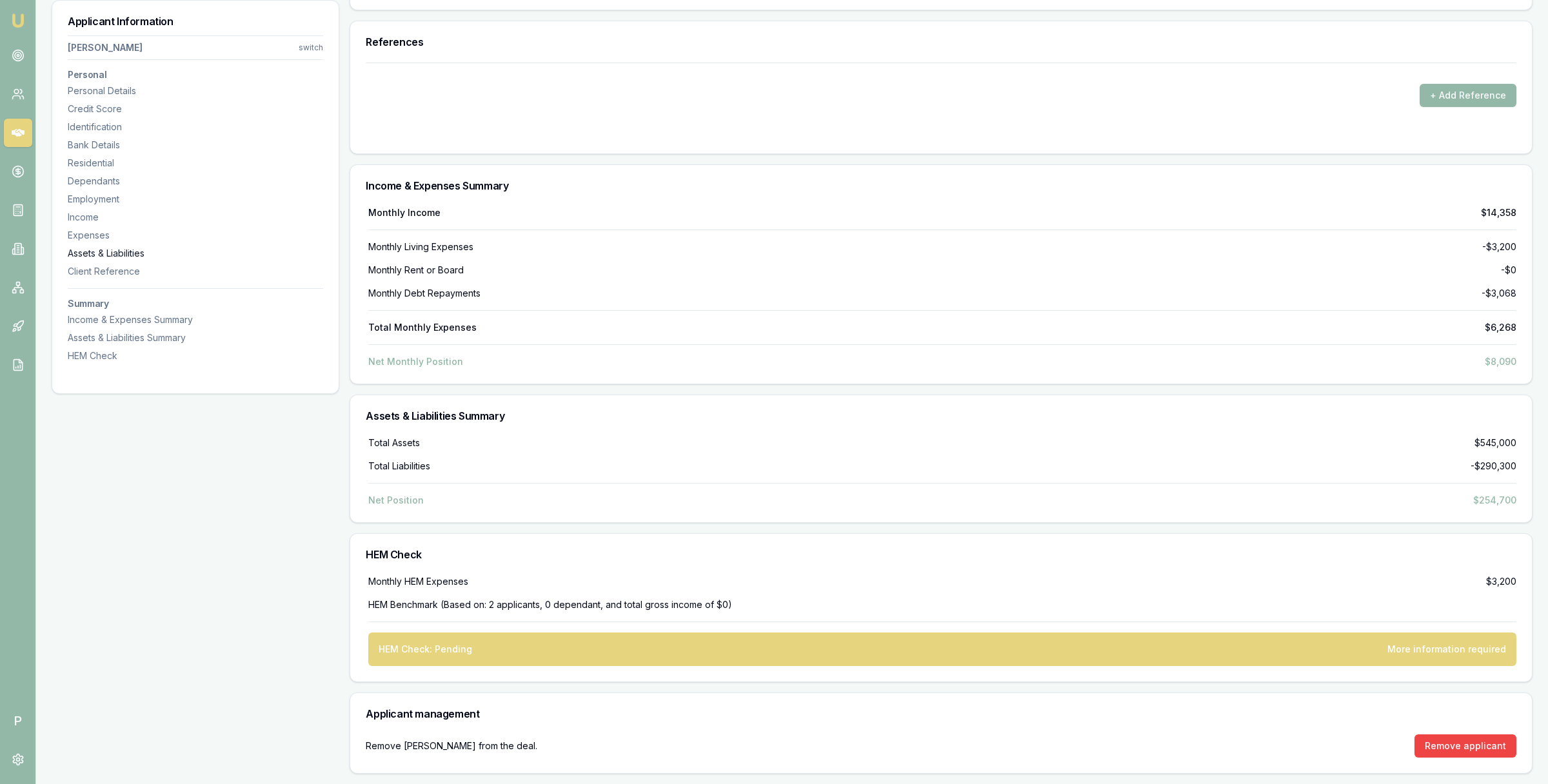
click at [127, 250] on div "Assets & Liabilities" at bounding box center [195, 253] width 255 height 13
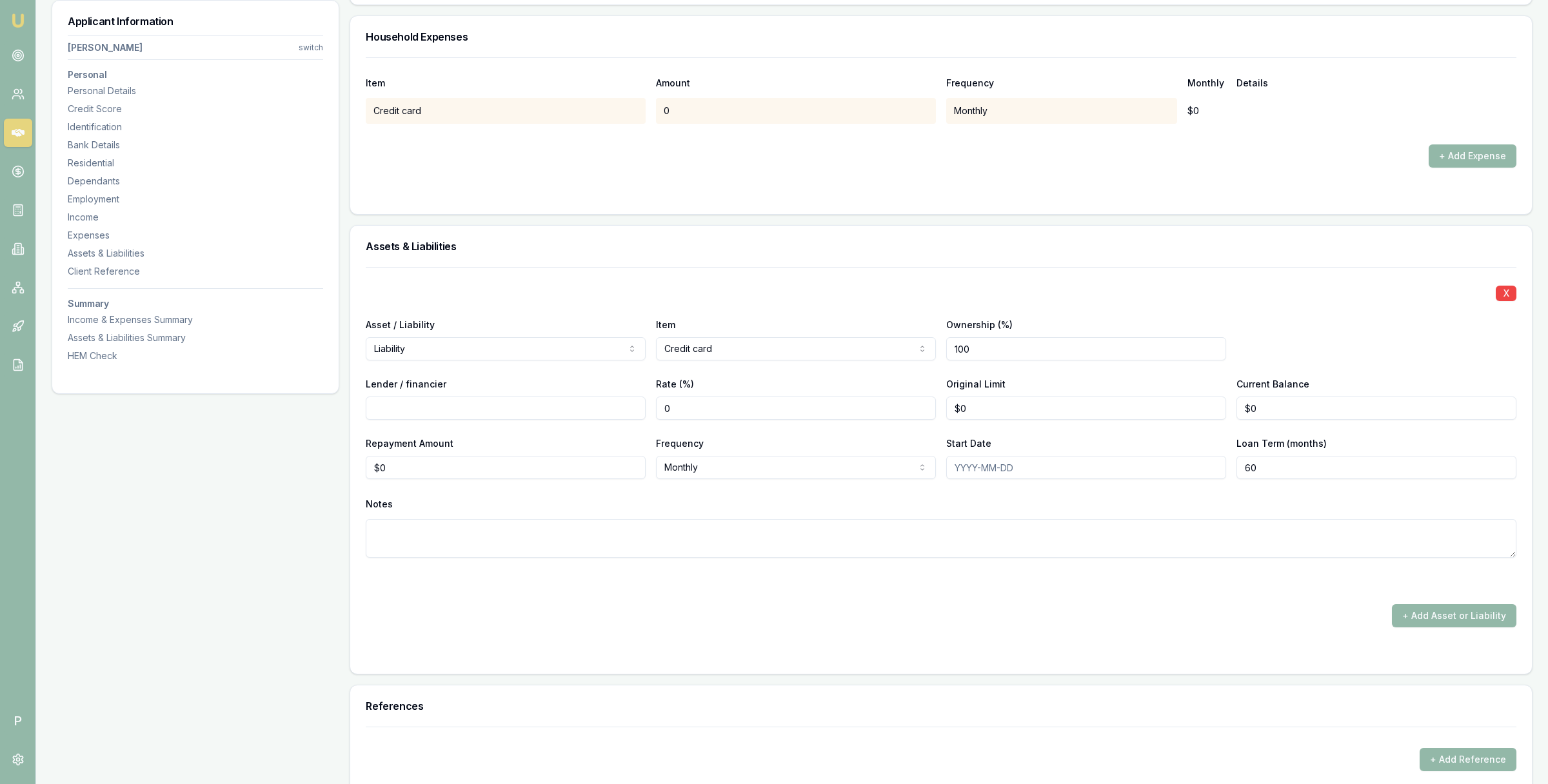
scroll to position [2185, 0]
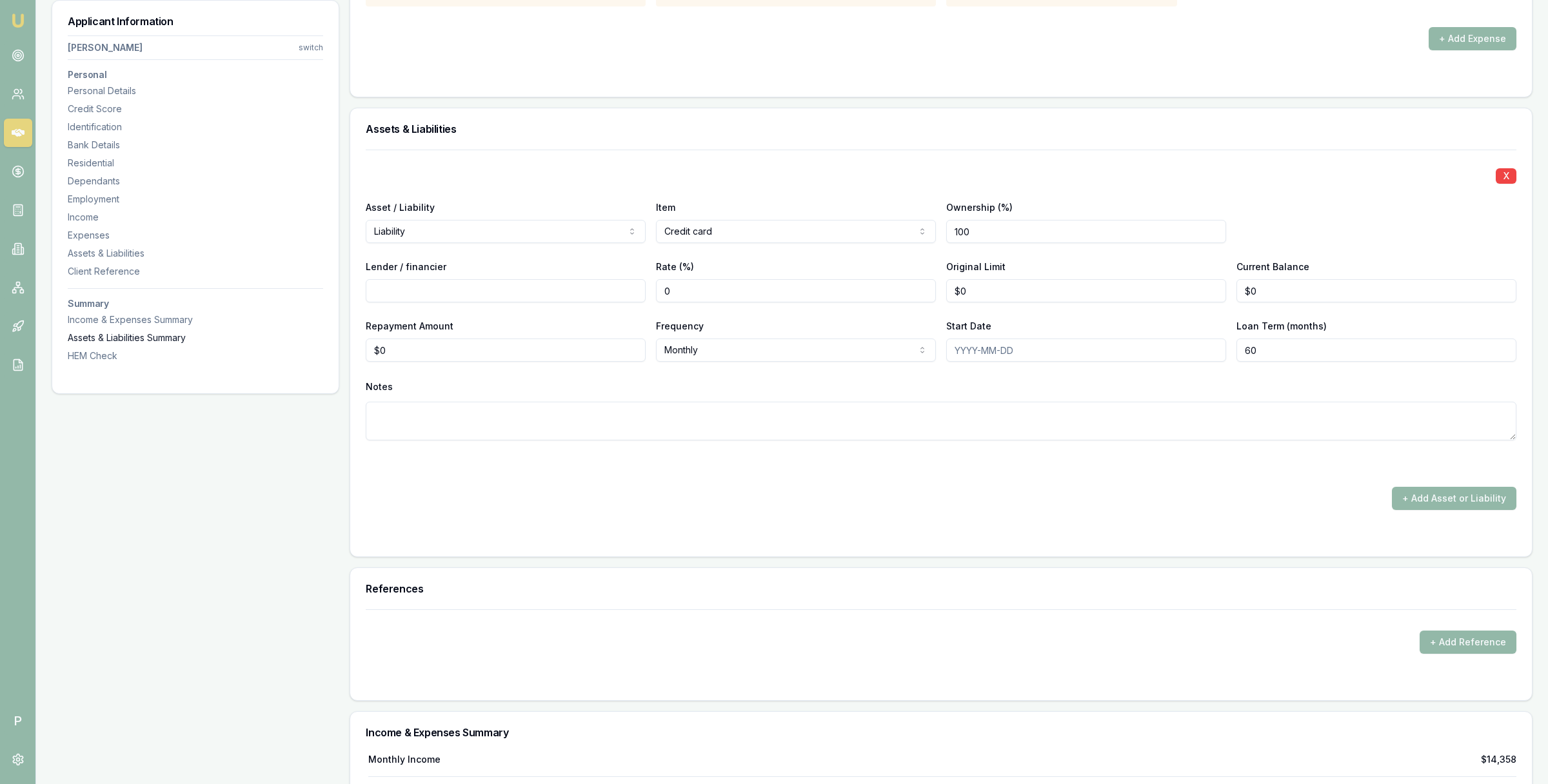
click at [151, 338] on div "Assets & Liabilities Summary" at bounding box center [195, 338] width 255 height 13
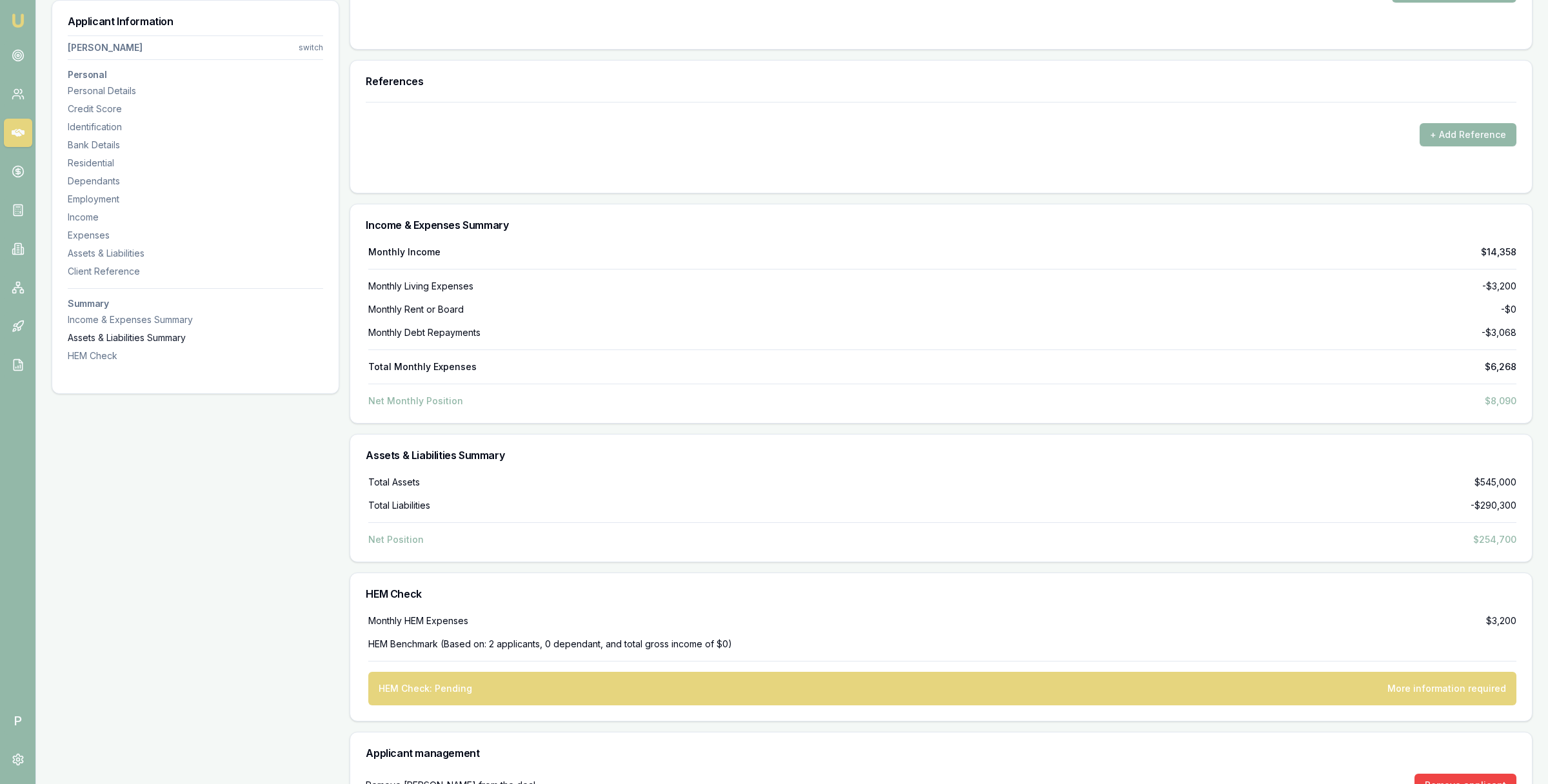
scroll to position [2735, 0]
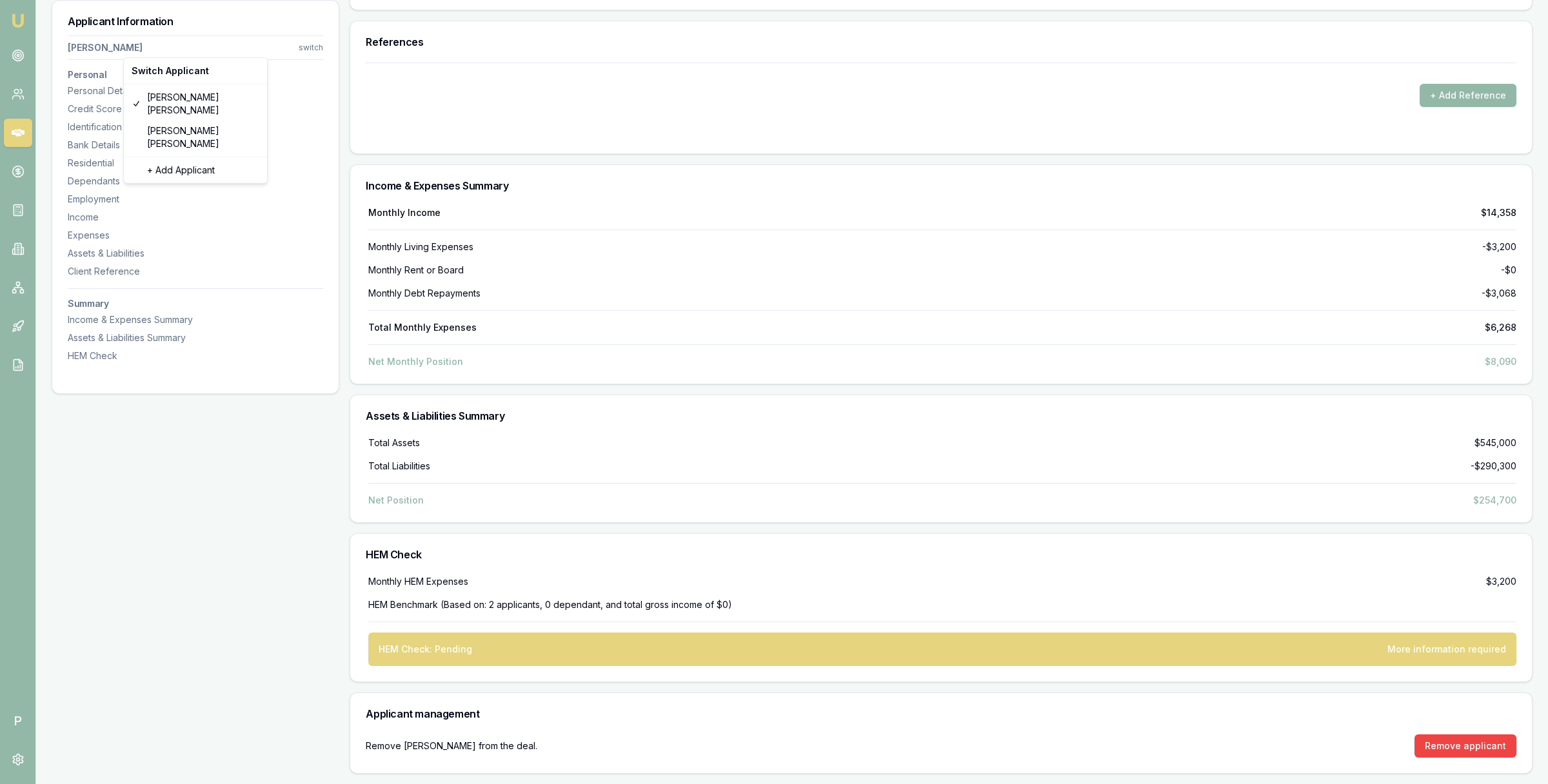
click at [183, 121] on div "[PERSON_NAME]" at bounding box center [195, 138] width 138 height 34
select select "Mr"
select select "[DEMOGRAPHIC_DATA]"
type input "[PERSON_NAME]"
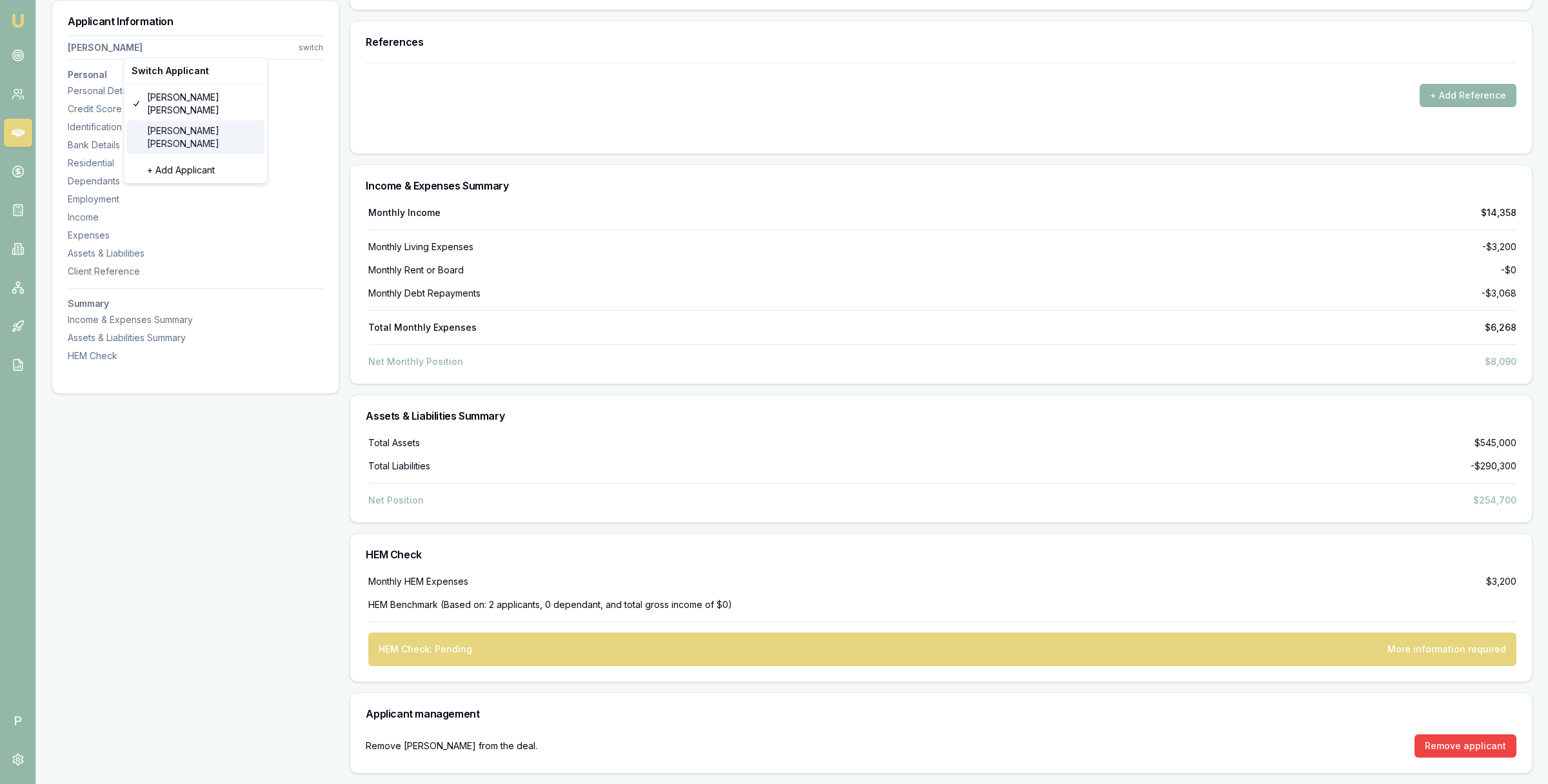
type input "[PERSON_NAME]"
type input "[DATE]"
type input "[EMAIL_ADDRESS][DOMAIN_NAME]"
type input "0401953302"
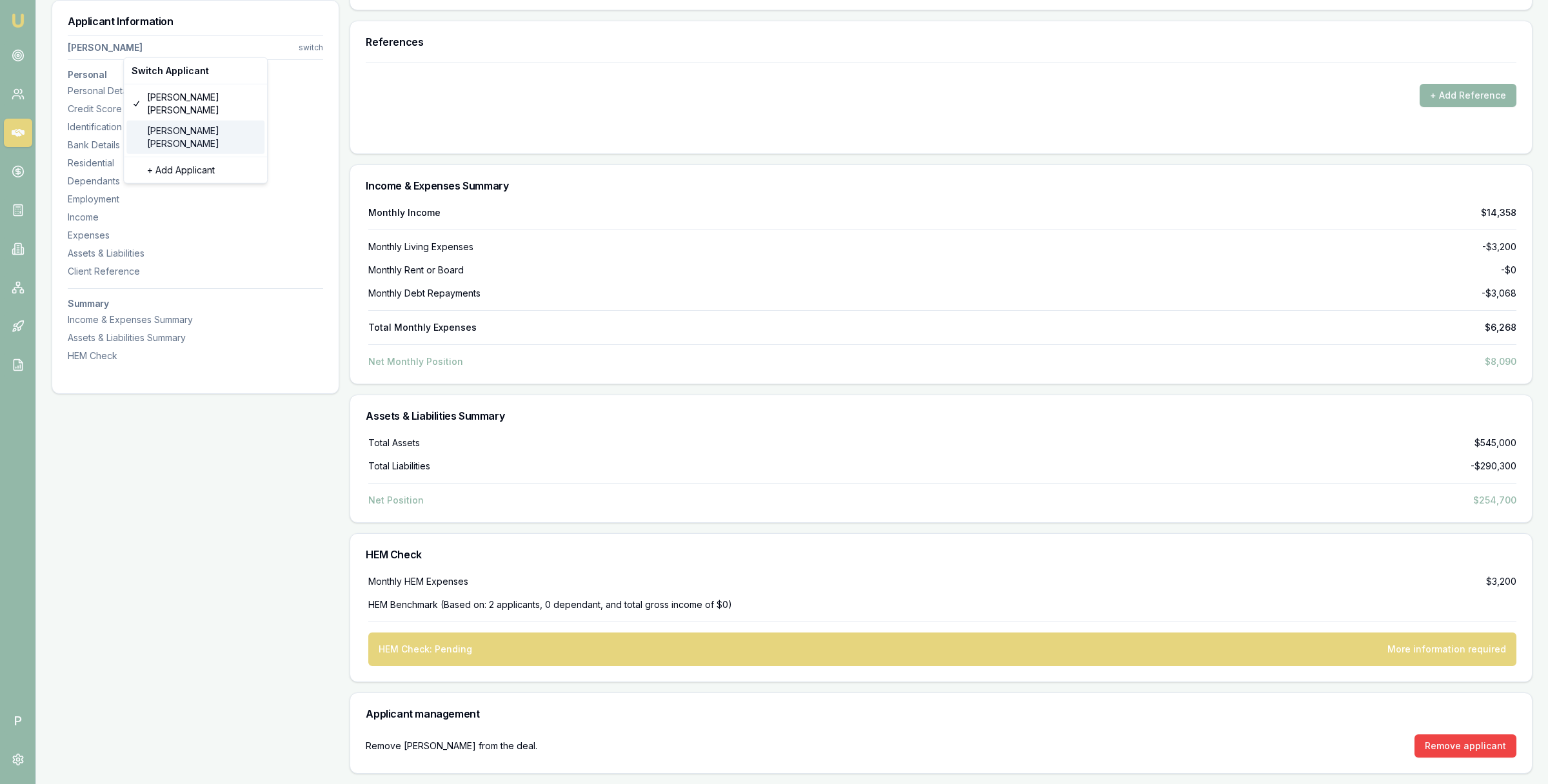
type input "085291643"
type input "[DATE]"
type input "P5041166"
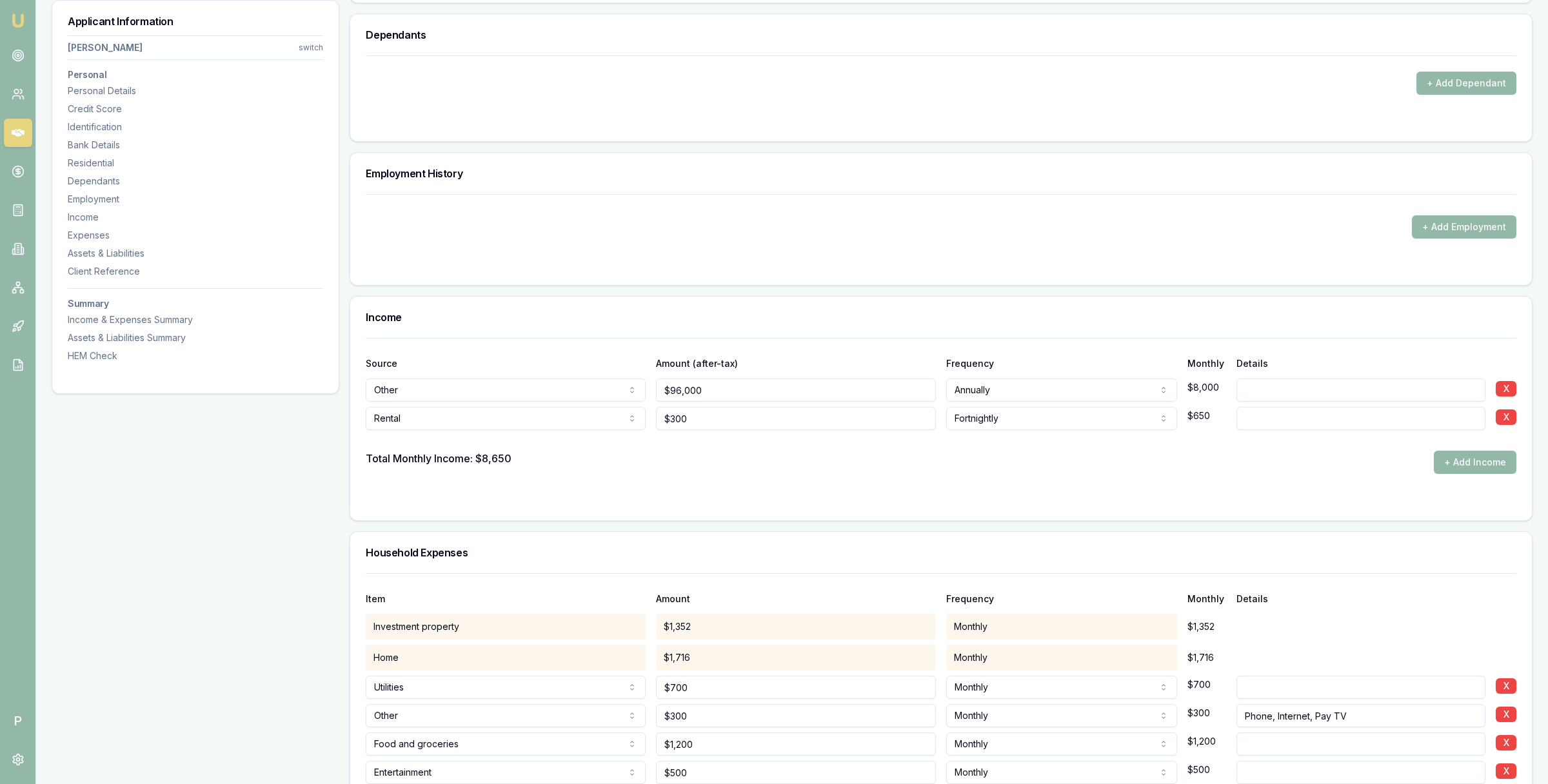
scroll to position [1575, 0]
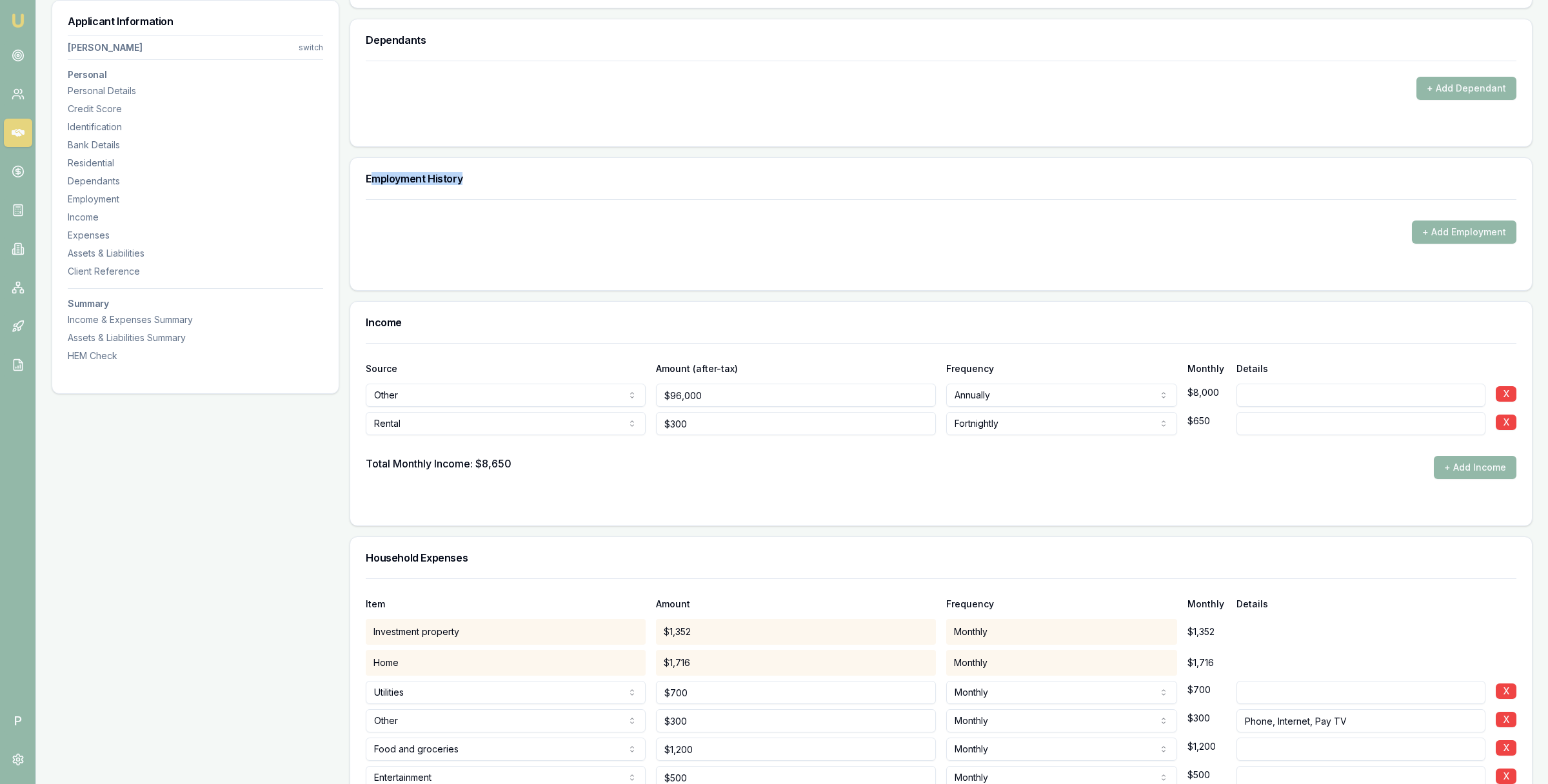
drag, startPoint x: 373, startPoint y: 180, endPoint x: 499, endPoint y: 190, distance: 126.4
click at [497, 190] on div "Employment History" at bounding box center [941, 178] width 1182 height 41
click at [561, 231] on div "+ Add Employment" at bounding box center [941, 232] width 1151 height 23
click at [1455, 235] on button "+ Add Employment" at bounding box center [1464, 232] width 104 height 23
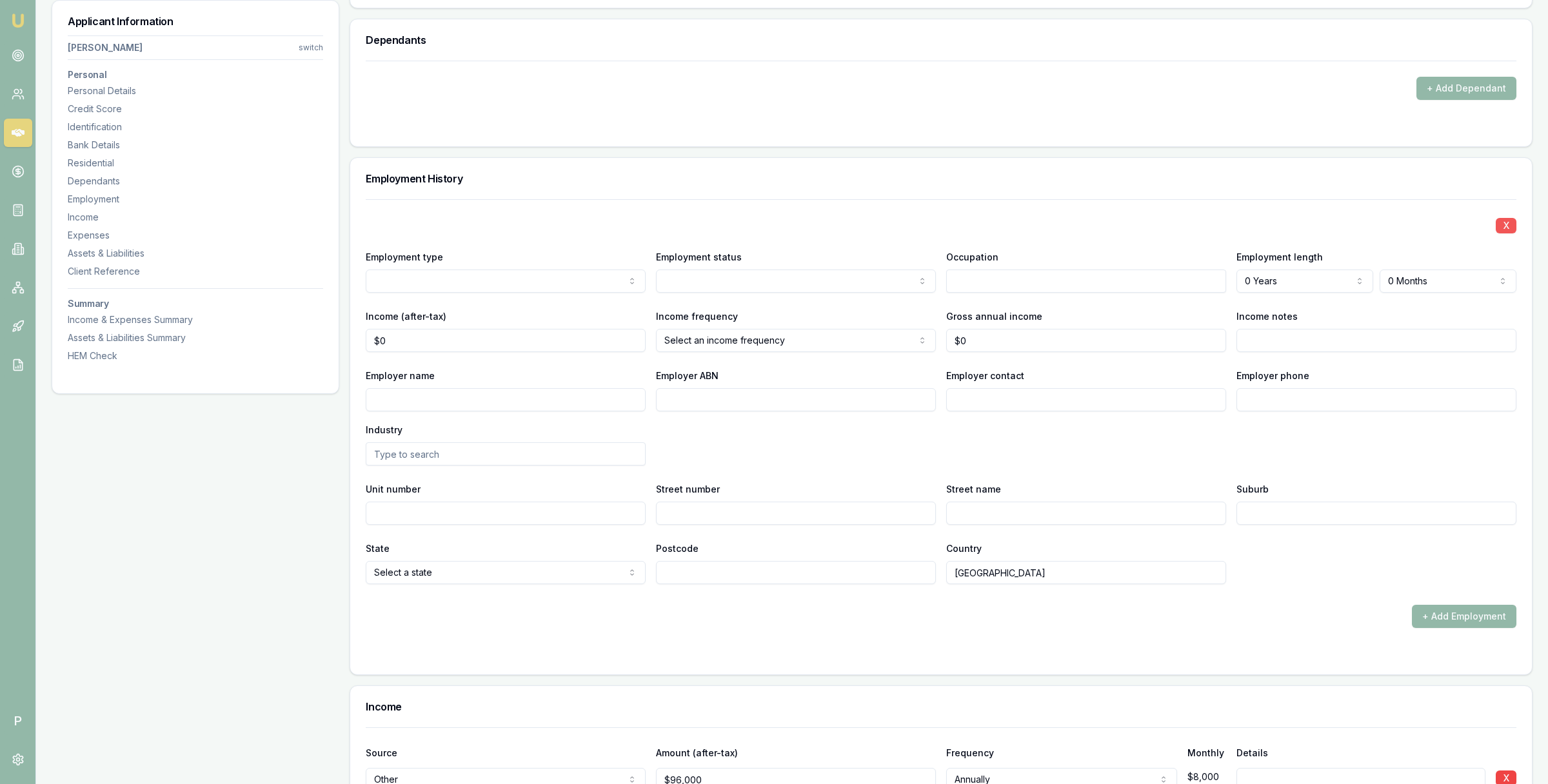
click at [1511, 230] on button "X" at bounding box center [1507, 225] width 21 height 16
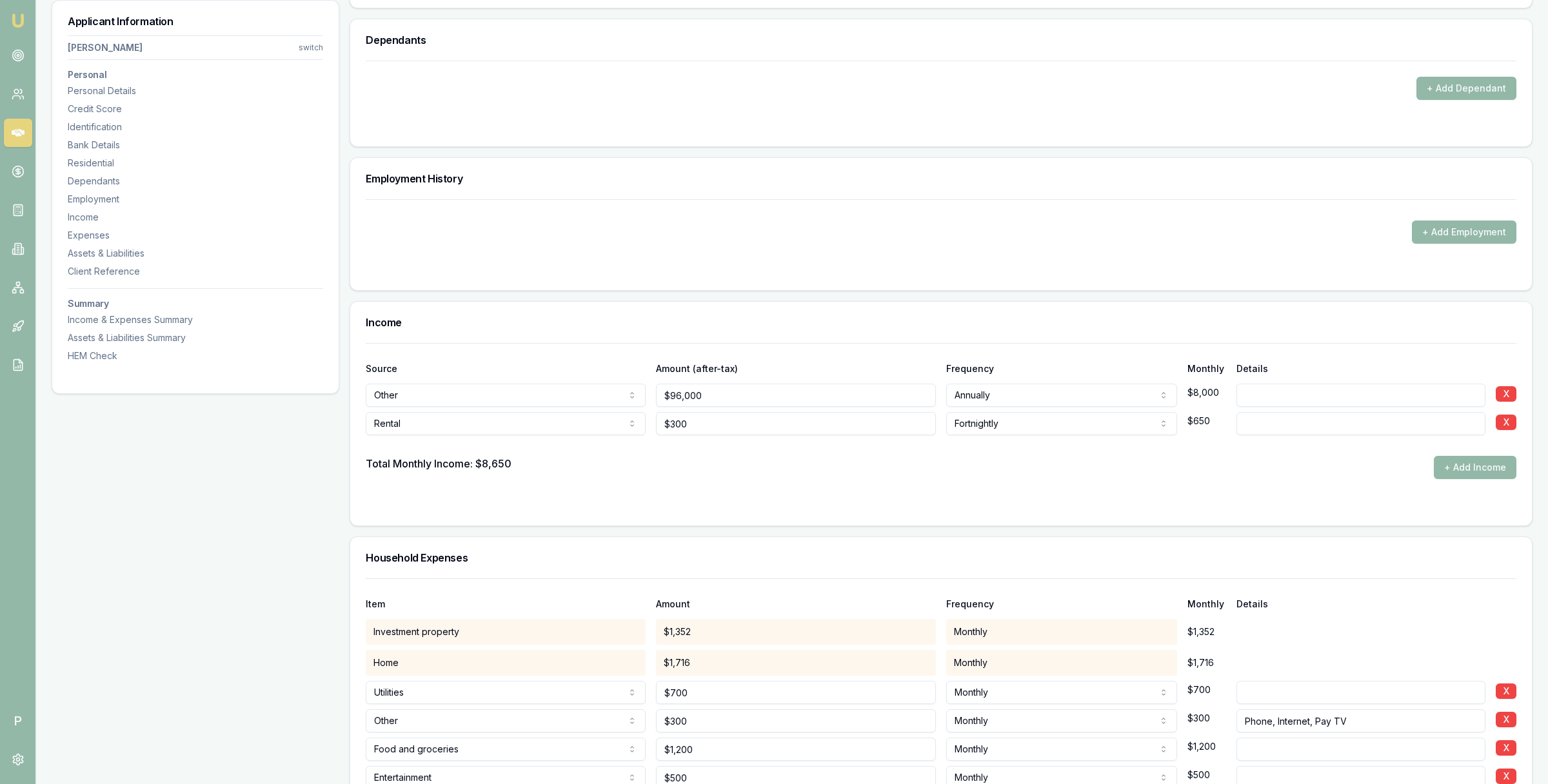
click at [698, 237] on div "+ Add Employment" at bounding box center [941, 232] width 1151 height 23
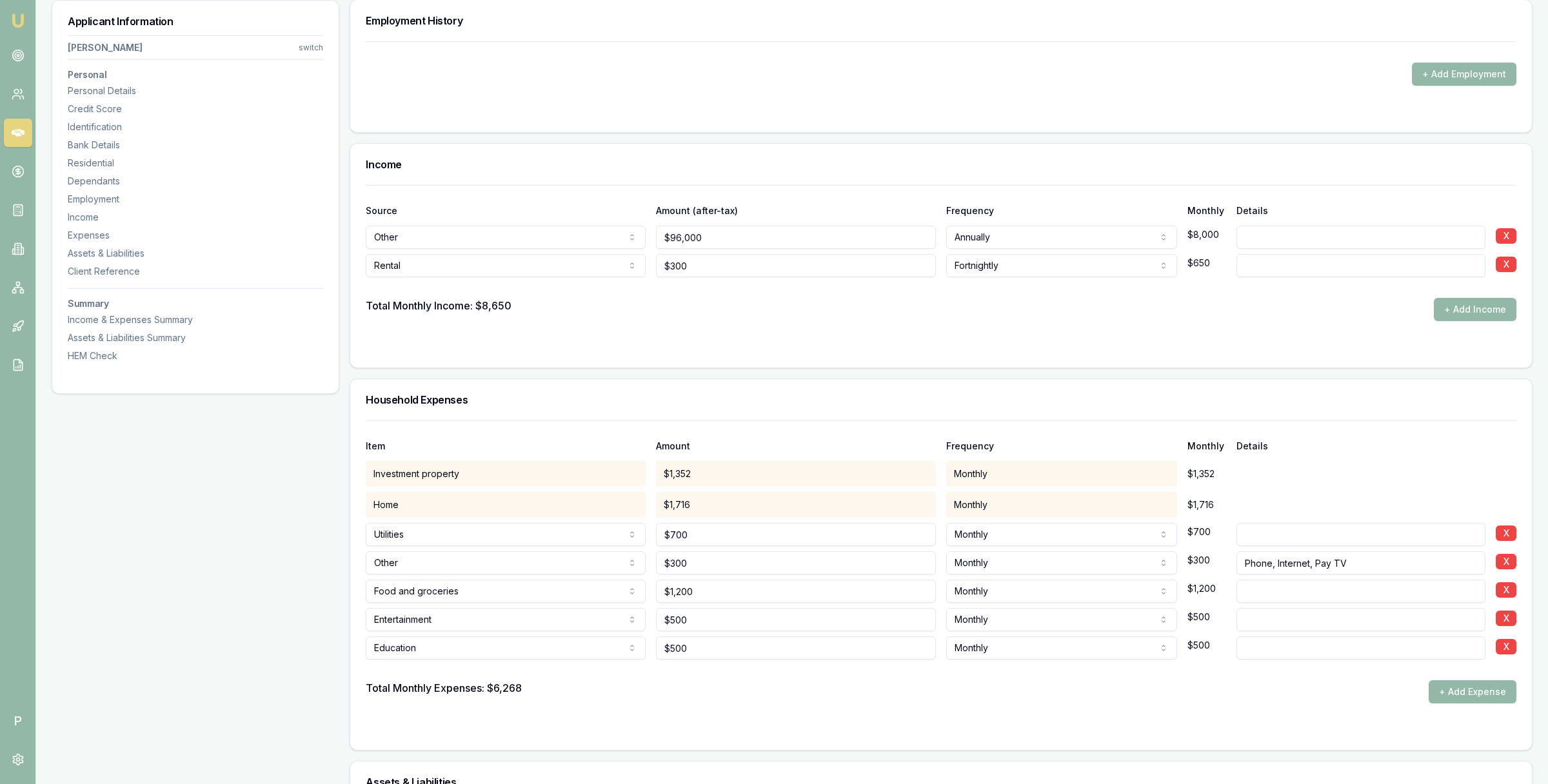
scroll to position [1802, 0]
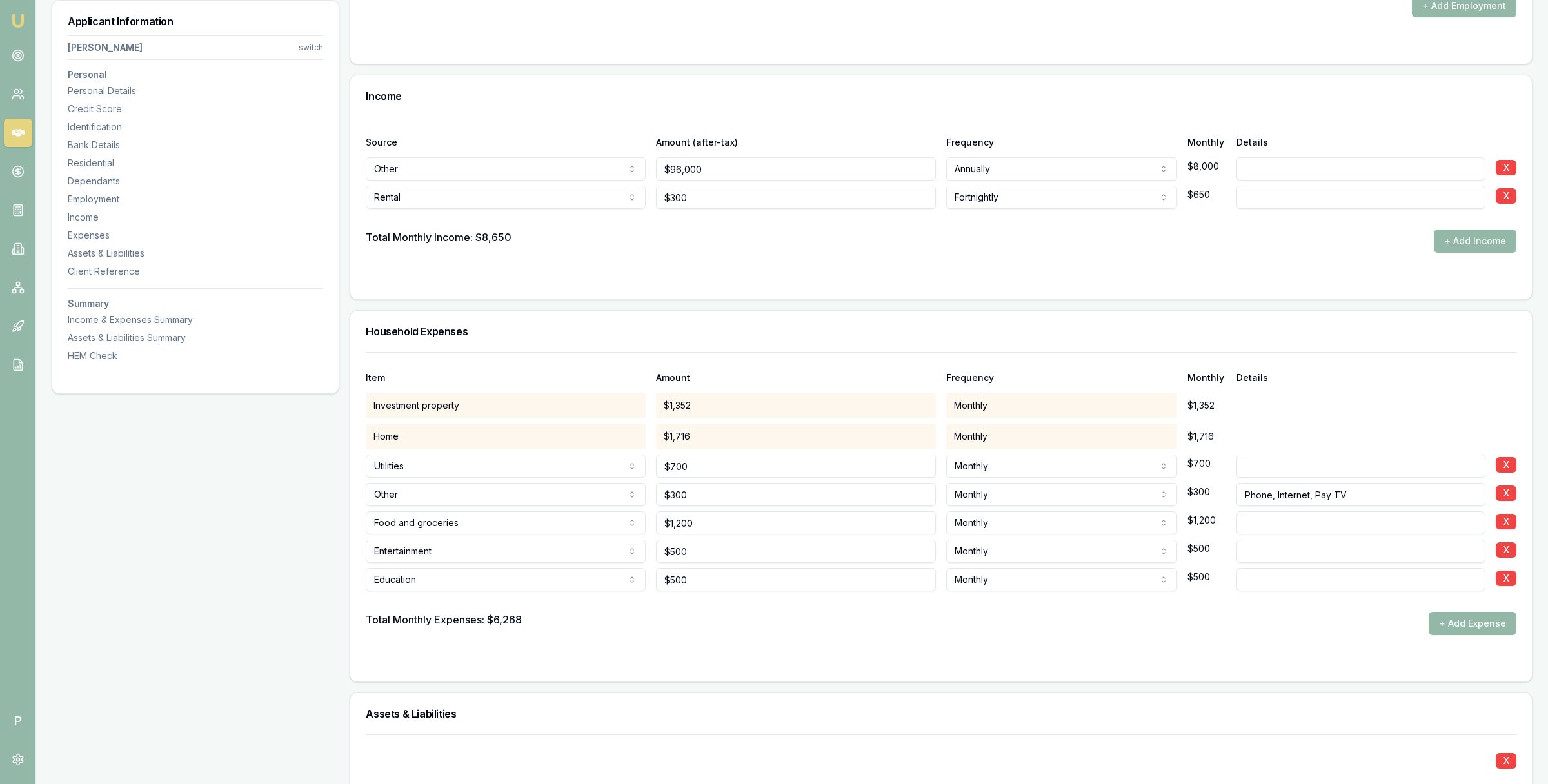
click at [258, 489] on div "Applicant Information [PERSON_NAME] switch Personal Personal Details Credit Sco…" at bounding box center [195, 429] width 288 height 4063
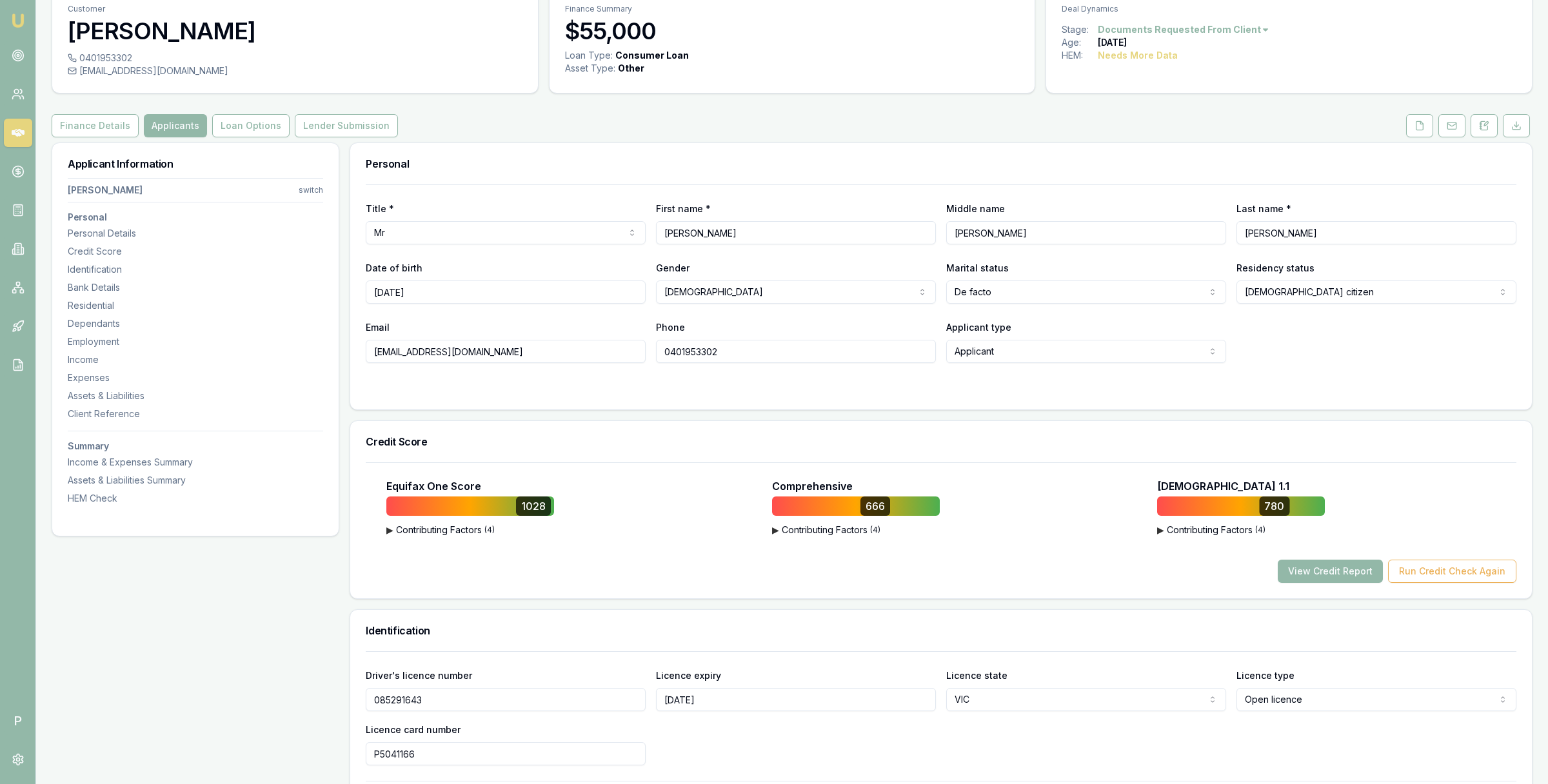
scroll to position [0, 0]
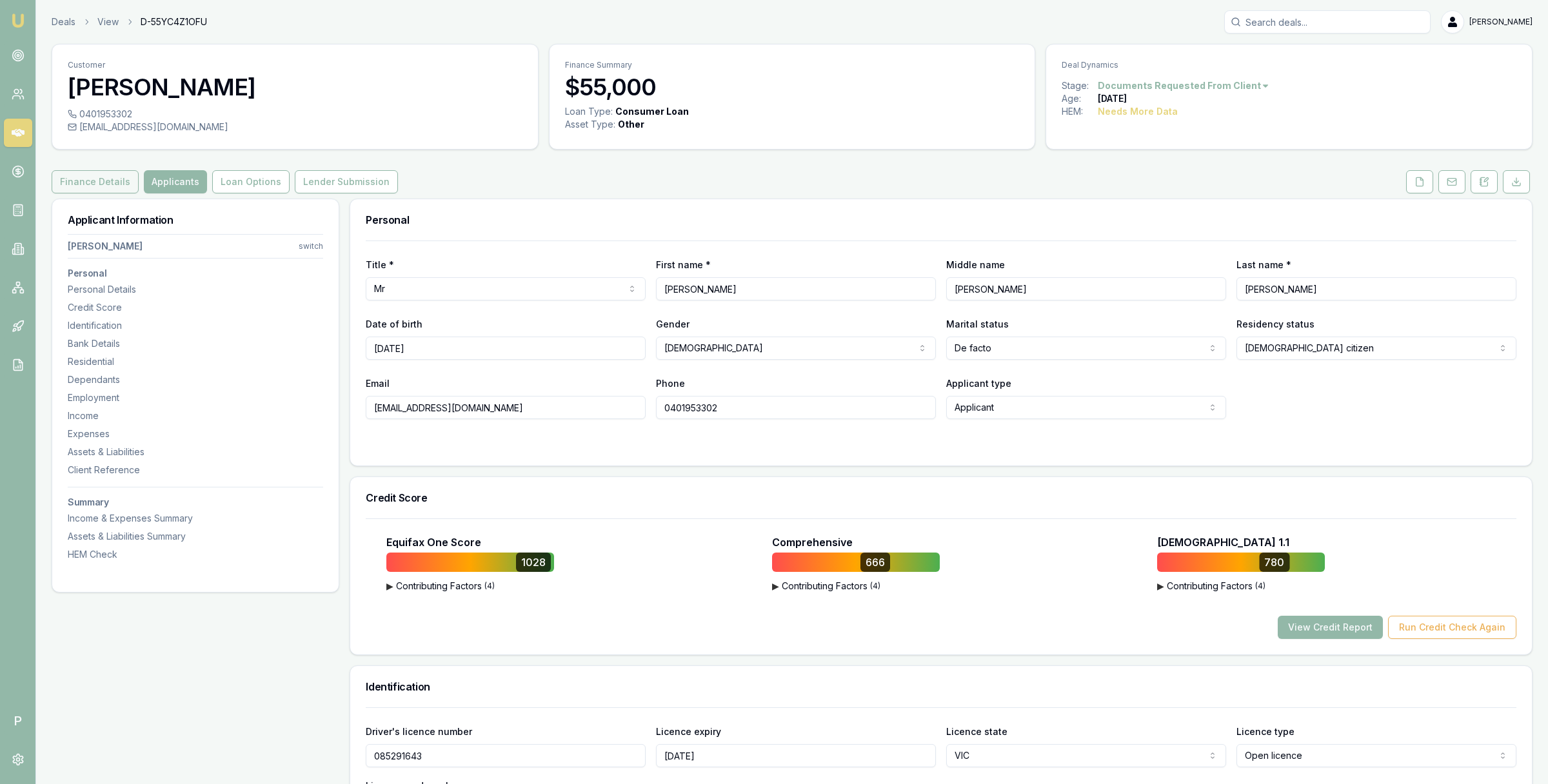
click at [103, 184] on button "Finance Details" at bounding box center [95, 182] width 87 height 23
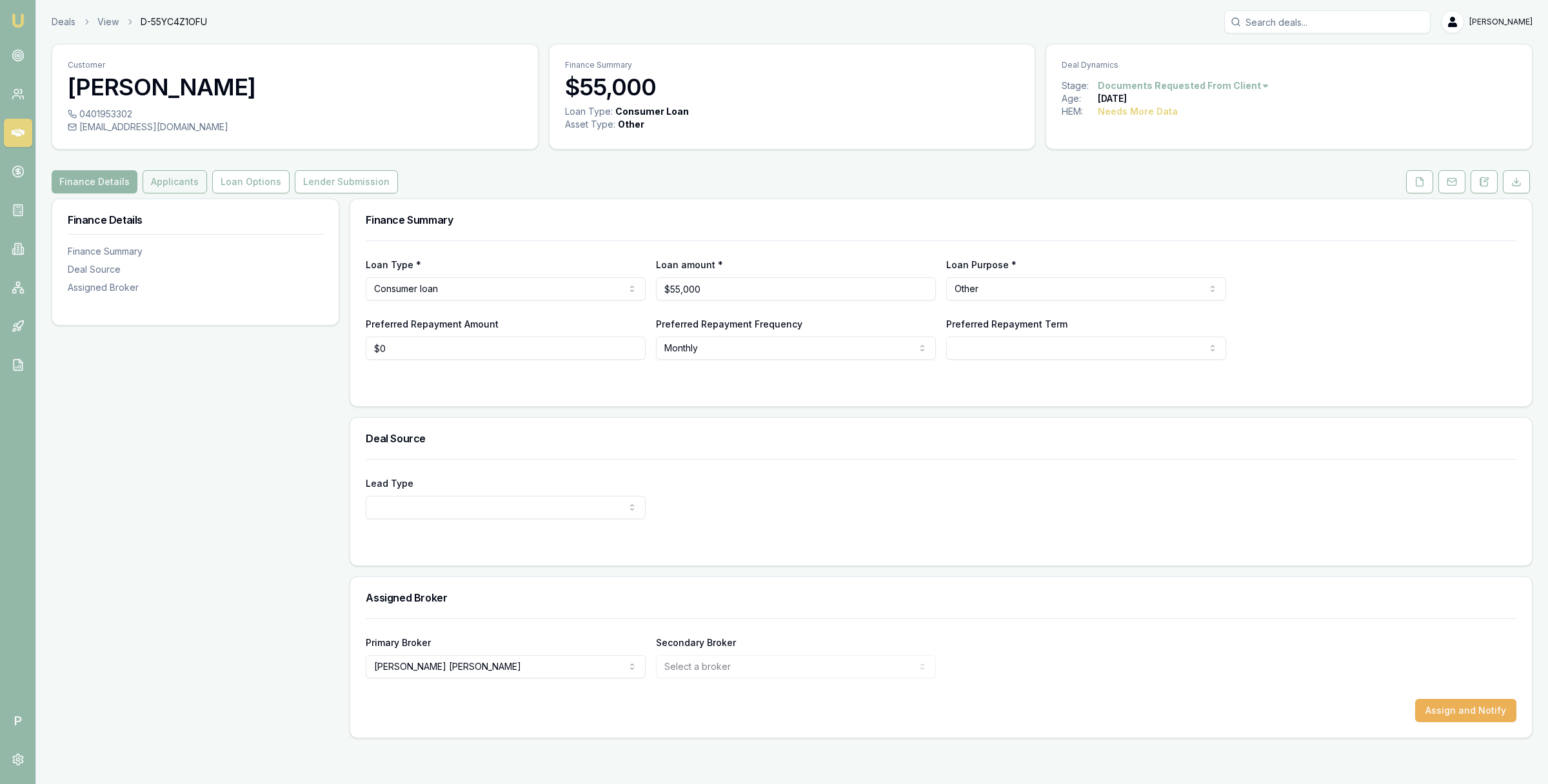
click at [167, 184] on button "Applicants" at bounding box center [175, 182] width 65 height 23
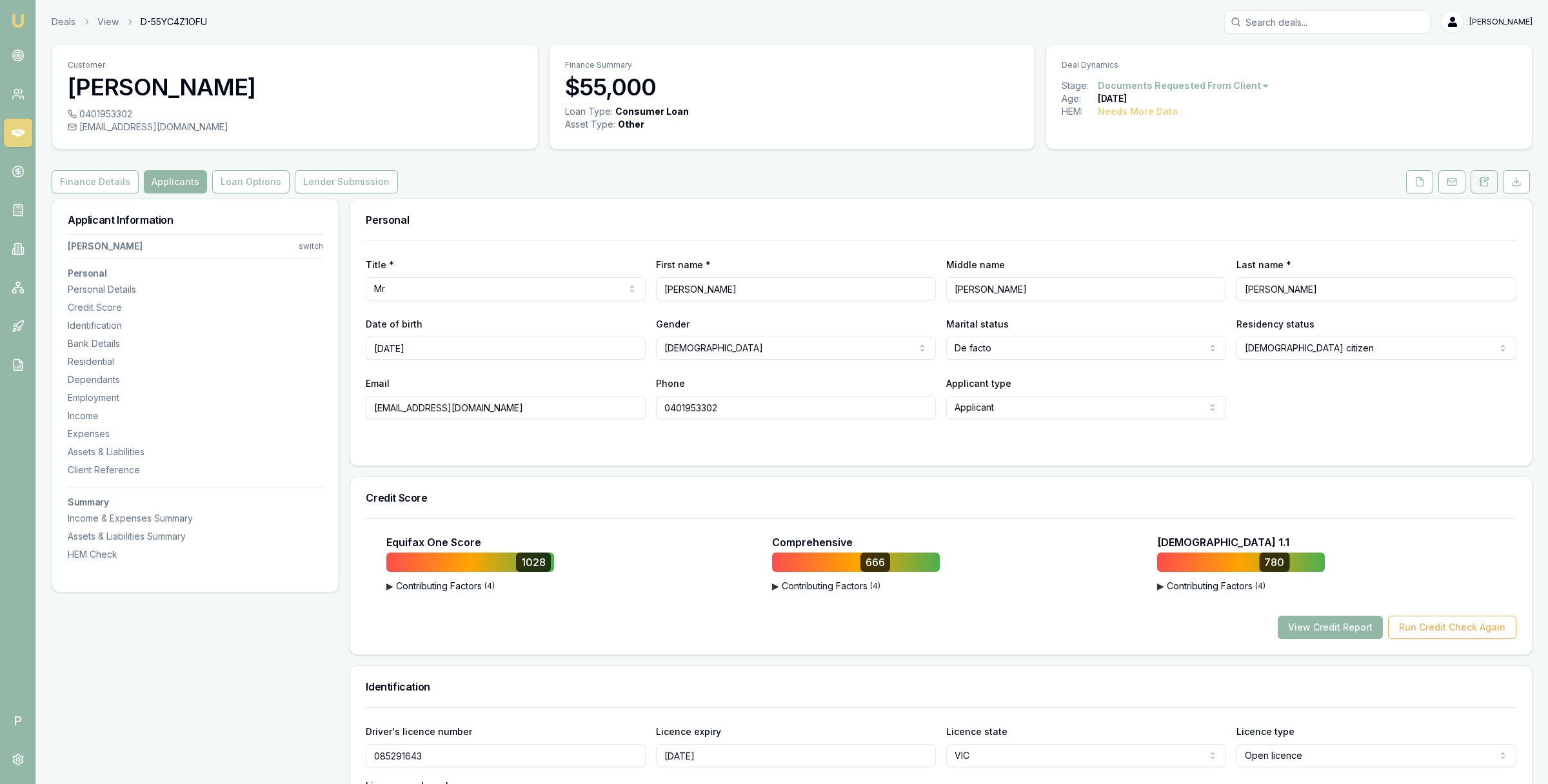
click at [1484, 184] on icon at bounding box center [1484, 181] width 10 height 10
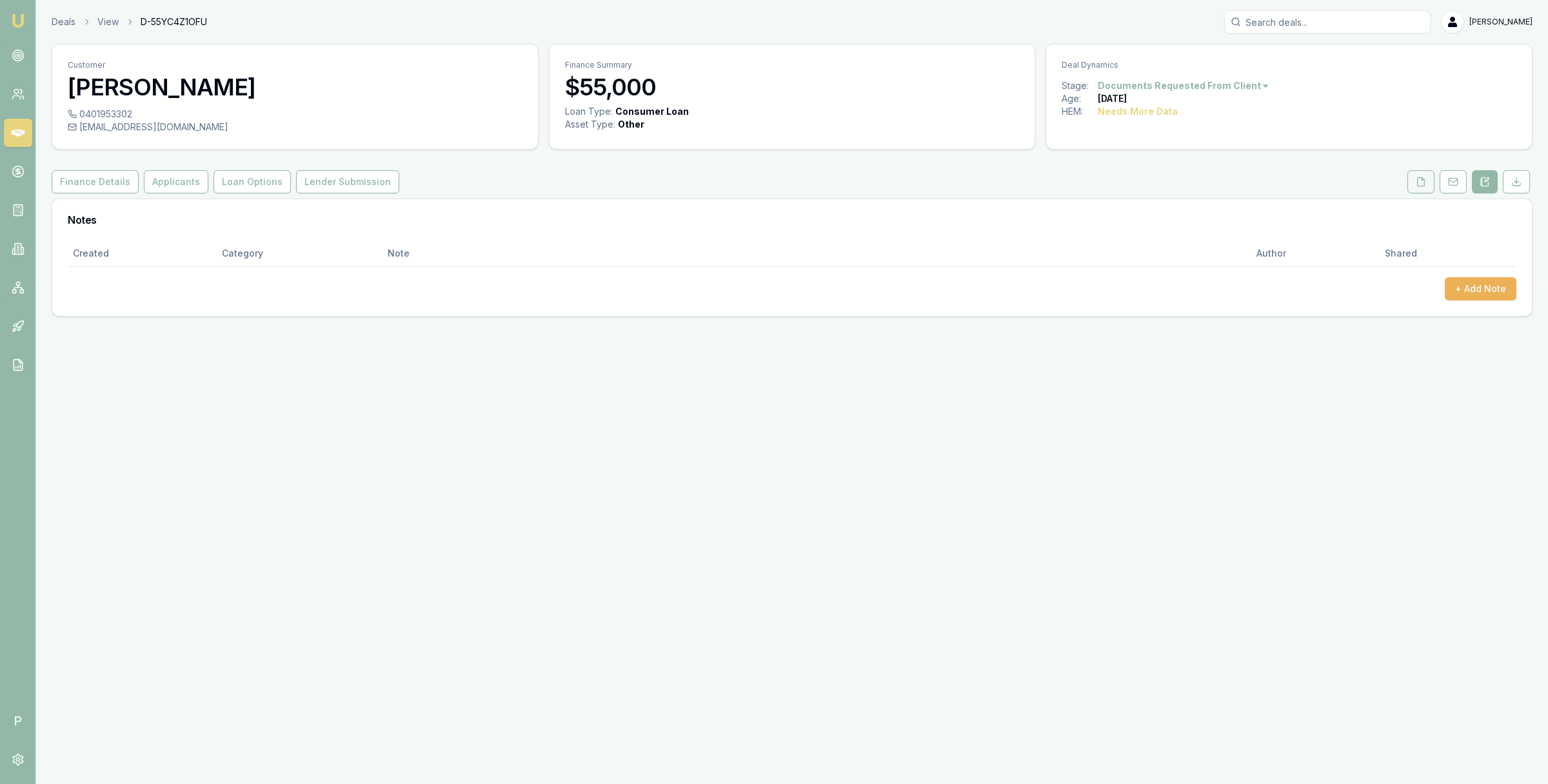
click at [1419, 178] on icon at bounding box center [1421, 181] width 8 height 8
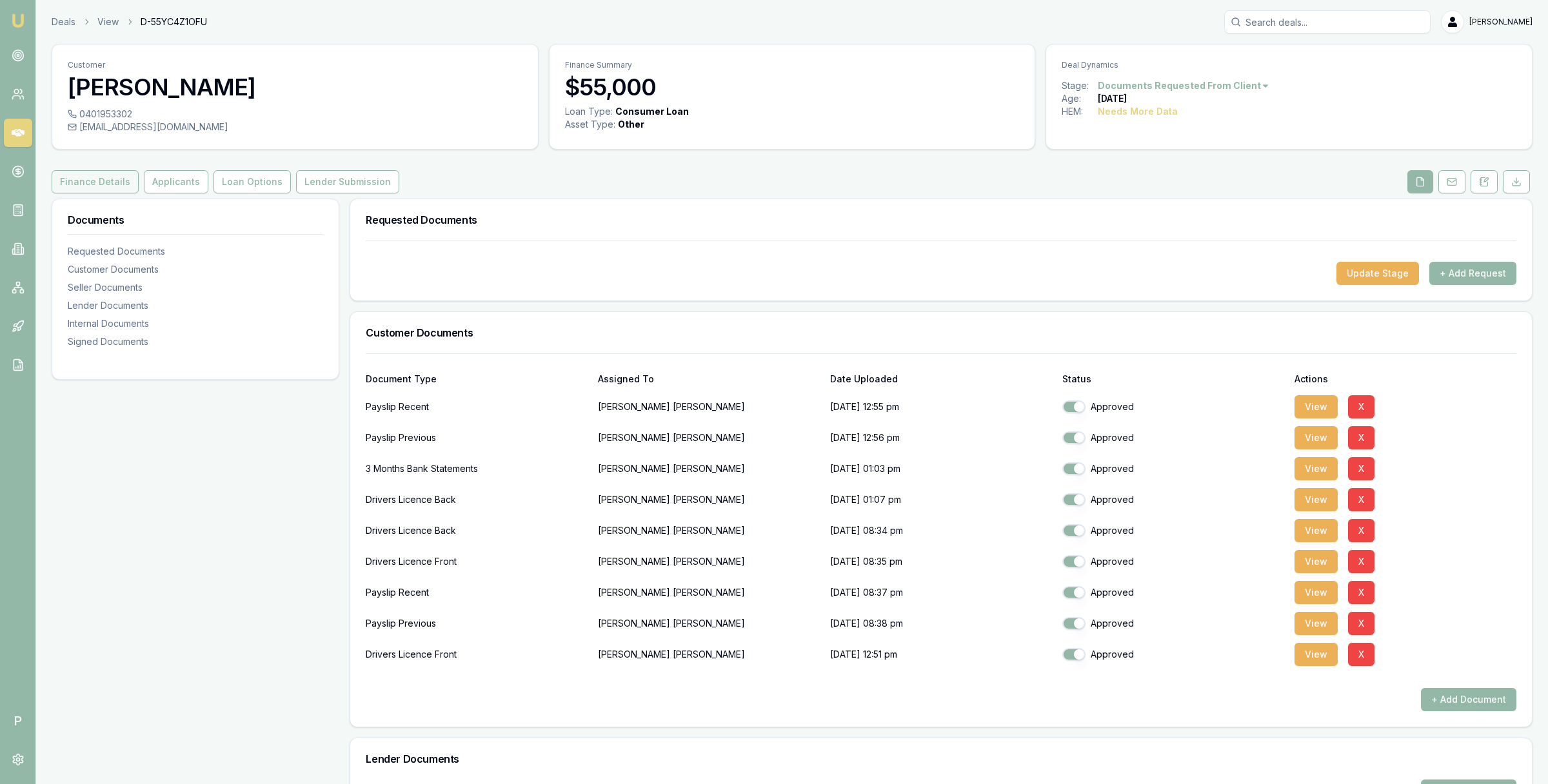
click at [95, 183] on button "Finance Details" at bounding box center [95, 182] width 87 height 23
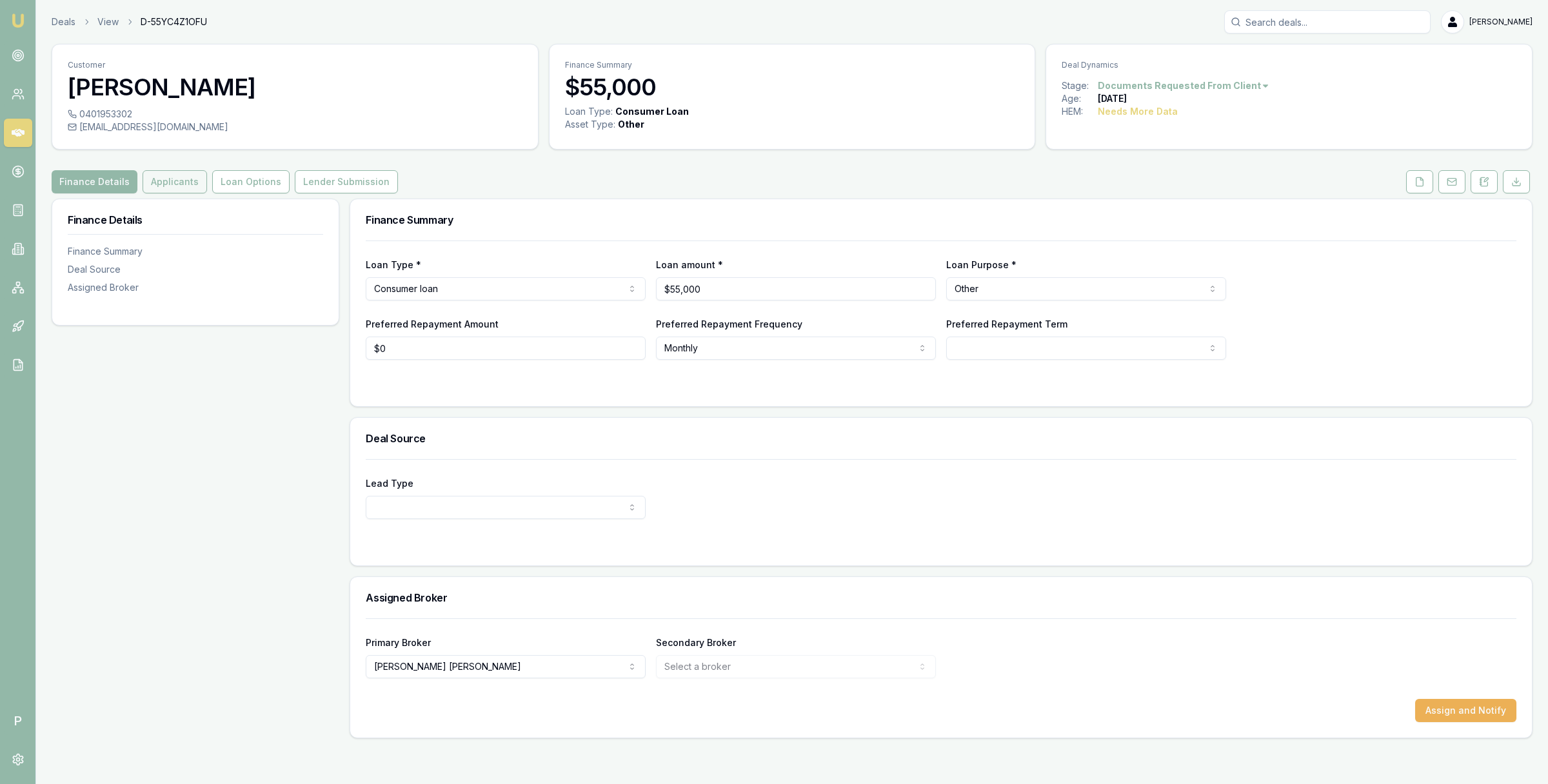
click at [171, 185] on button "Applicants" at bounding box center [175, 182] width 65 height 23
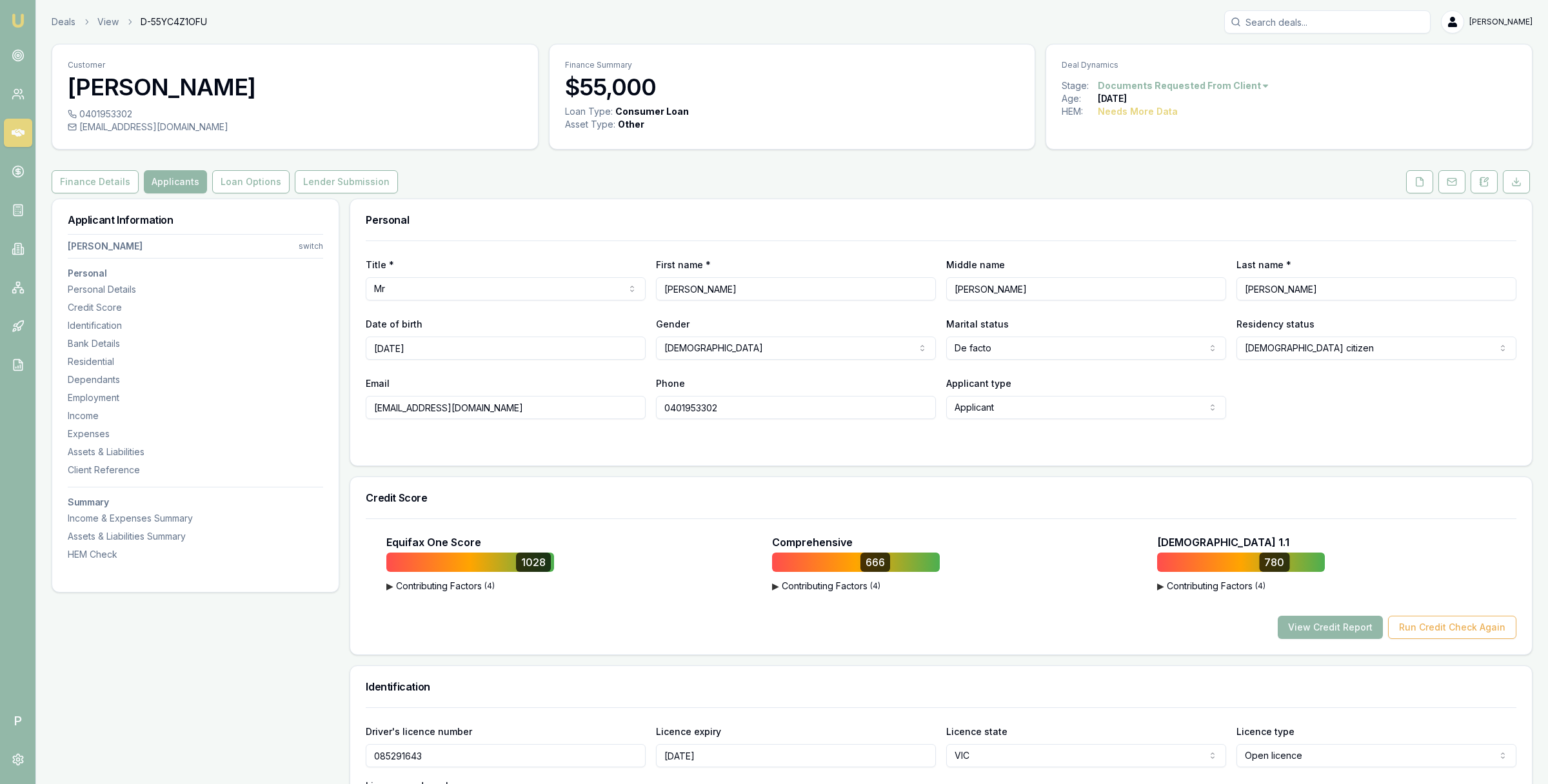
click at [520, 176] on div "Finance Details Applicants Loan Options Lender Submission" at bounding box center [792, 182] width 1481 height 23
click at [21, 134] on icon at bounding box center [18, 133] width 13 height 13
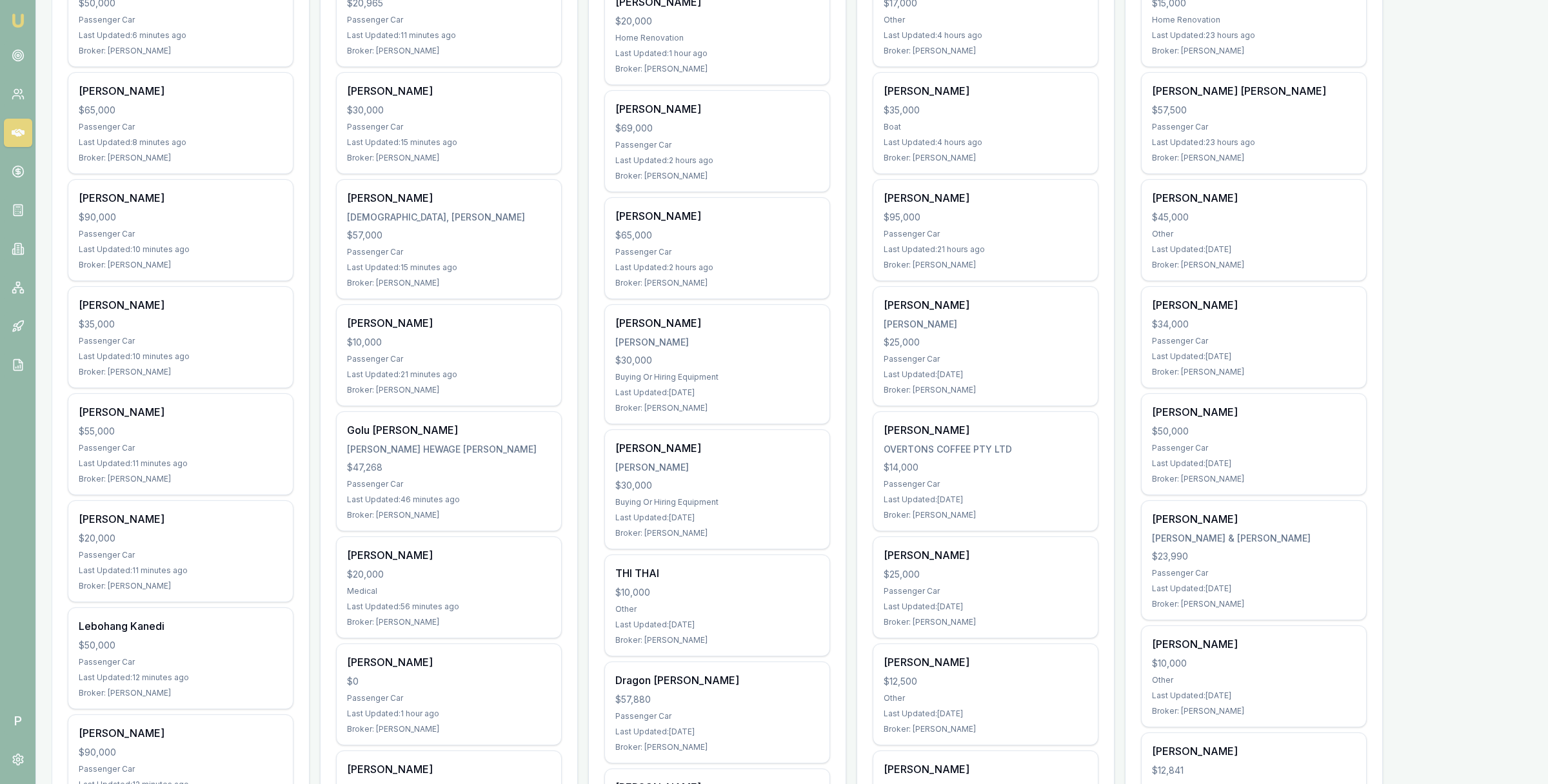
scroll to position [455, 0]
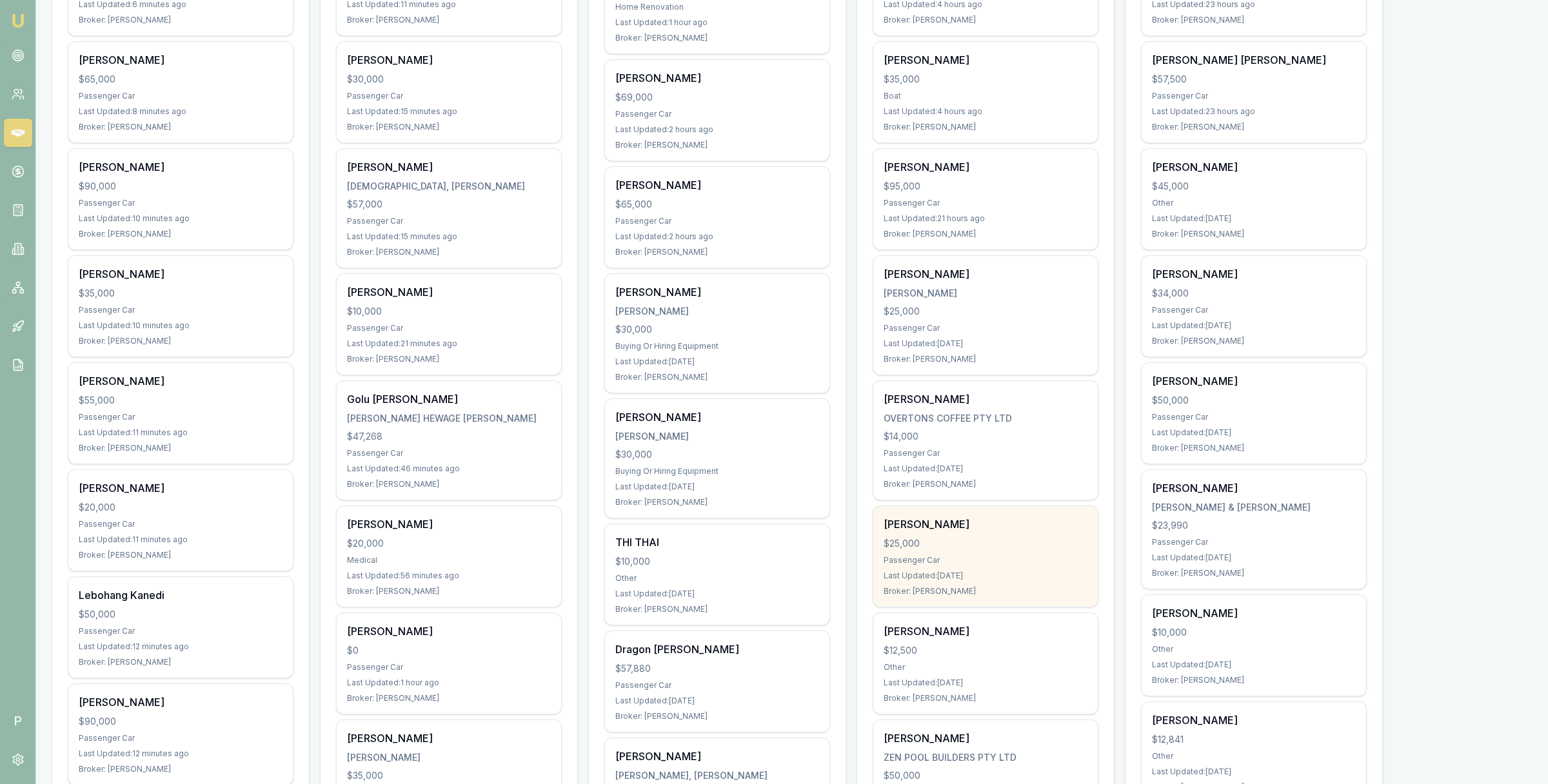
click at [992, 540] on div "$25,000" at bounding box center [985, 544] width 204 height 13
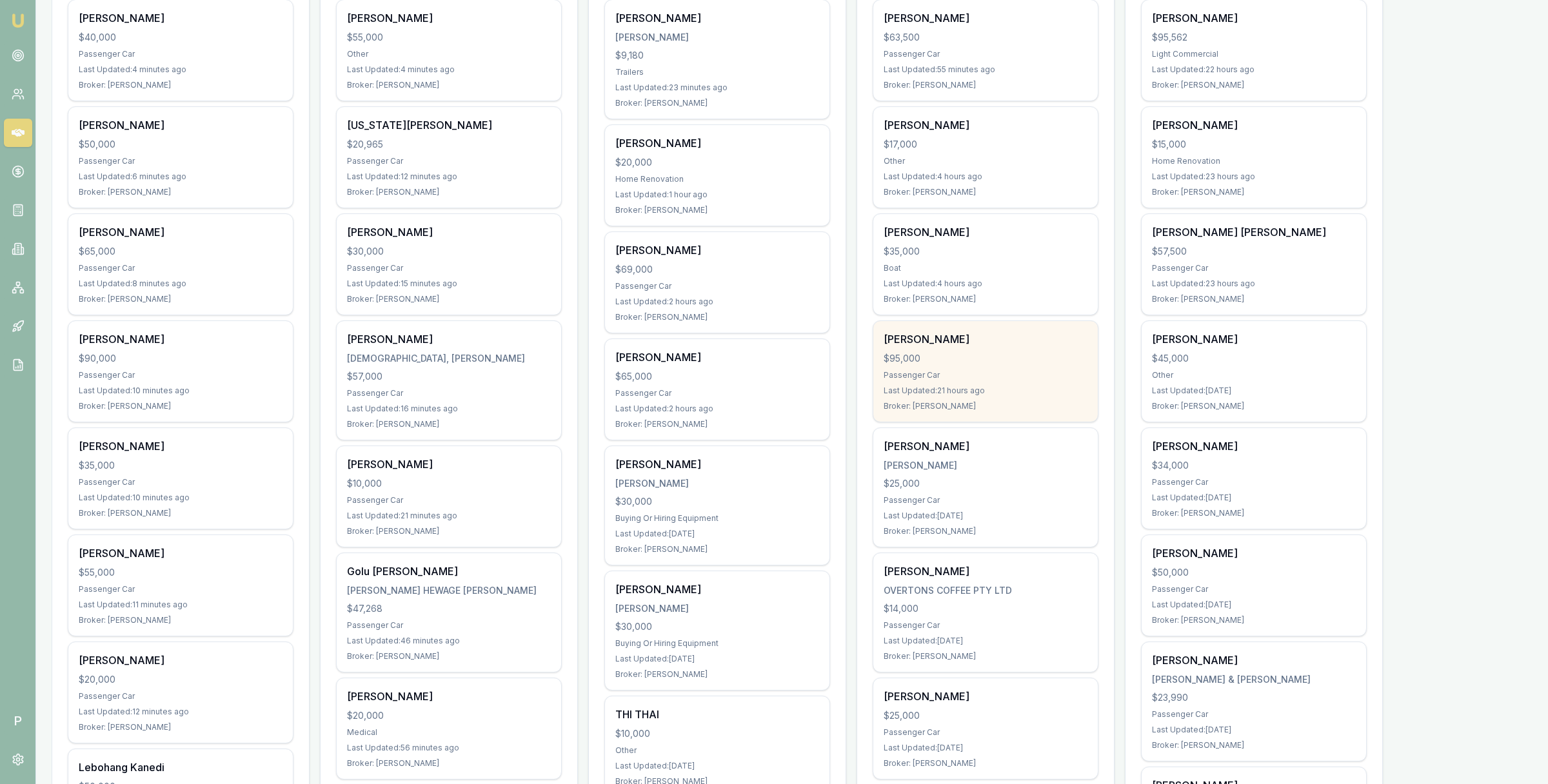
scroll to position [119, 0]
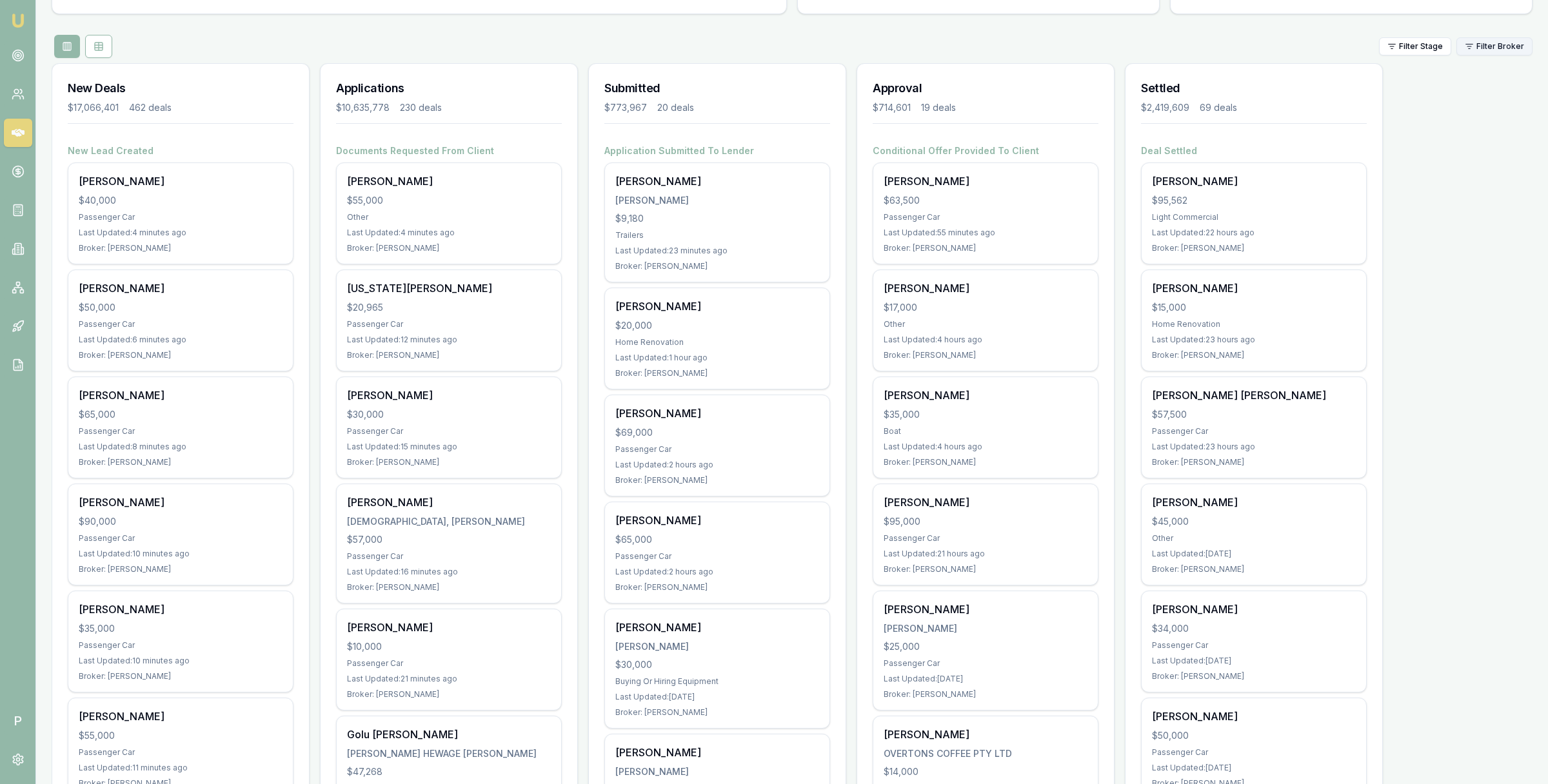
click at [1493, 45] on html "Emu Broker P Matt Leeburn Toggle Menu Your Deals Manage your deals and track yo…" at bounding box center [774, 273] width 1548 height 784
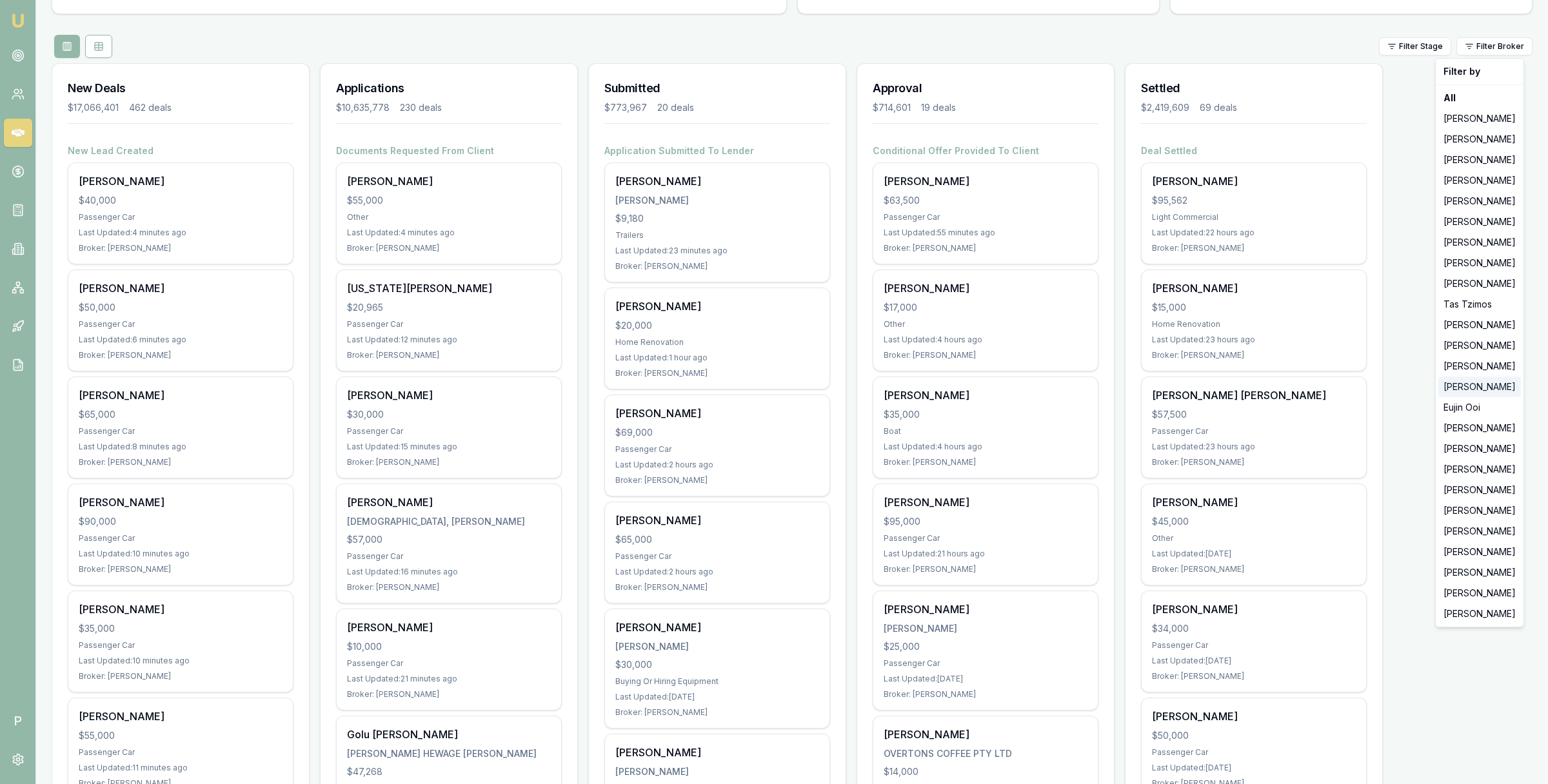
click at [1471, 389] on div "[PERSON_NAME]" at bounding box center [1480, 387] width 83 height 21
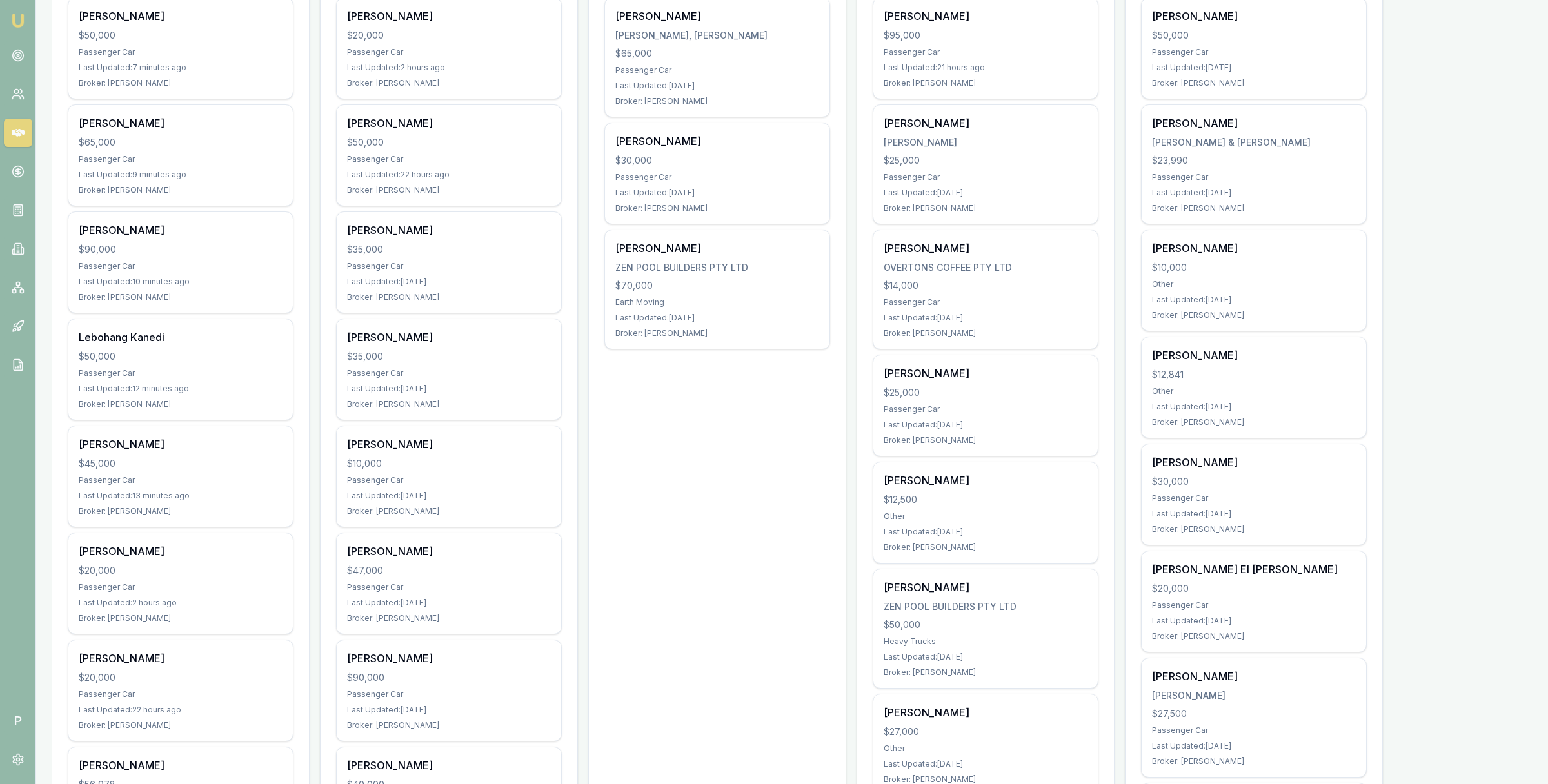
scroll to position [204, 0]
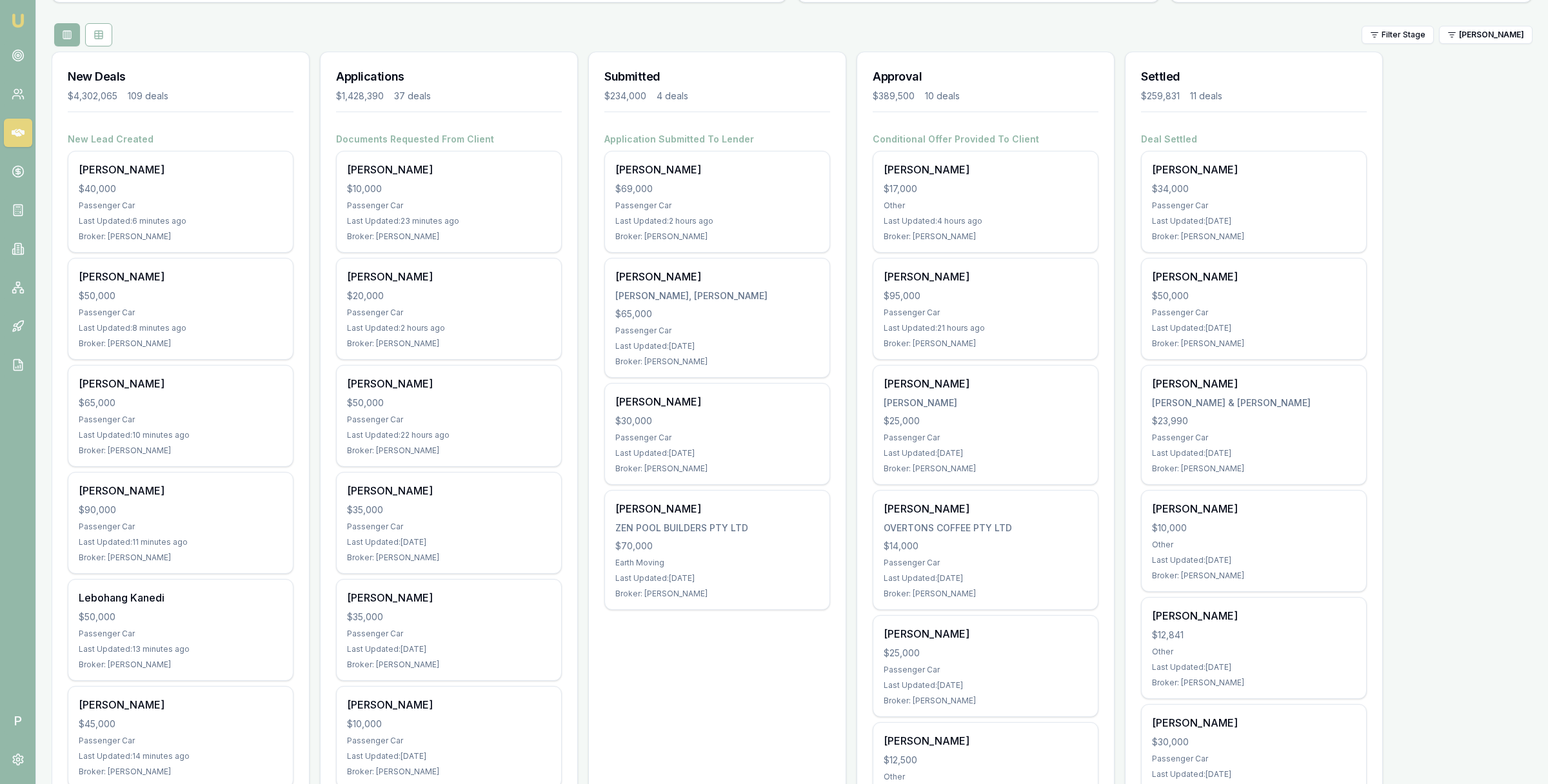
scroll to position [114, 0]
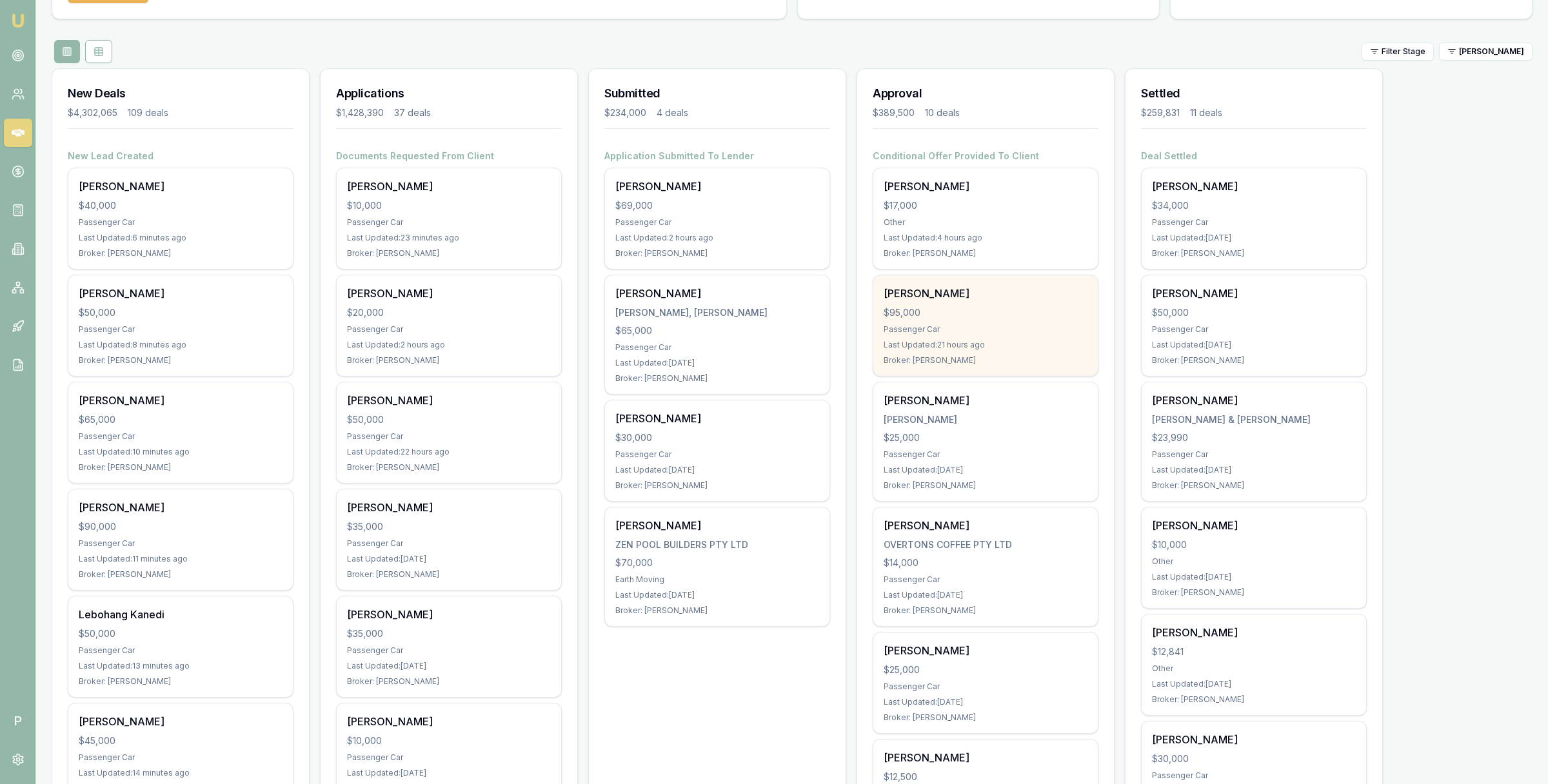
click at [994, 309] on div "$95,000" at bounding box center [985, 313] width 204 height 13
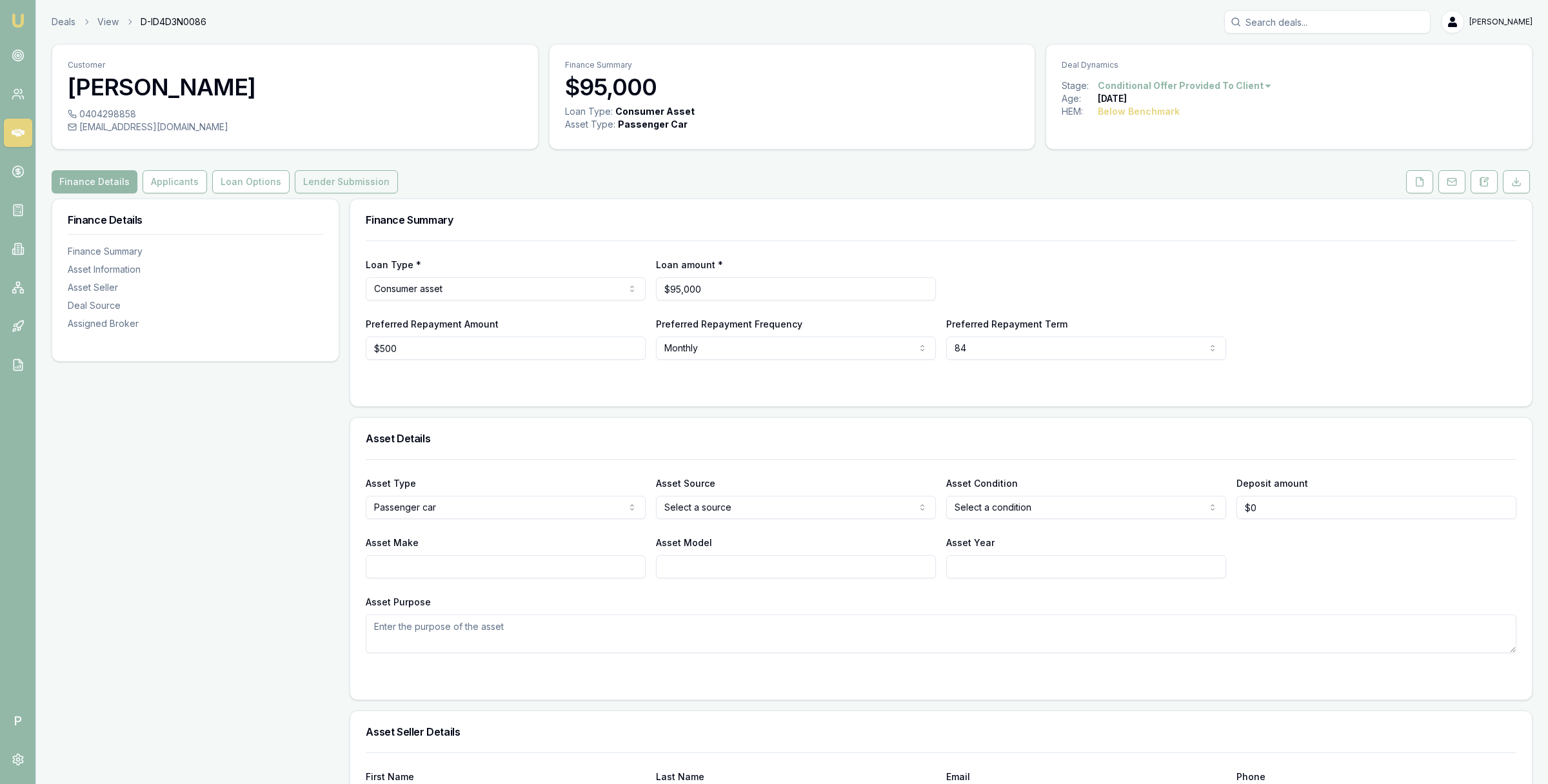
click at [357, 182] on button "Lender Submission" at bounding box center [346, 182] width 103 height 23
